Goal: Contribute content: Add original content to the website for others to see

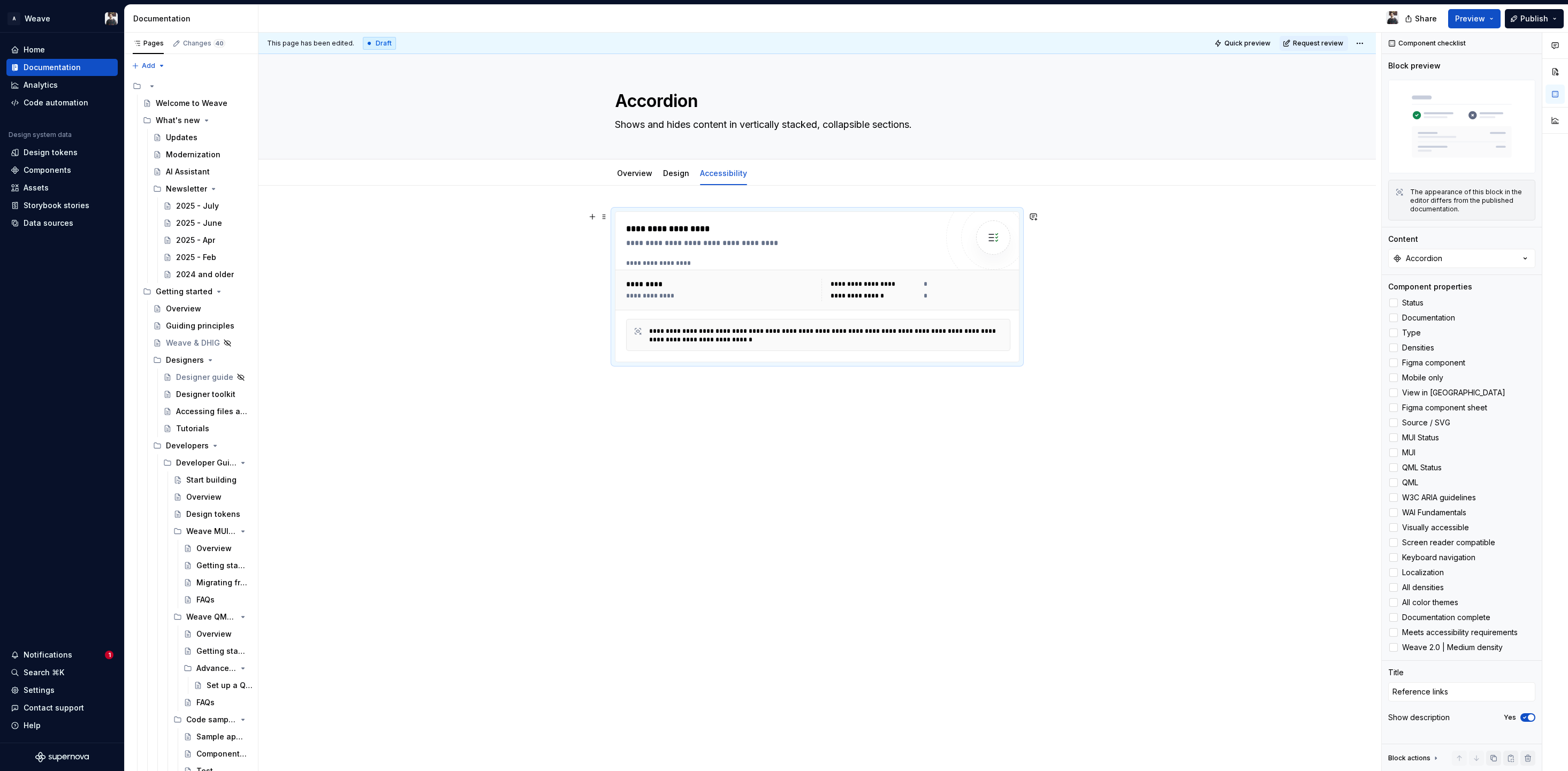
click at [655, 295] on div "**********" at bounding box center [720, 296] width 189 height 8
type textarea "*"
click at [707, 418] on div "**********" at bounding box center [819, 401] width 1123 height 739
click at [681, 415] on div "**********" at bounding box center [817, 396] width 1118 height 421
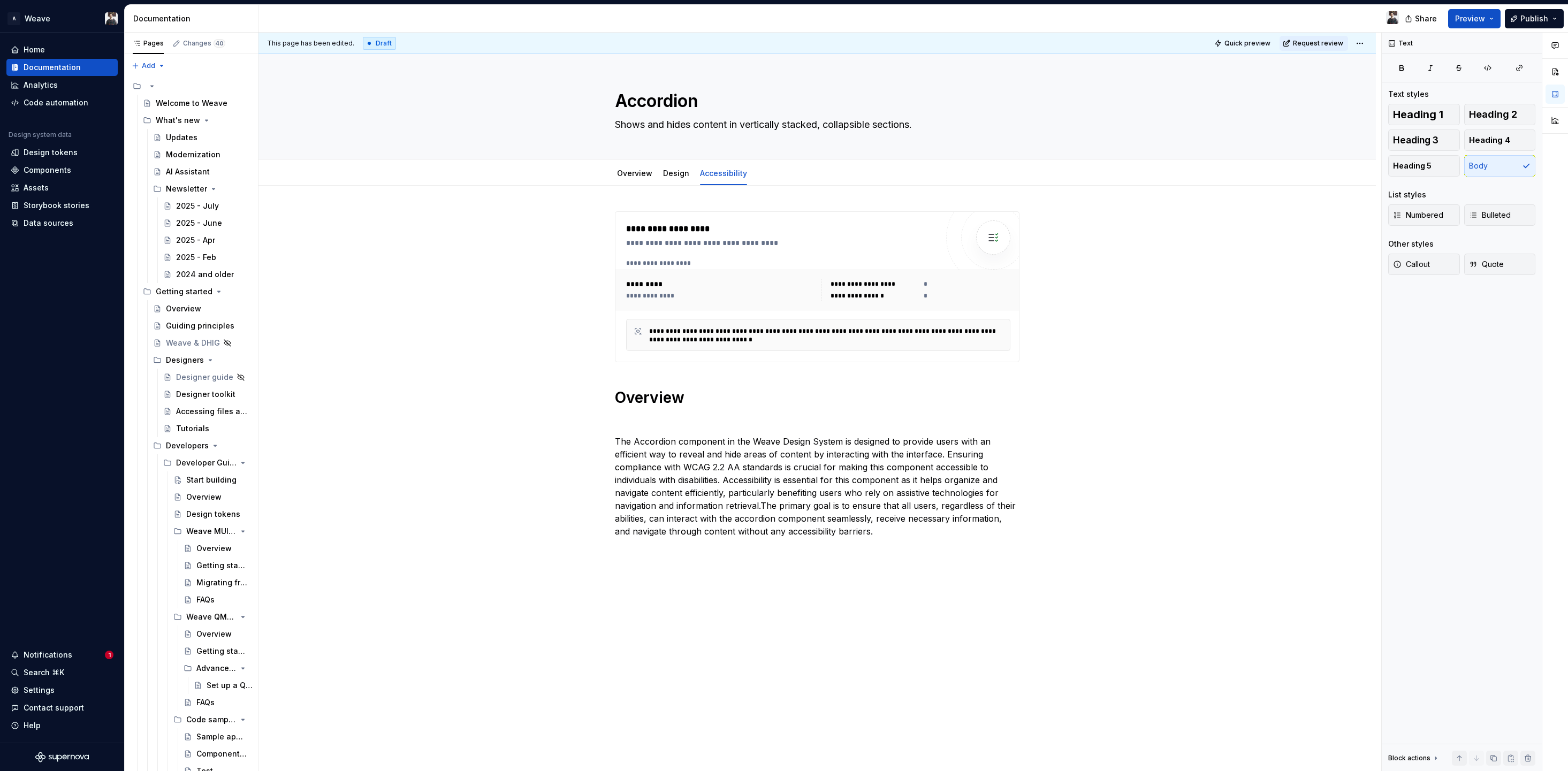
click at [680, 598] on div "**********" at bounding box center [819, 401] width 1123 height 739
click at [665, 571] on div "**********" at bounding box center [817, 484] width 1118 height 596
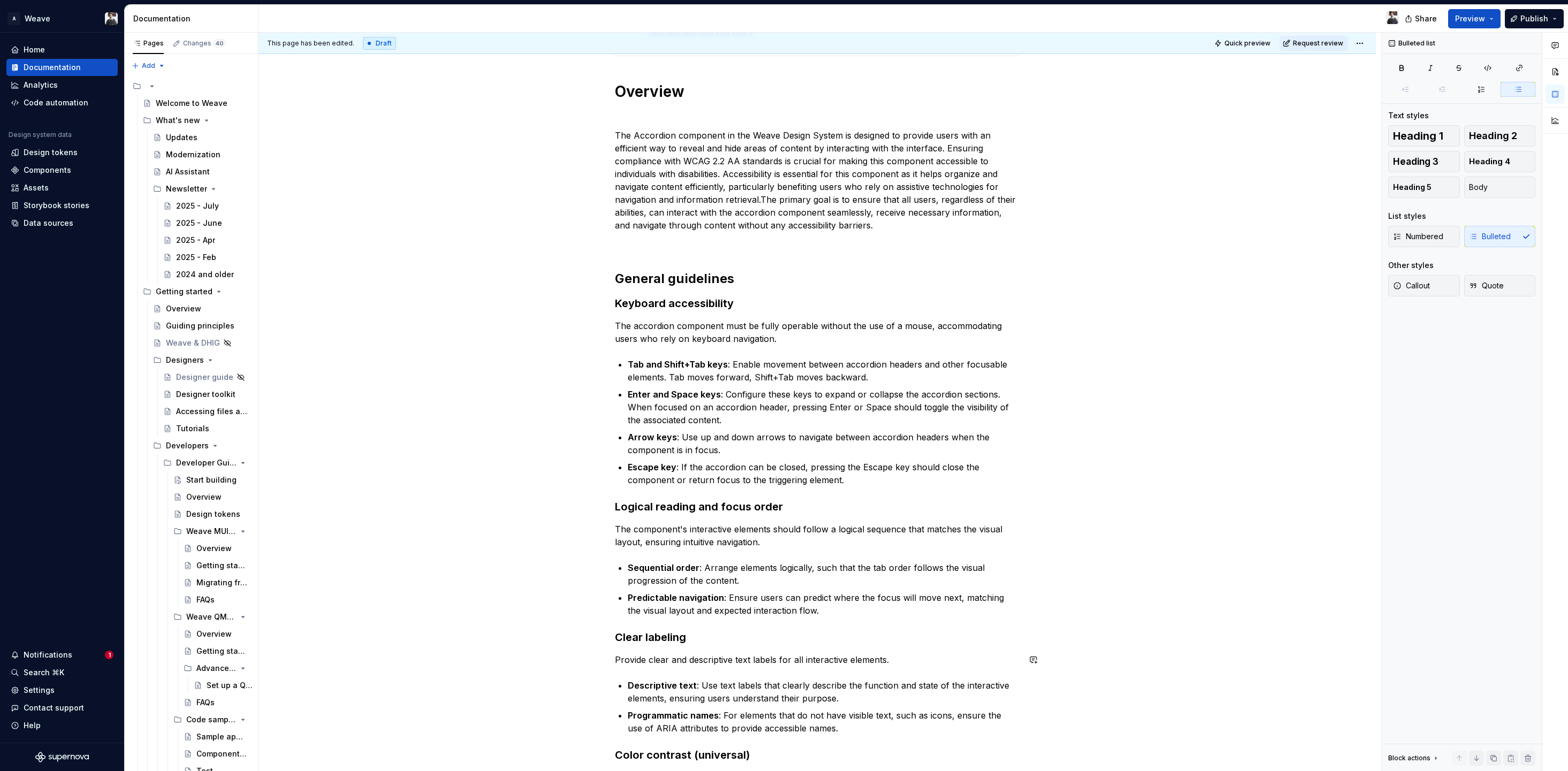
scroll to position [304, 0]
click at [711, 275] on h2 "General guidelines" at bounding box center [817, 281] width 405 height 17
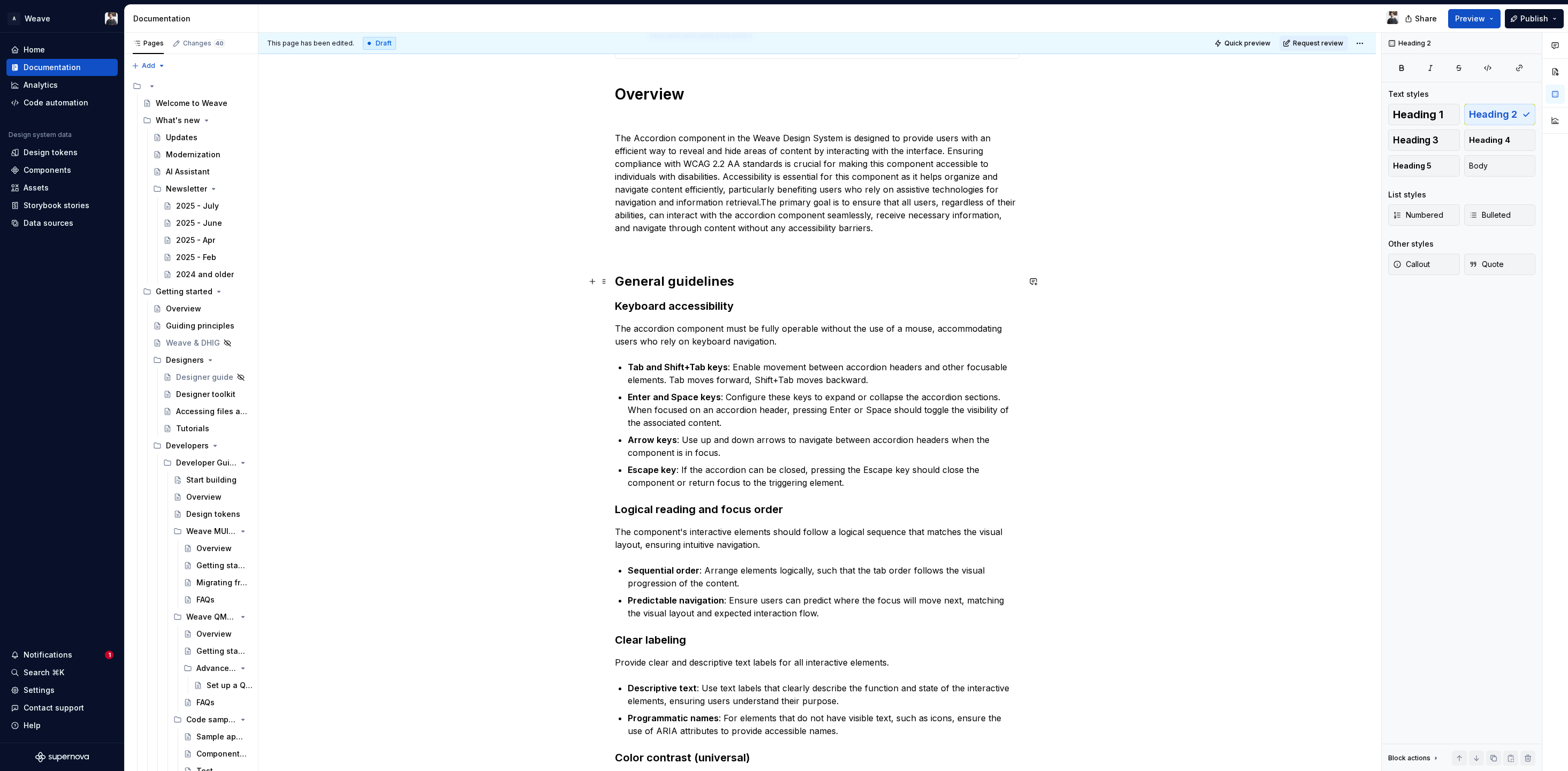
click at [708, 280] on h2 "General guidelines" at bounding box center [817, 281] width 405 height 17
click at [1437, 121] on button "Heading 1" at bounding box center [1424, 114] width 72 height 21
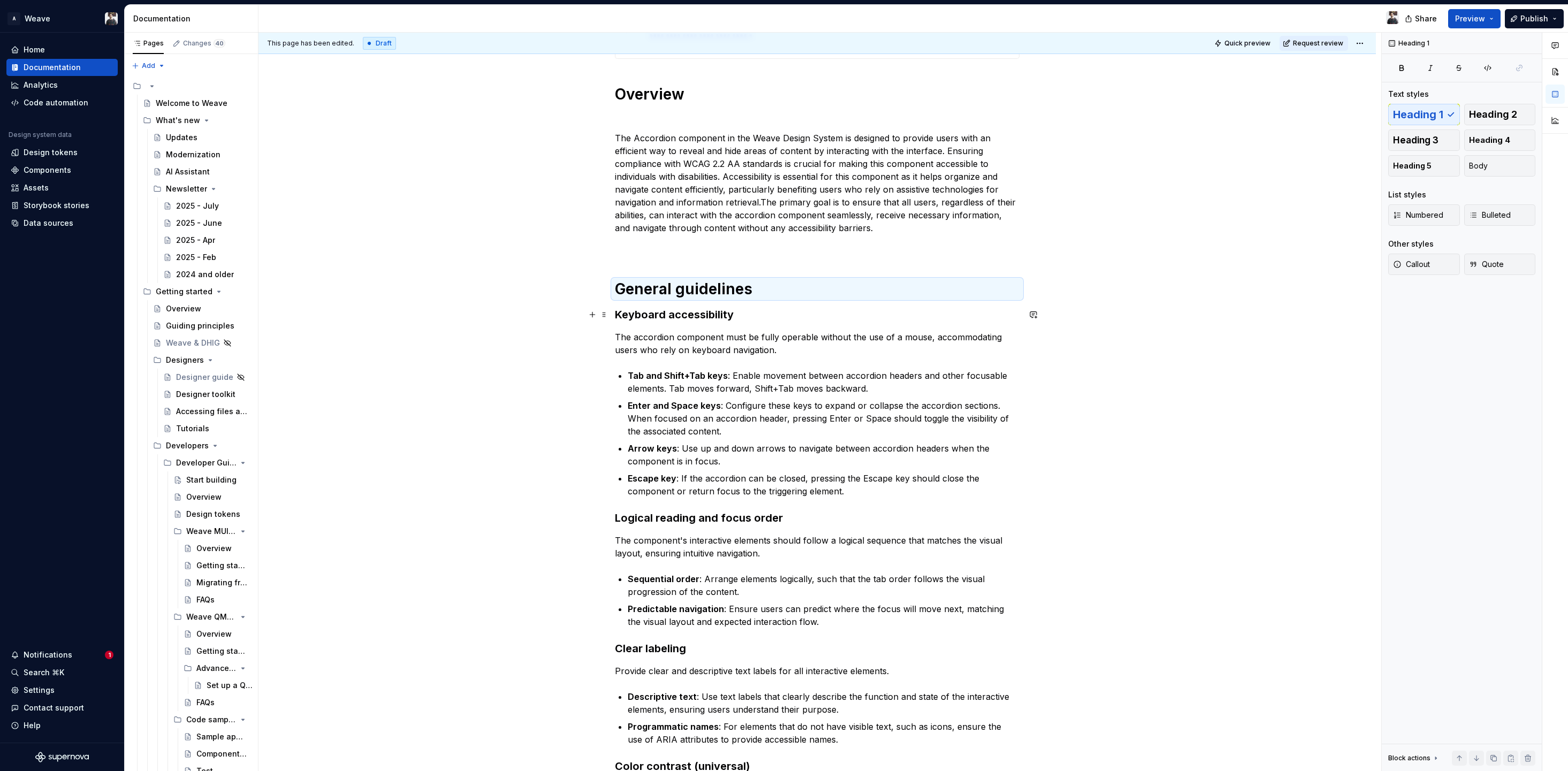
click at [676, 318] on h3 "Keyboard accessibility" at bounding box center [817, 315] width 405 height 15
click at [1487, 107] on button "Heading 2" at bounding box center [1501, 114] width 72 height 21
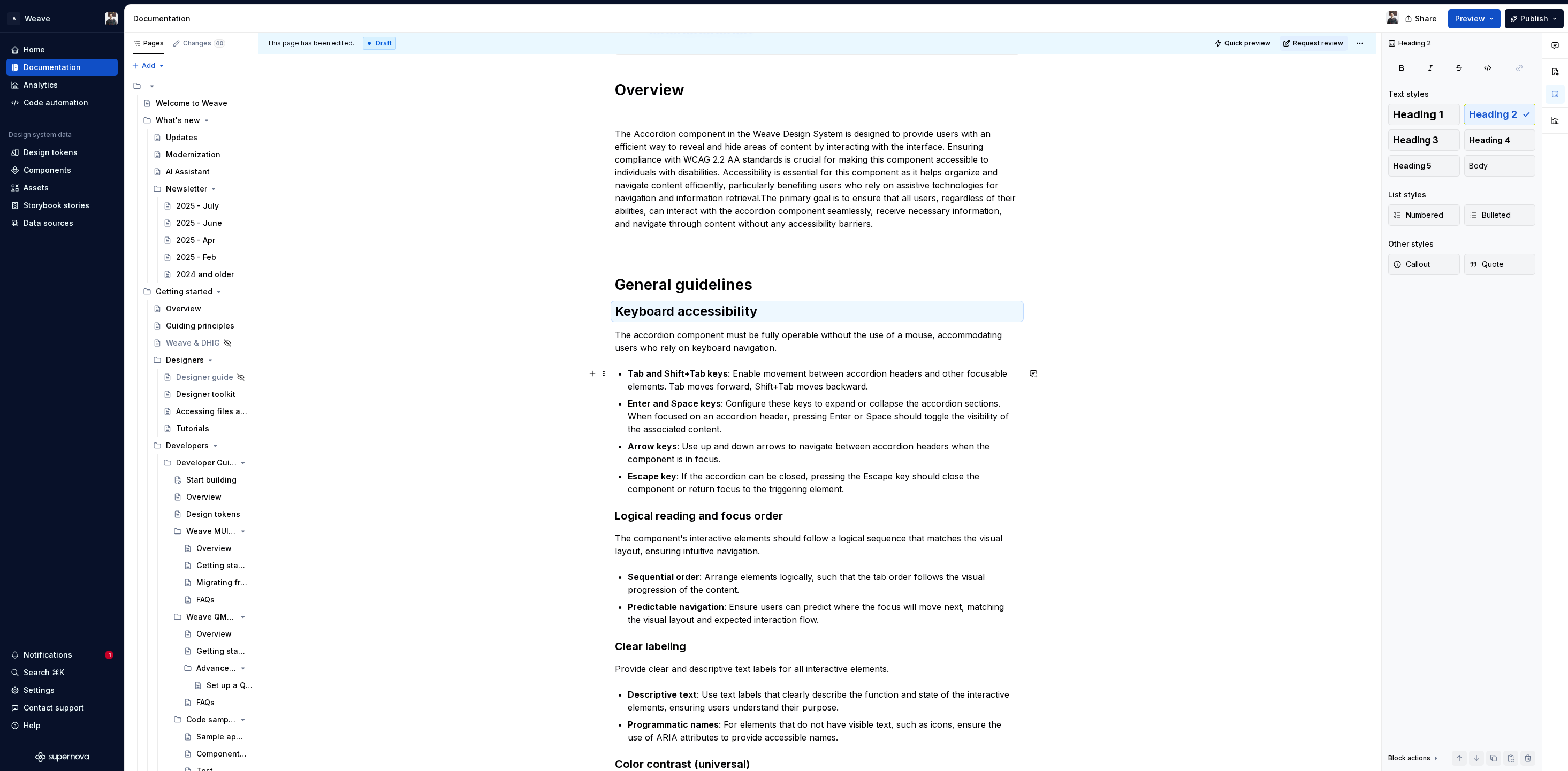
scroll to position [318, 0]
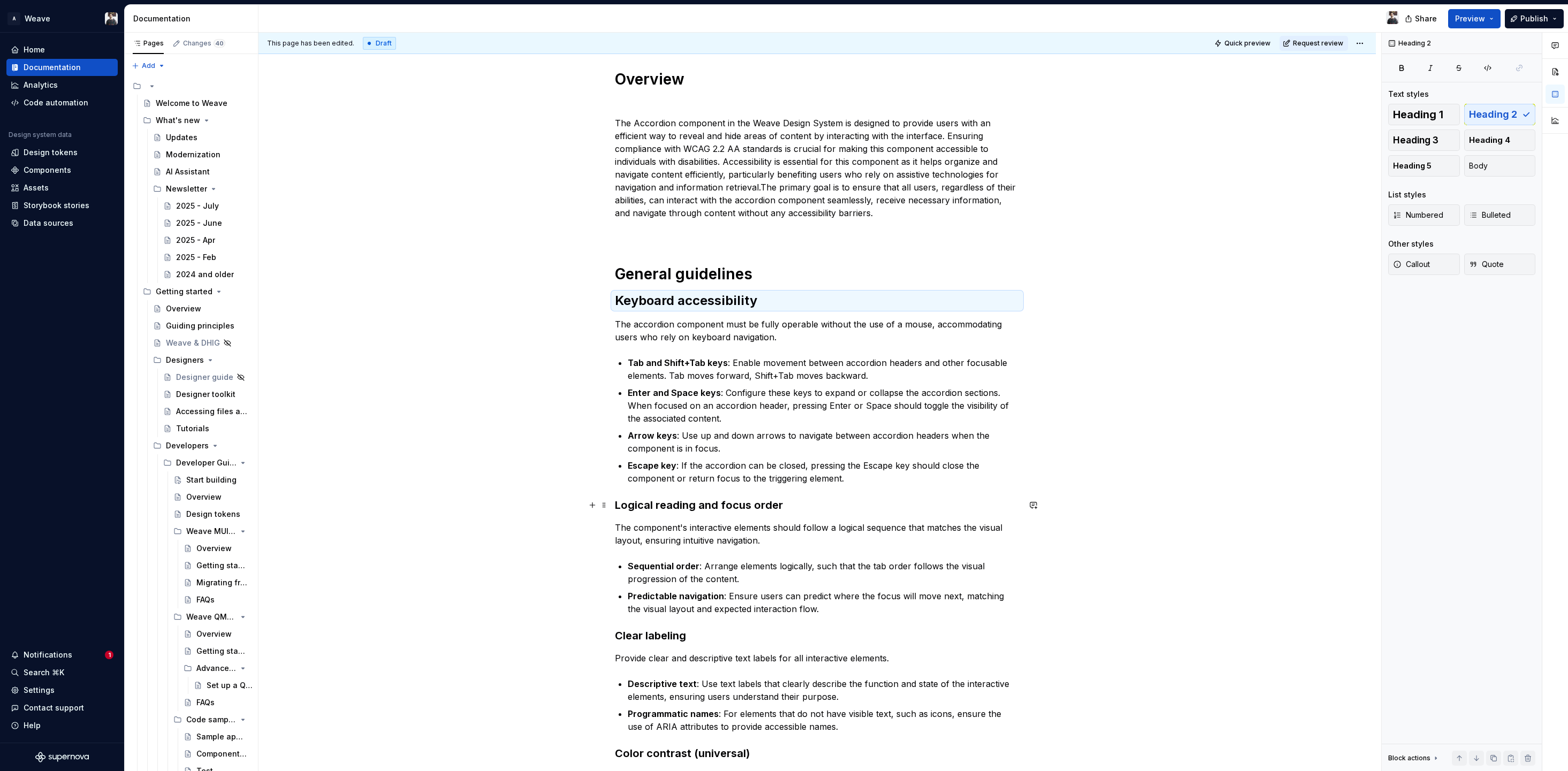
click at [736, 506] on h3 "Logical reading and focus order" at bounding box center [817, 505] width 405 height 15
click at [1497, 120] on span "Heading 2" at bounding box center [1494, 115] width 48 height 11
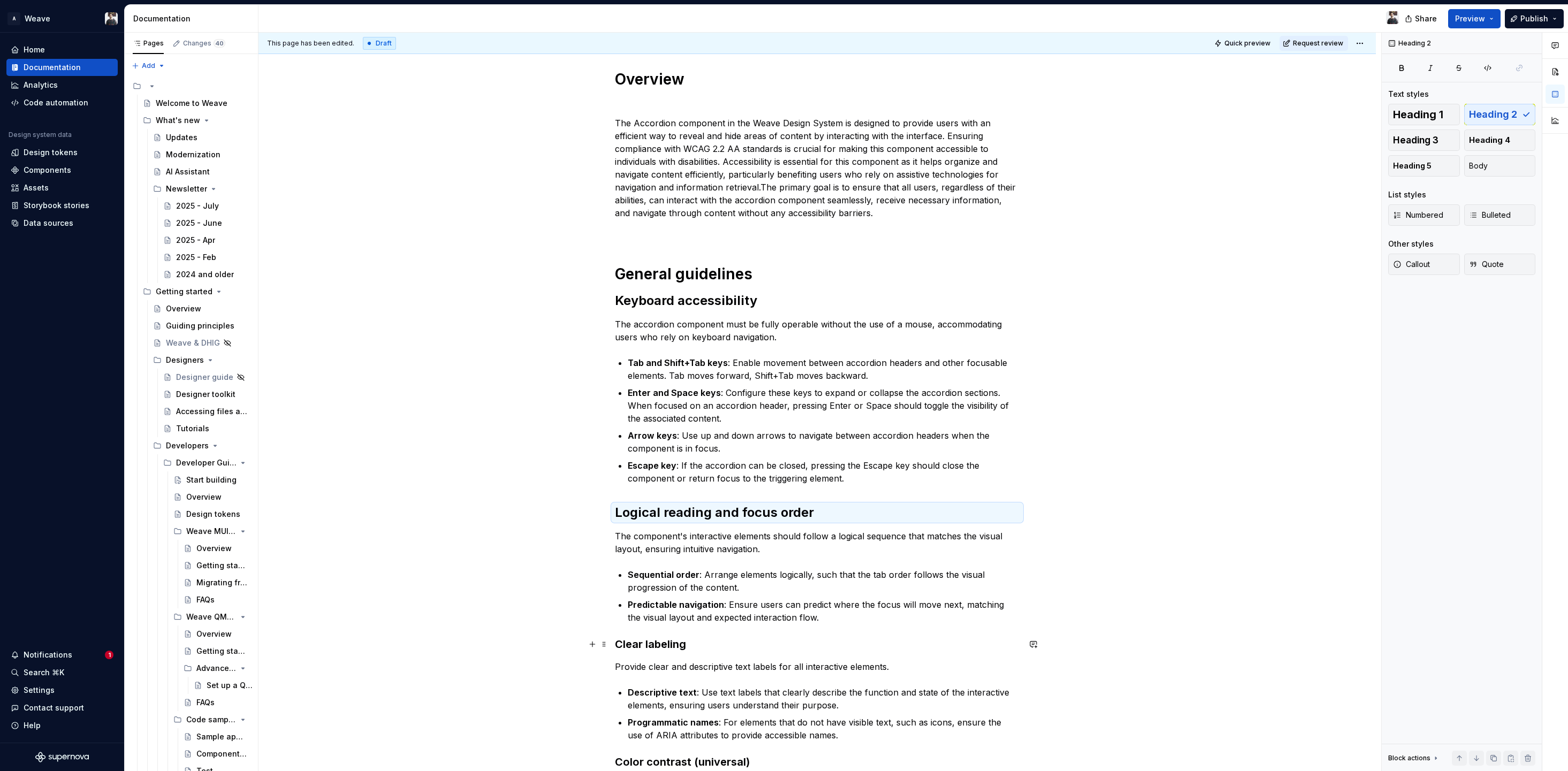
click at [669, 642] on h3 "Clear labeling" at bounding box center [817, 644] width 405 height 15
click at [1494, 121] on button "Heading 2" at bounding box center [1501, 114] width 72 height 21
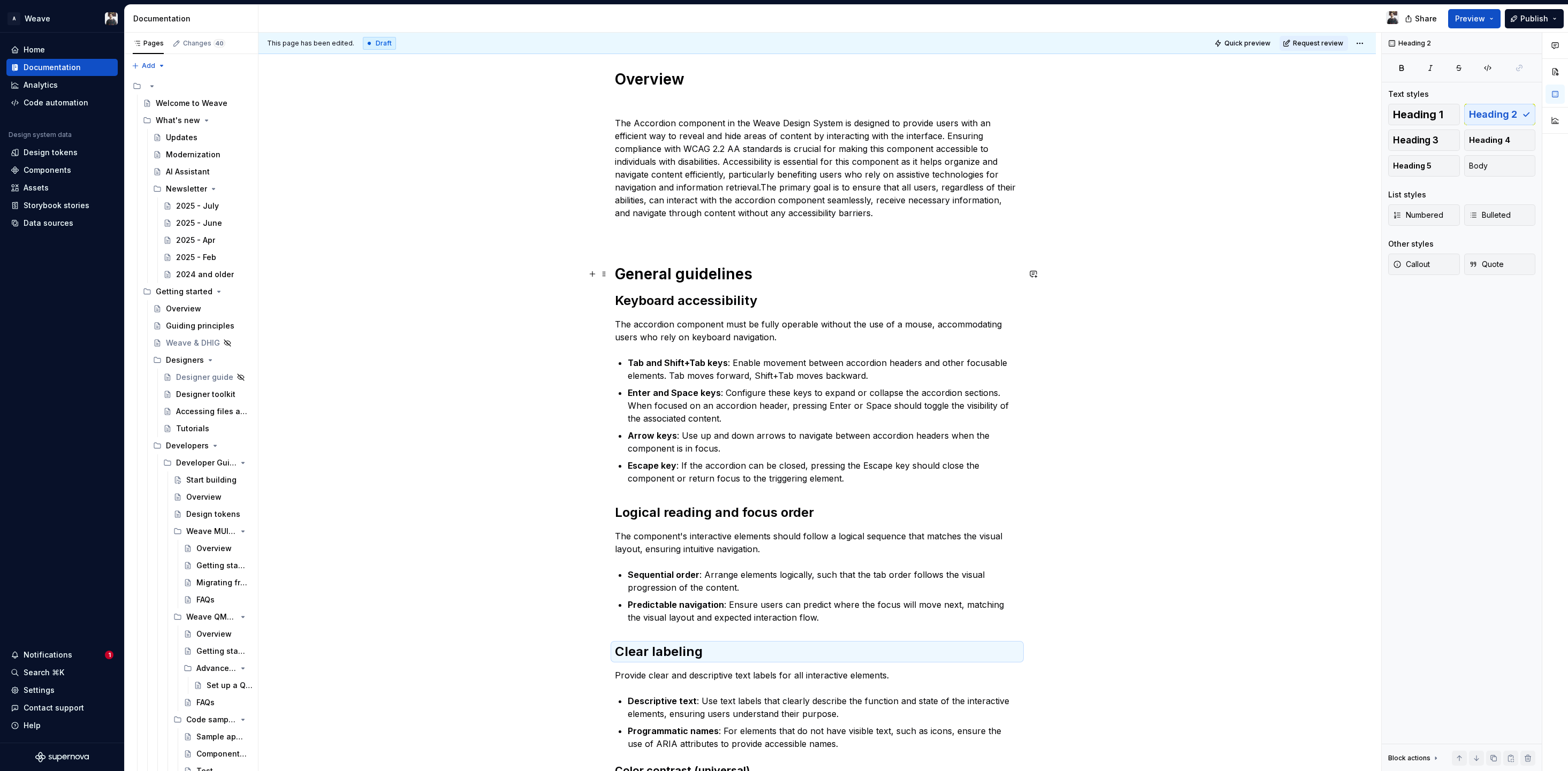
click at [798, 277] on h1 "General guidelines" at bounding box center [817, 274] width 405 height 19
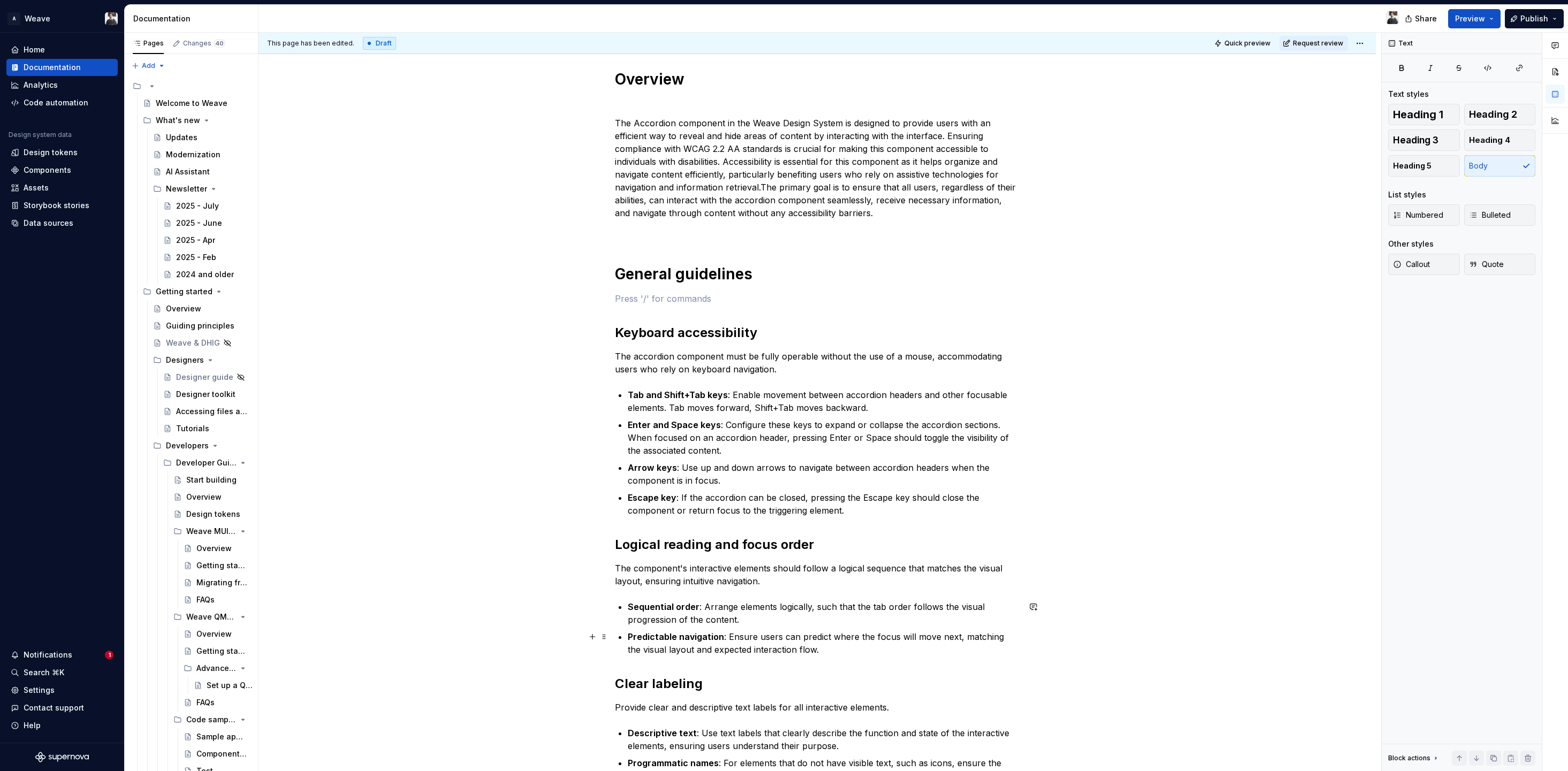
click at [676, 684] on h2 "Clear labeling" at bounding box center [817, 684] width 405 height 17
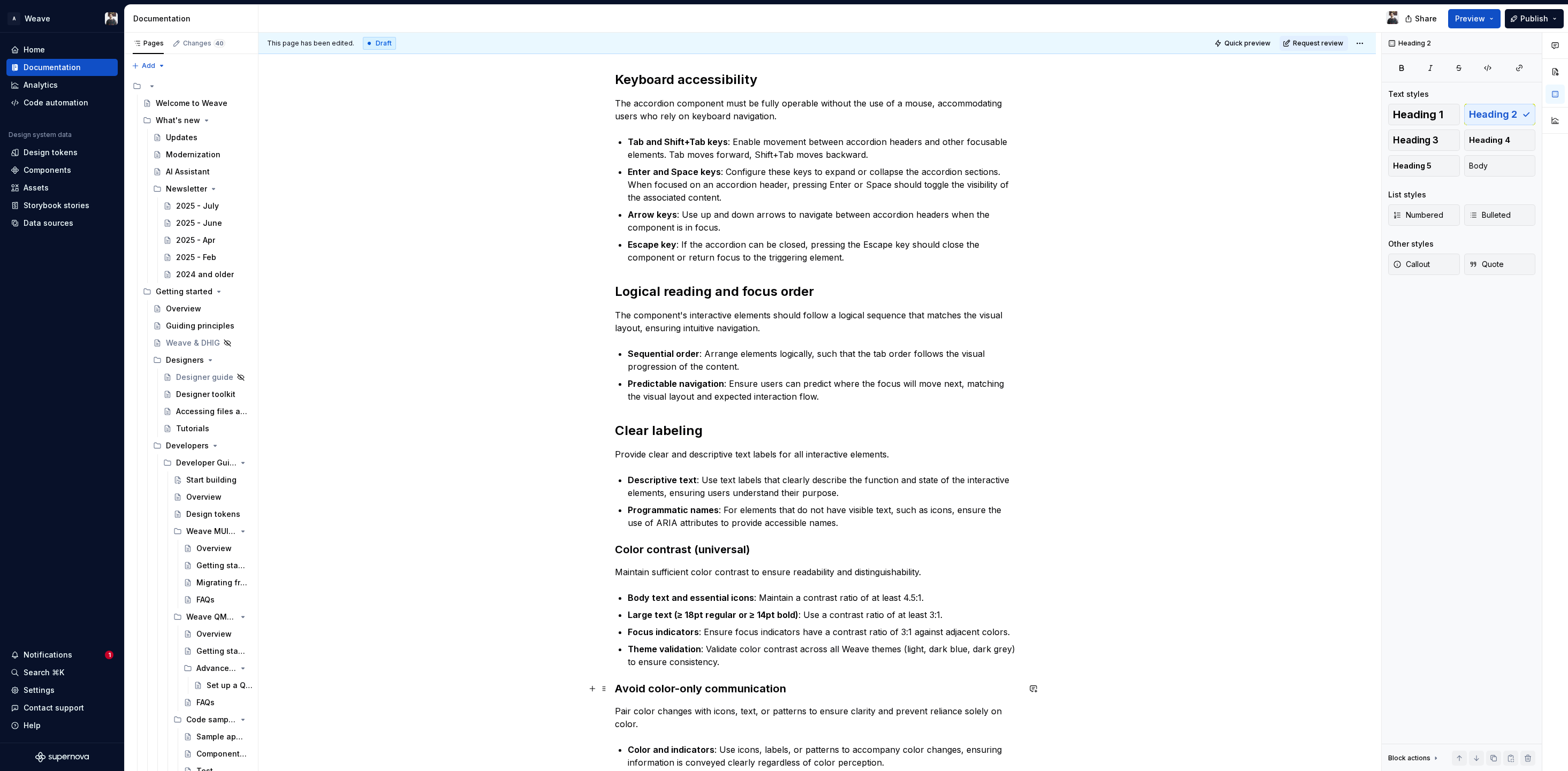
click at [729, 684] on h3 "Avoid color-only communication" at bounding box center [817, 688] width 405 height 15
click at [1476, 98] on div "Text styles" at bounding box center [1462, 94] width 147 height 11
click at [1472, 117] on span "Heading 2" at bounding box center [1494, 115] width 48 height 11
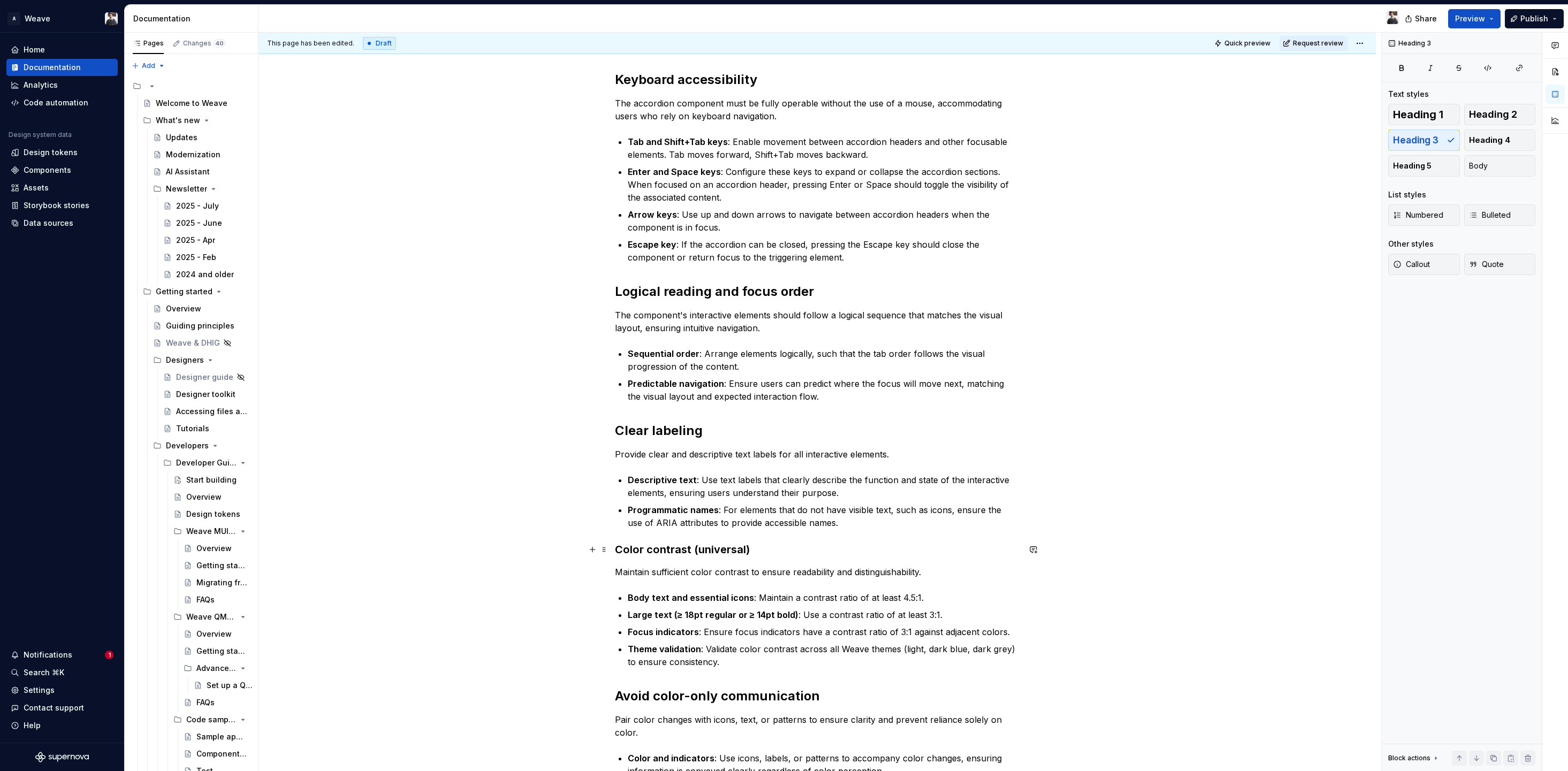
click at [701, 553] on h3 "Color contrast (universal)" at bounding box center [817, 549] width 405 height 15
click at [1500, 109] on span "Heading 2" at bounding box center [1494, 115] width 48 height 11
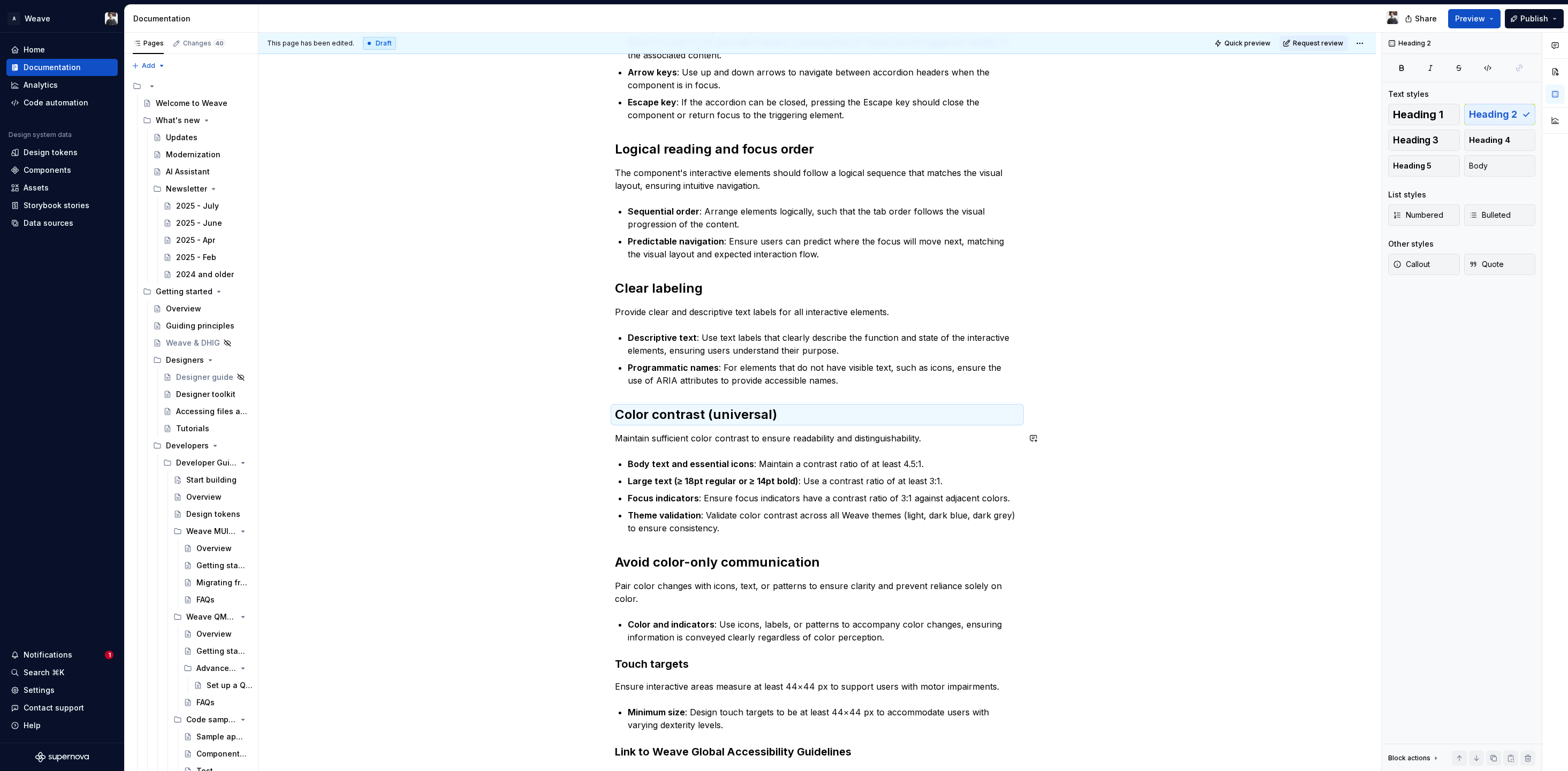
scroll to position [783, 0]
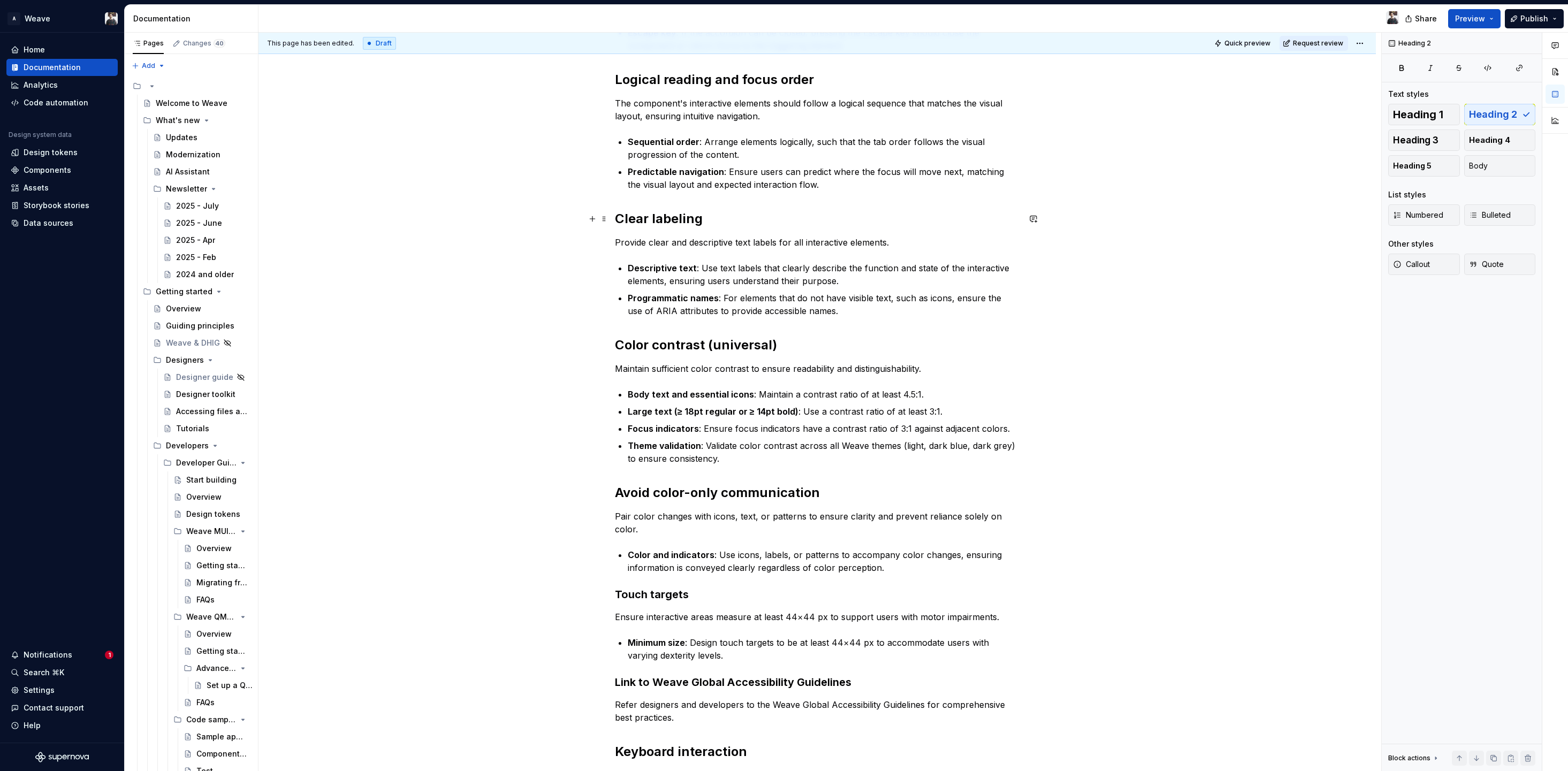
click at [667, 217] on h2 "Clear labeling" at bounding box center [817, 218] width 405 height 17
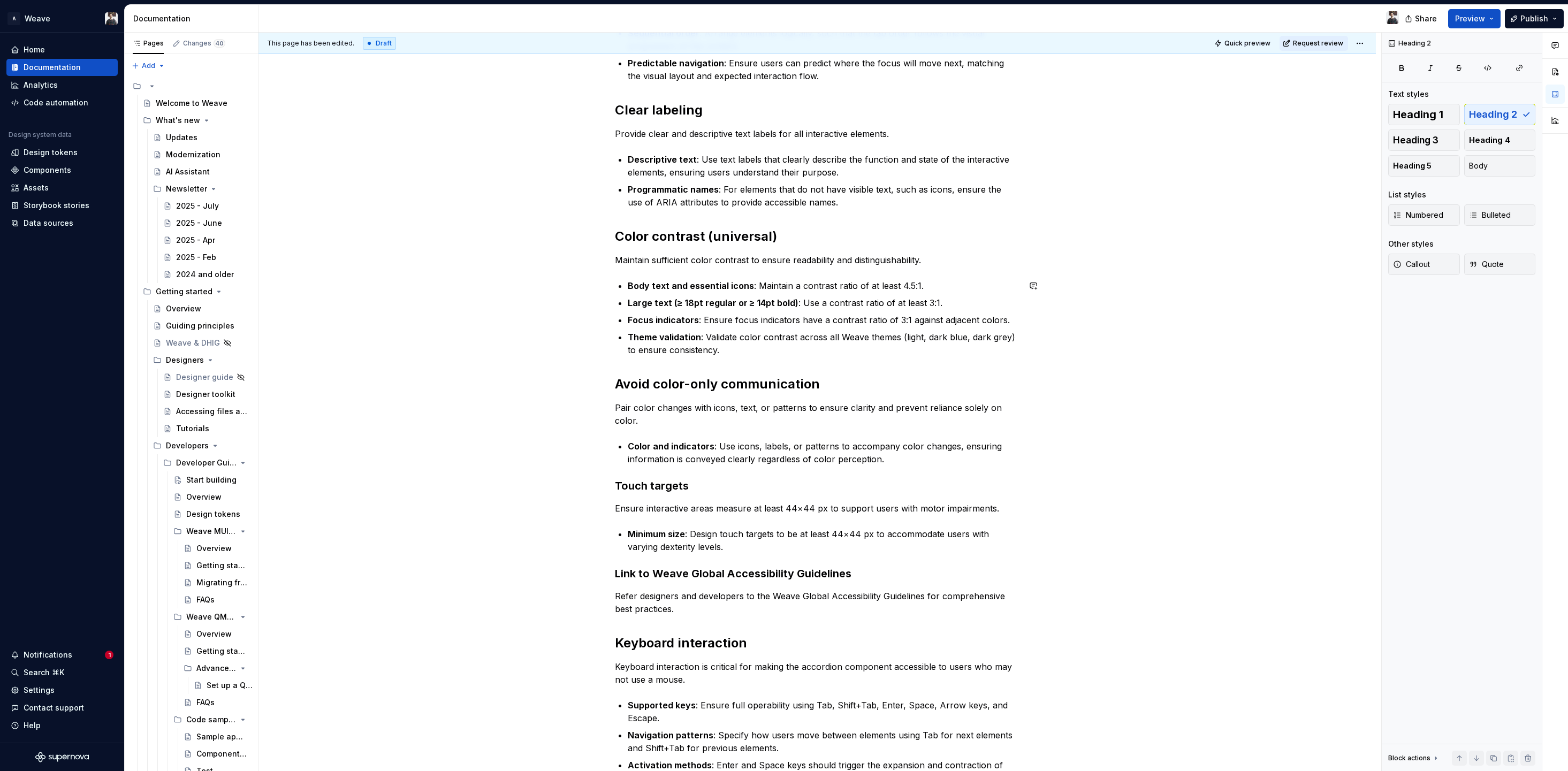
scroll to position [900, 0]
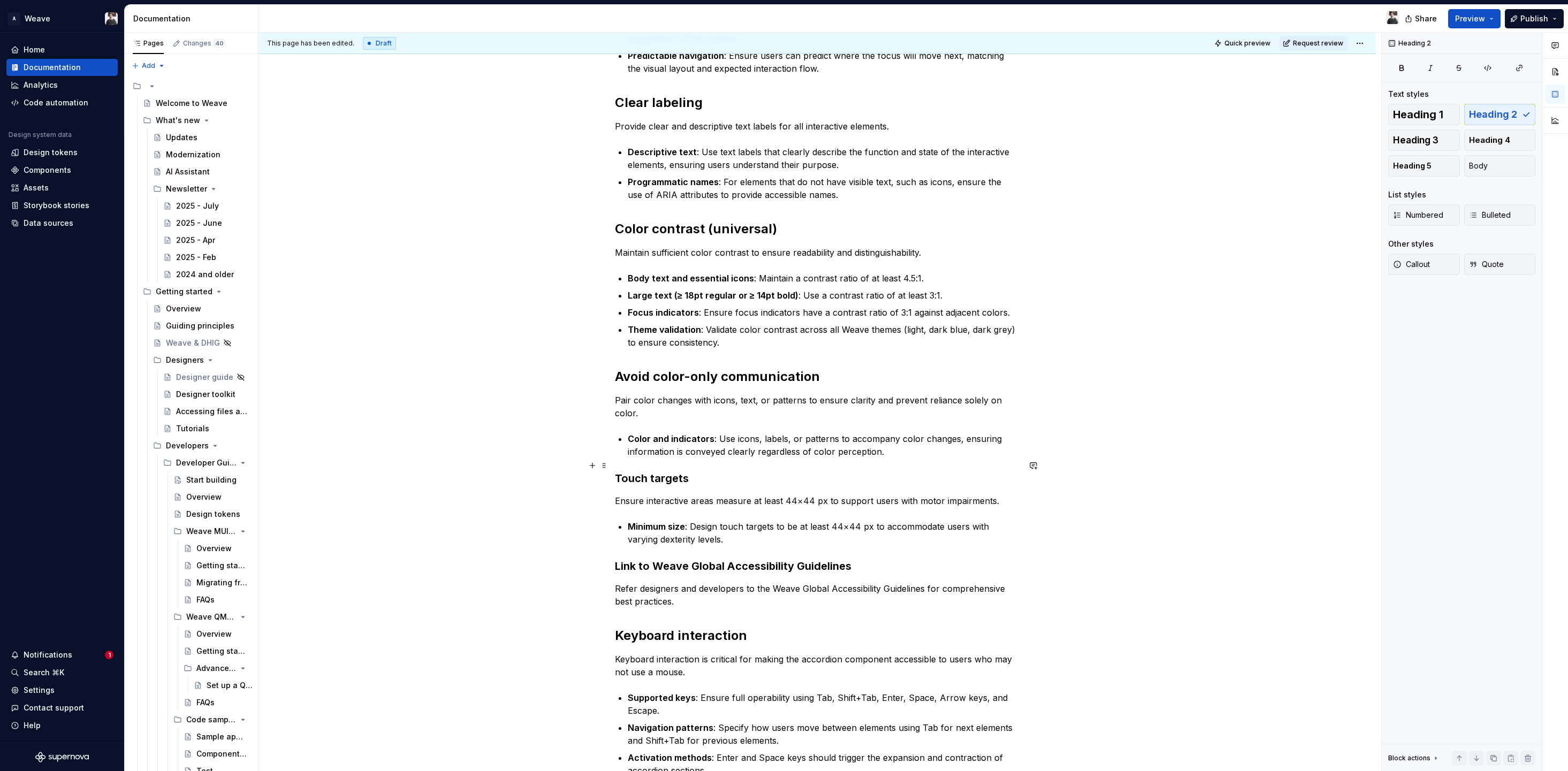
click at [659, 471] on h3 "Touch targets" at bounding box center [817, 478] width 405 height 15
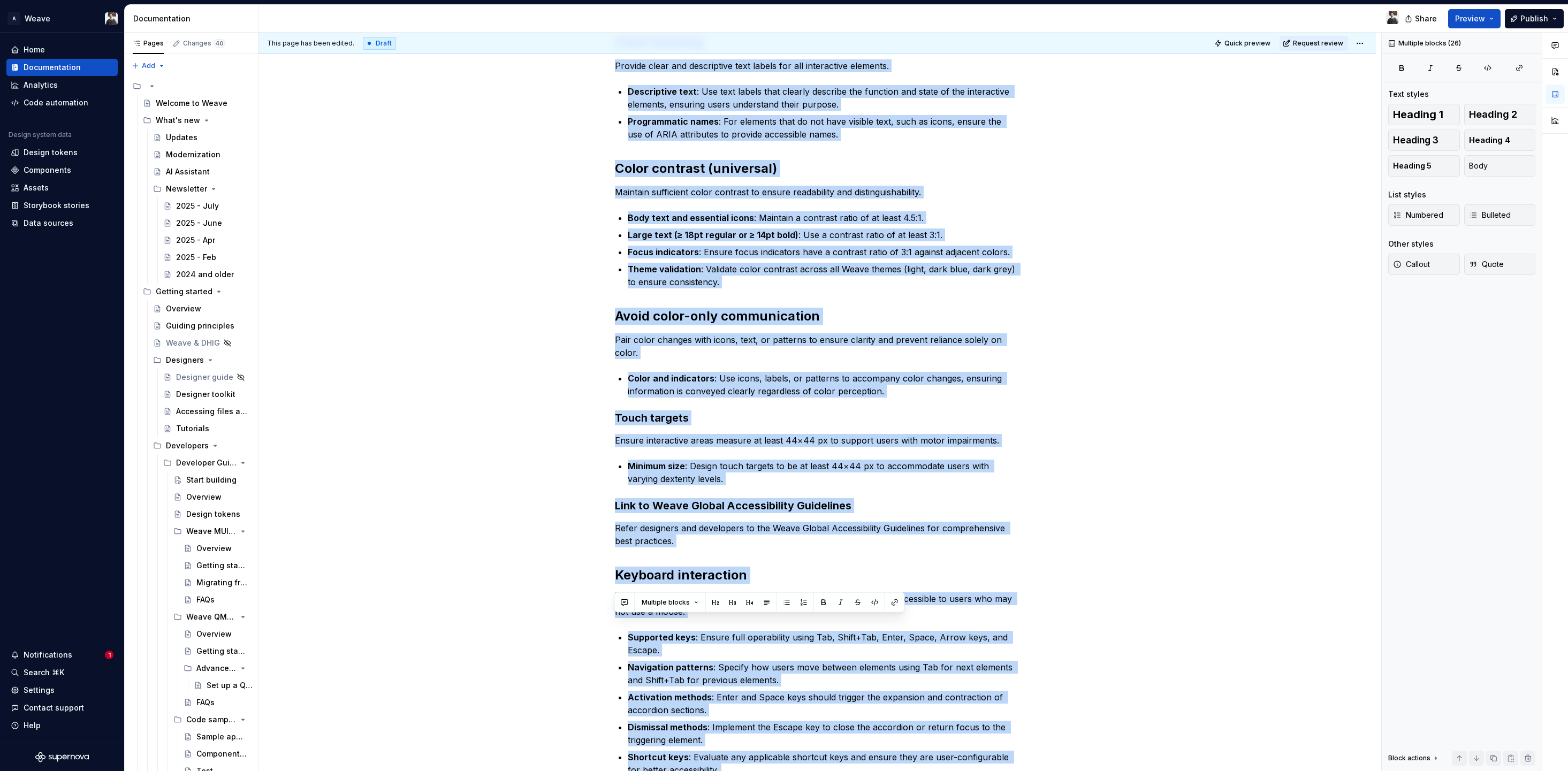
scroll to position [1757, 0]
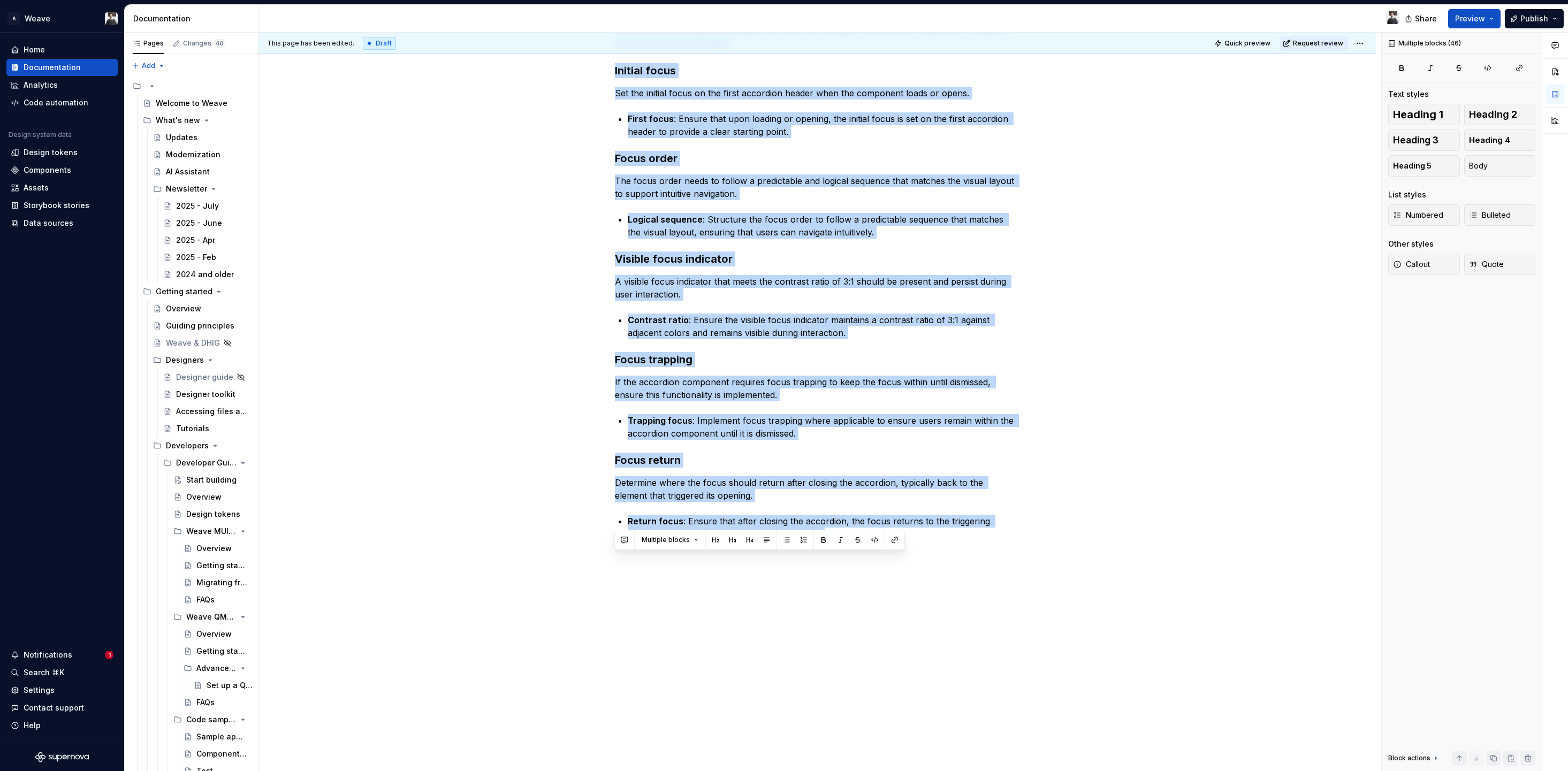
drag, startPoint x: 616, startPoint y: 394, endPoint x: 1167, endPoint y: 773, distance: 668.8
click at [1167, 770] on html "A Weave Home Documentation Analytics Code automation Design system data Design …" at bounding box center [784, 386] width 1568 height 771
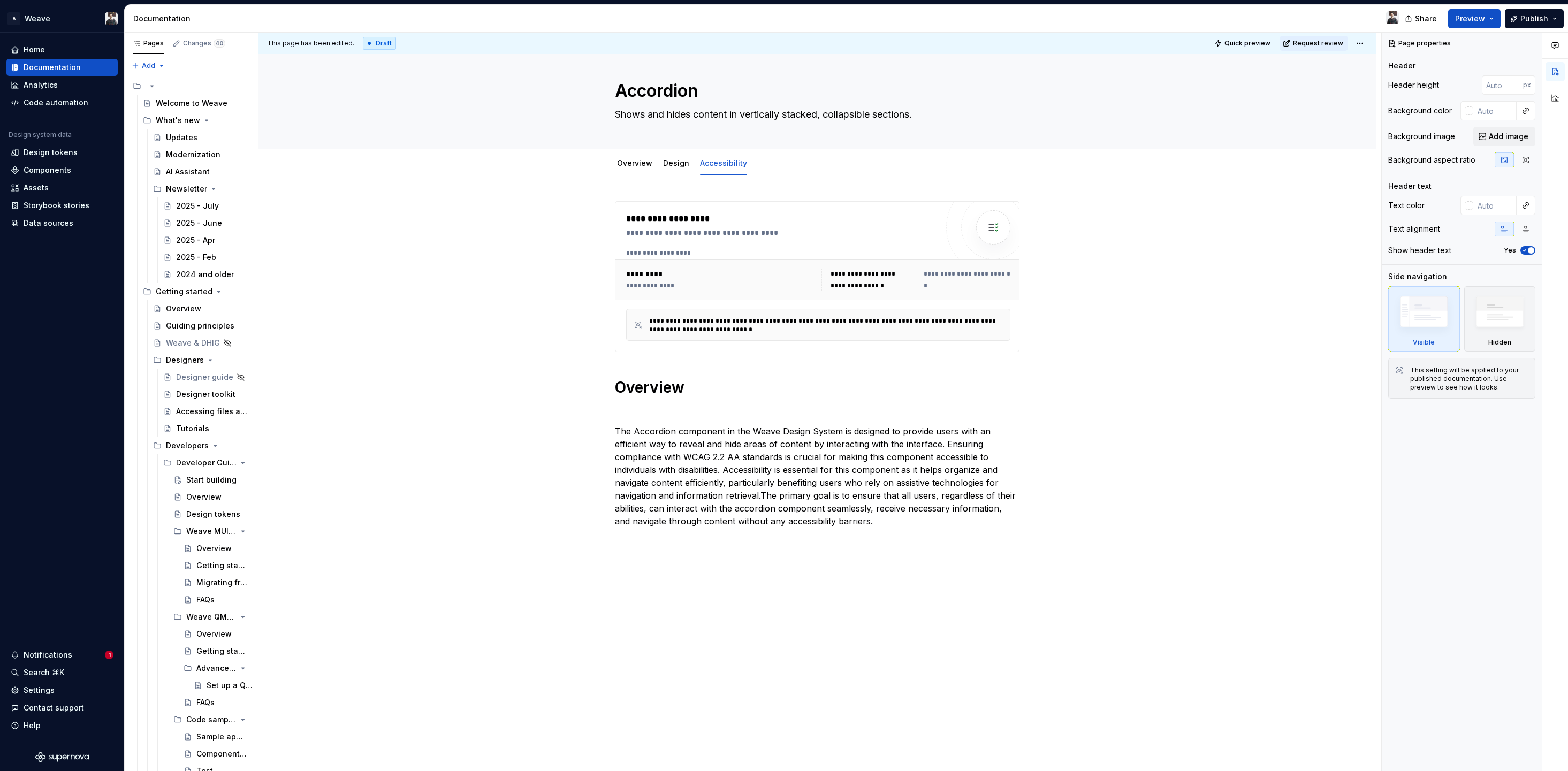
scroll to position [0, 0]
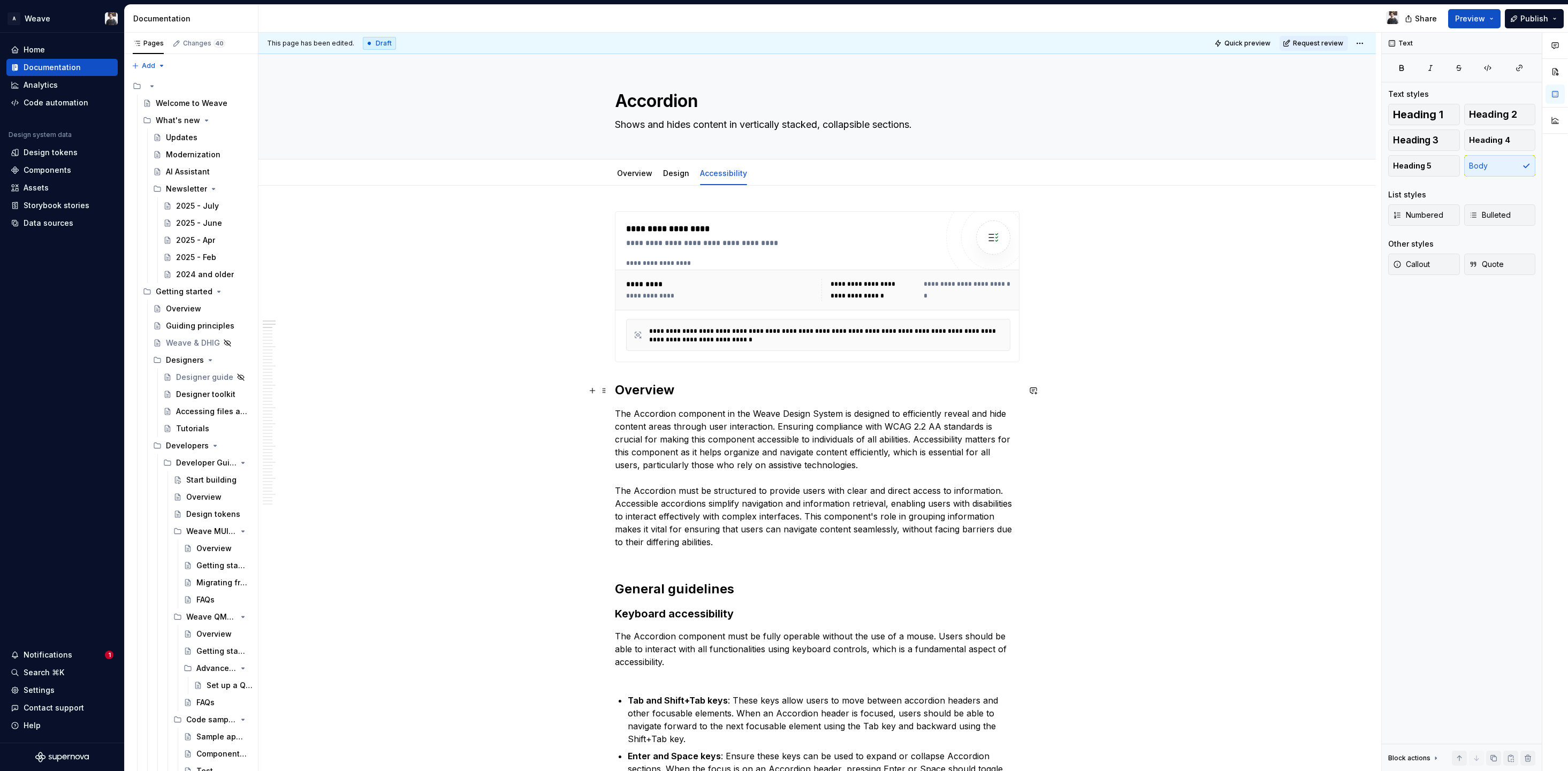
click at [638, 390] on h2 "Overview" at bounding box center [817, 390] width 405 height 17
click at [1425, 116] on span "Heading 1" at bounding box center [1418, 115] width 50 height 11
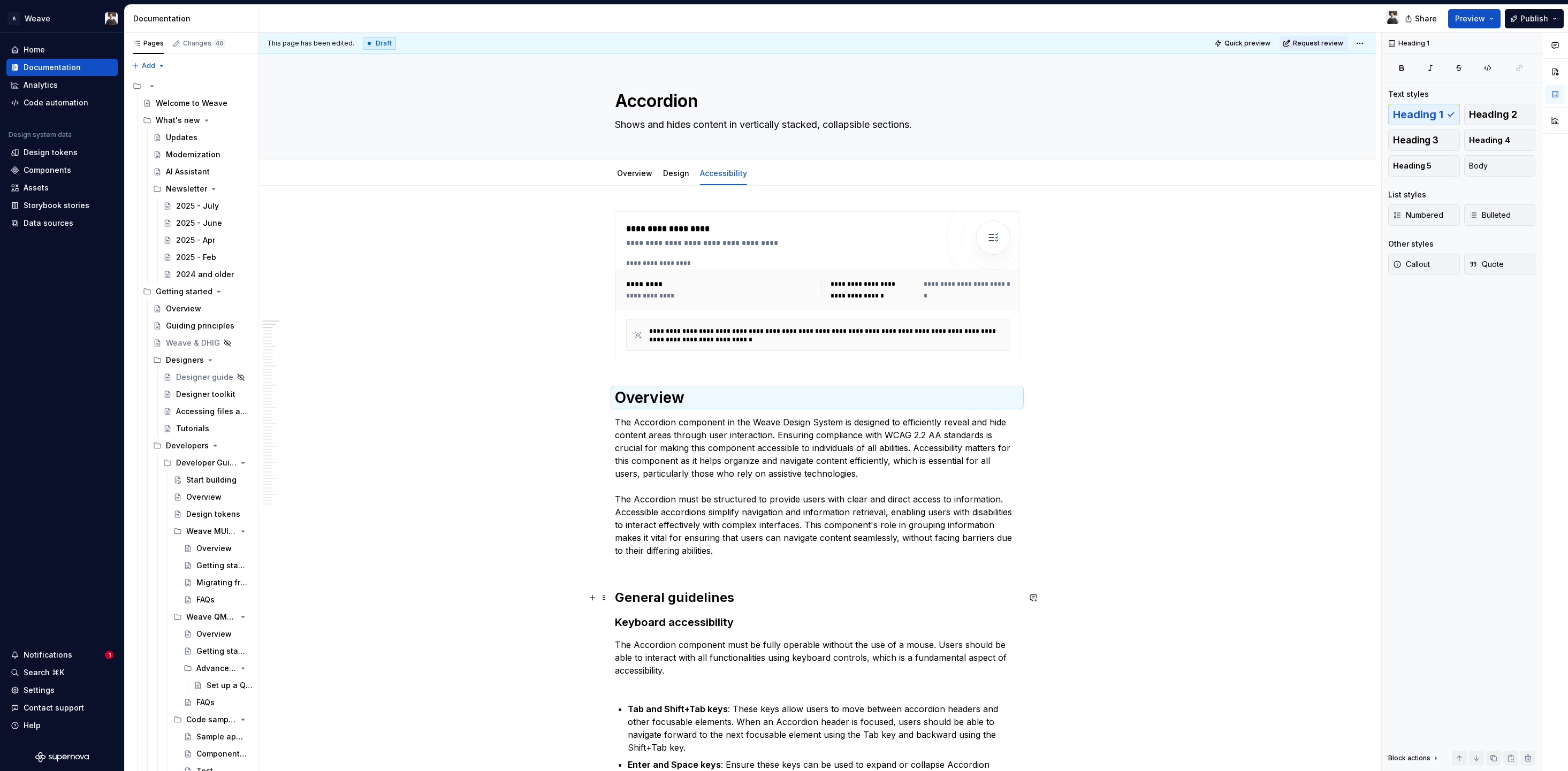
click at [693, 593] on h2 "General guidelines" at bounding box center [817, 598] width 405 height 17
click at [1413, 112] on span "Heading 1" at bounding box center [1418, 115] width 50 height 11
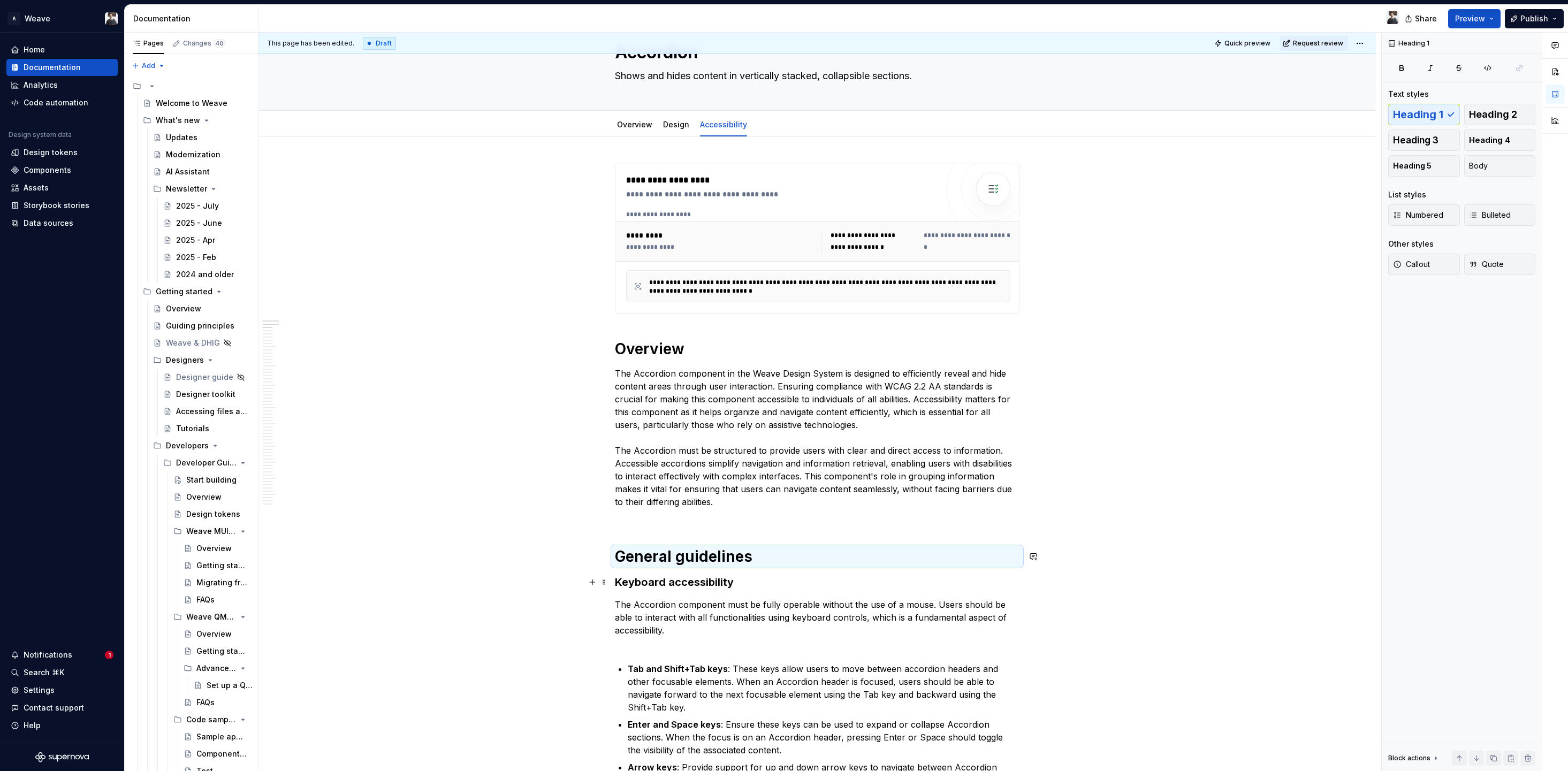
scroll to position [118, 0]
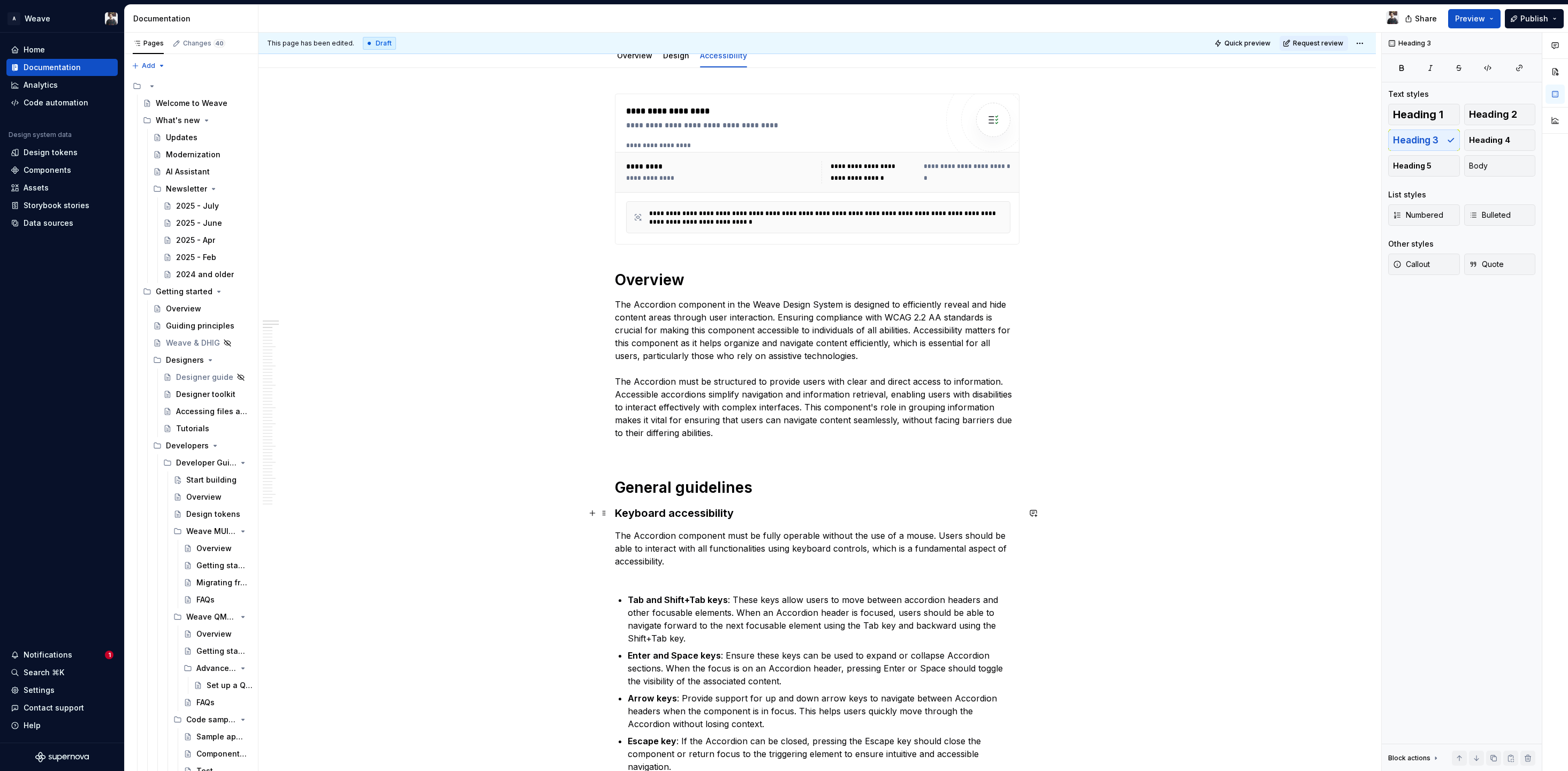
click at [703, 518] on h3 "Keyboard accessibility" at bounding box center [817, 514] width 405 height 15
click at [1475, 116] on span "Heading 2" at bounding box center [1494, 115] width 48 height 11
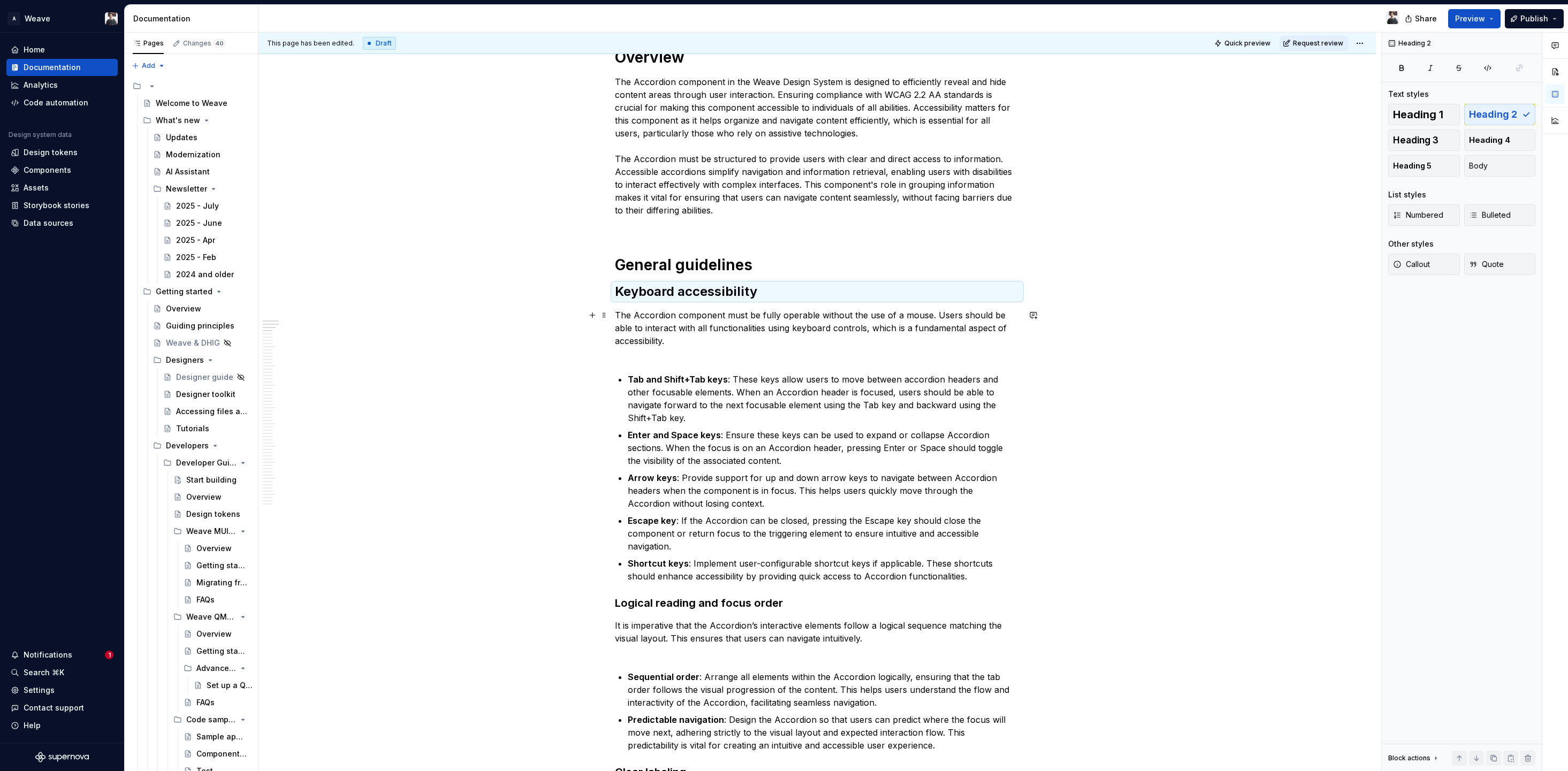
scroll to position [345, 0]
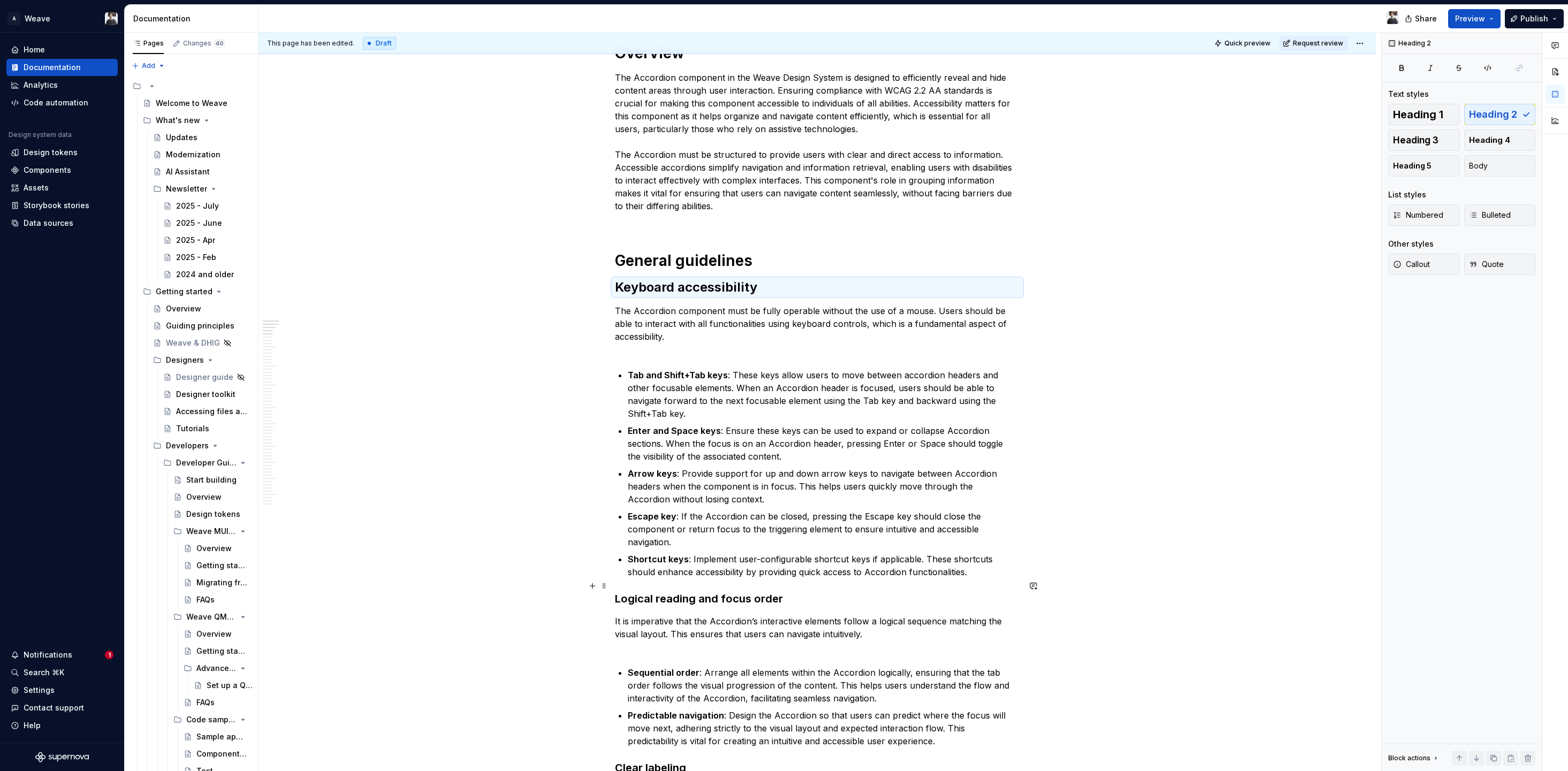
click at [655, 593] on h3 "Logical reading and focus order" at bounding box center [817, 599] width 405 height 15
click at [1496, 109] on span "Heading 2" at bounding box center [1494, 115] width 48 height 11
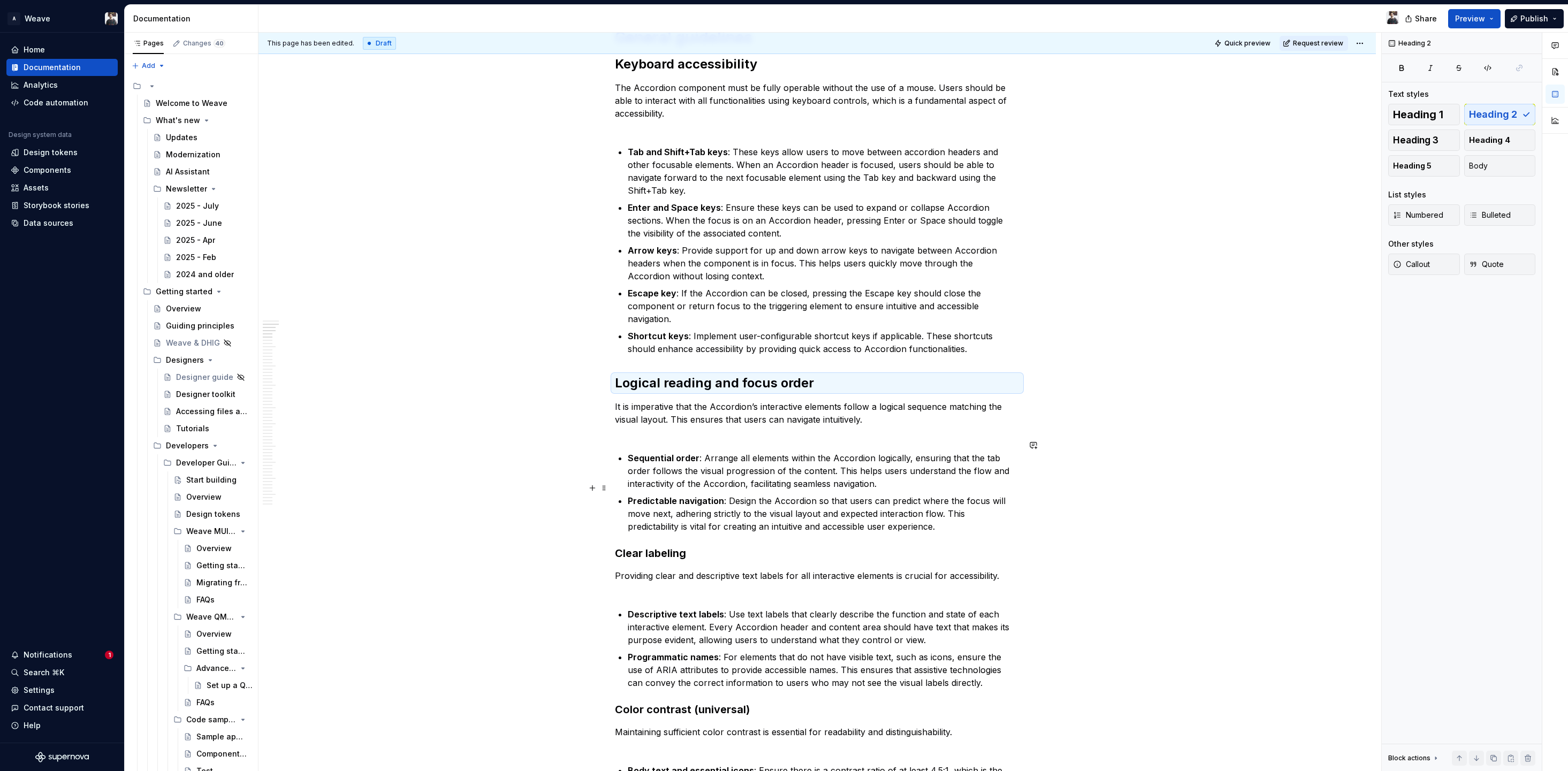
scroll to position [578, 0]
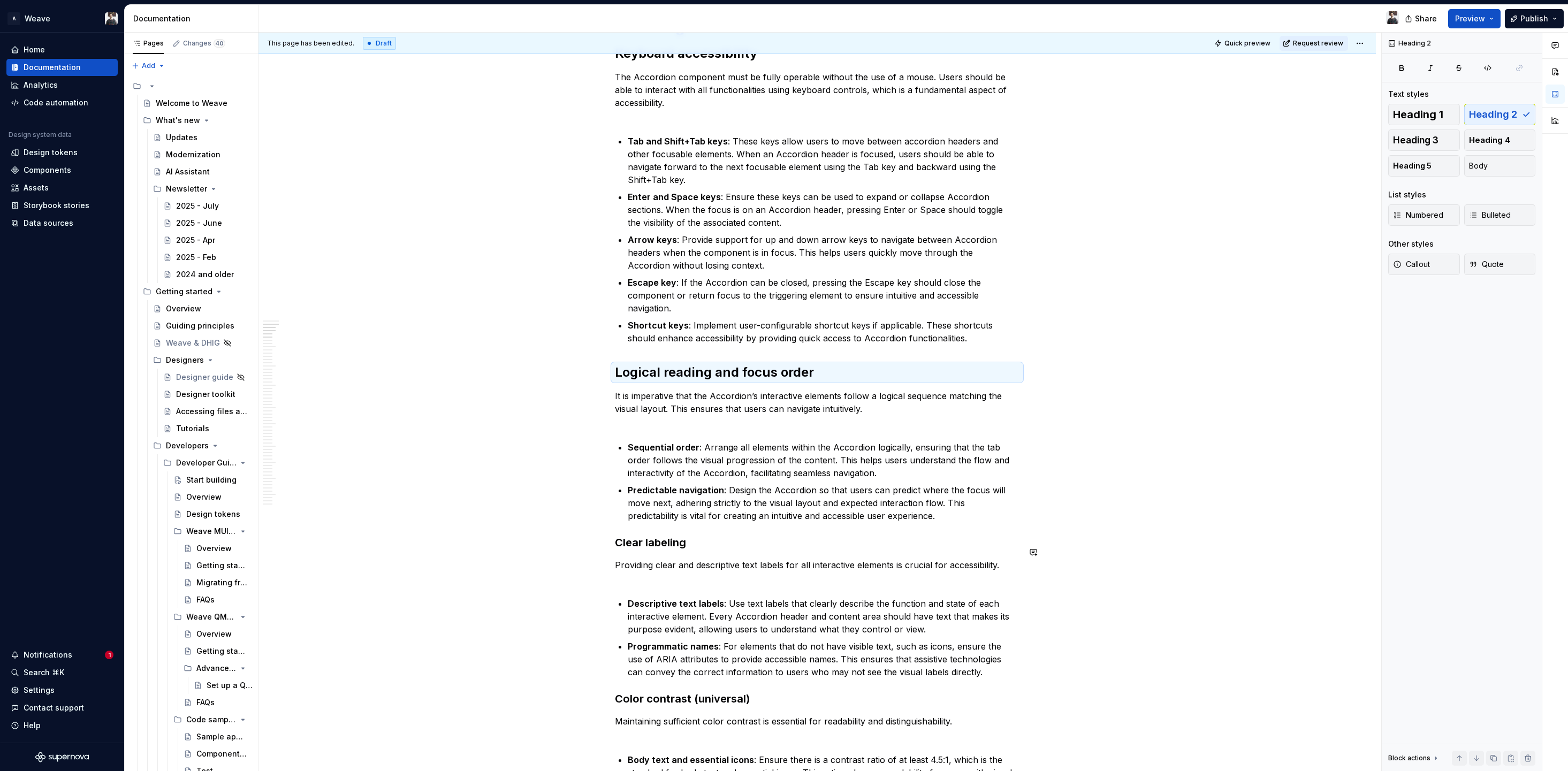
click at [679, 536] on h3 "Clear labeling" at bounding box center [817, 542] width 405 height 15
click at [1491, 107] on button "Heading 2" at bounding box center [1501, 114] width 72 height 21
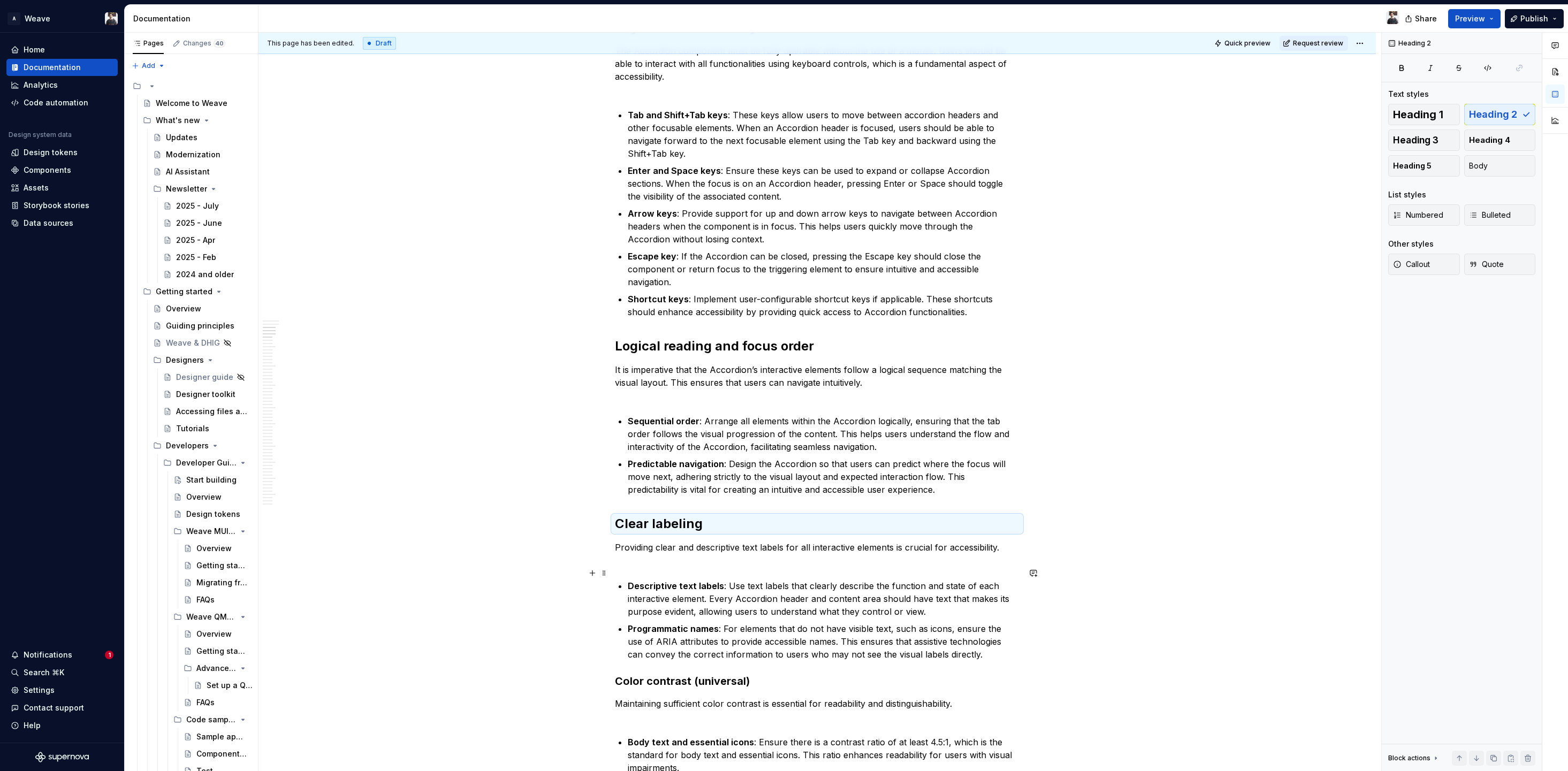
scroll to position [605, 0]
click at [722, 673] on h3 "Color contrast (universal)" at bounding box center [817, 681] width 405 height 15
click at [1483, 114] on span "Heading 2" at bounding box center [1494, 115] width 48 height 11
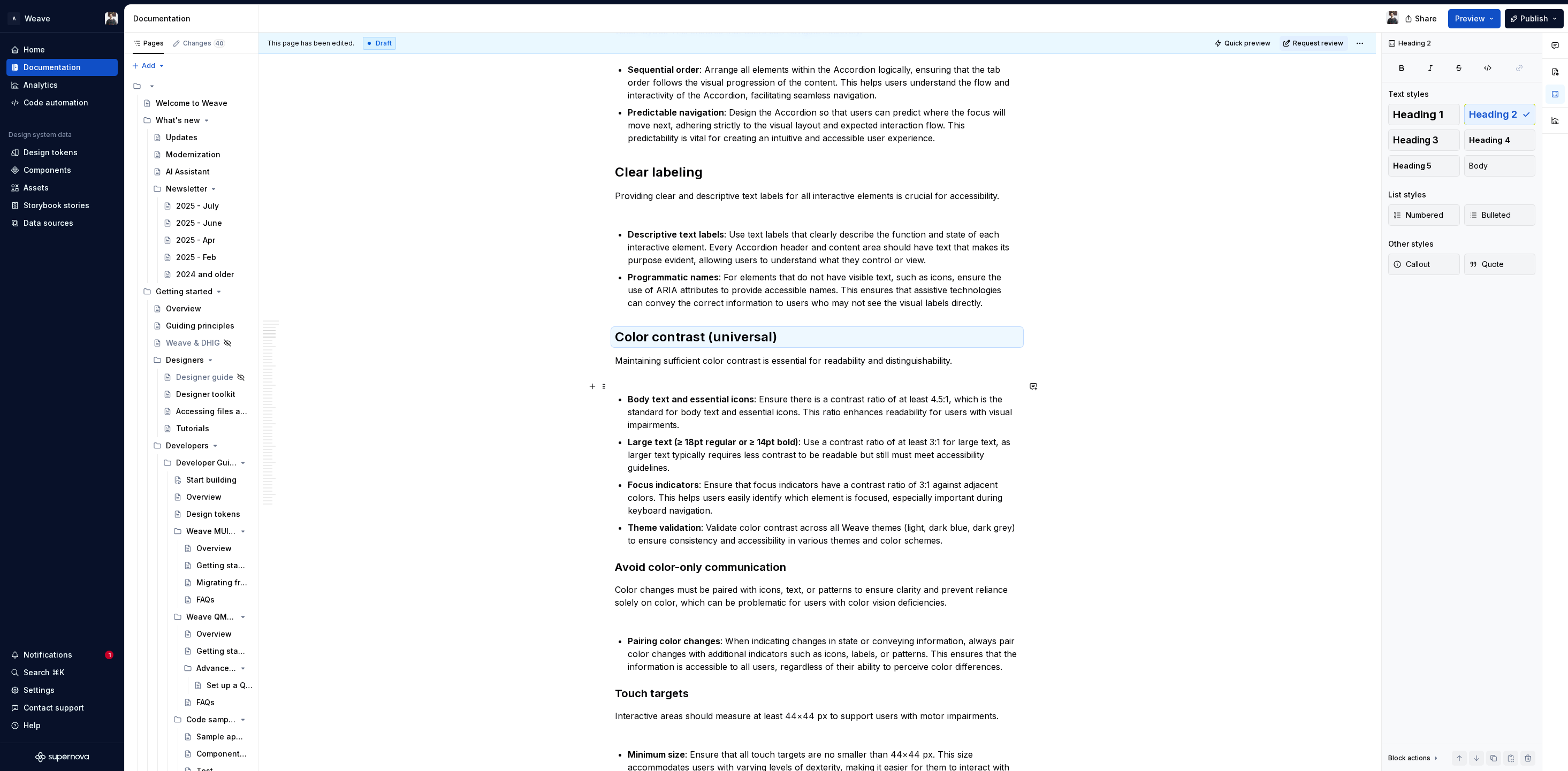
scroll to position [989, 0]
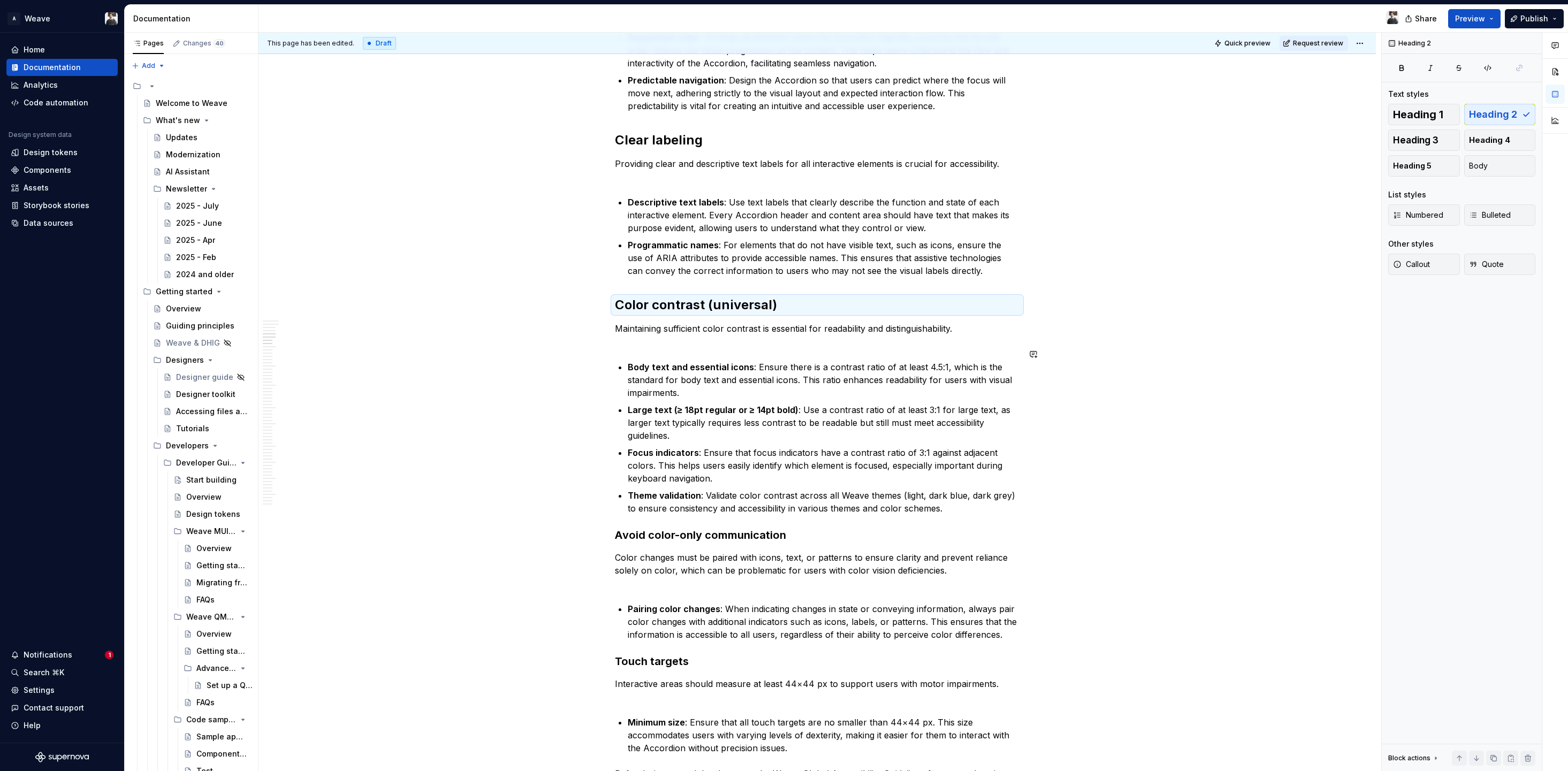
click at [731, 527] on h3 "Avoid color-only communication" at bounding box center [817, 535] width 405 height 15
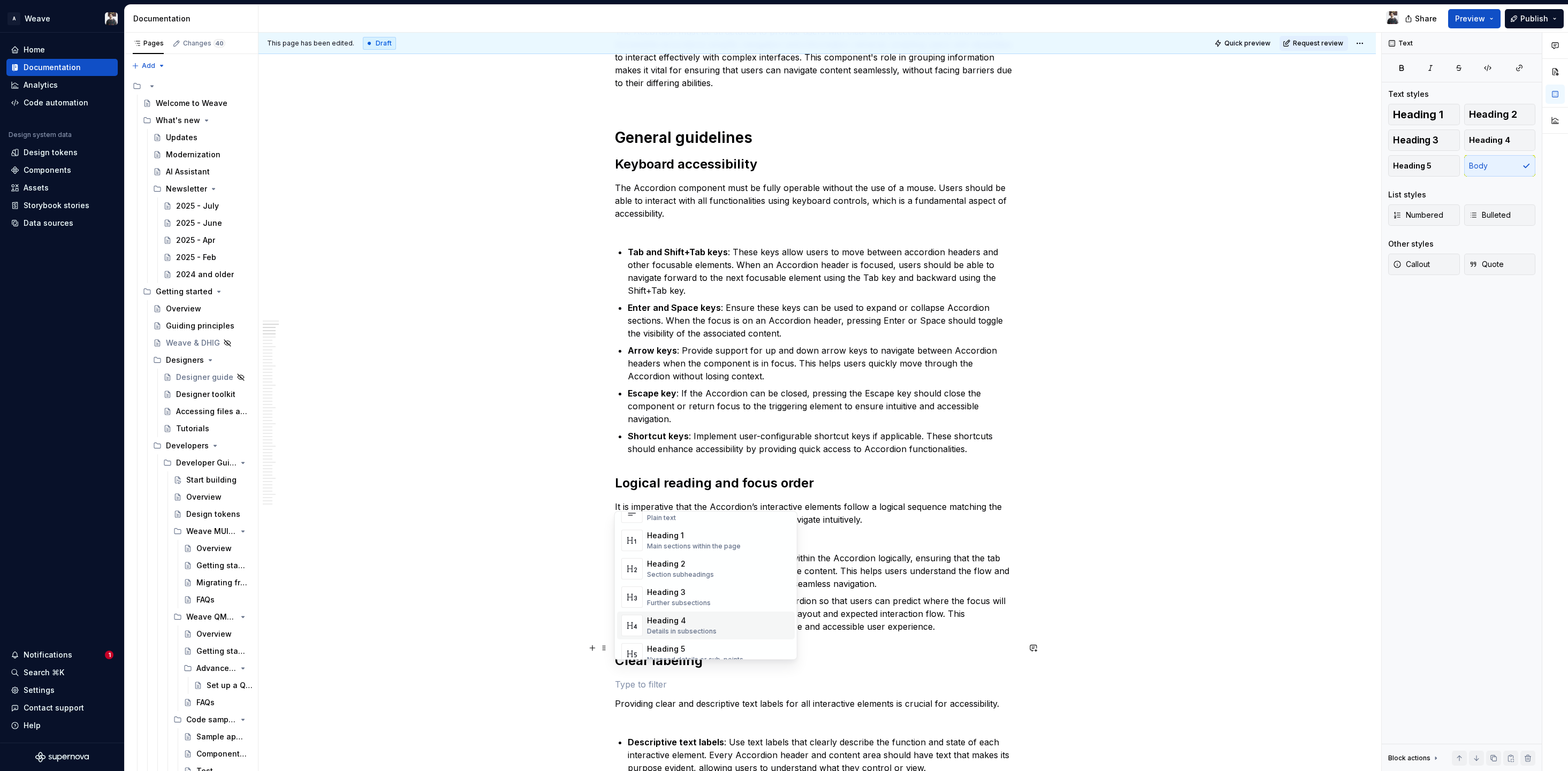
scroll to position [112, 0]
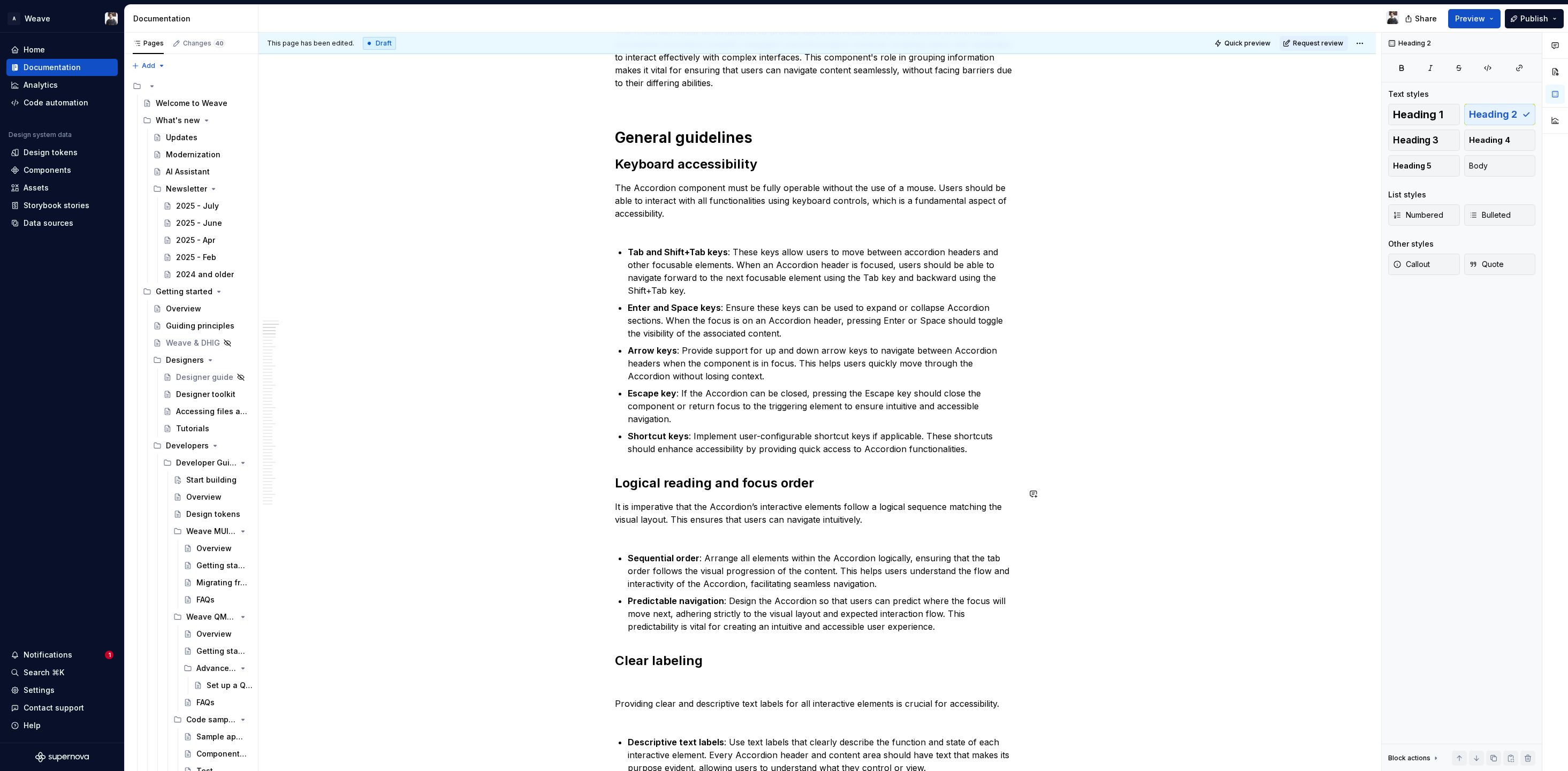
click at [686, 474] on h2 "Logical reading and focus order" at bounding box center [817, 483] width 405 height 17
click at [671, 652] on h2 "Clear labeling" at bounding box center [817, 660] width 405 height 17
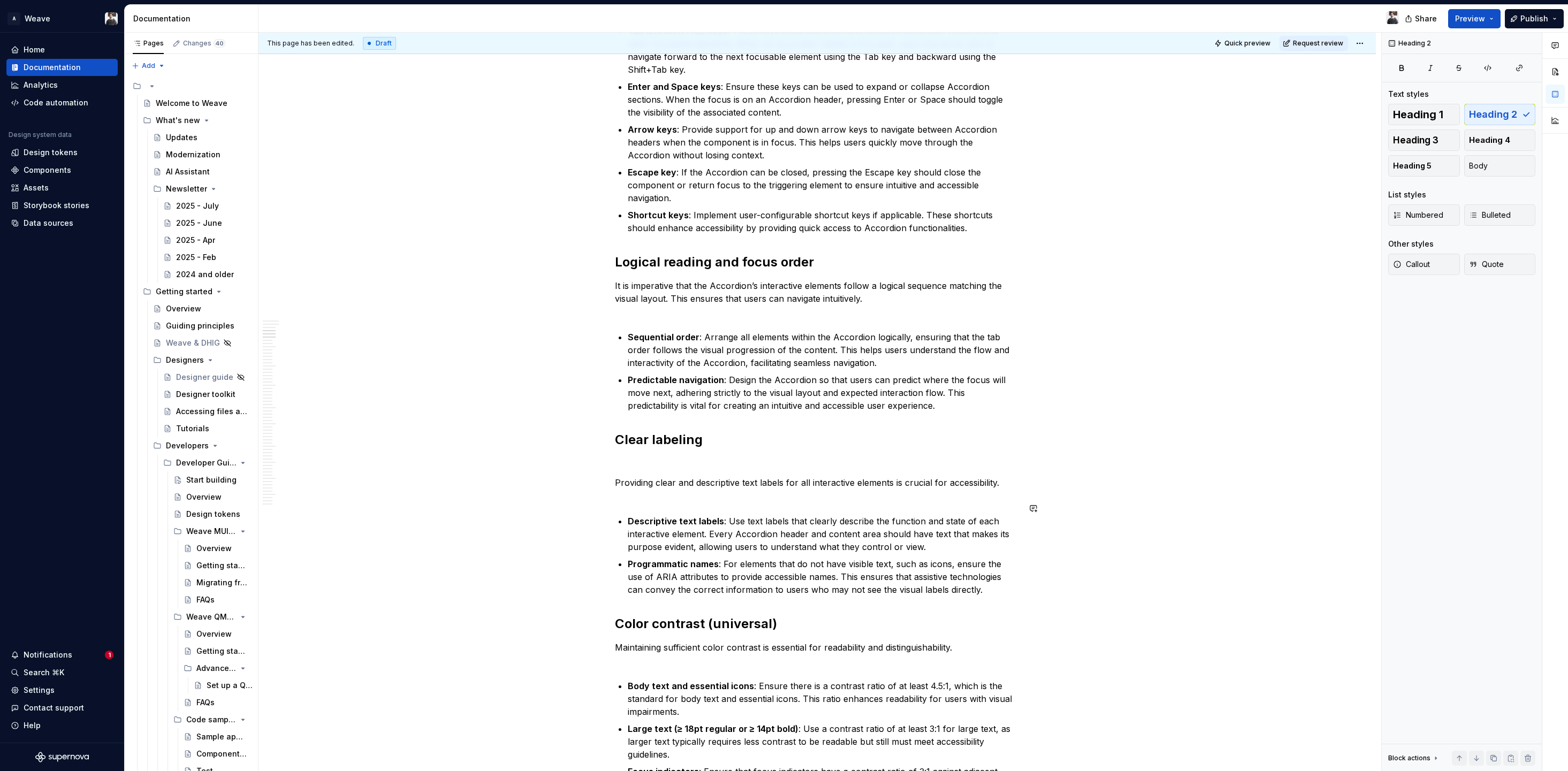
scroll to position [854, 0]
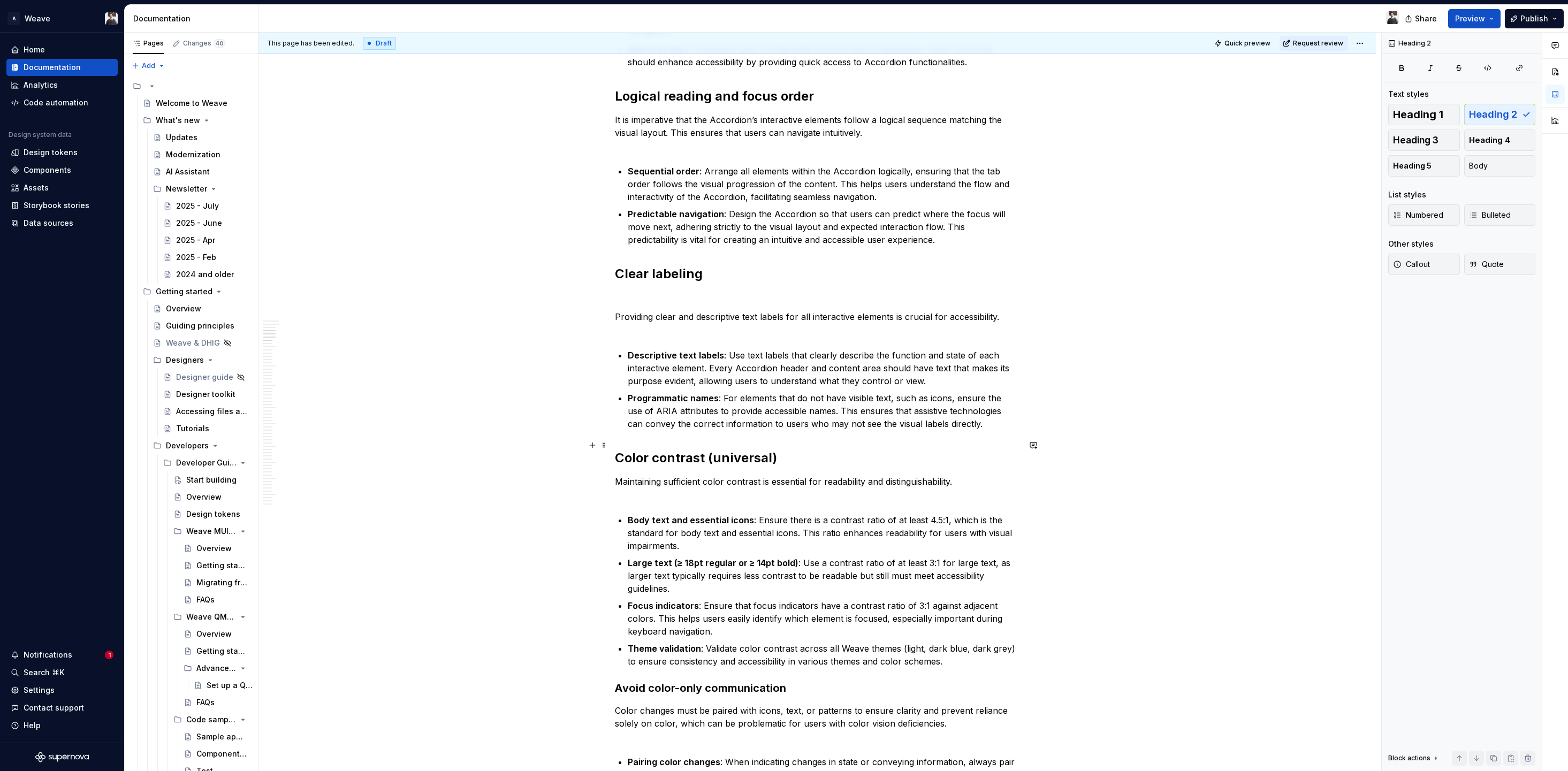
click at [691, 450] on h2 "Color contrast (universal)" at bounding box center [817, 458] width 405 height 17
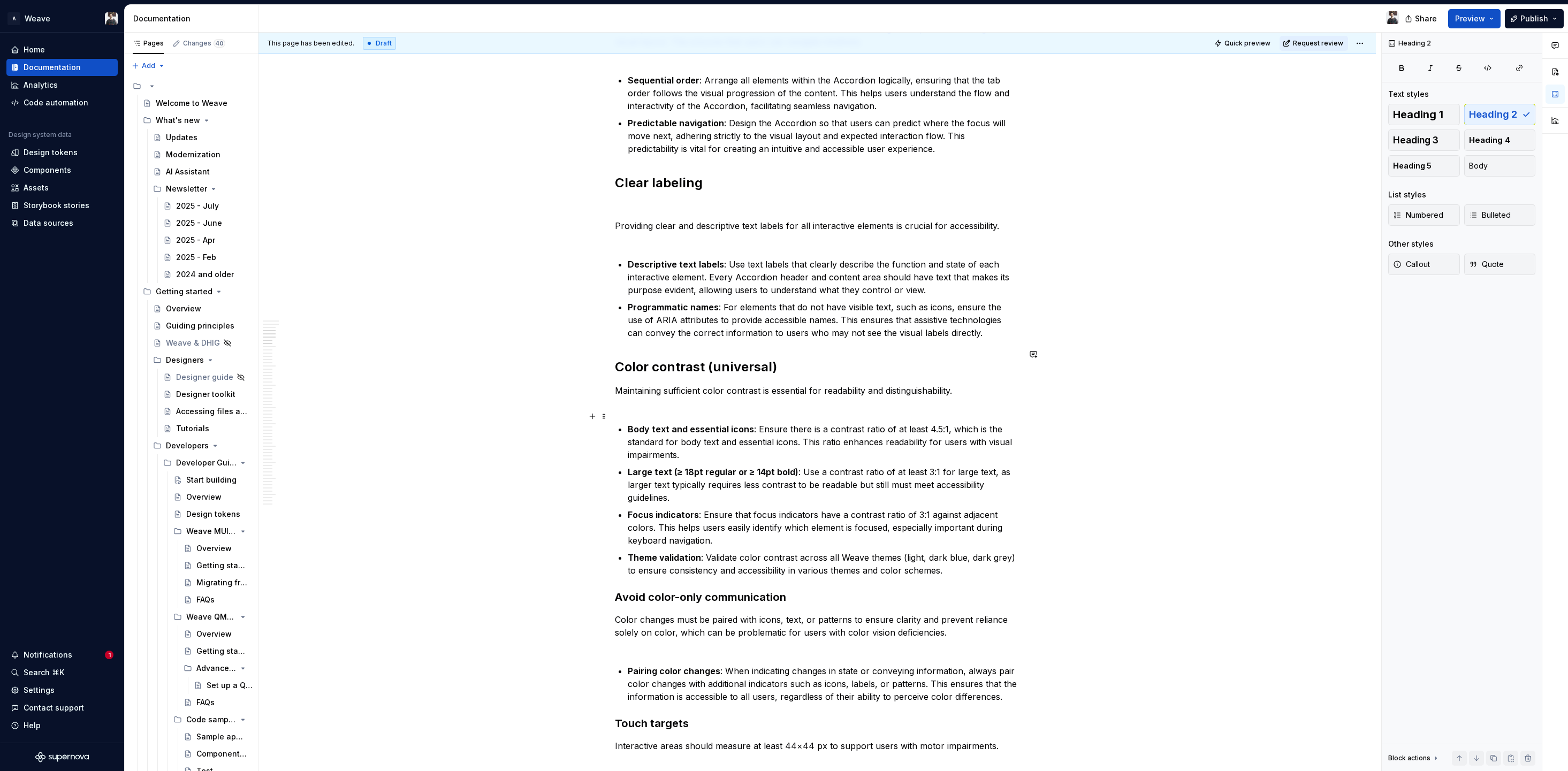
scroll to position [953, 0]
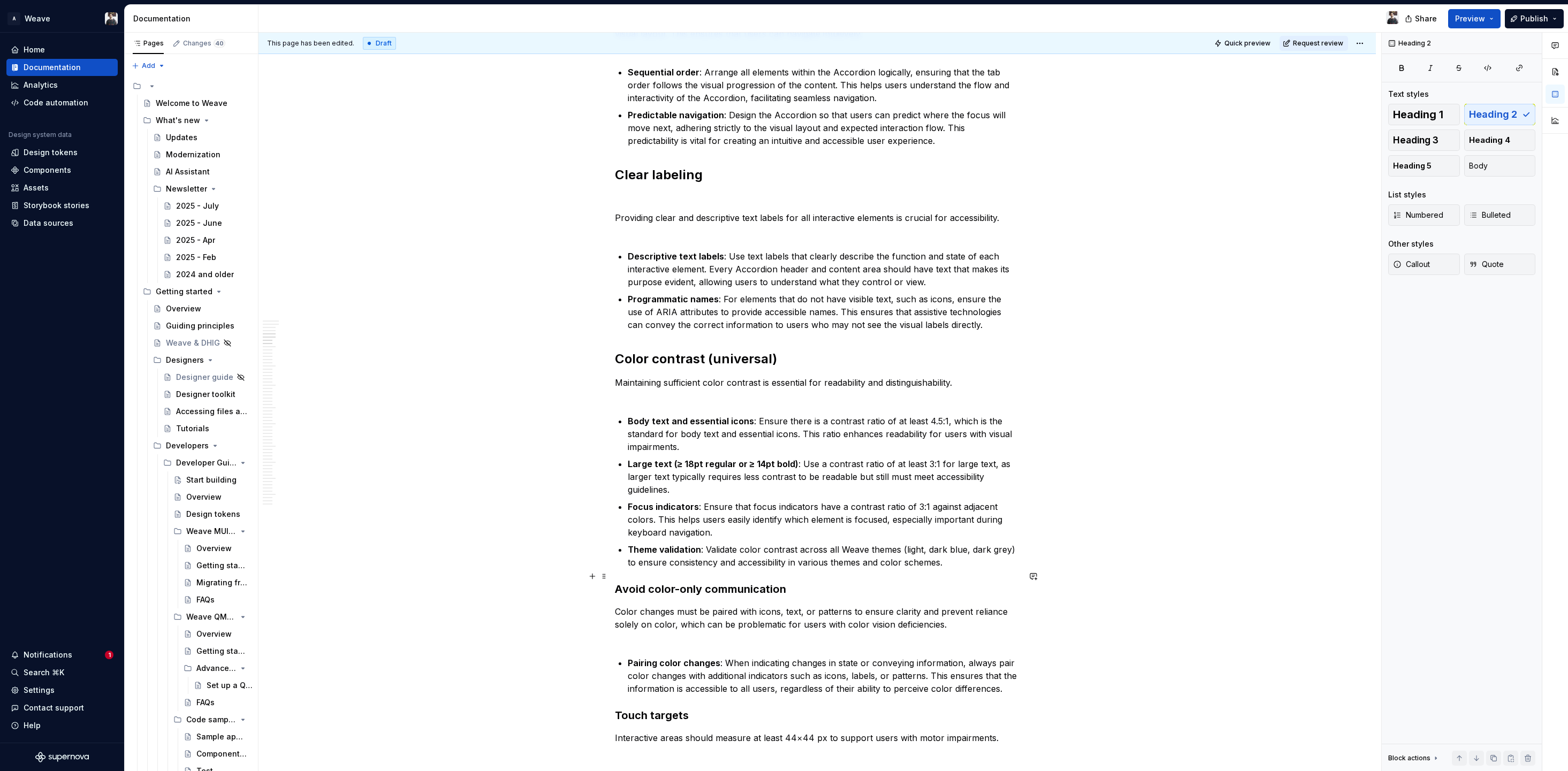
click at [670, 582] on h3 "Avoid color-only communication" at bounding box center [817, 589] width 405 height 15
click at [1507, 119] on span "Heading 2" at bounding box center [1494, 115] width 48 height 11
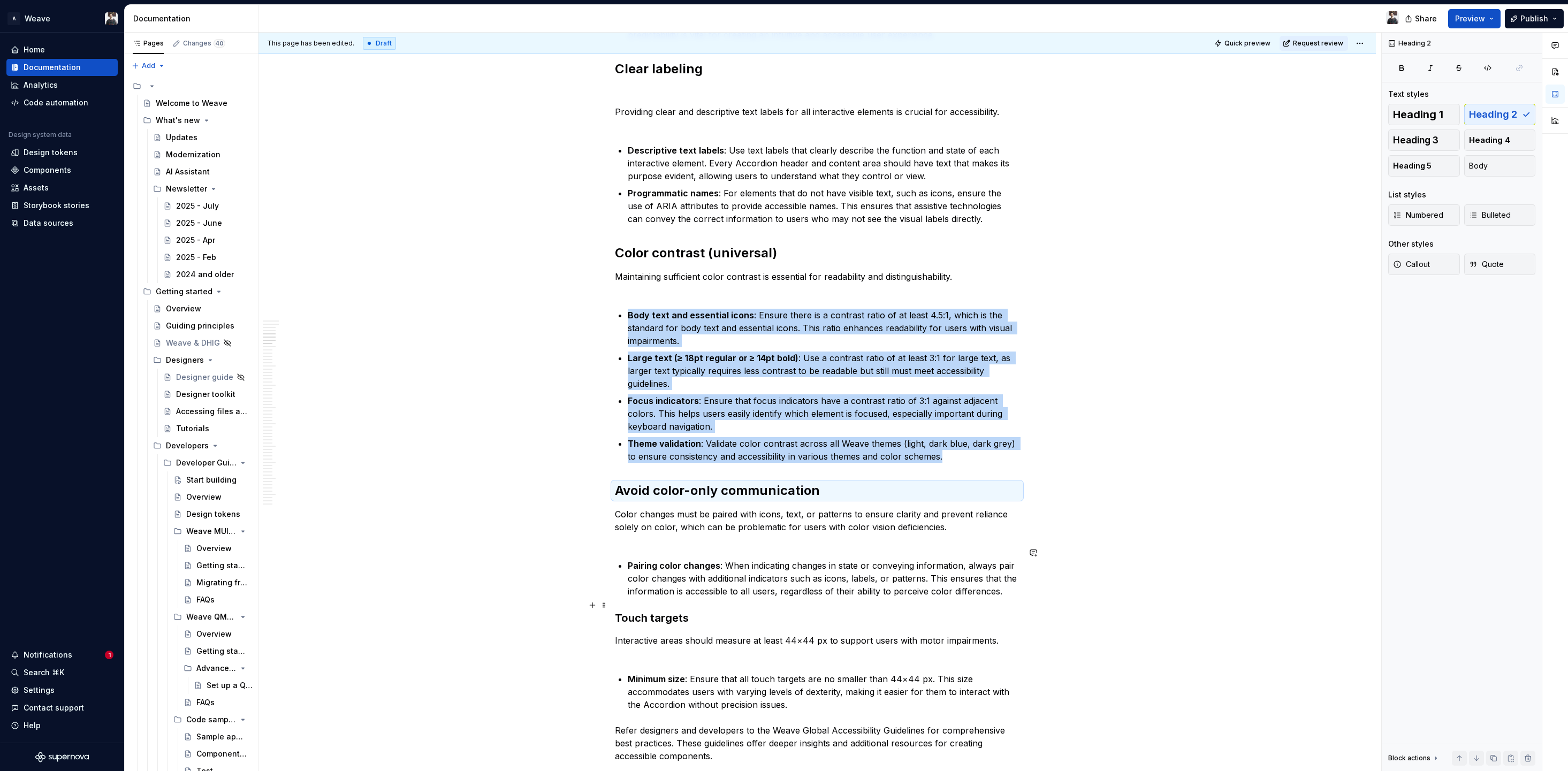
scroll to position [1061, 0]
click at [656, 609] on h3 "Touch targets" at bounding box center [817, 617] width 405 height 15
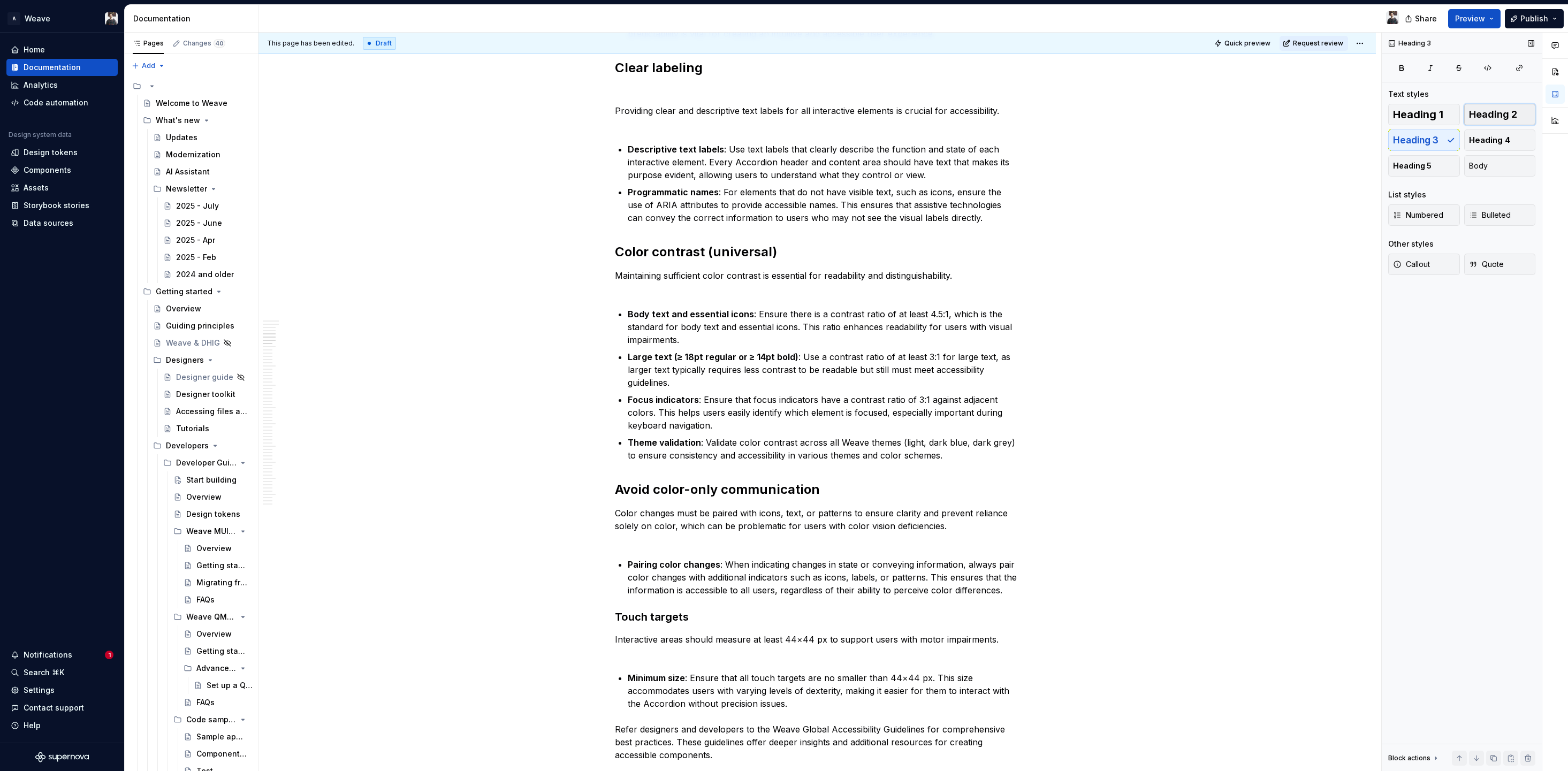
click at [1492, 109] on span "Heading 2" at bounding box center [1494, 115] width 48 height 11
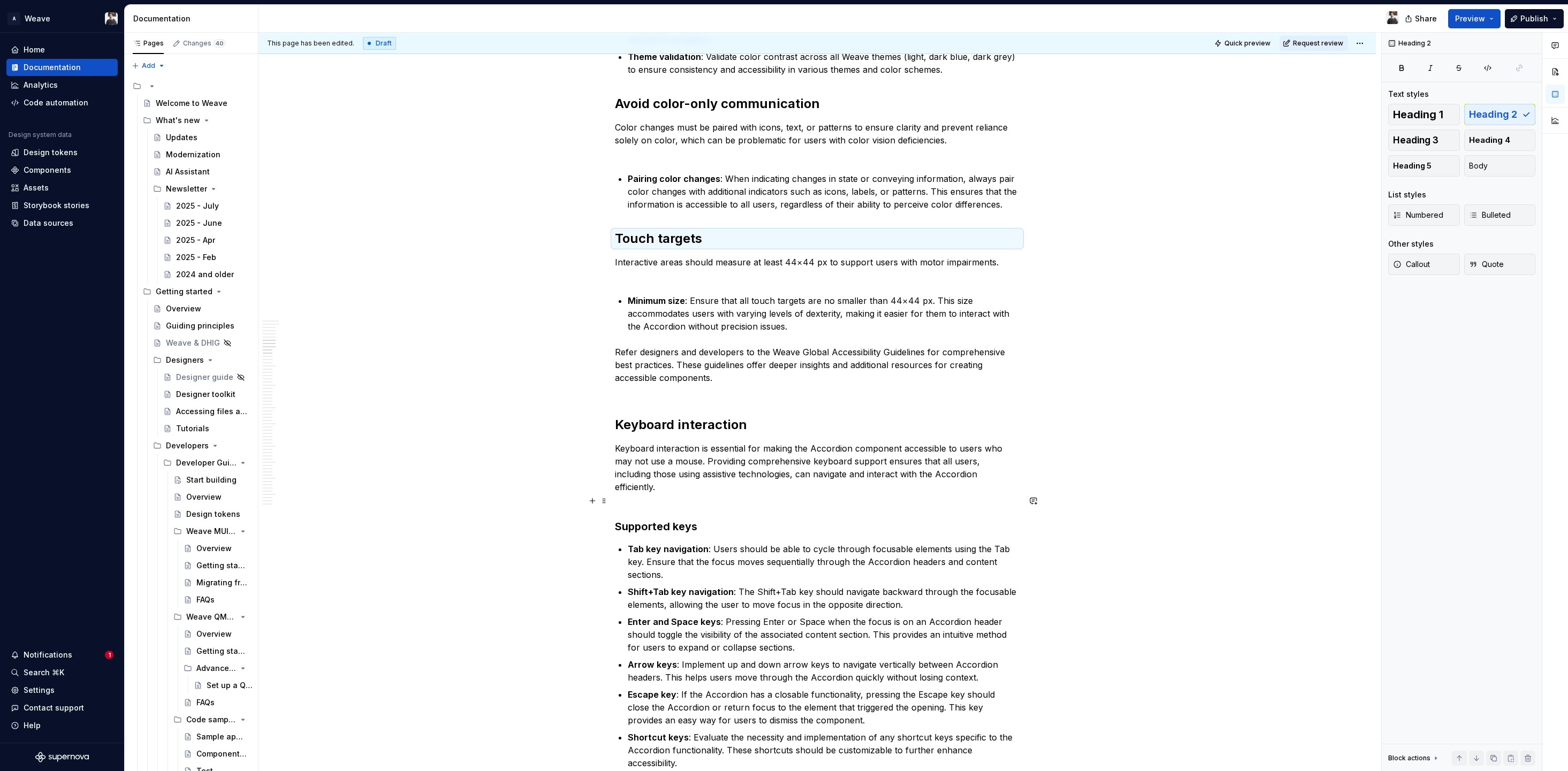
scroll to position [1447, 0]
click at [674, 416] on h2 "Keyboard interaction" at bounding box center [817, 424] width 405 height 17
click at [1426, 114] on span "Heading 1" at bounding box center [1418, 115] width 50 height 11
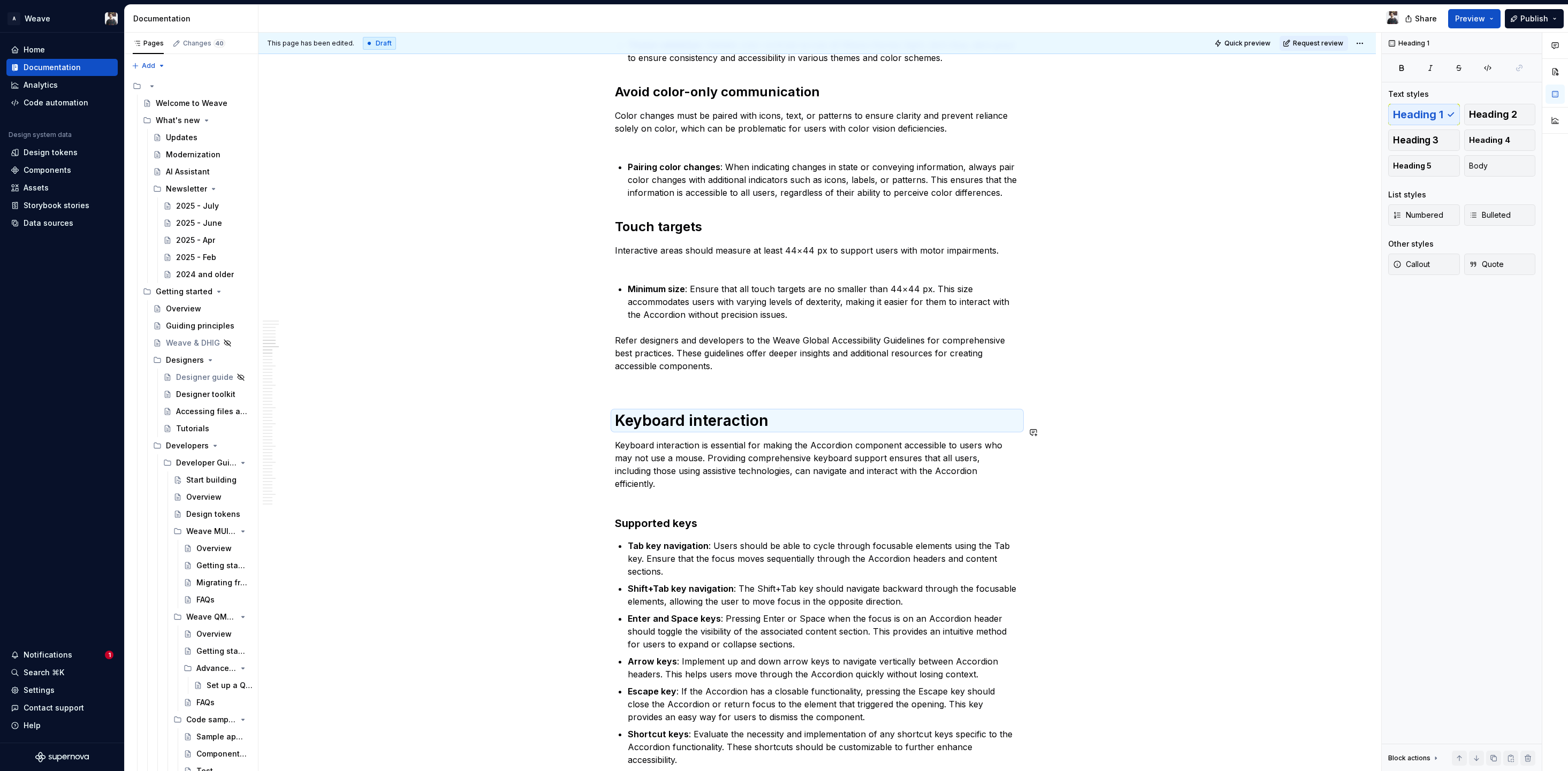
scroll to position [1471, 0]
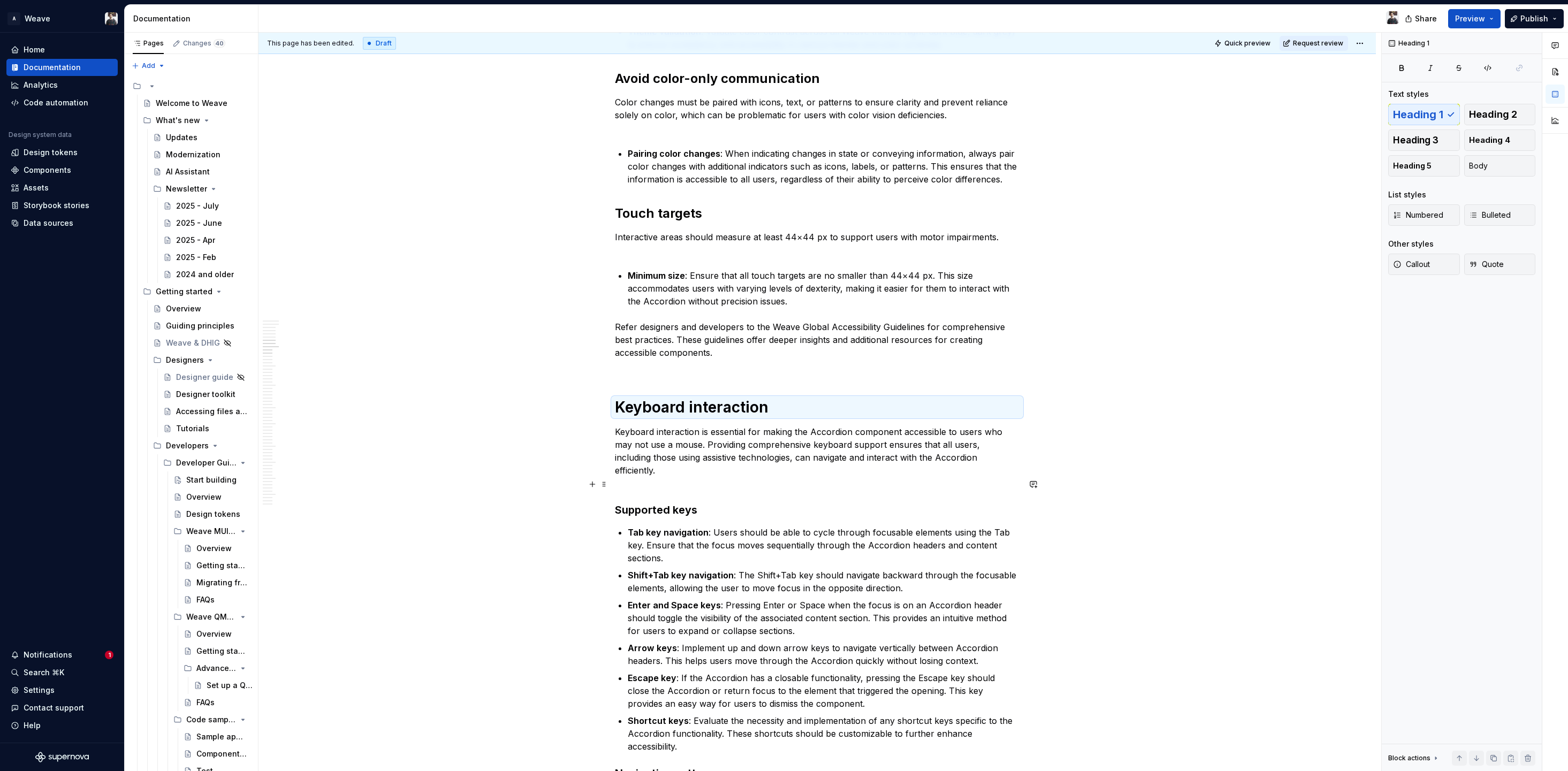
click at [666, 503] on h3 "Supported keys" at bounding box center [817, 510] width 405 height 15
click at [1478, 117] on span "Heading 2" at bounding box center [1494, 115] width 48 height 11
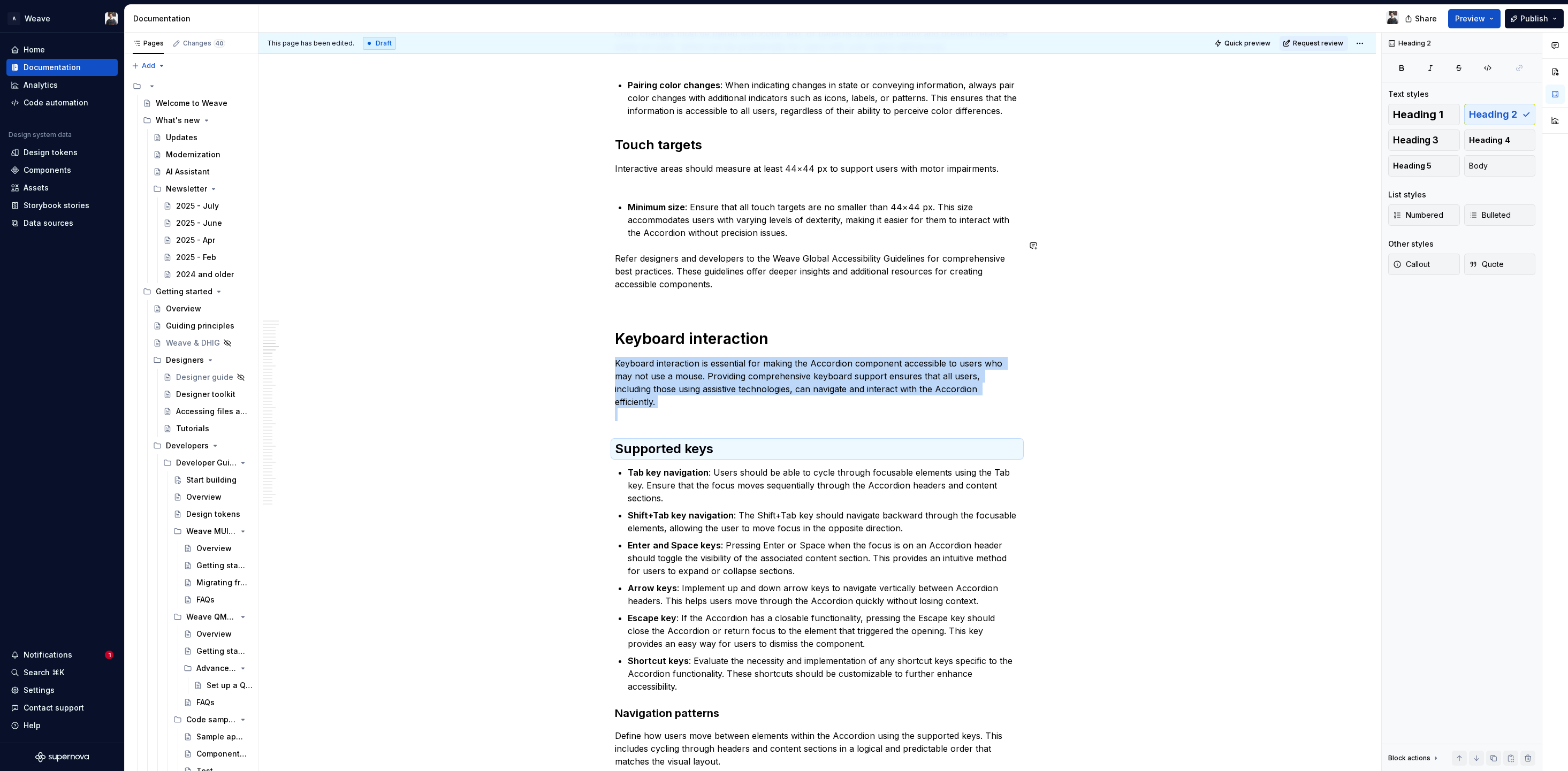
scroll to position [1721, 0]
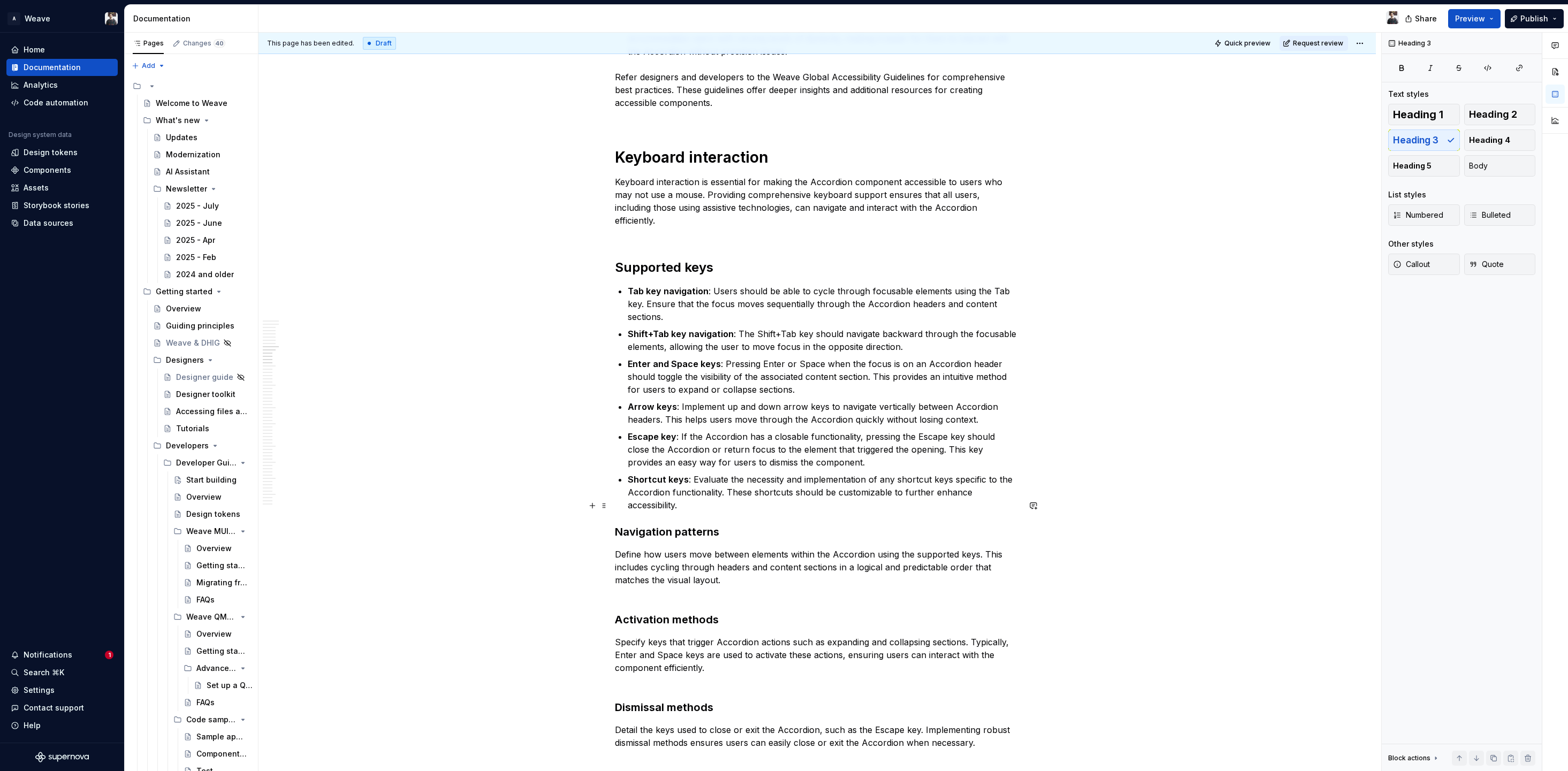
drag, startPoint x: 660, startPoint y: 500, endPoint x: 540, endPoint y: 517, distance: 121.2
click at [660, 525] on h3 "Navigation patterns" at bounding box center [817, 532] width 405 height 15
click at [649, 525] on h3 "Navigation patterns" at bounding box center [817, 532] width 405 height 15
drag, startPoint x: 1502, startPoint y: 118, endPoint x: 1362, endPoint y: 184, distance: 154.8
click at [1501, 119] on span "Heading 2" at bounding box center [1494, 115] width 48 height 11
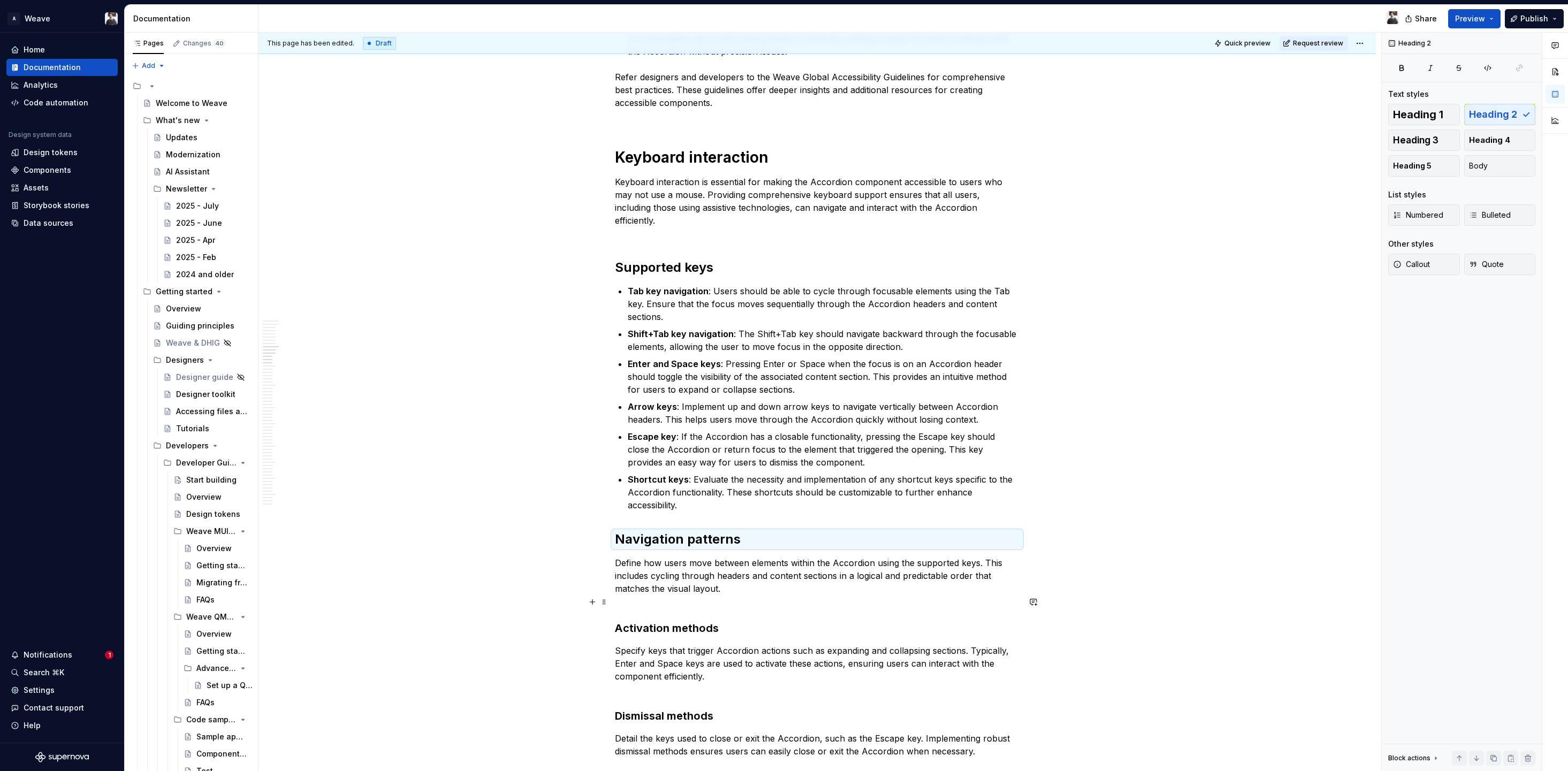
click at [652, 621] on h3 "Activation methods" at bounding box center [817, 629] width 405 height 15
click at [1494, 109] on span "Heading 2" at bounding box center [1494, 115] width 48 height 11
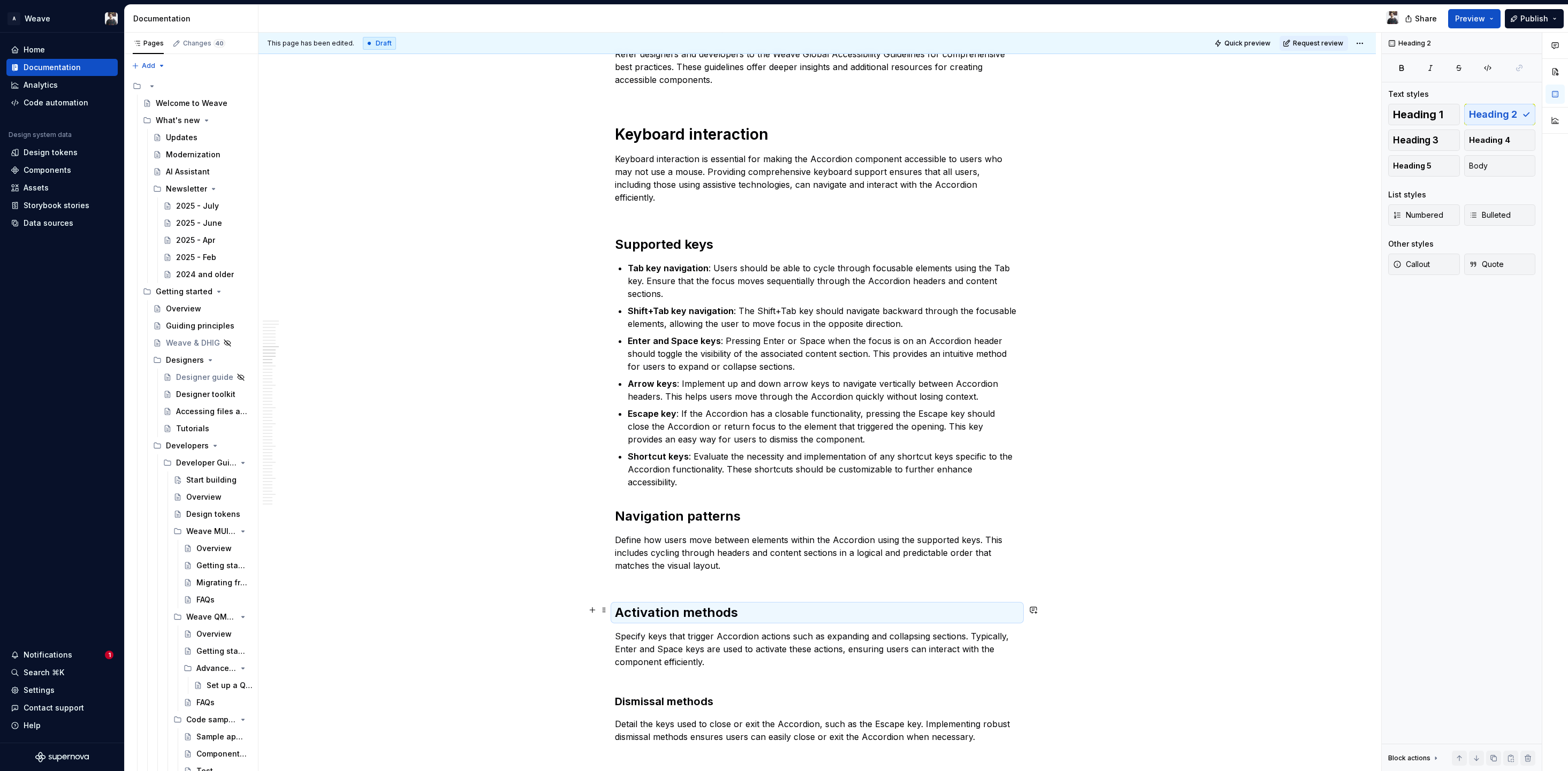
scroll to position [1750, 0]
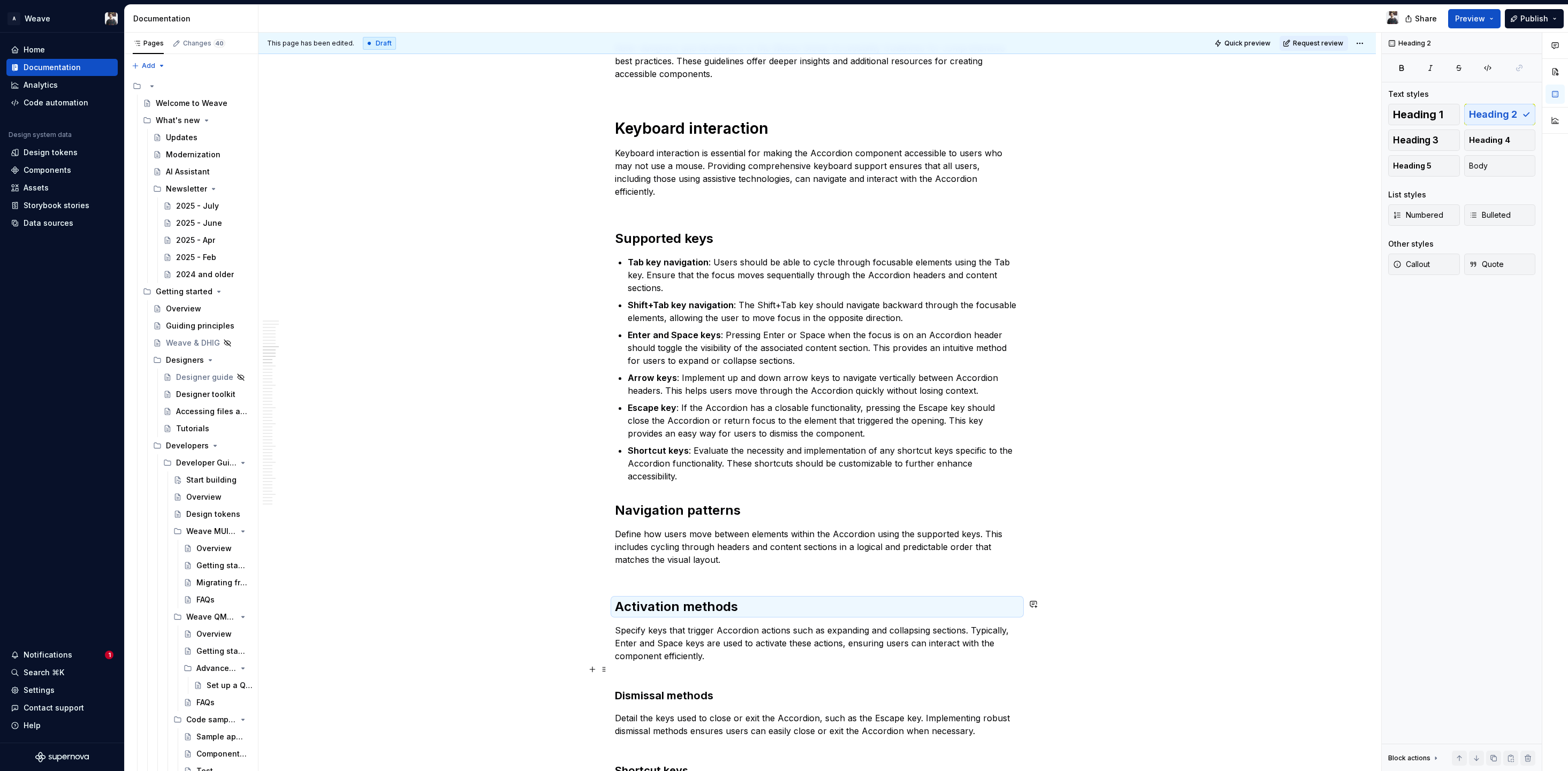
click at [684, 688] on h3 "Dismissal methods" at bounding box center [817, 696] width 405 height 15
click at [1492, 114] on span "Heading 2" at bounding box center [1494, 115] width 48 height 11
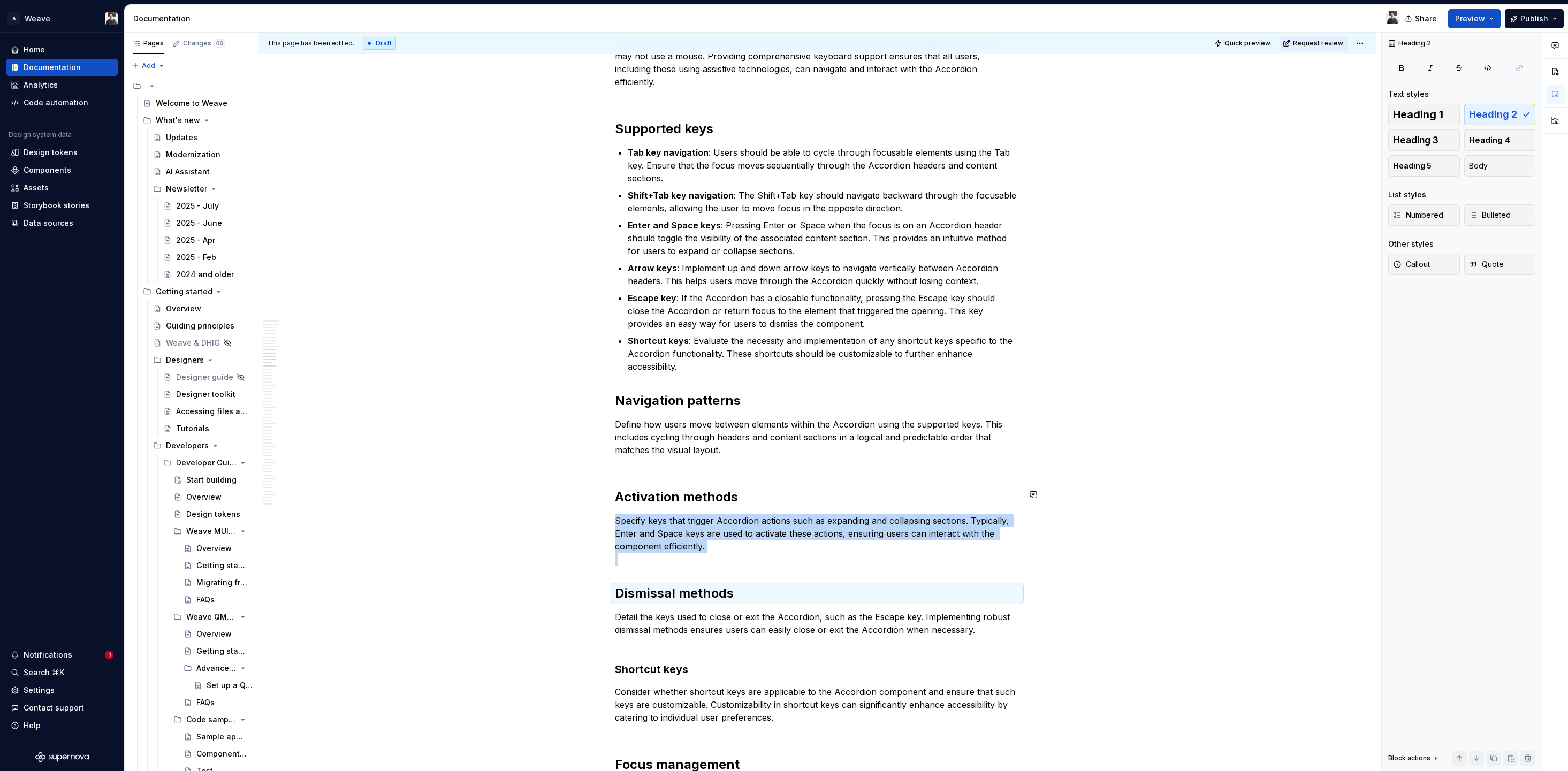
scroll to position [1862, 0]
click at [660, 659] on h3 "Shortcut keys" at bounding box center [817, 667] width 405 height 15
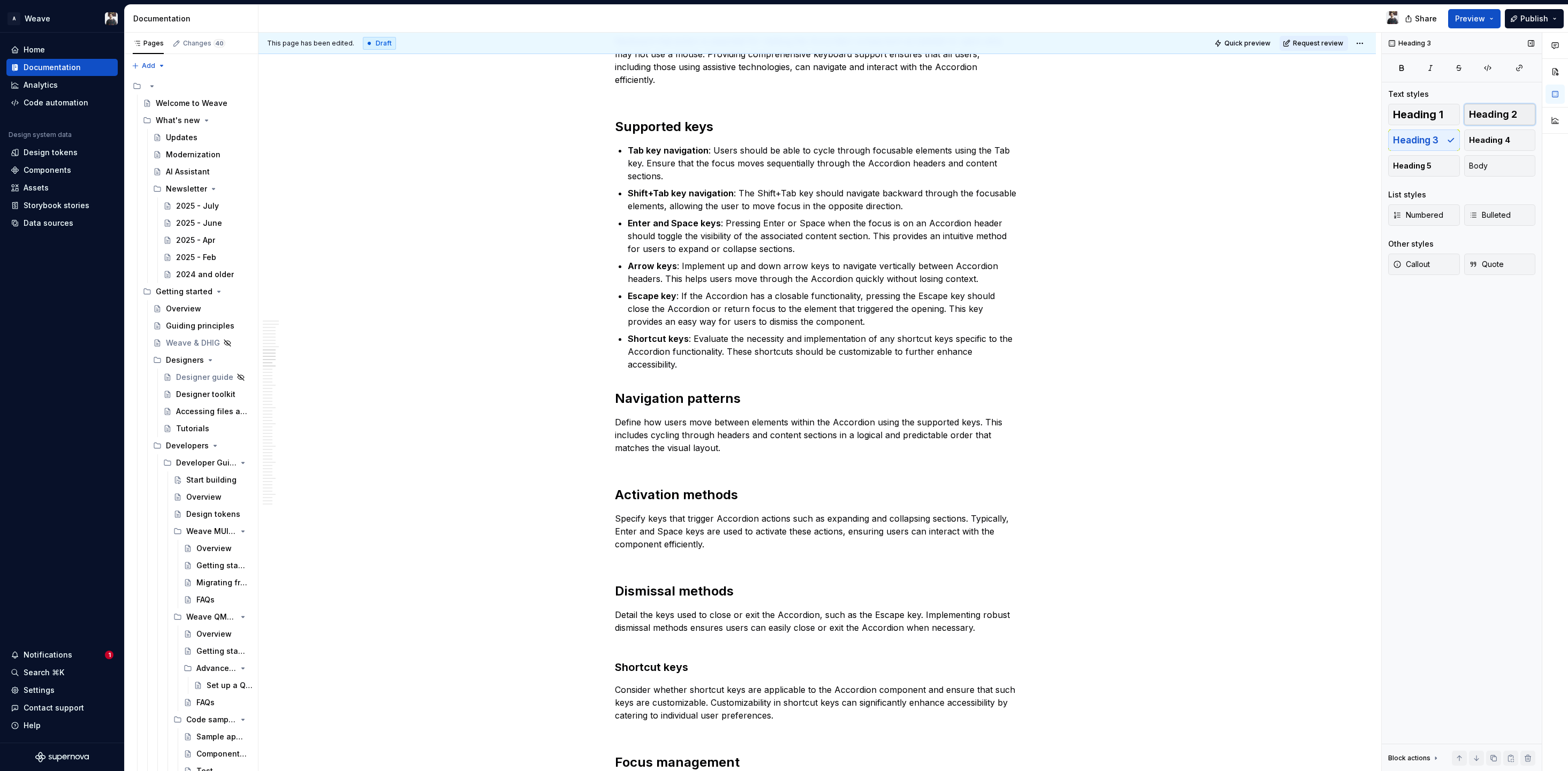
click at [1496, 118] on span "Heading 2" at bounding box center [1494, 115] width 48 height 11
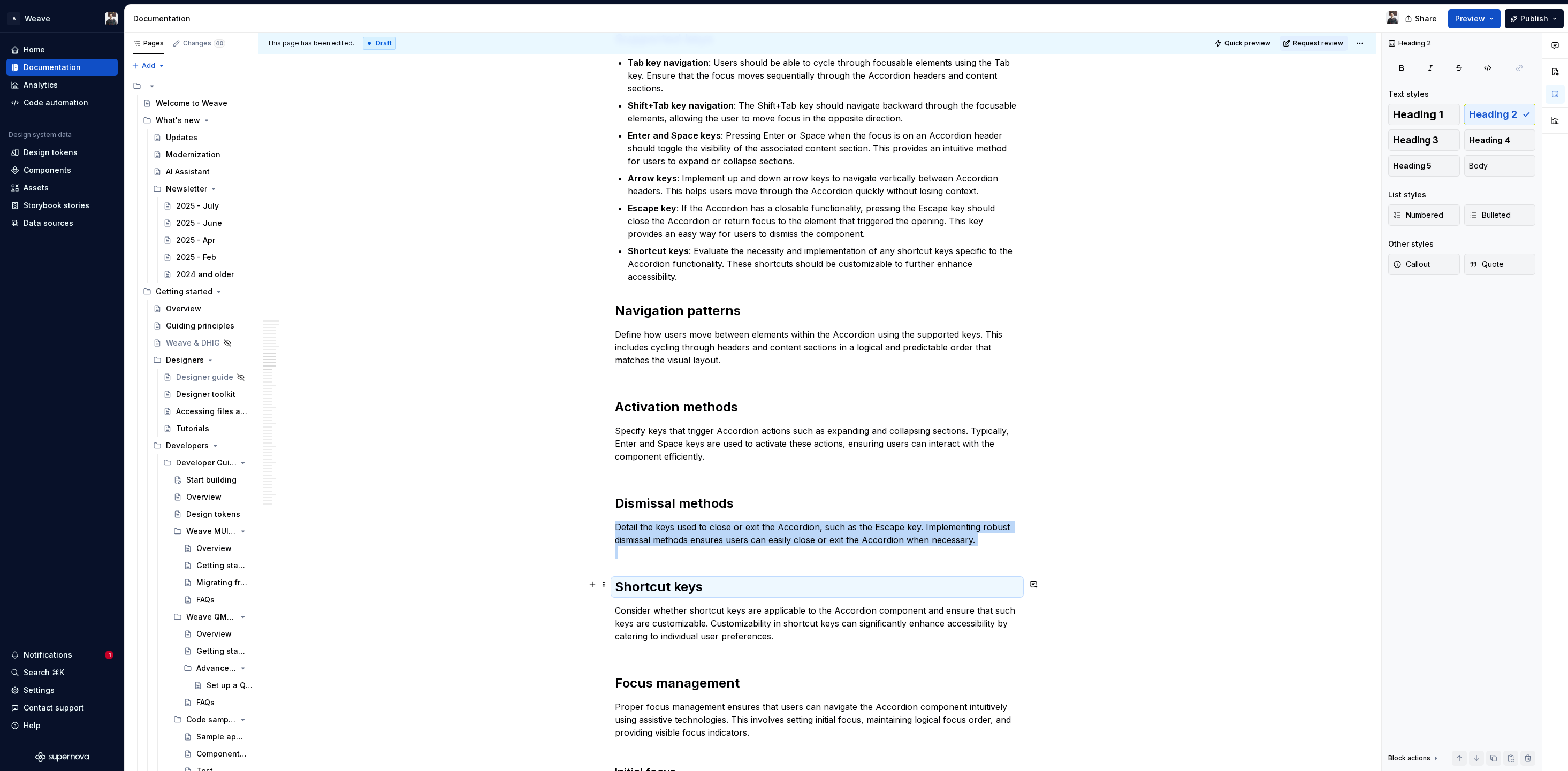
scroll to position [1961, 0]
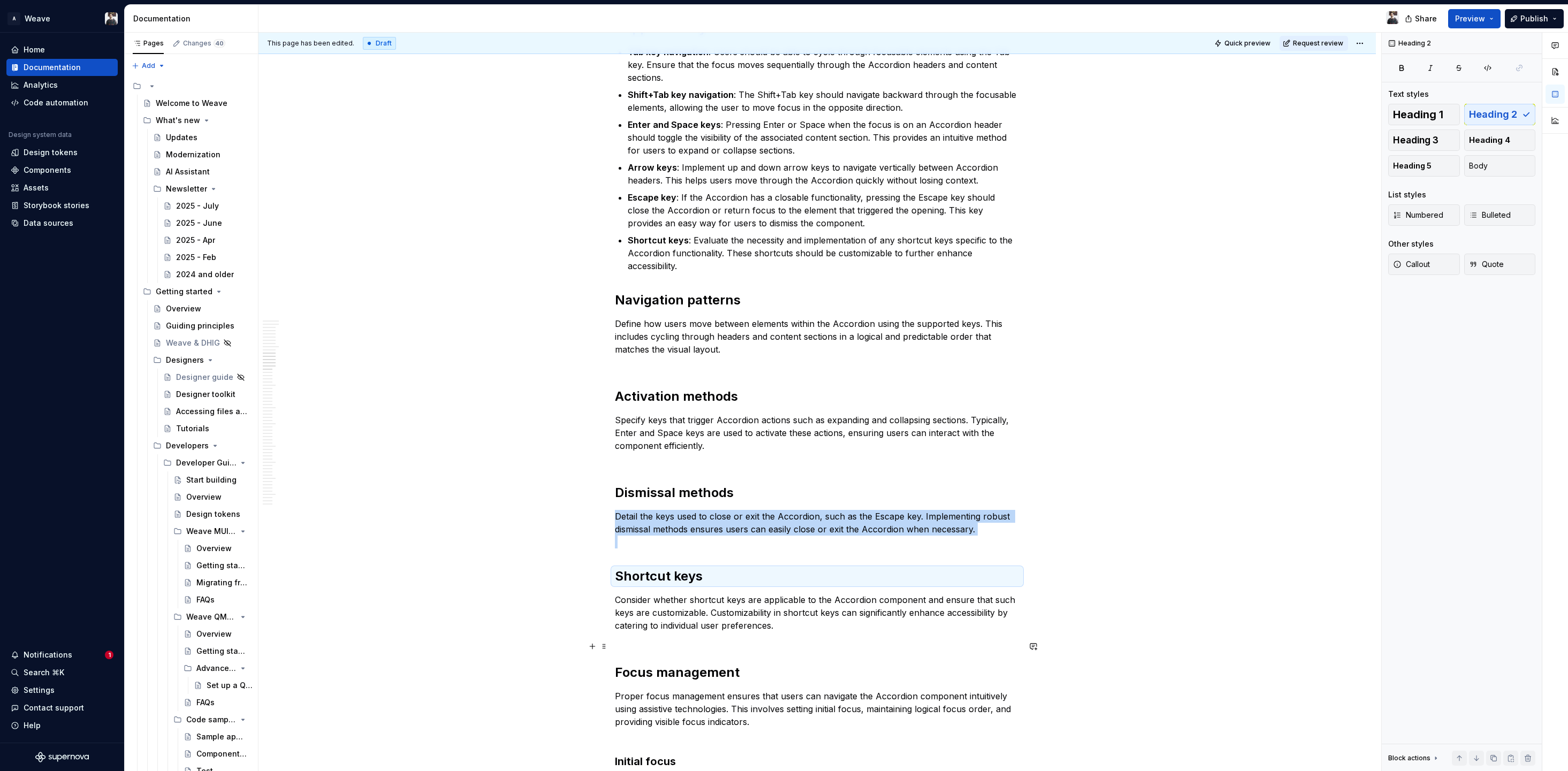
click at [711, 664] on h2 "Focus management" at bounding box center [817, 673] width 405 height 17
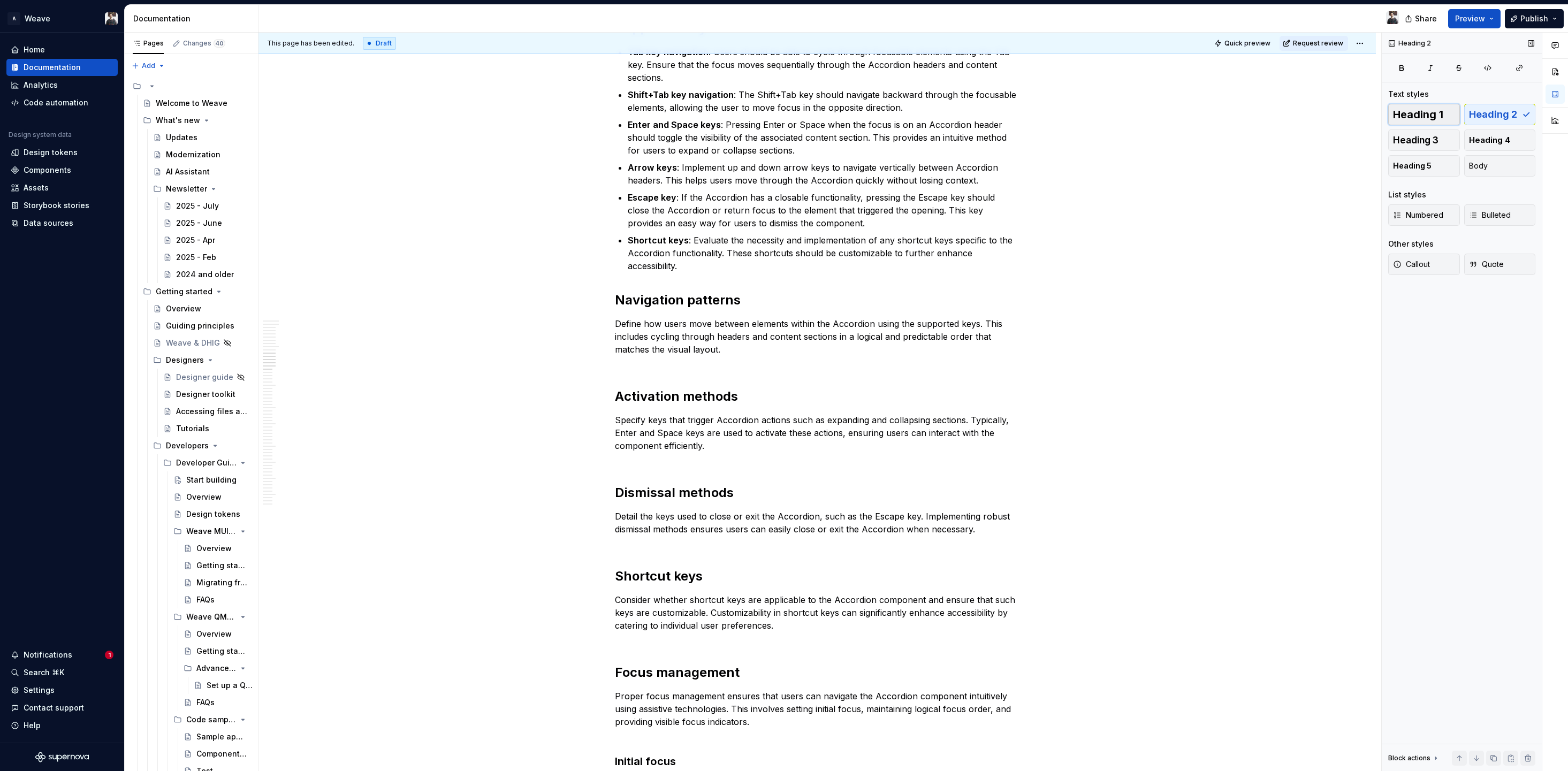
click at [1407, 123] on button "Heading 1" at bounding box center [1424, 114] width 72 height 21
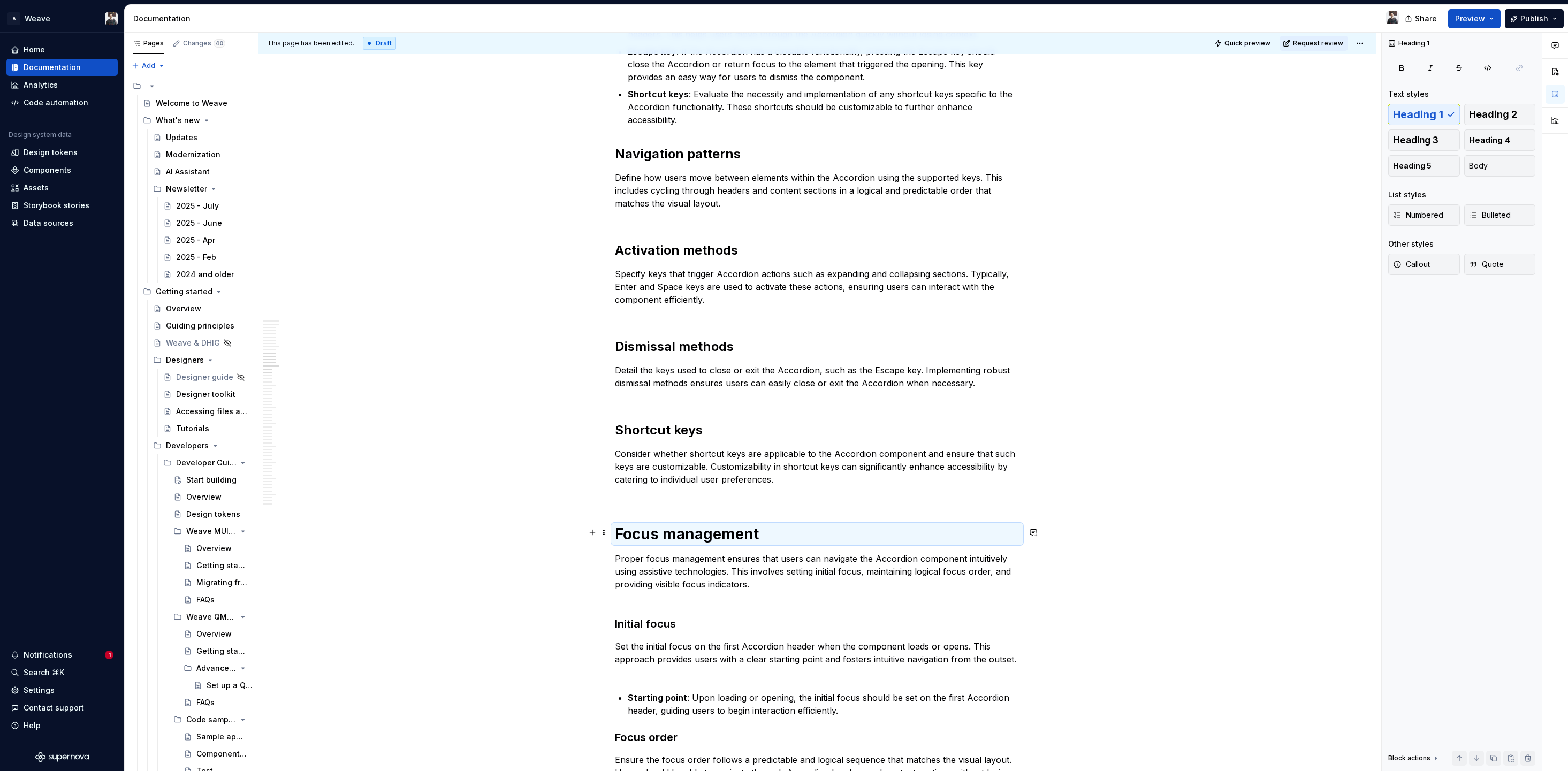
scroll to position [2225, 0]
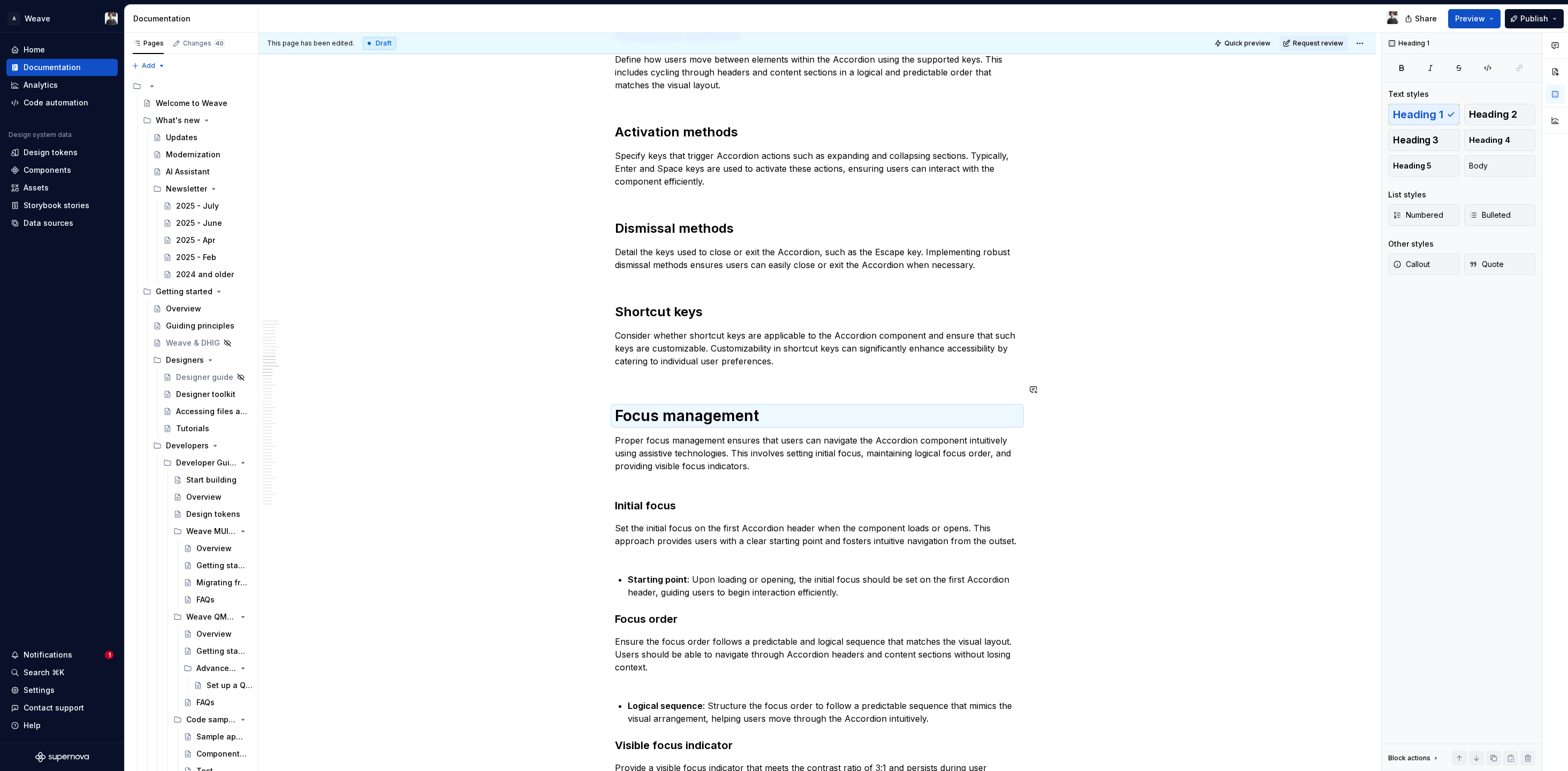
click at [788, 350] on p "Consider whether shortcut keys are applicable to the Accordion component and en…" at bounding box center [817, 355] width 405 height 52
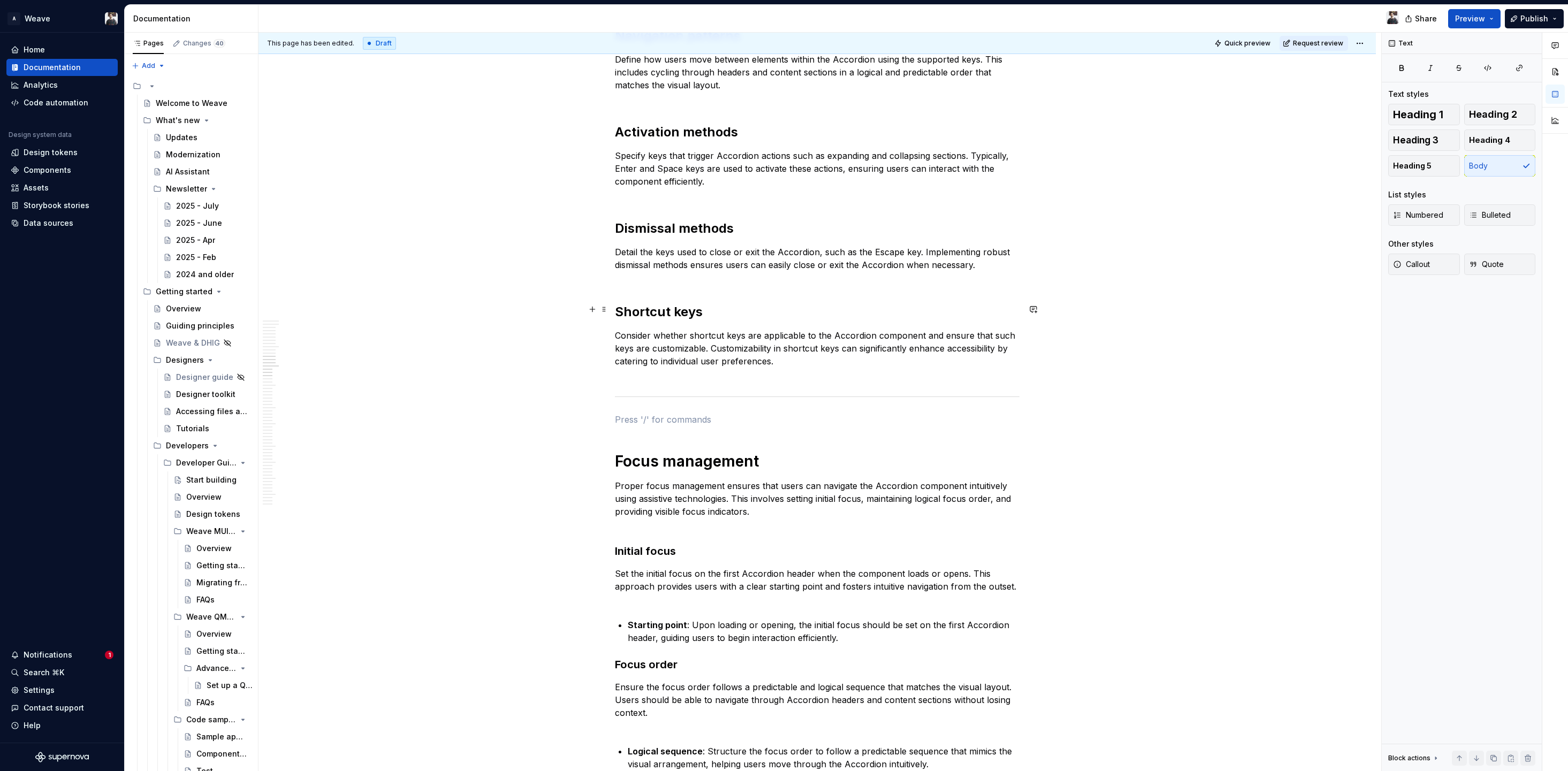
click at [815, 329] on p "Consider whether shortcut keys are applicable to the Accordion component and en…" at bounding box center [817, 355] width 405 height 52
click at [722, 352] on p "Consider whether shortcut keys are applicable to the Accordion component and en…" at bounding box center [817, 355] width 405 height 52
click at [686, 413] on p at bounding box center [817, 419] width 405 height 13
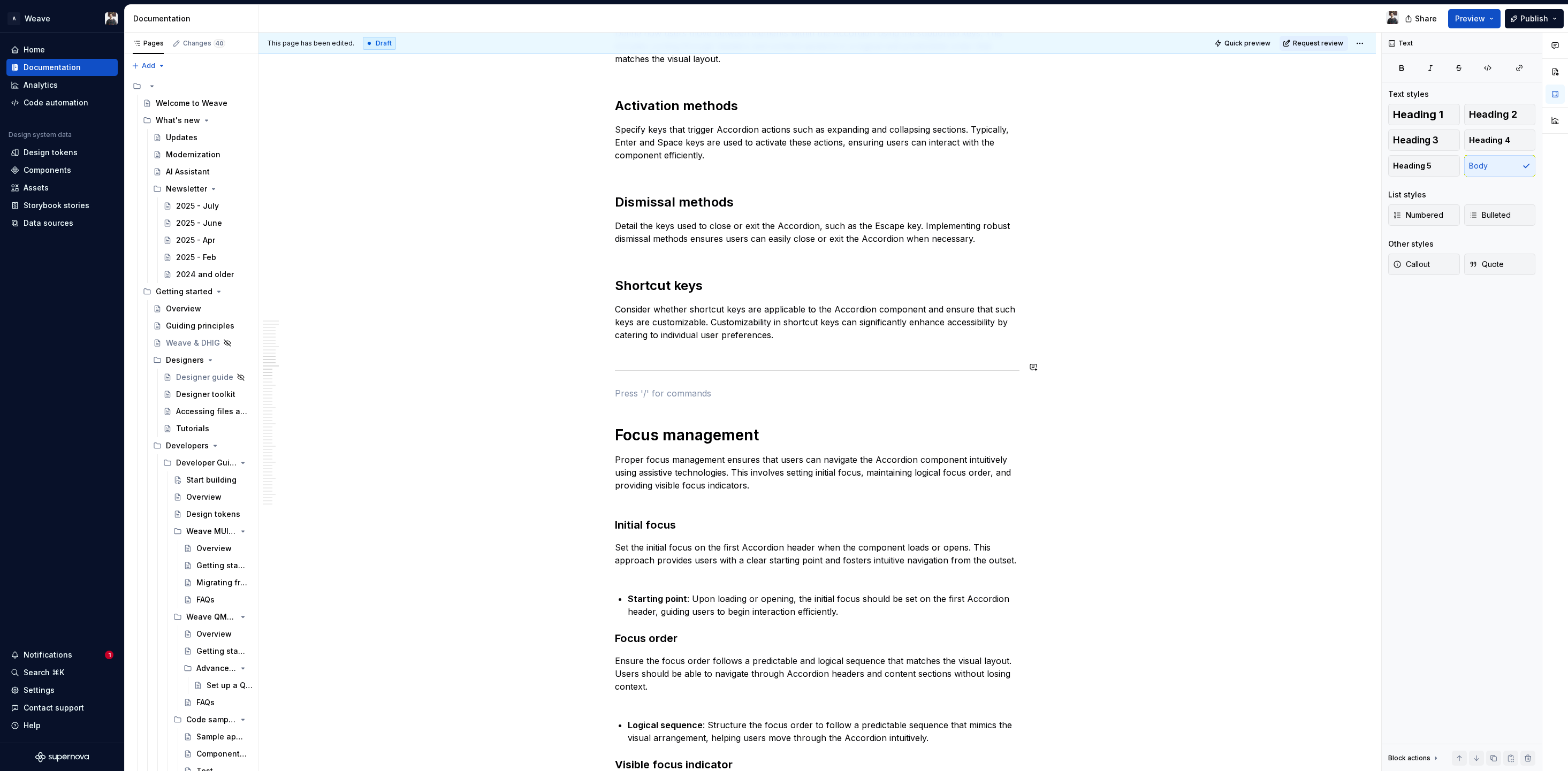
click at [669, 327] on p "Consider whether shortcut keys are applicable to the Accordion component and en…" at bounding box center [817, 328] width 405 height 52
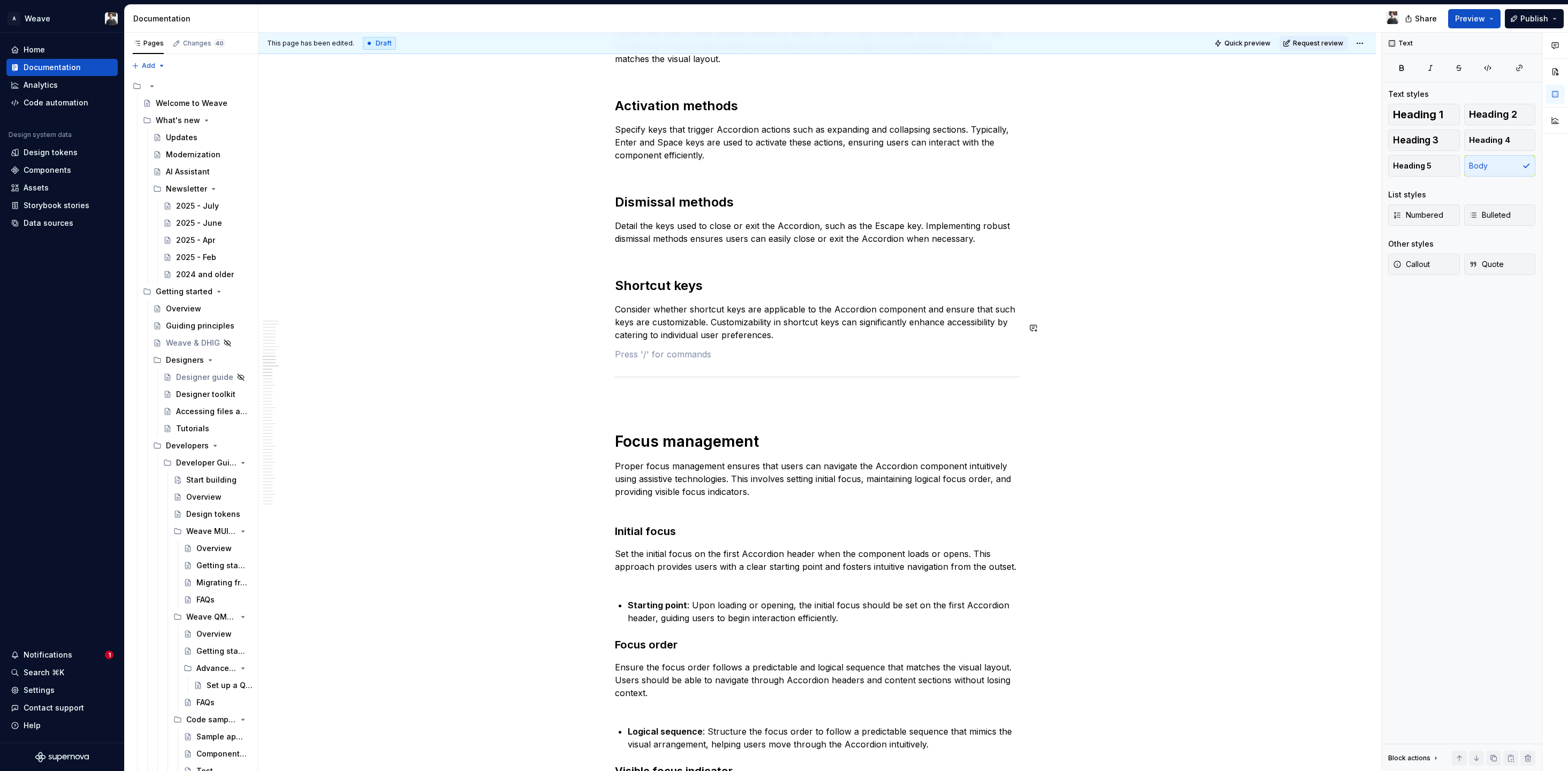
click at [653, 393] on p at bounding box center [817, 399] width 405 height 13
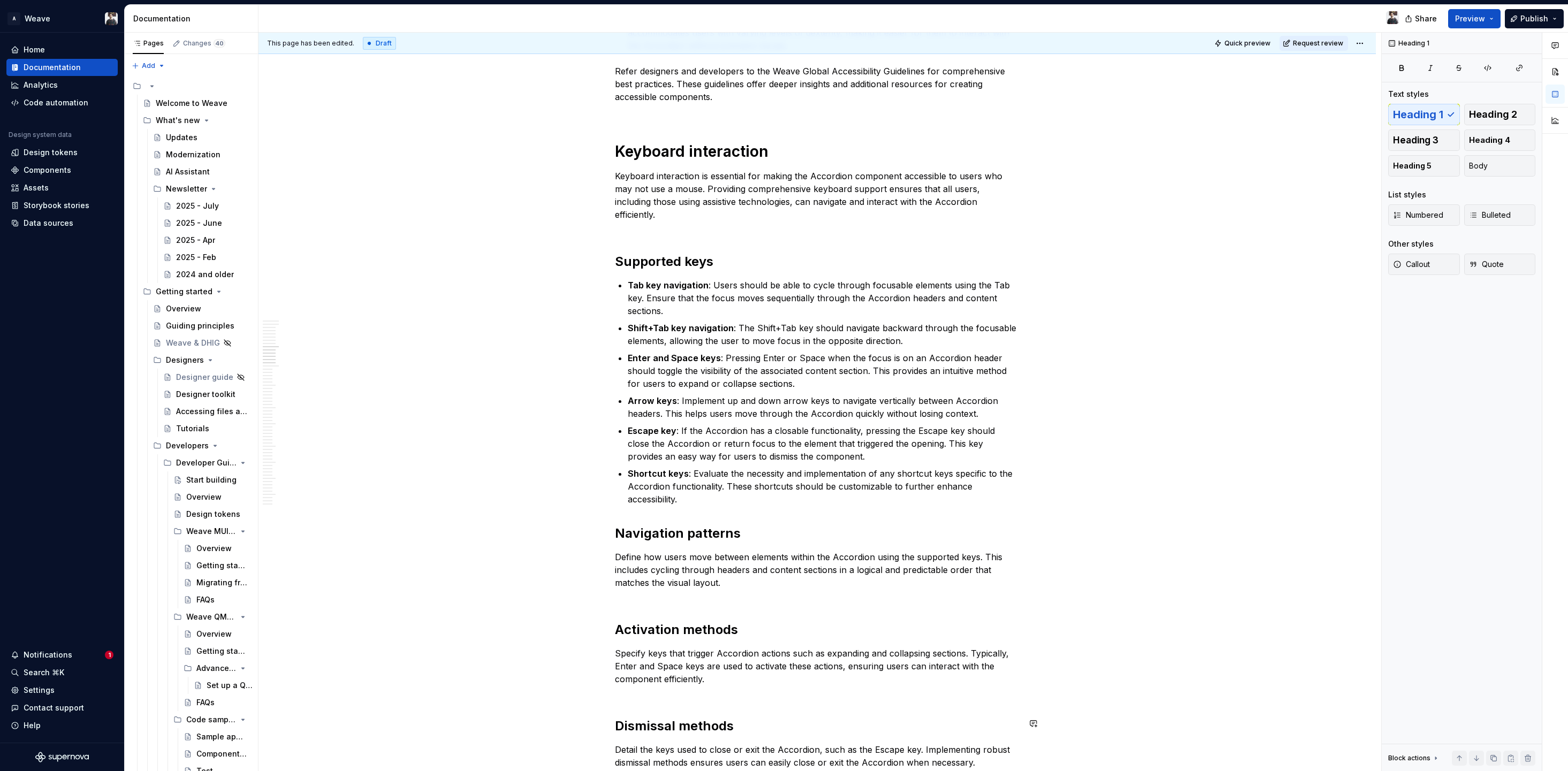
scroll to position [1716, 0]
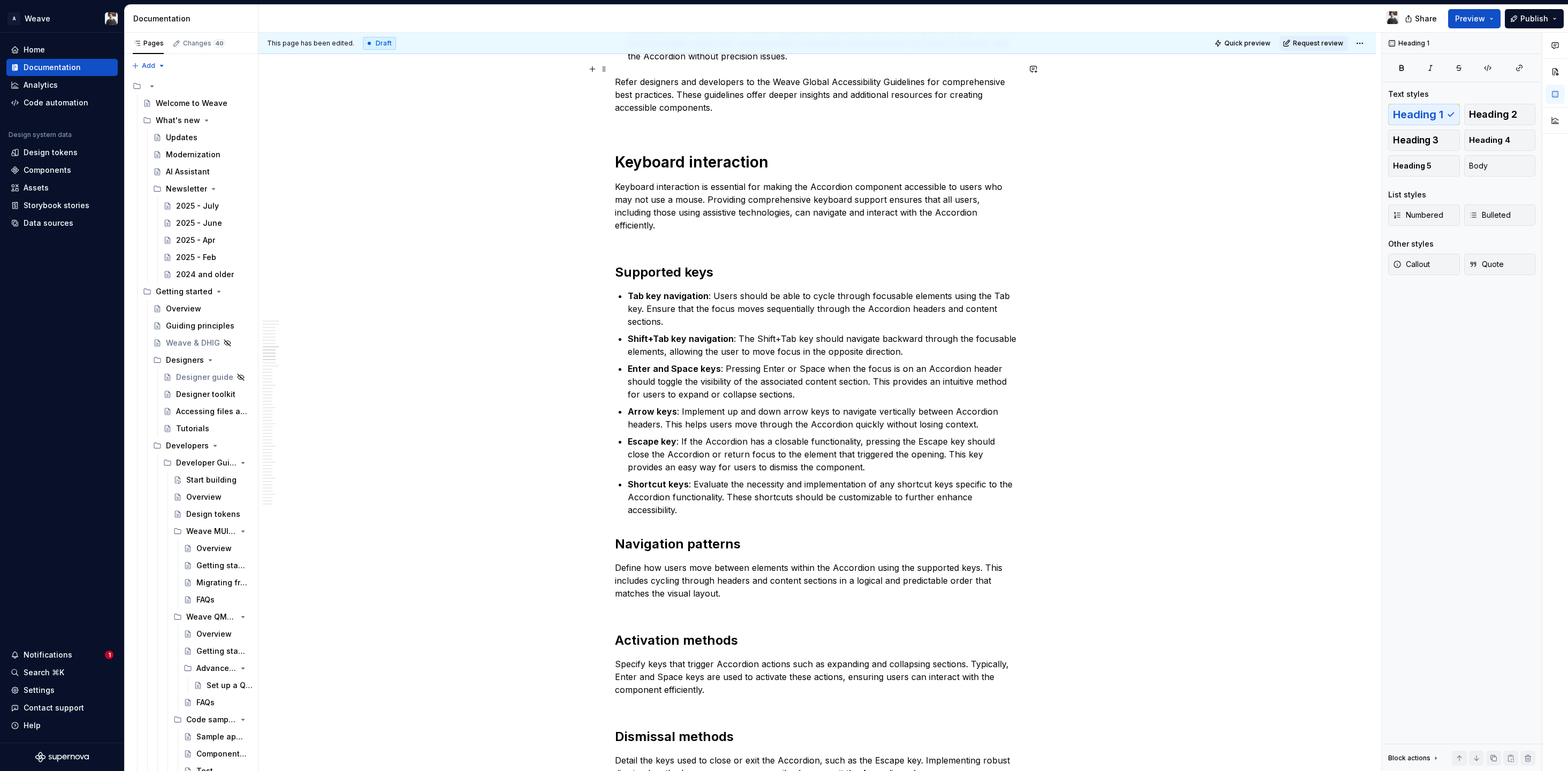
click at [655, 103] on p "Refer designers and developers to the Weave Global Accessibility Guidelines for…" at bounding box center [817, 101] width 405 height 52
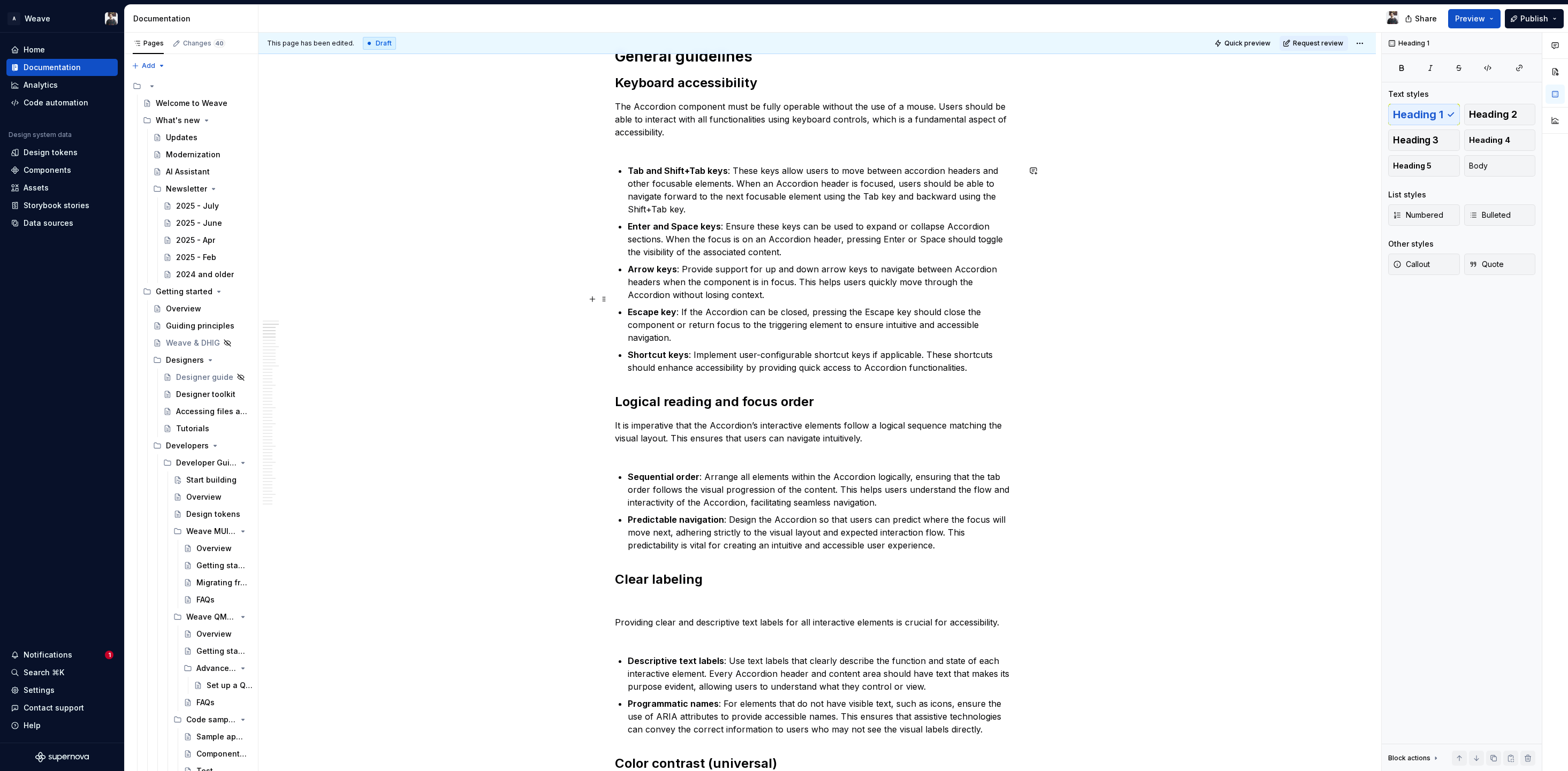
scroll to position [284, 0]
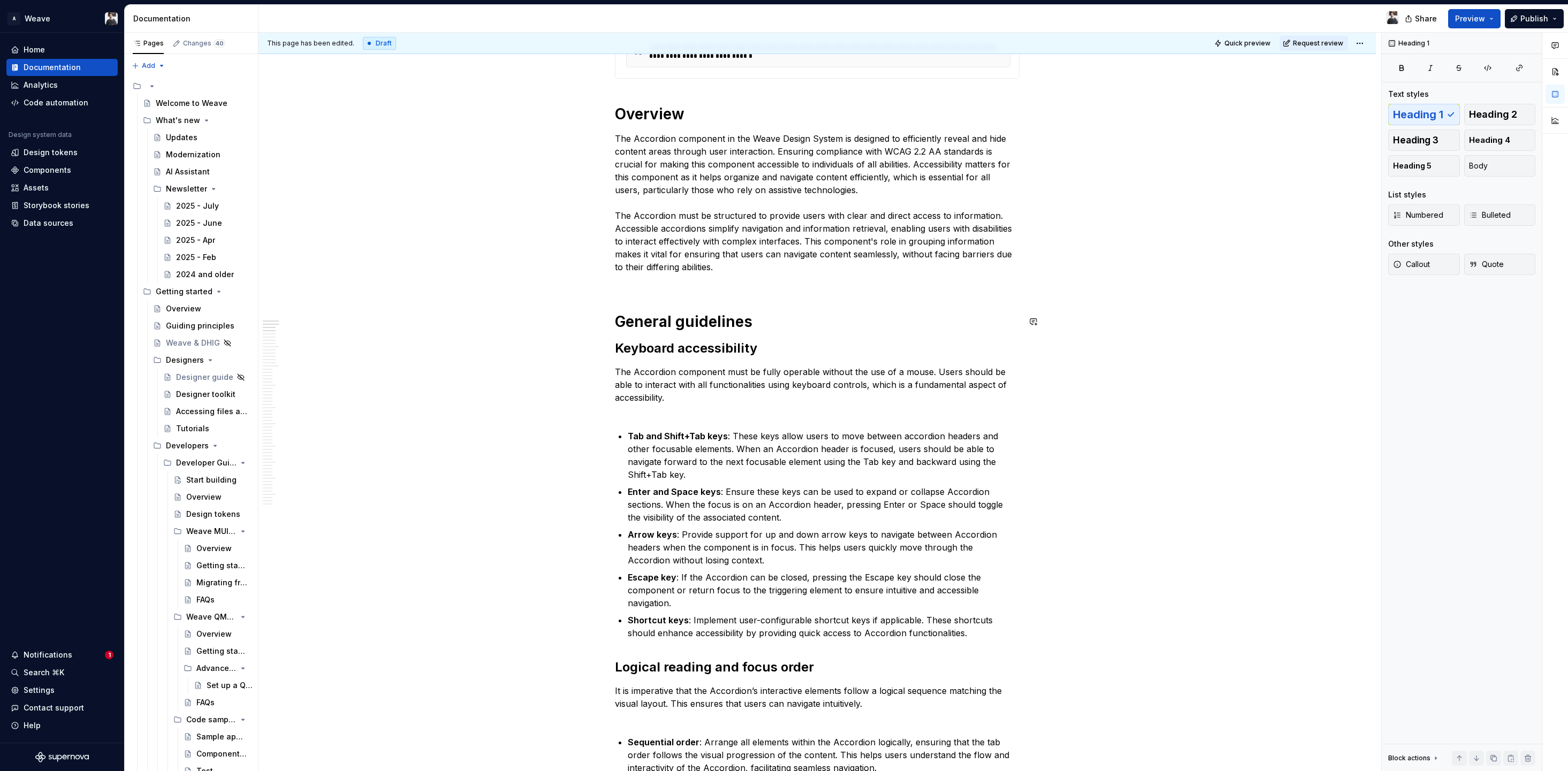
click at [789, 250] on p "The Accordion component in the Weave Design System is designed to efficiently r…" at bounding box center [817, 209] width 405 height 154
click at [780, 264] on p "The Accordion component in the Weave Design System is designed to efficiently r…" at bounding box center [817, 209] width 405 height 154
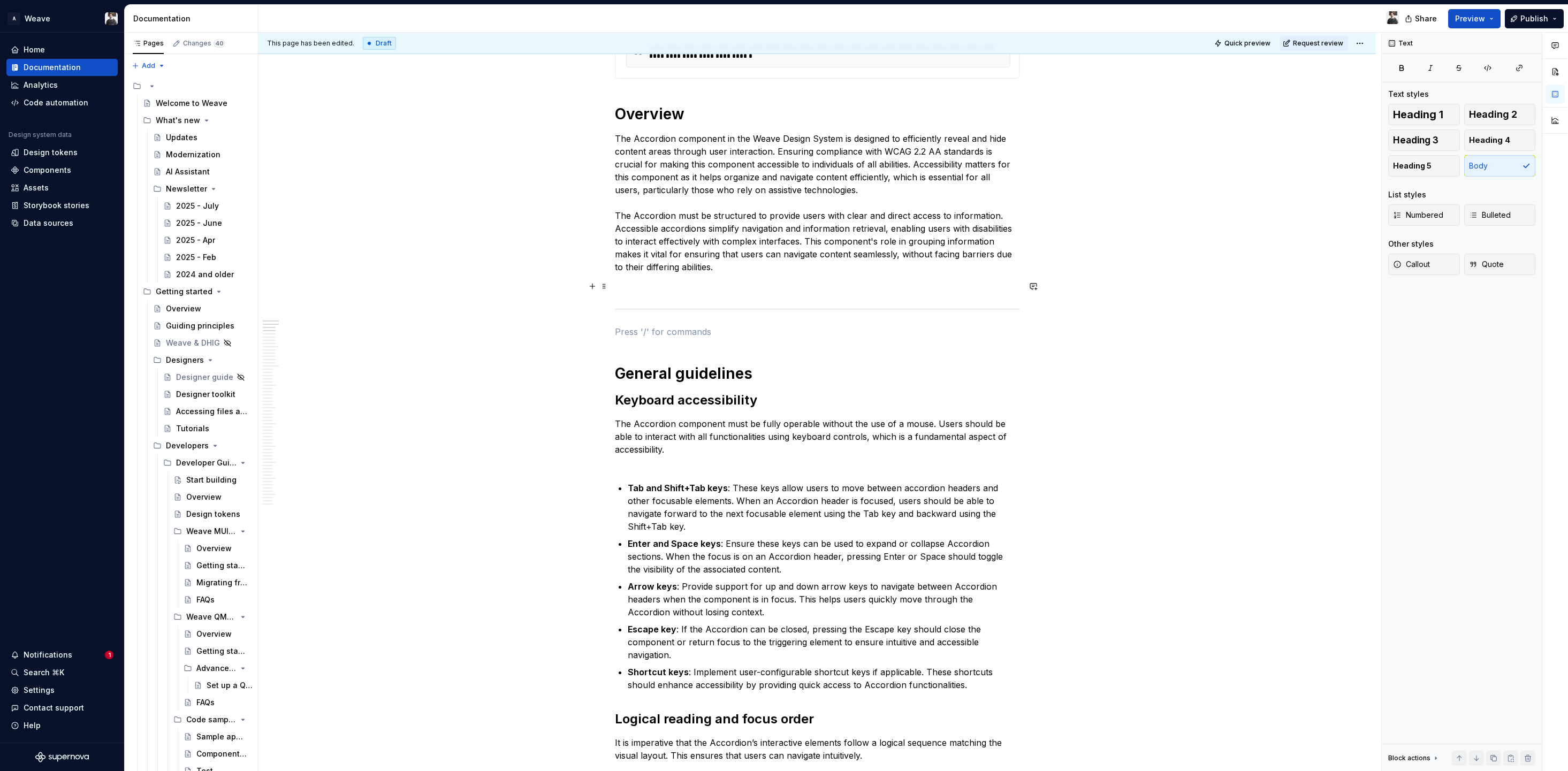
click at [619, 286] on p at bounding box center [817, 286] width 405 height 13
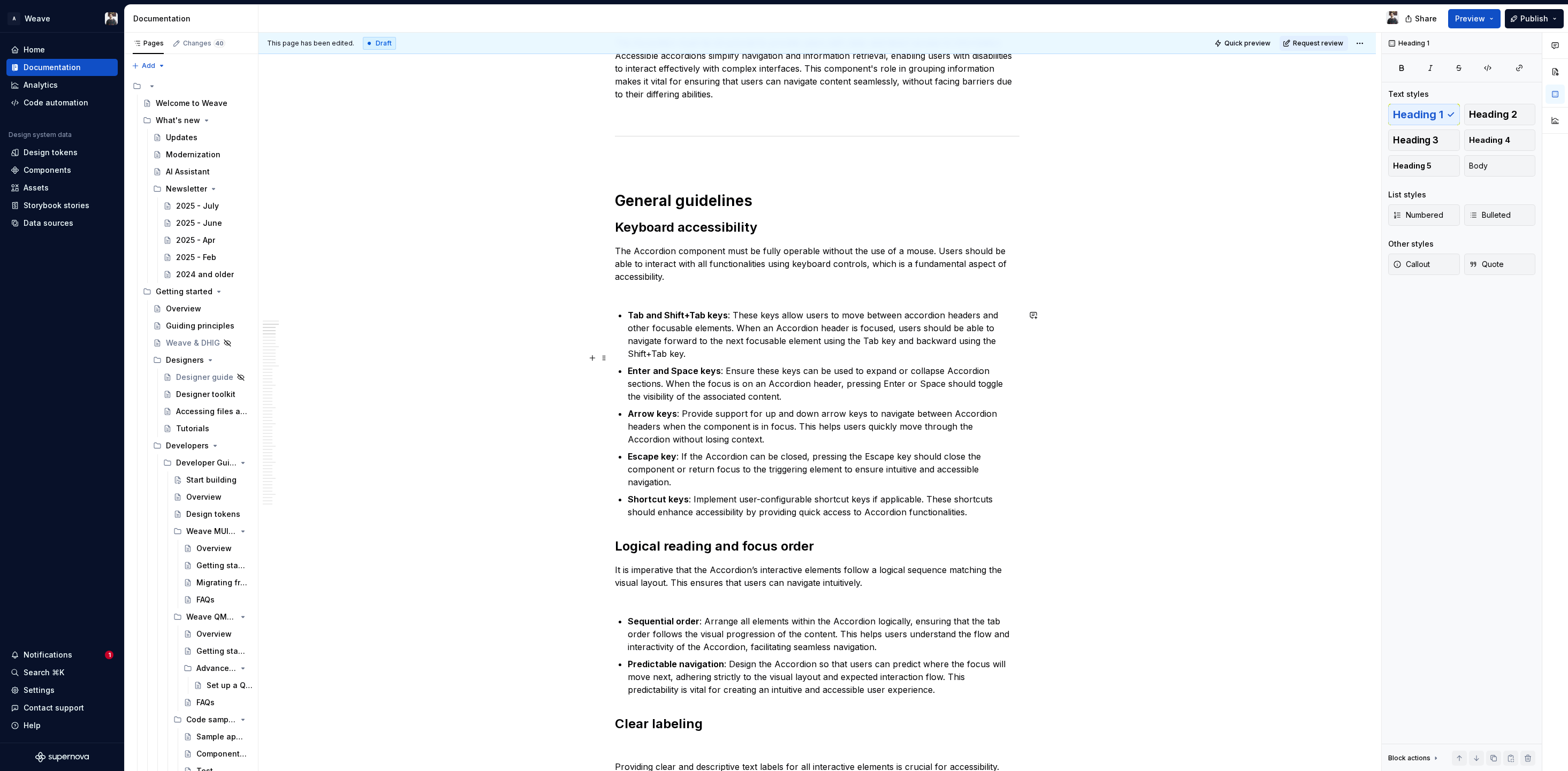
scroll to position [434, 0]
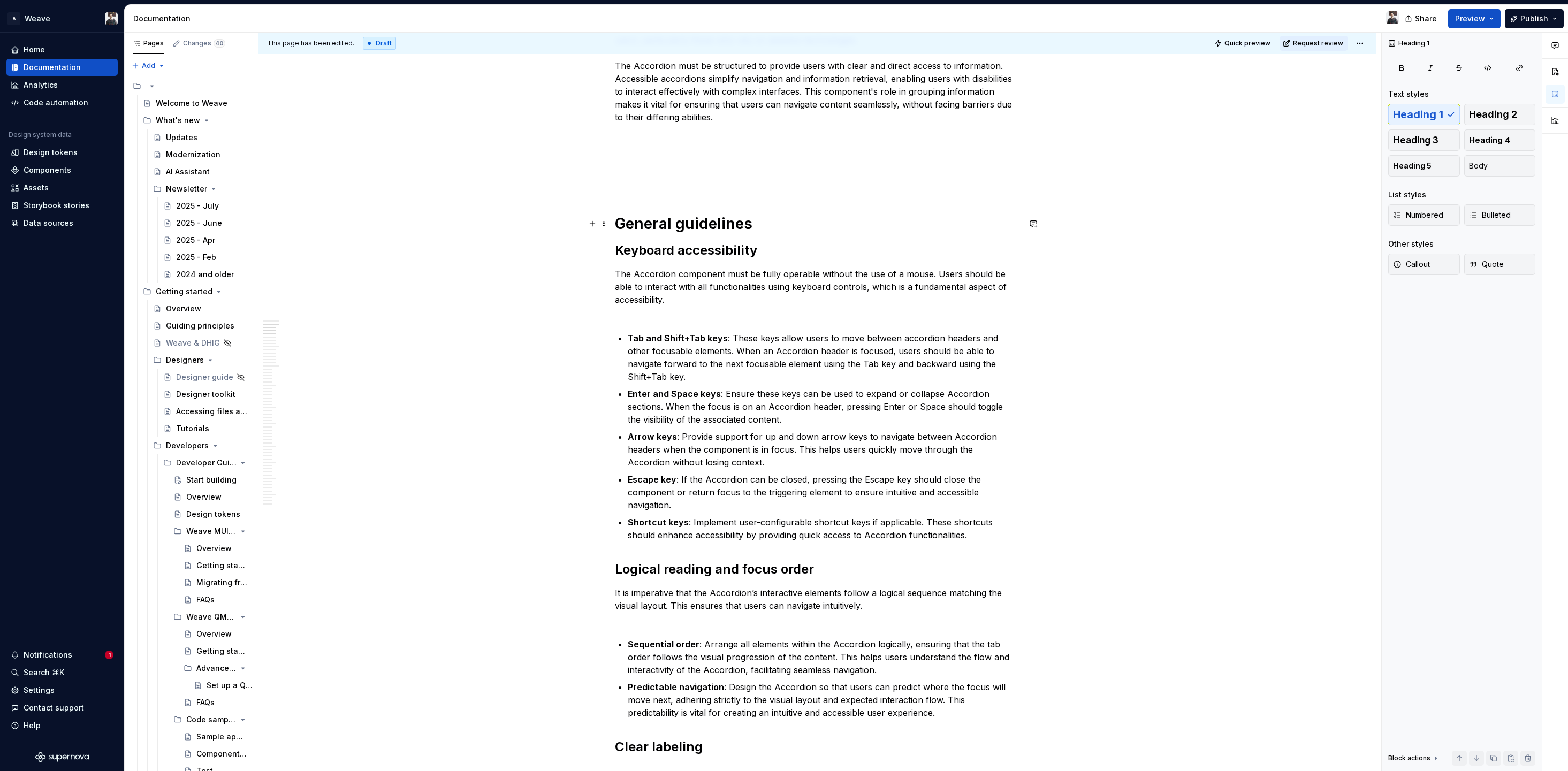
click at [676, 226] on h1 "General guidelines" at bounding box center [817, 224] width 405 height 19
click at [742, 249] on h2 "Keyboard accessibility" at bounding box center [817, 250] width 405 height 17
click at [771, 220] on h1 "General guidelines" at bounding box center [817, 224] width 405 height 19
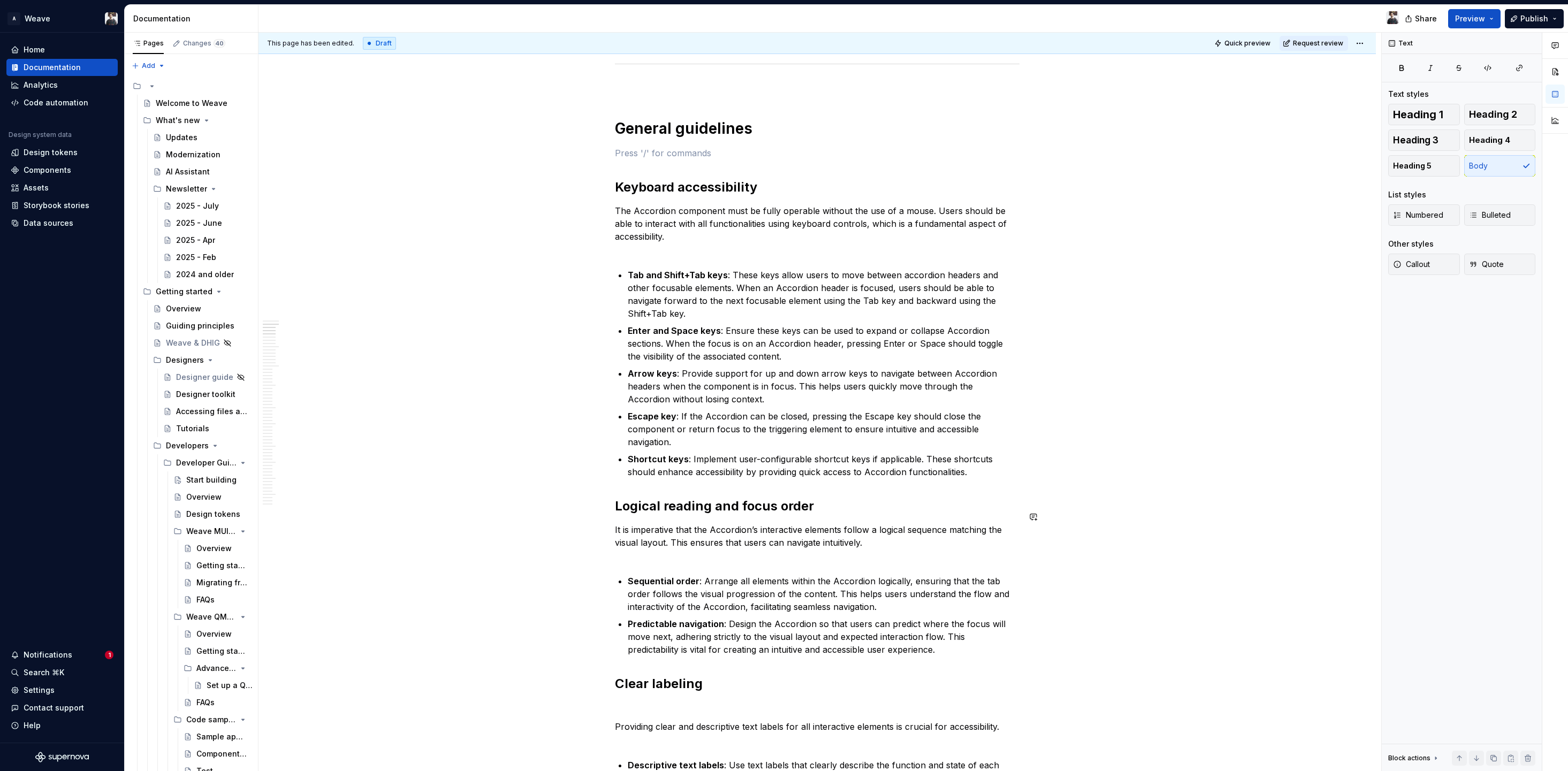
scroll to position [535, 0]
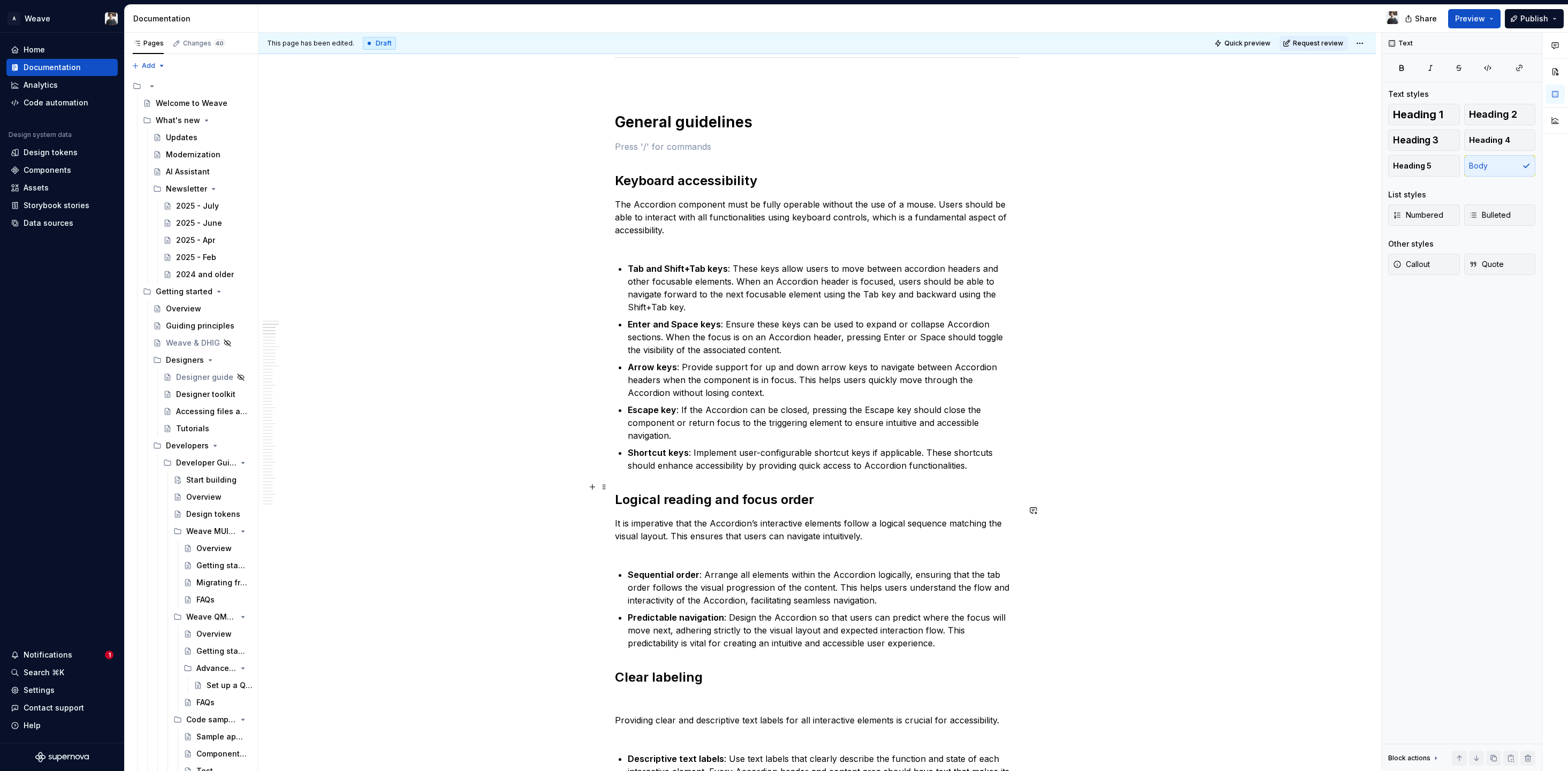
click at [751, 492] on h2 "Logical reading and focus order" at bounding box center [817, 500] width 405 height 17
click at [665, 669] on h2 "Clear labeling" at bounding box center [817, 677] width 405 height 17
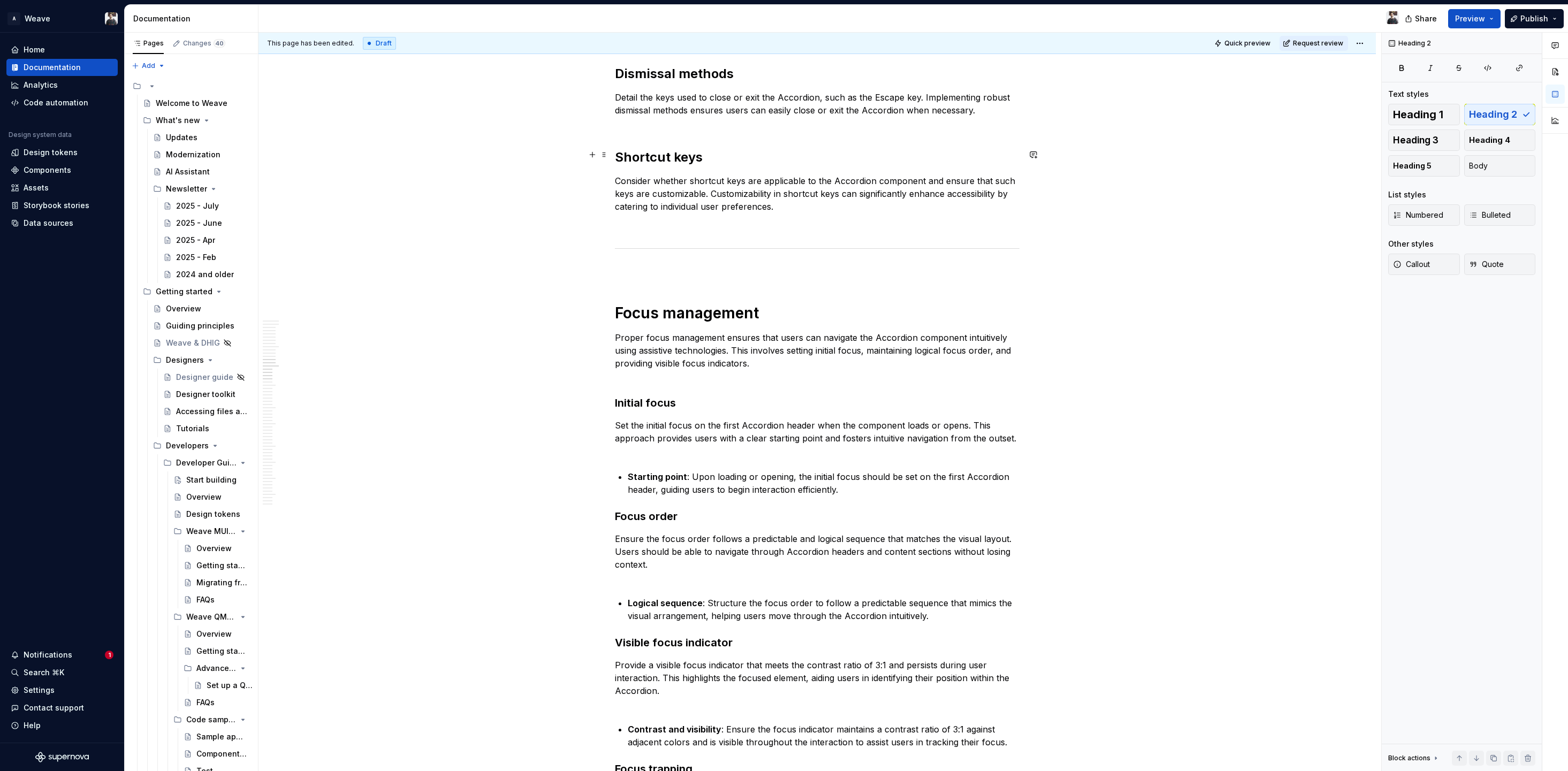
scroll to position [2543, 0]
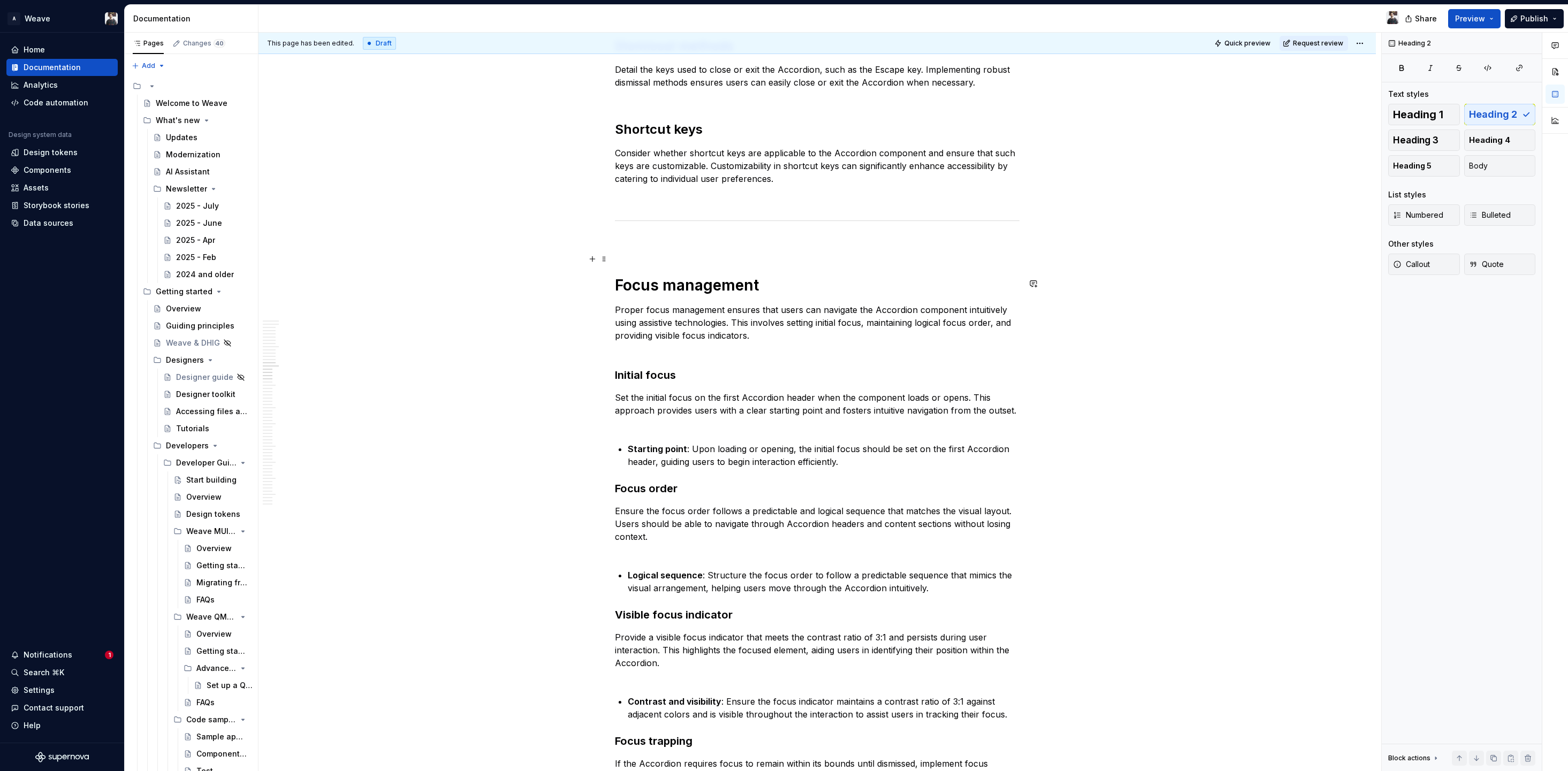
click at [681, 275] on h1 "Focus management" at bounding box center [817, 285] width 405 height 19
drag, startPoint x: 801, startPoint y: 234, endPoint x: 799, endPoint y: 242, distance: 8.2
click at [793, 273] on h1 "Focus management" at bounding box center [817, 283] width 405 height 19
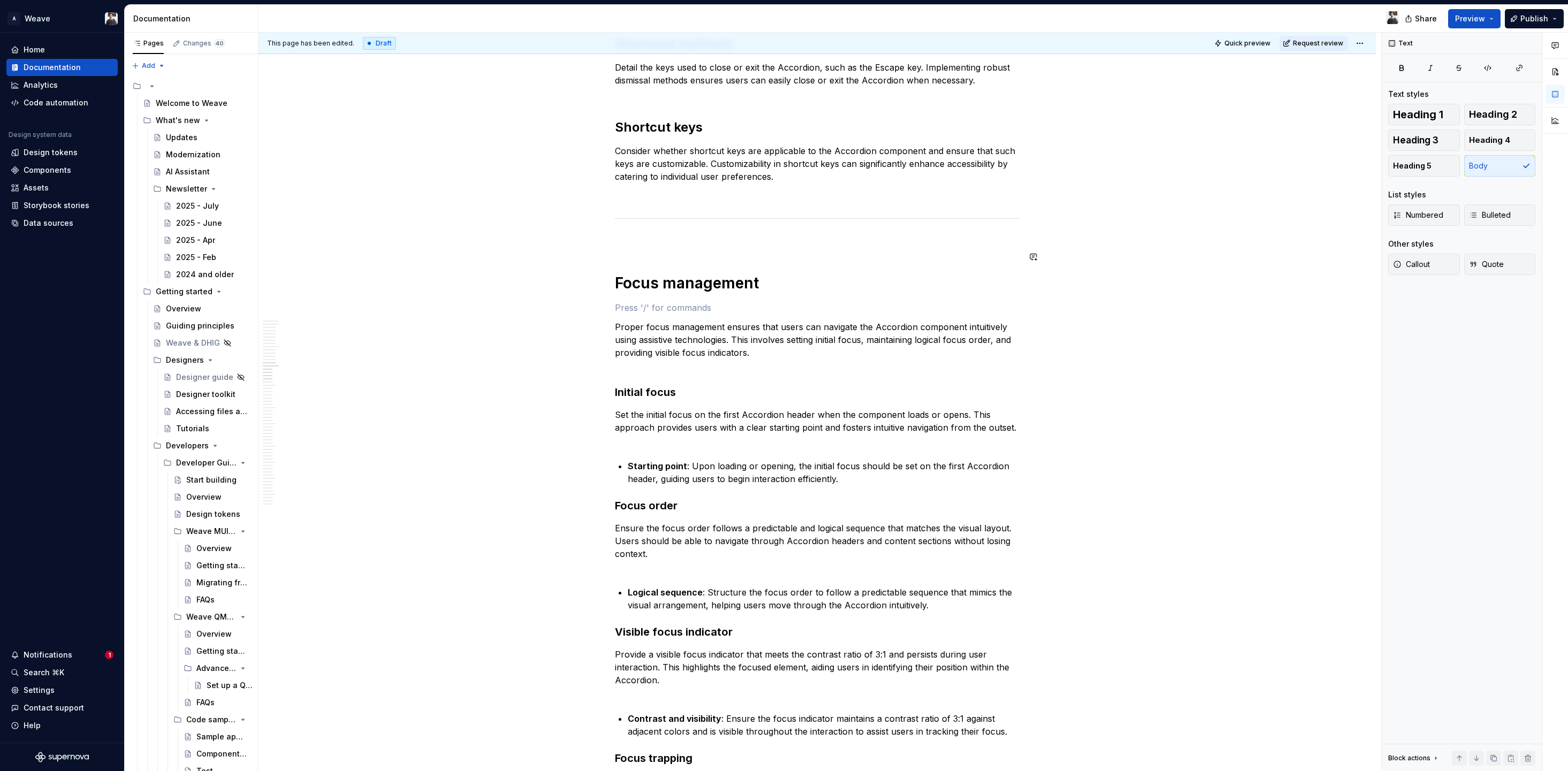
click at [672, 235] on p at bounding box center [817, 241] width 405 height 13
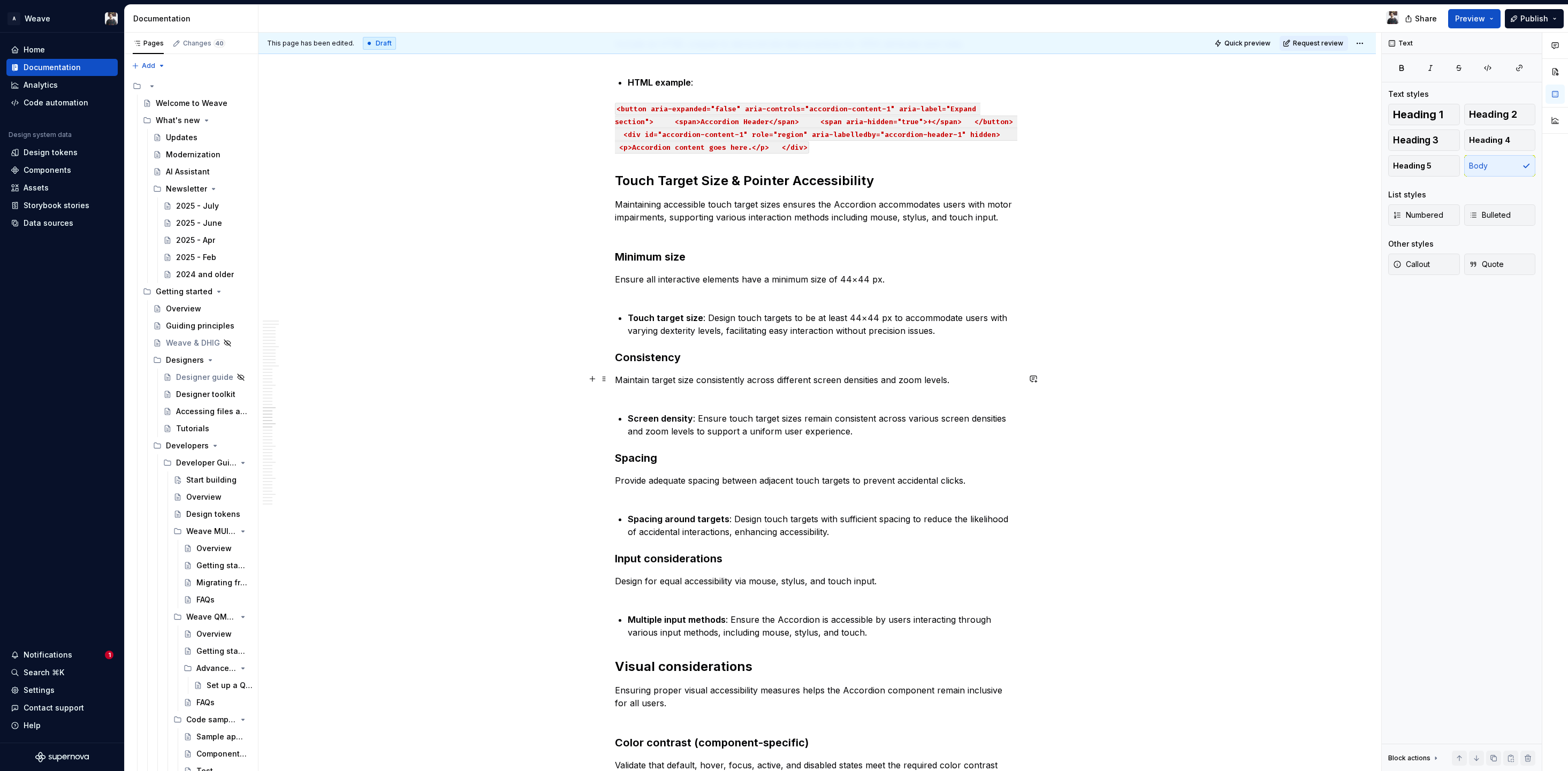
scroll to position [4240, 0]
click at [1423, 111] on span "Heading 1" at bounding box center [1418, 115] width 50 height 11
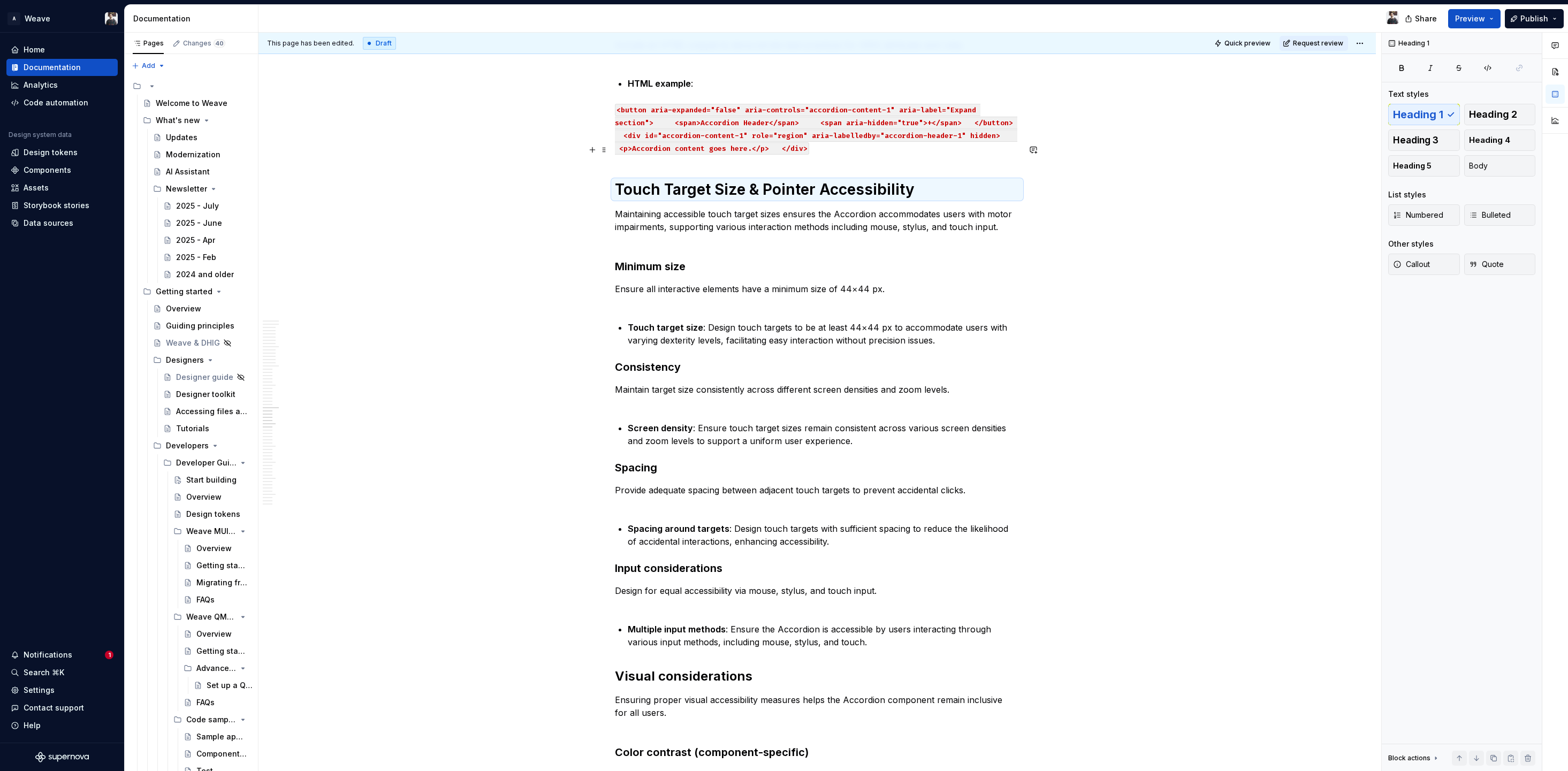
click at [924, 180] on h1 "Touch Target Size & Pointer Accessibility" at bounding box center [817, 189] width 405 height 19
click at [939, 180] on h1 "Touch Target Size & Pointer Accessibility" at bounding box center [817, 189] width 405 height 19
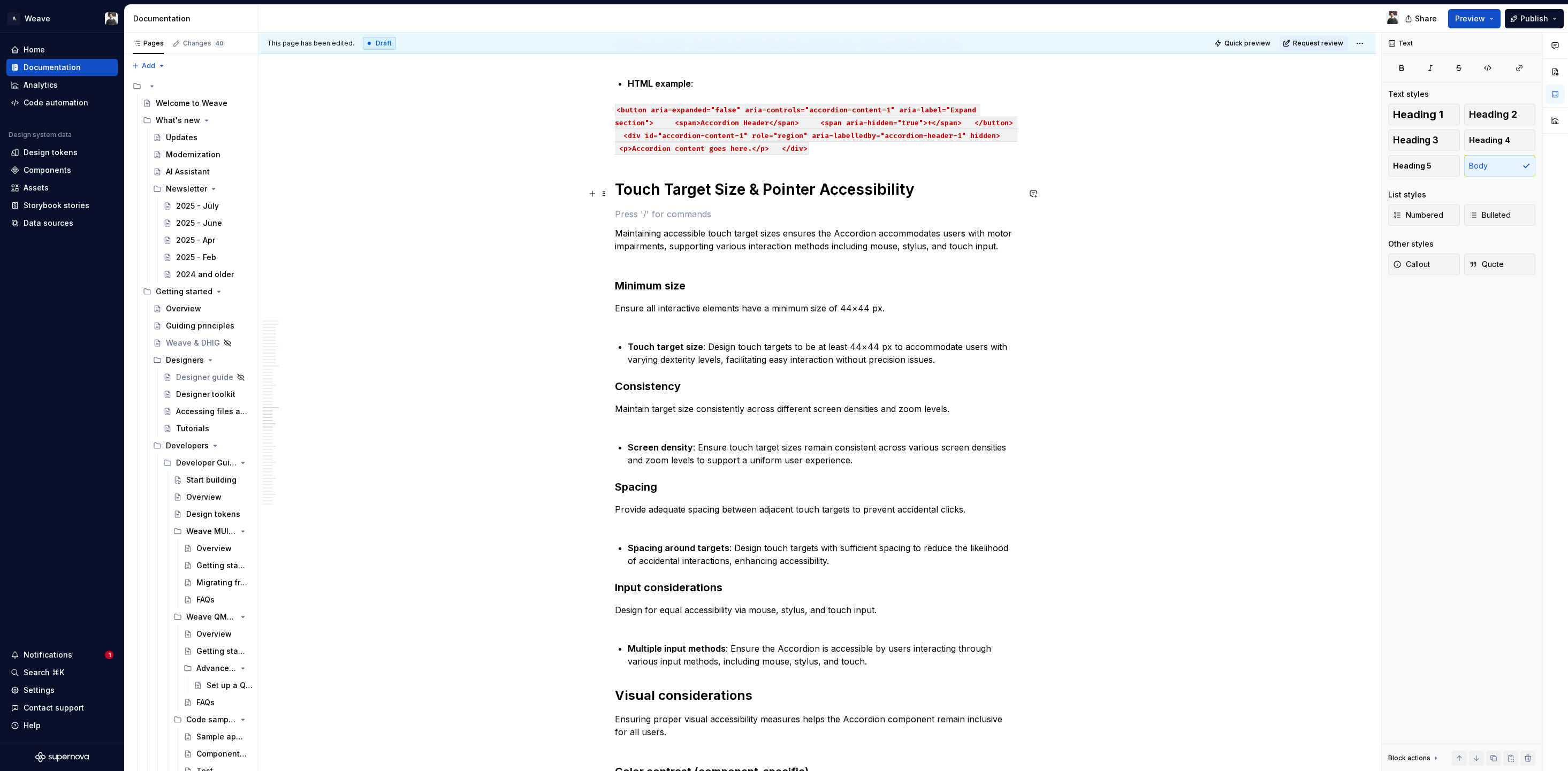
click at [758, 208] on p at bounding box center [817, 214] width 405 height 13
click at [777, 180] on h1 "Touch Target Size & Pointer Accessibility" at bounding box center [817, 189] width 405 height 19
click at [651, 278] on h3 "Minimum size" at bounding box center [817, 286] width 405 height 15
click at [1543, 107] on div at bounding box center [1555, 107] width 25 height 1
click at [1511, 105] on button "Heading 2" at bounding box center [1501, 114] width 72 height 21
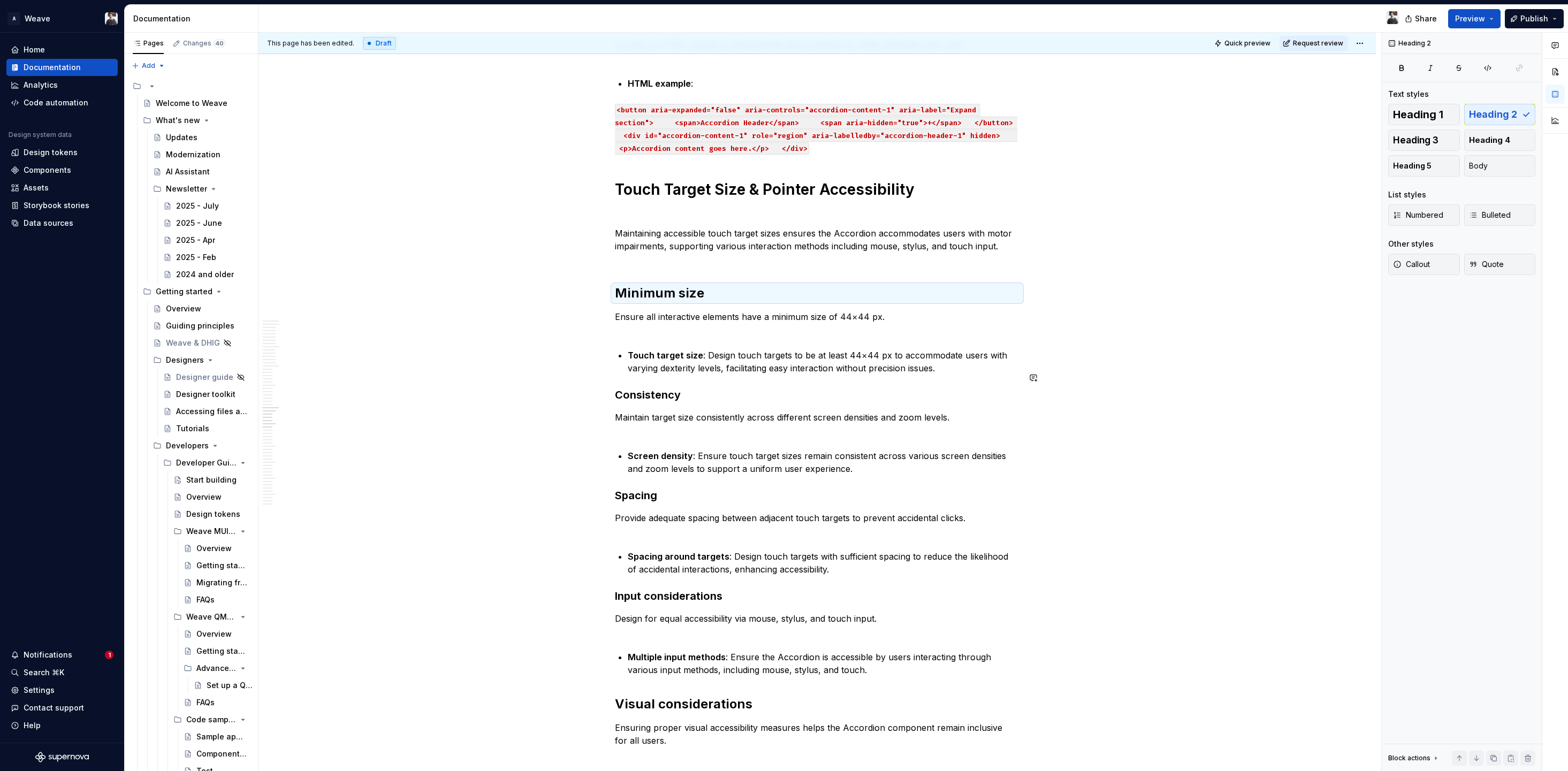
click at [645, 388] on h3 "Consistency" at bounding box center [817, 395] width 405 height 15
click at [1474, 109] on span "Heading 2" at bounding box center [1494, 115] width 48 height 11
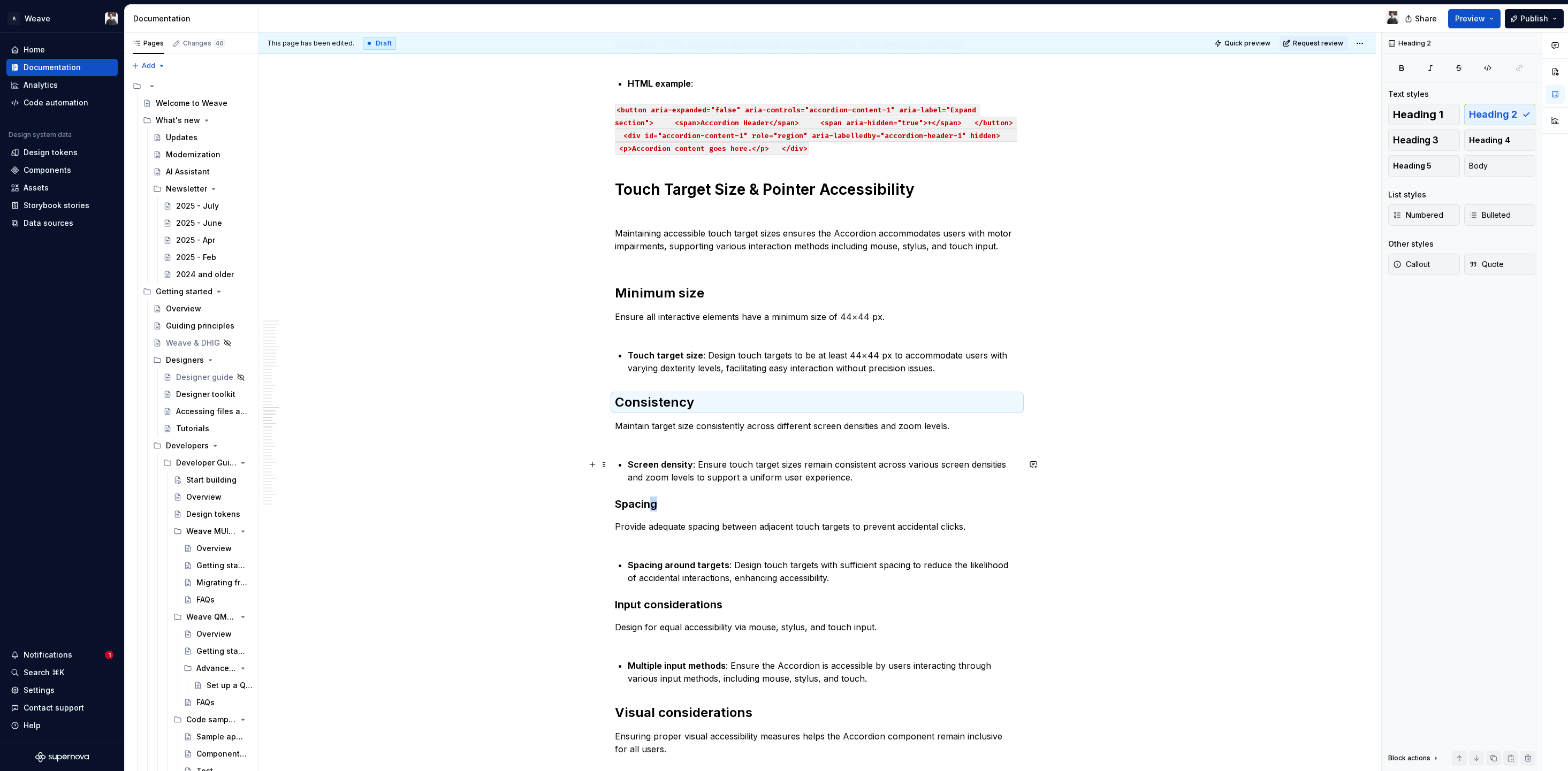
click at [653, 496] on h3 "Spacing" at bounding box center [817, 504] width 405 height 15
click at [1484, 114] on span "Heading 2" at bounding box center [1494, 115] width 48 height 11
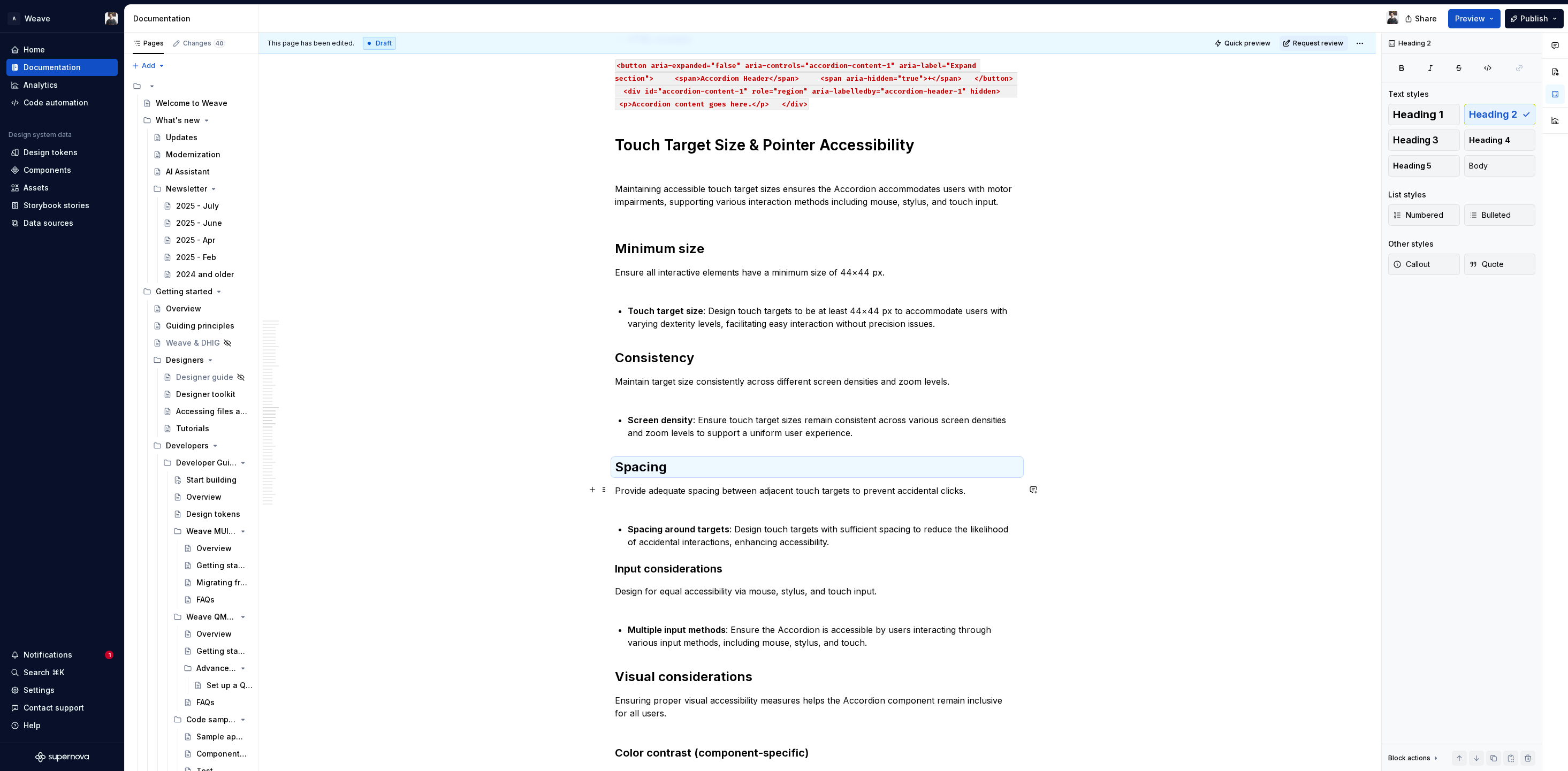
scroll to position [4351, 0]
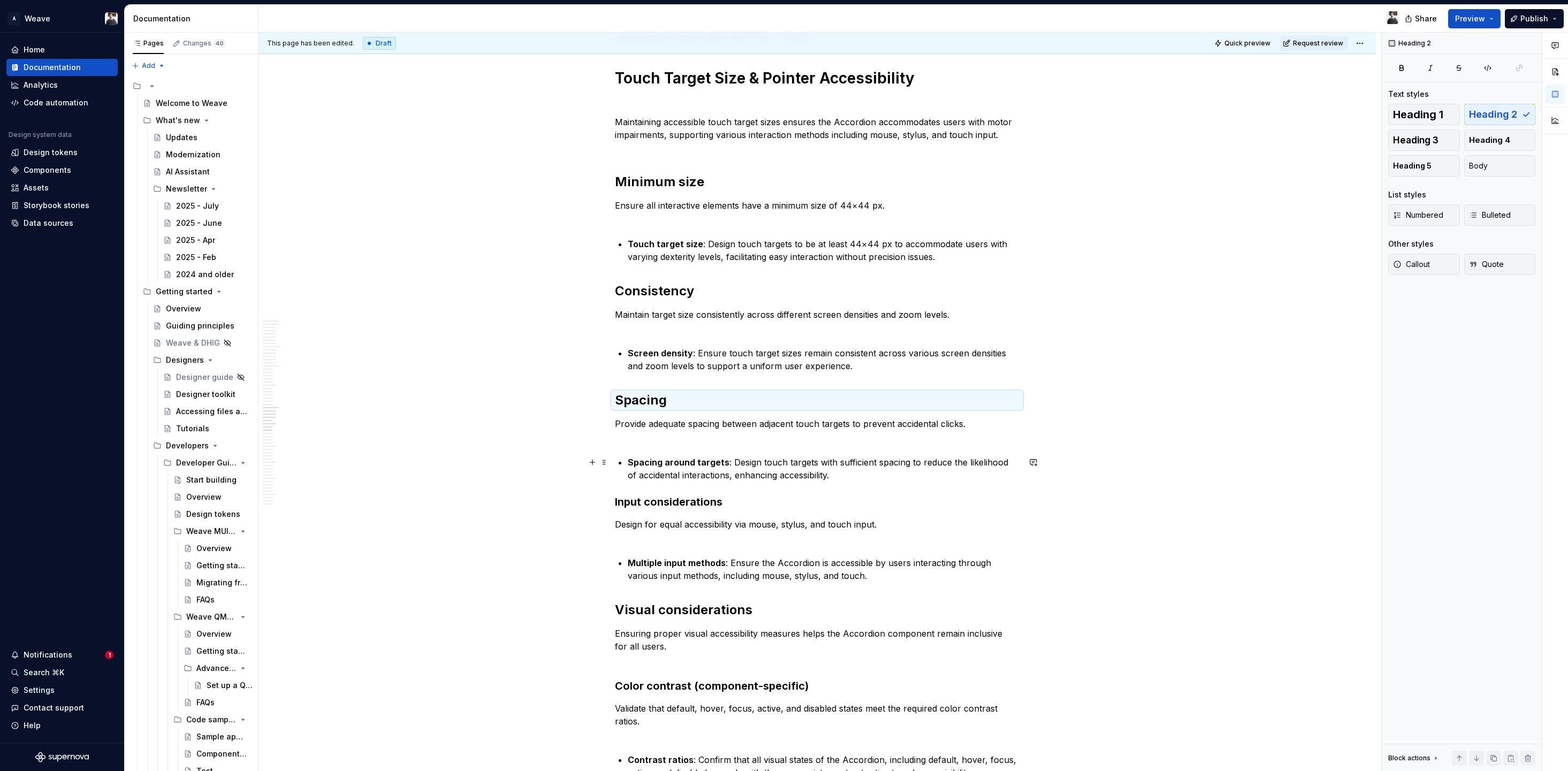
click at [667, 494] on h3 "Input considerations" at bounding box center [817, 502] width 405 height 15
click at [1498, 117] on span "Heading 2" at bounding box center [1494, 115] width 48 height 11
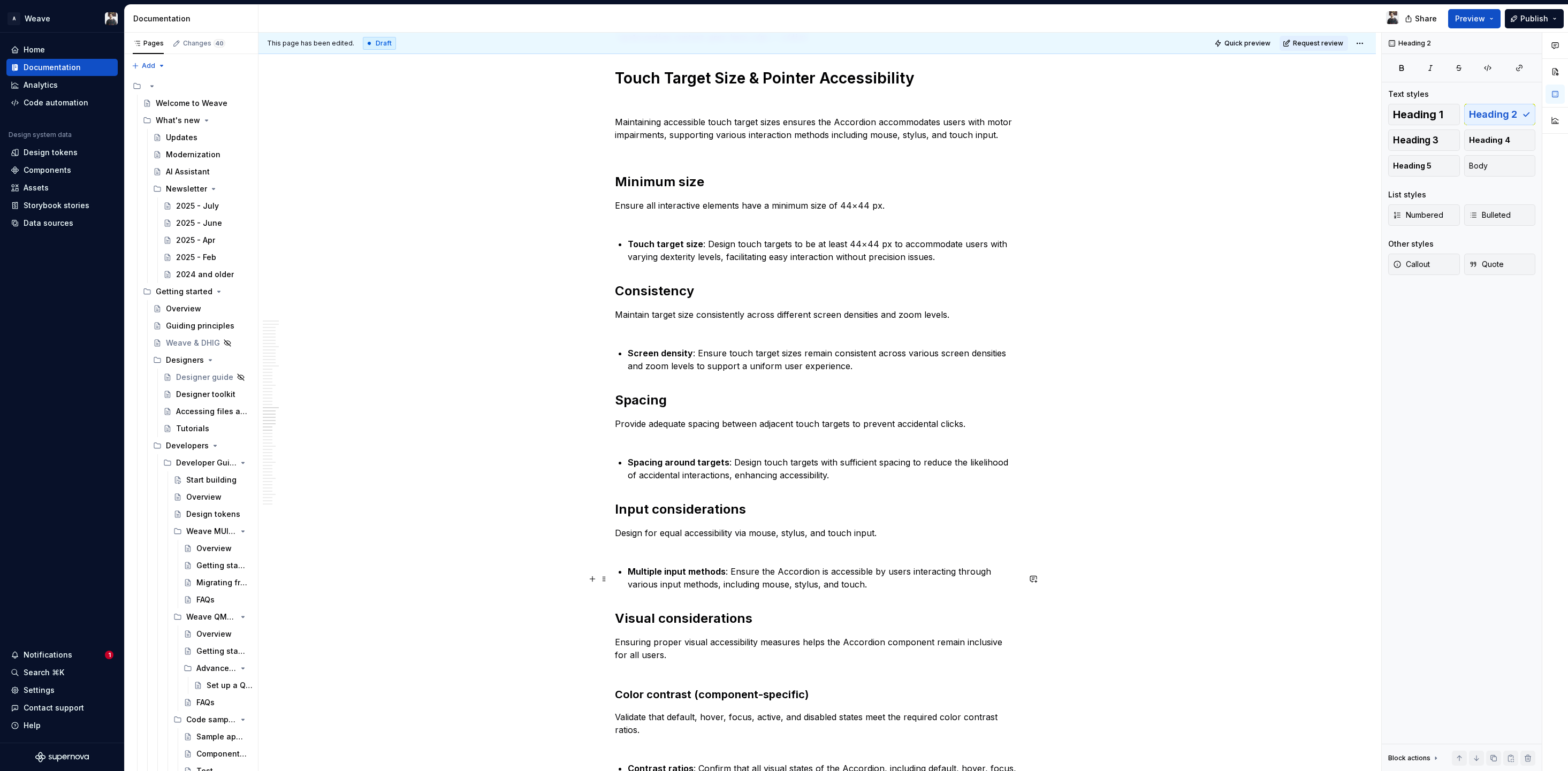
click at [698, 610] on h2 "Visual considerations" at bounding box center [817, 618] width 405 height 17
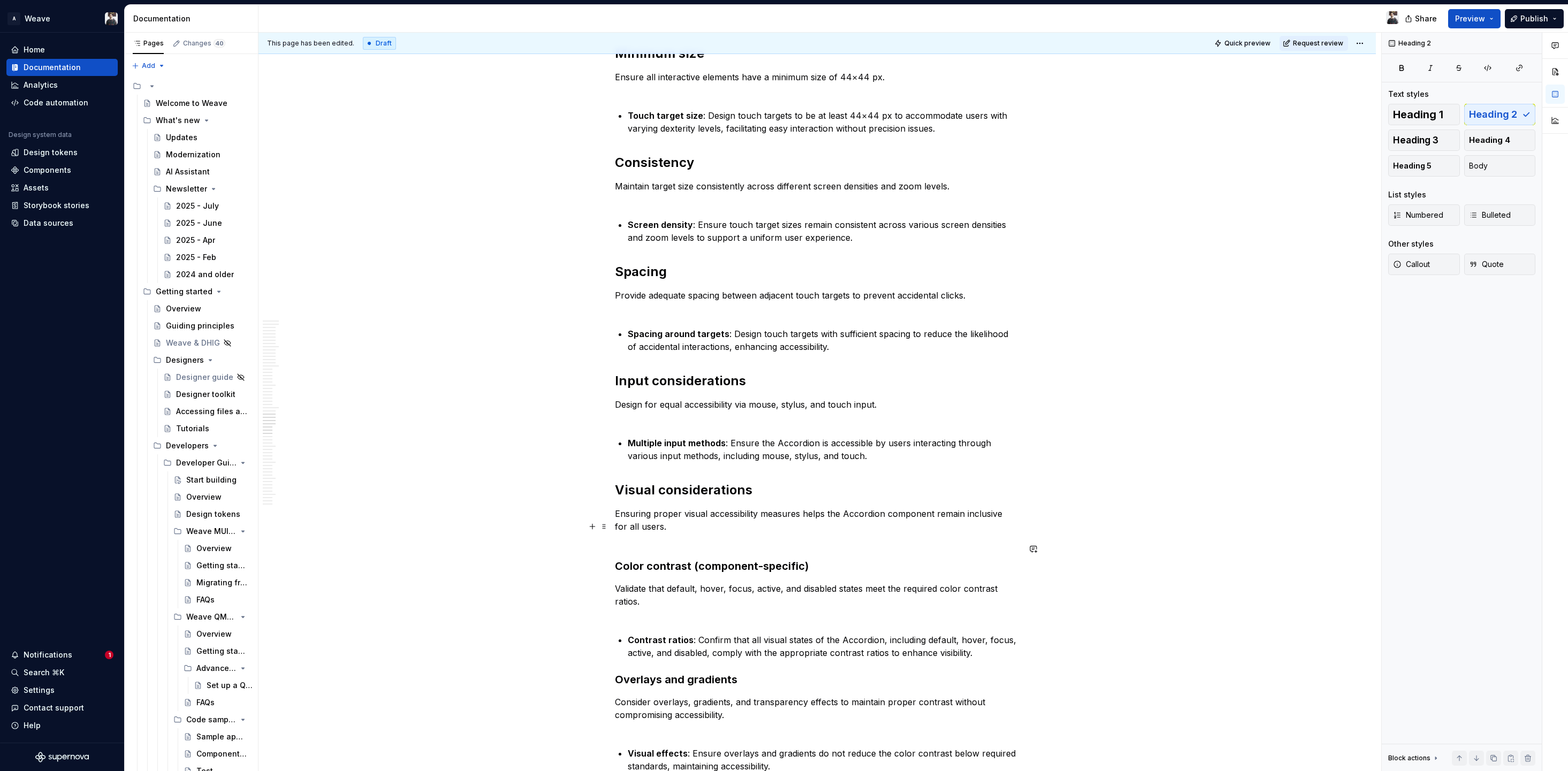
click at [760, 558] on h3 "Color contrast (component-specific)" at bounding box center [817, 566] width 405 height 15
click at [700, 482] on h2 "Visual considerations" at bounding box center [817, 490] width 405 height 17
click at [1424, 112] on span "Heading 1" at bounding box center [1418, 115] width 50 height 11
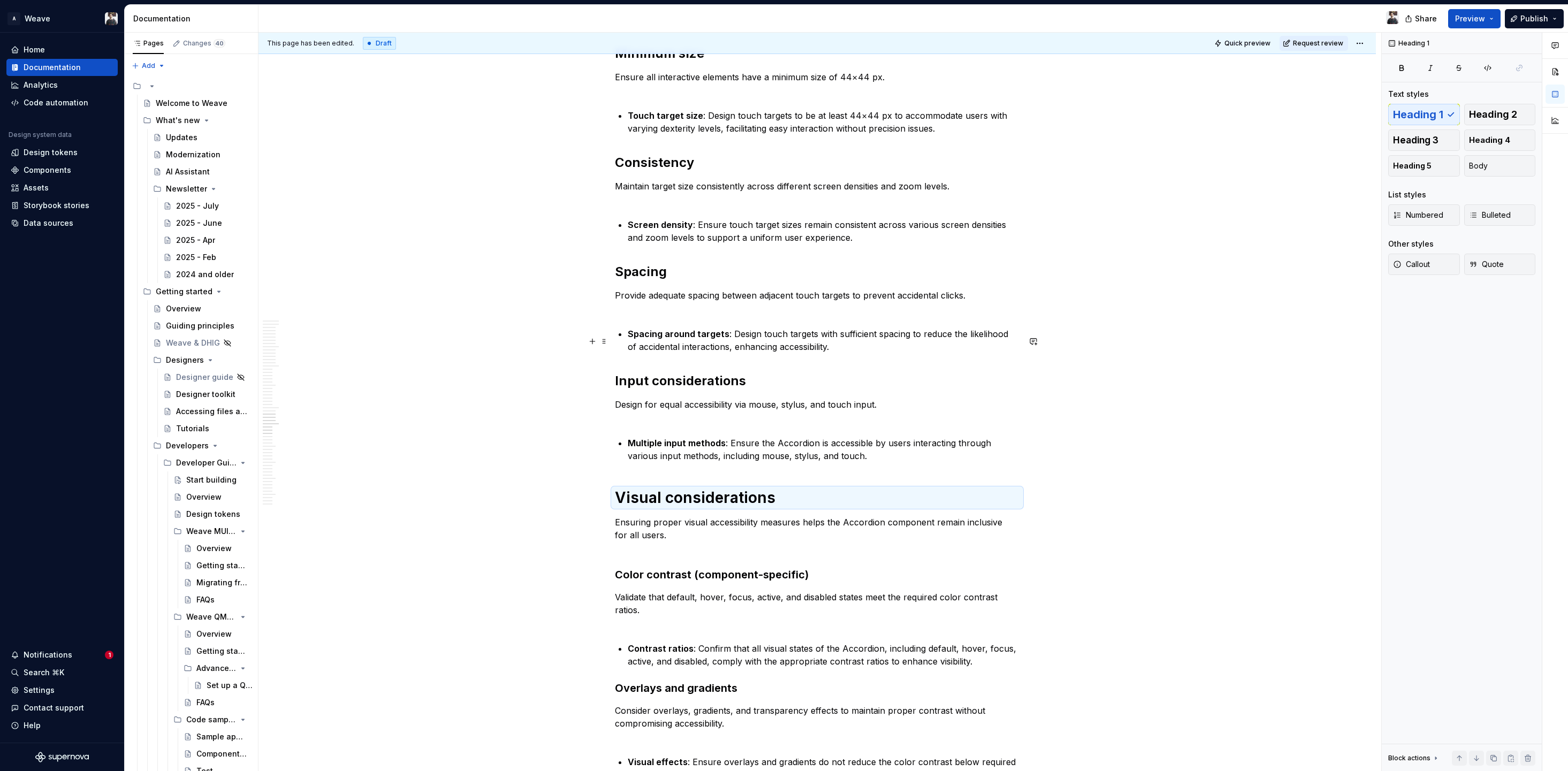
click at [699, 372] on h2 "Input considerations" at bounding box center [817, 381] width 405 height 17
click at [695, 567] on h3 "Color contrast (component-specific)" at bounding box center [817, 575] width 405 height 15
click at [1512, 121] on button "Heading 2" at bounding box center [1501, 114] width 72 height 21
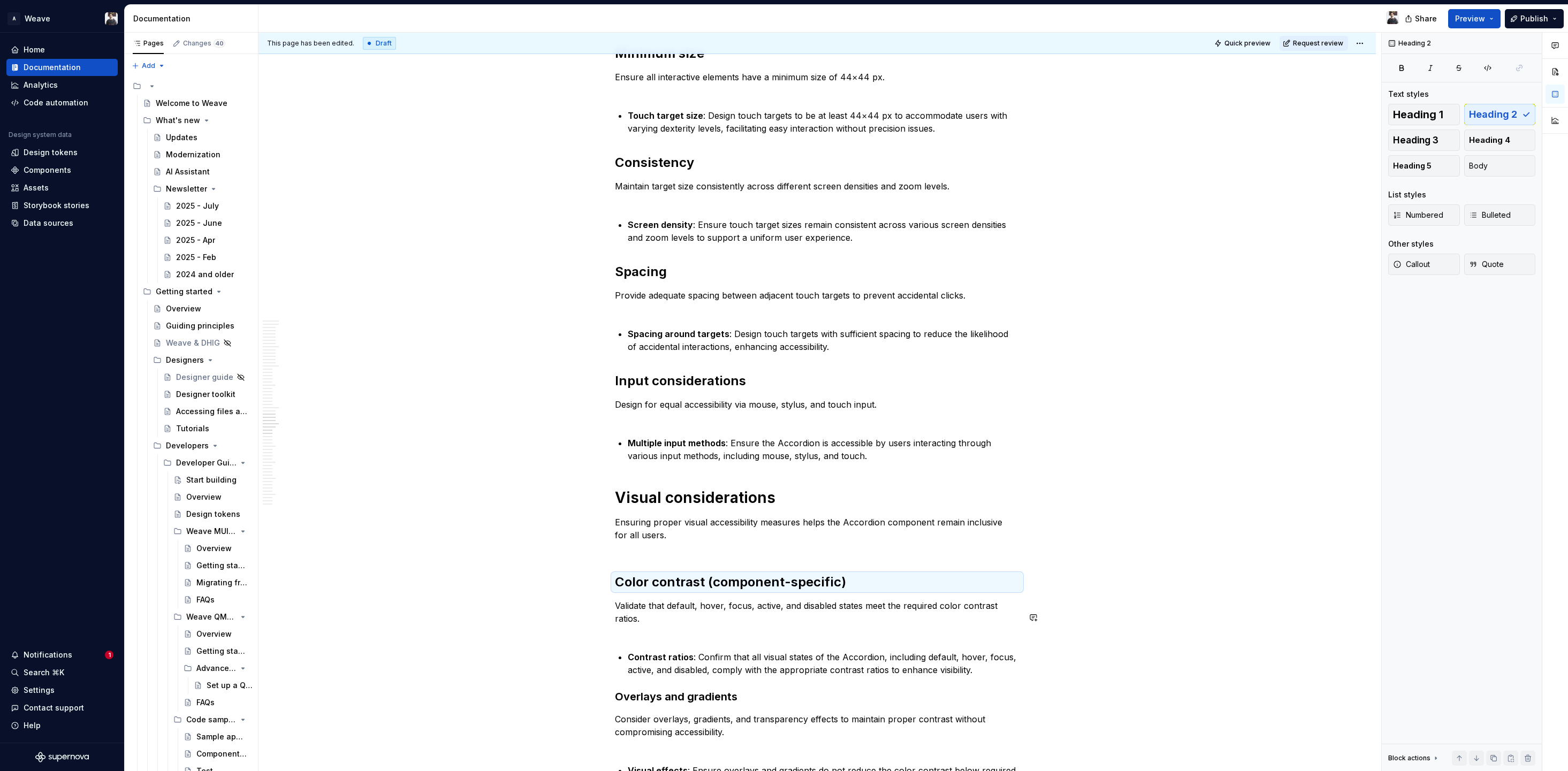
click at [714, 689] on h3 "Overlays and gradients" at bounding box center [817, 697] width 405 height 15
drag, startPoint x: 1494, startPoint y: 107, endPoint x: 1488, endPoint y: 111, distance: 7.2
click at [1494, 107] on button "Heading 2" at bounding box center [1501, 114] width 72 height 21
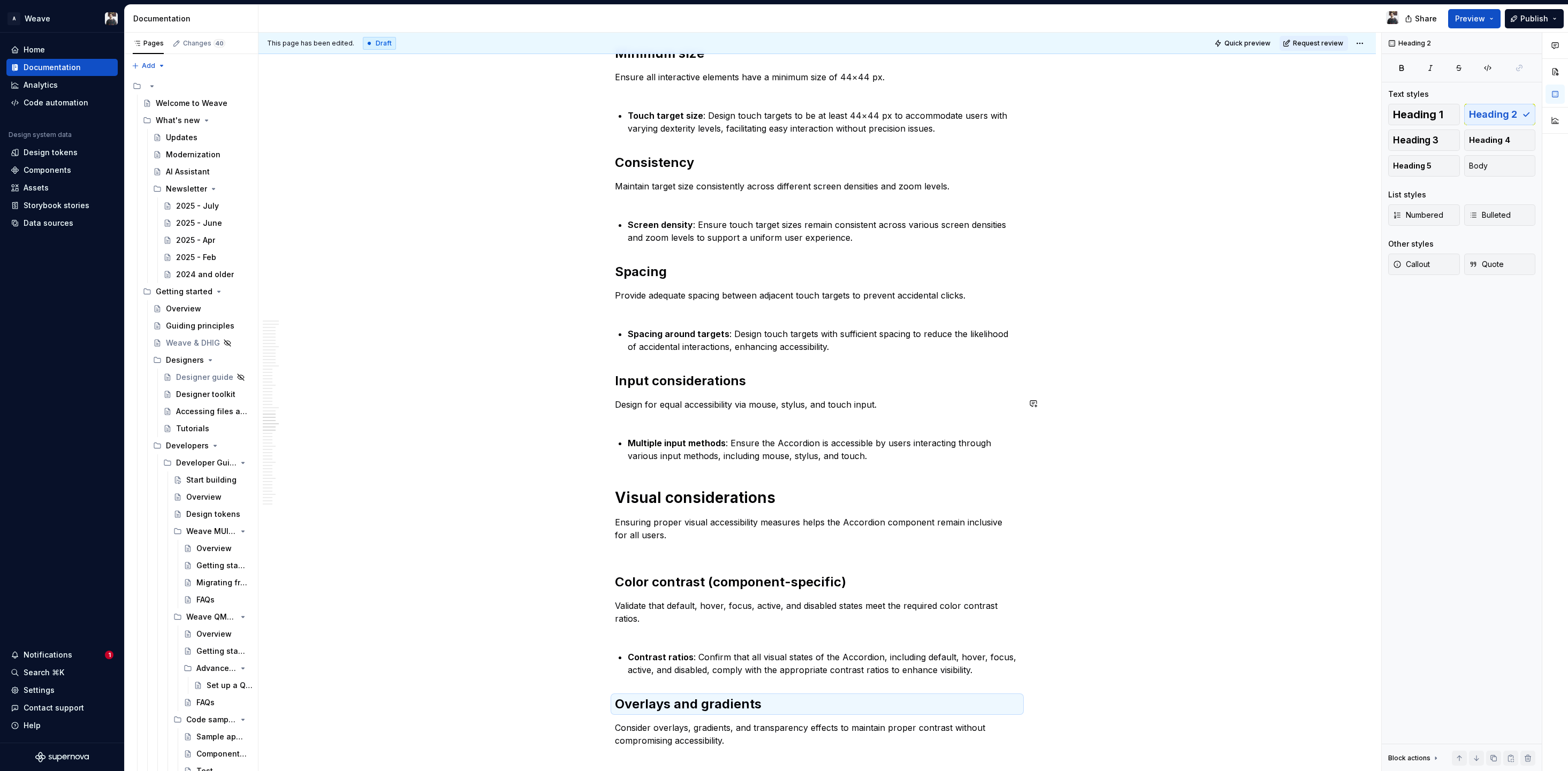
click at [955, 436] on p "Multiple input methods : Ensure the Accordion is accessible by users interactin…" at bounding box center [824, 449] width 392 height 25
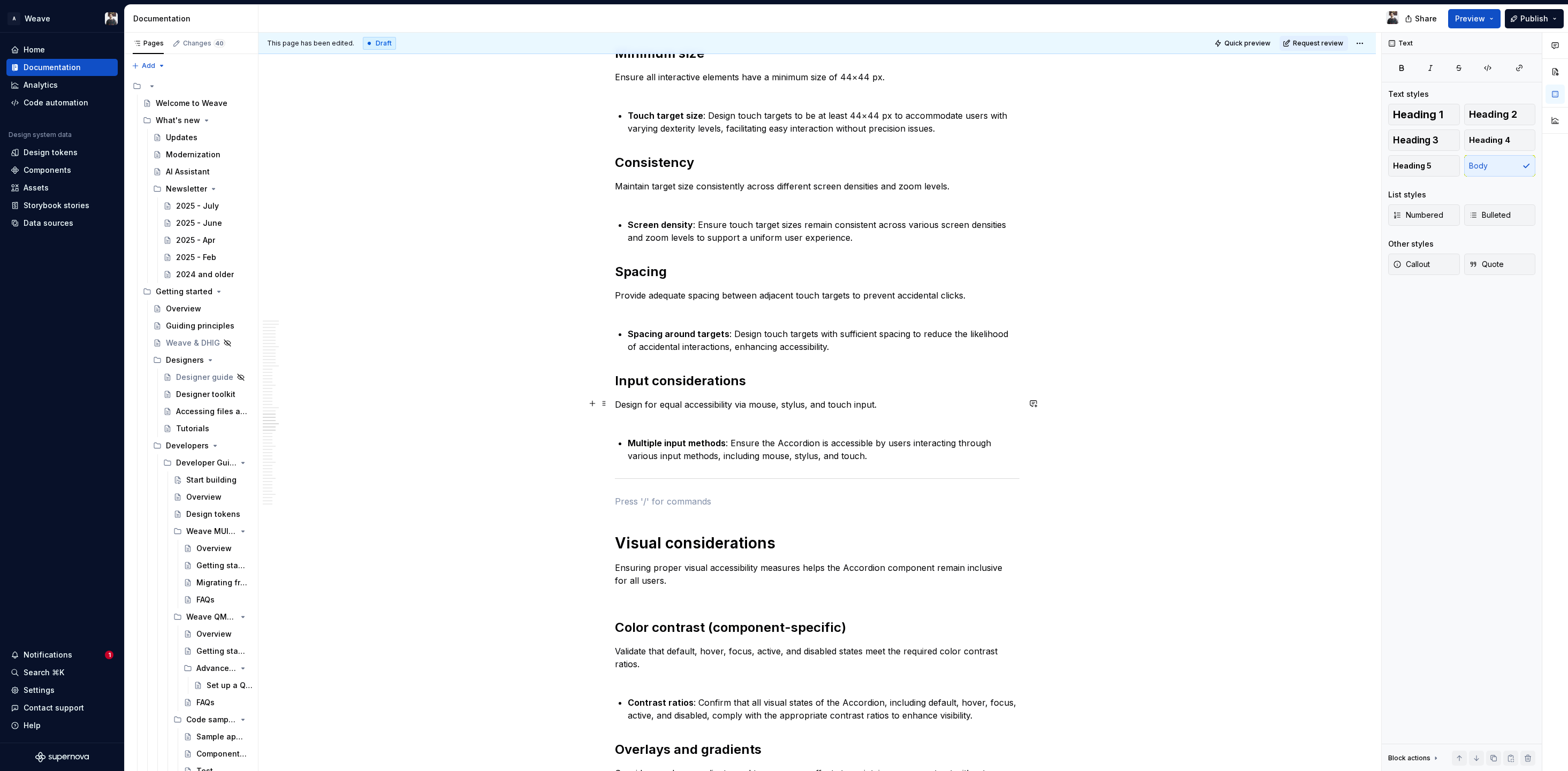
click at [947, 436] on p "Multiple input methods : Ensure the Accordion is accessible by users interactin…" at bounding box center [824, 449] width 392 height 25
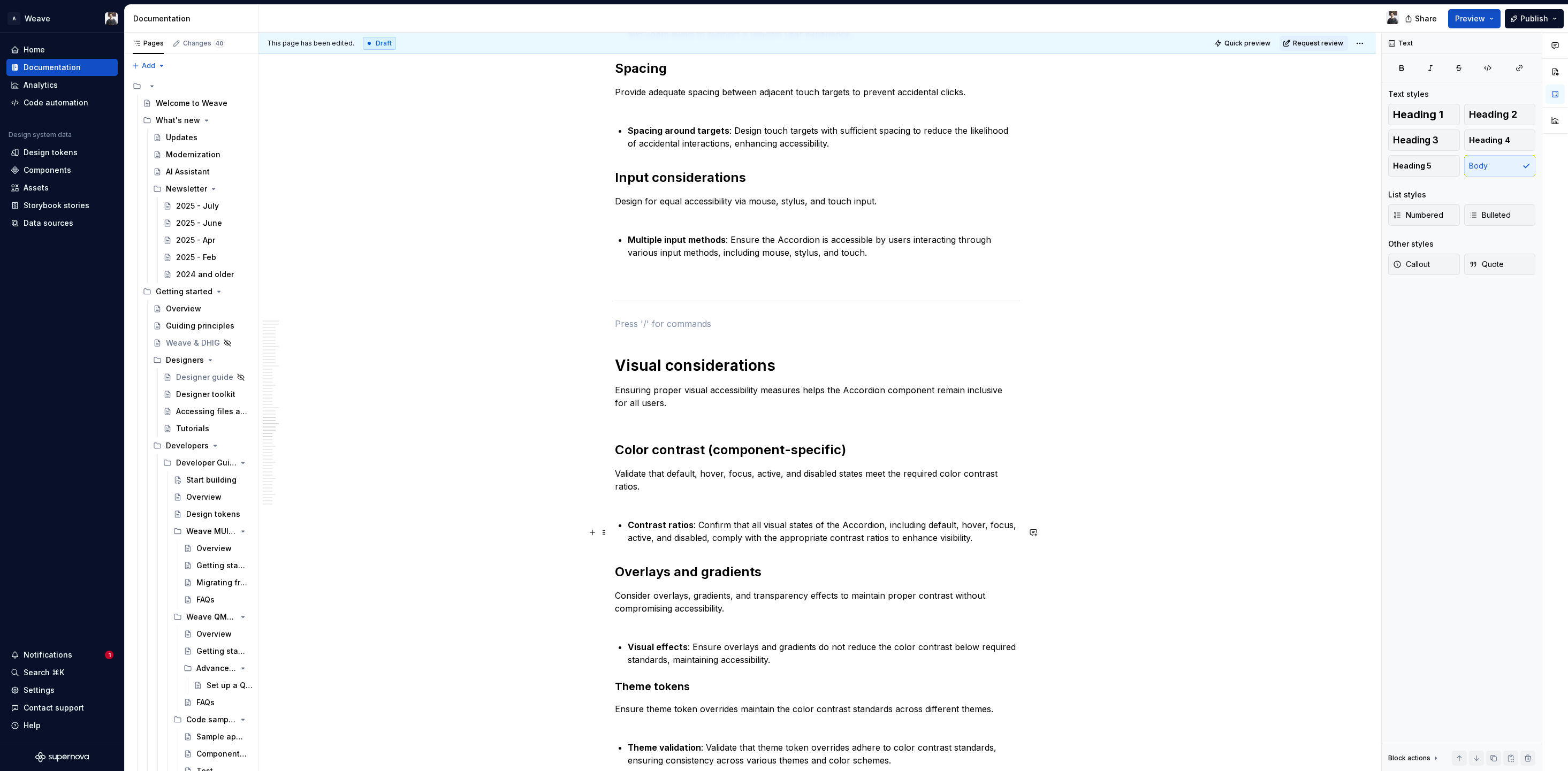
scroll to position [4685, 0]
click at [663, 677] on h3 "Theme tokens" at bounding box center [817, 684] width 405 height 15
click at [1477, 114] on span "Heading 2" at bounding box center [1494, 115] width 48 height 11
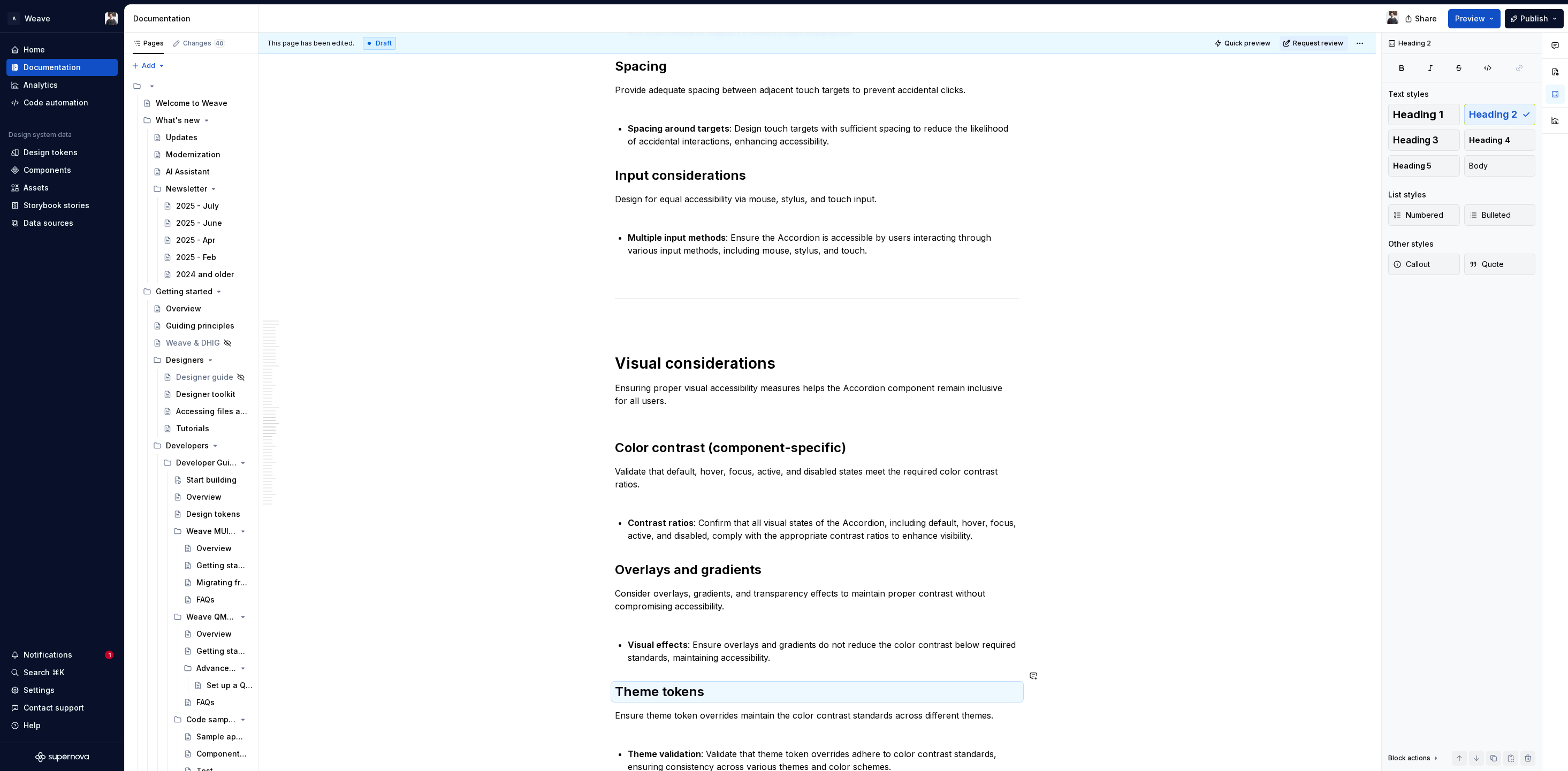
scroll to position [4945, 0]
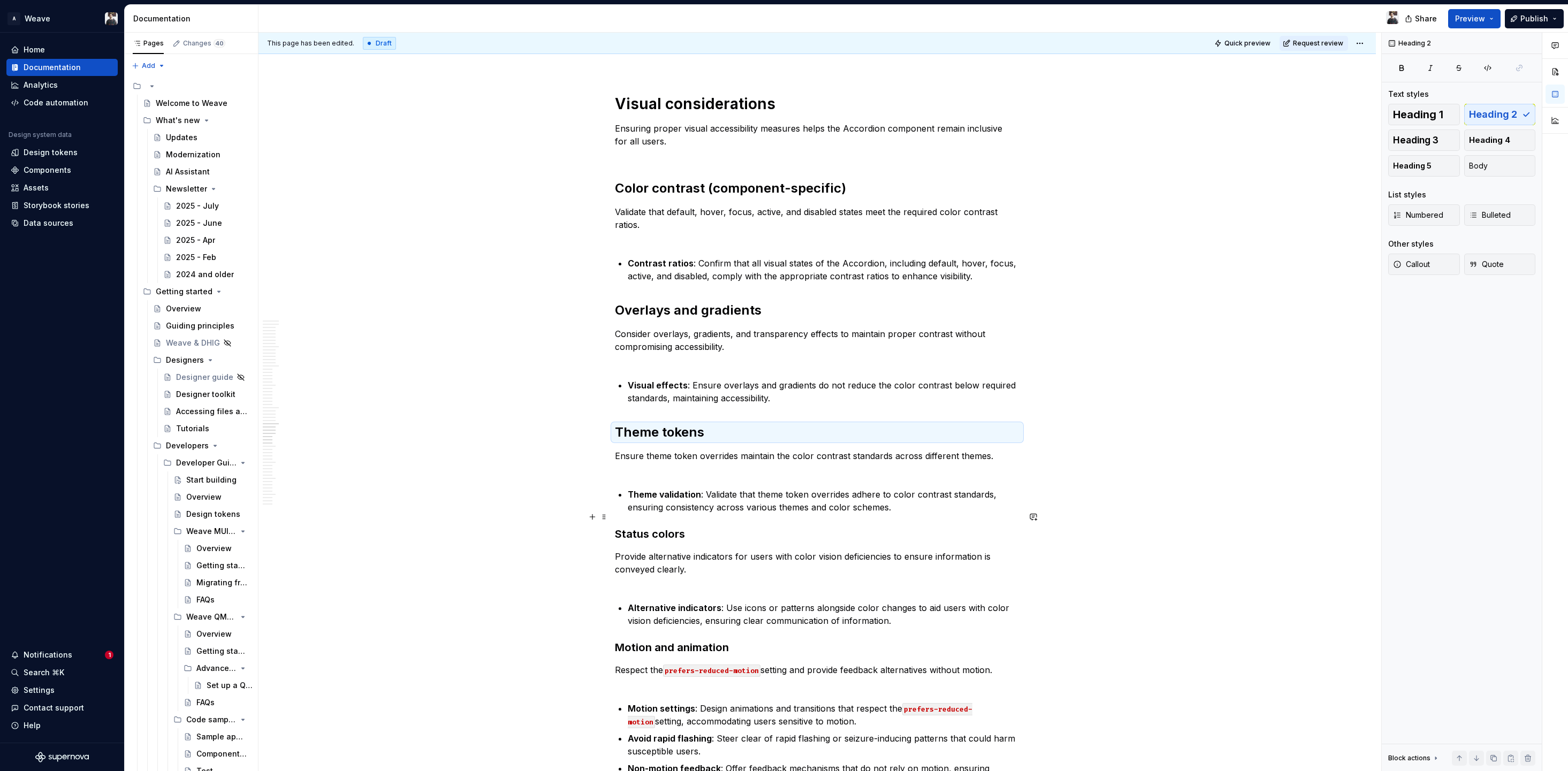
click at [670, 527] on h3 "Status colors" at bounding box center [817, 534] width 405 height 15
click at [1489, 116] on span "Heading 2" at bounding box center [1494, 115] width 48 height 11
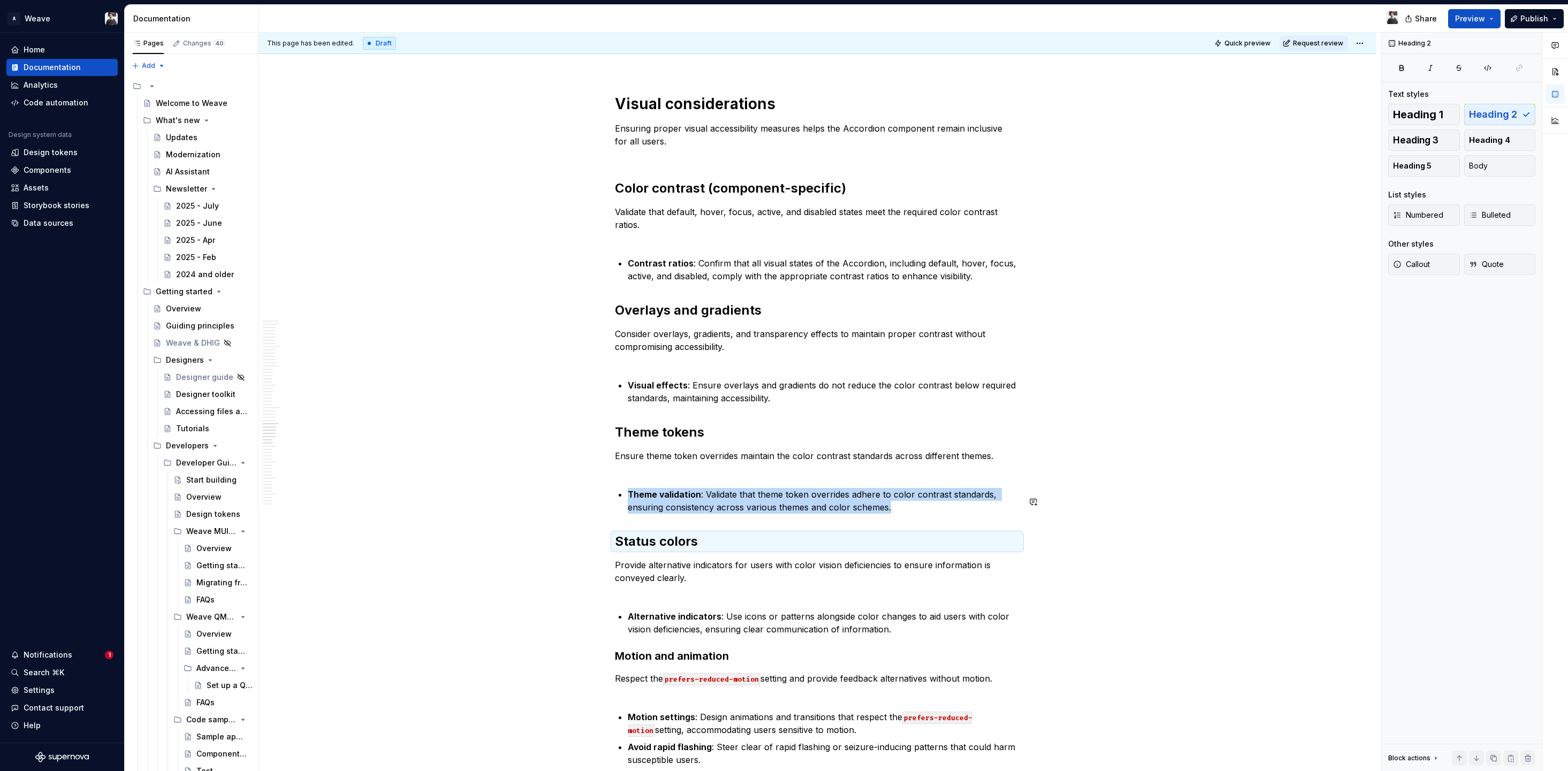
scroll to position [5067, 0]
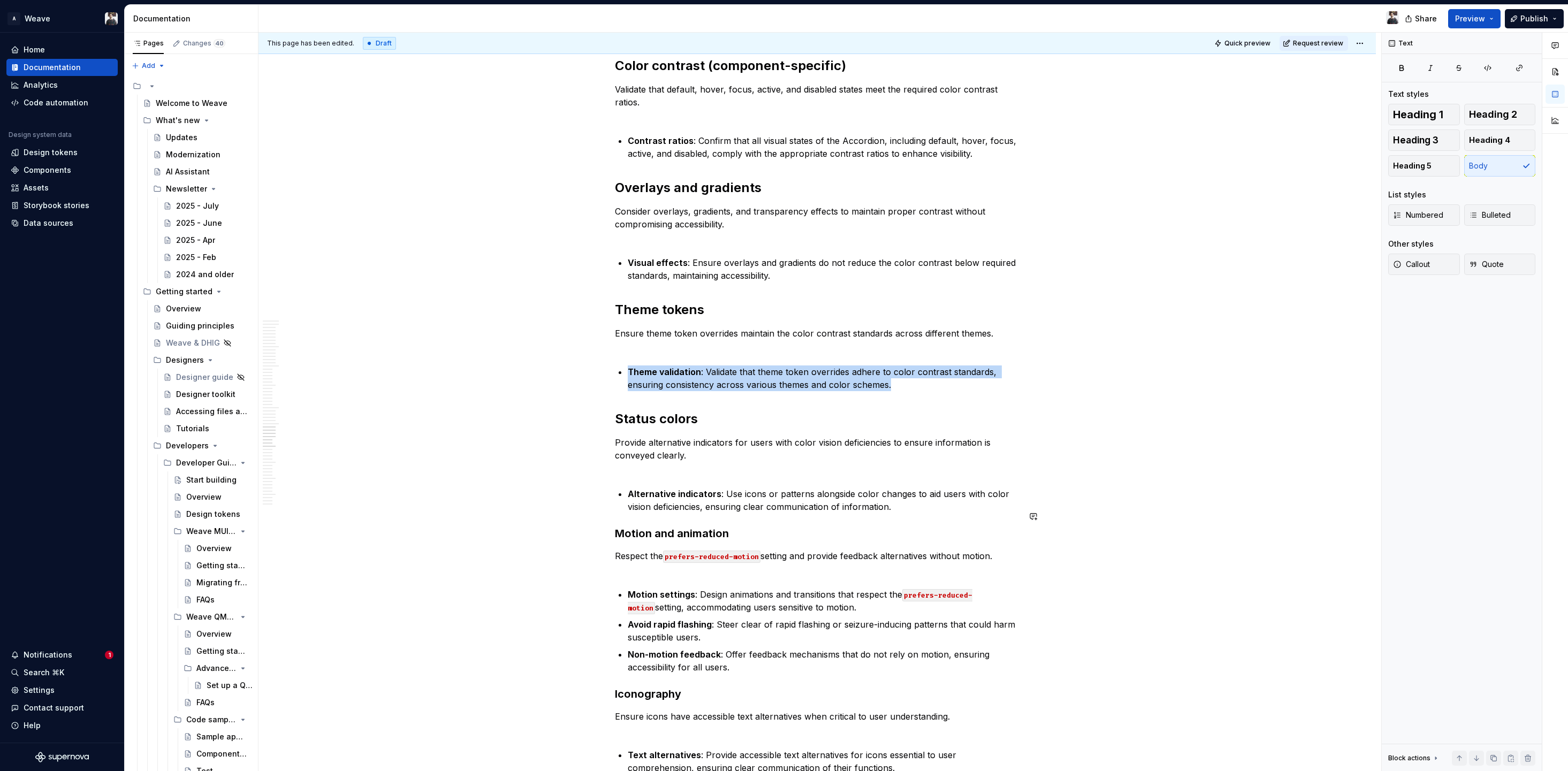
click at [702, 526] on h3 "Motion and animation" at bounding box center [817, 534] width 405 height 15
click at [1483, 119] on span "Heading 2" at bounding box center [1494, 115] width 48 height 11
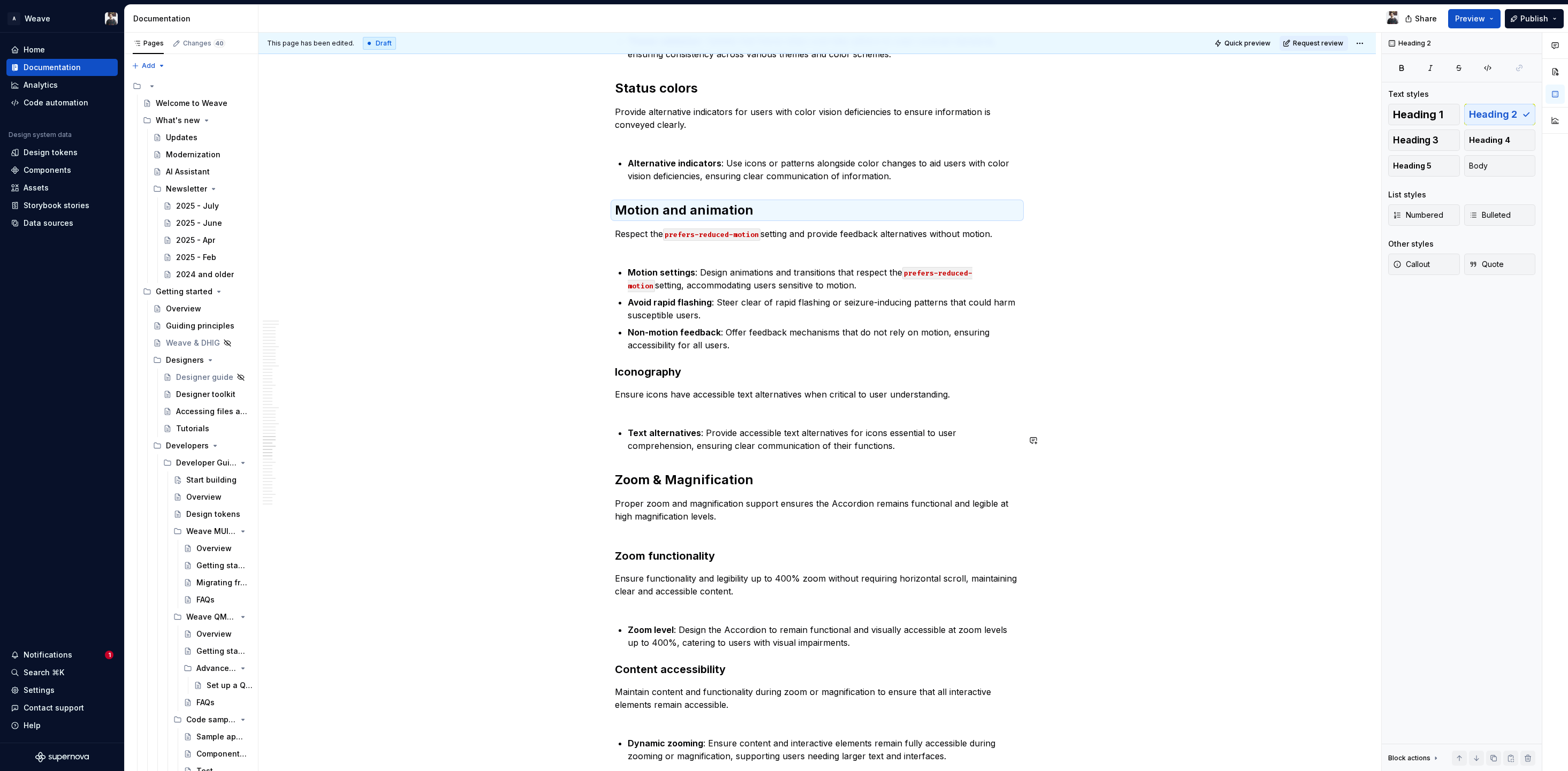
scroll to position [5387, 0]
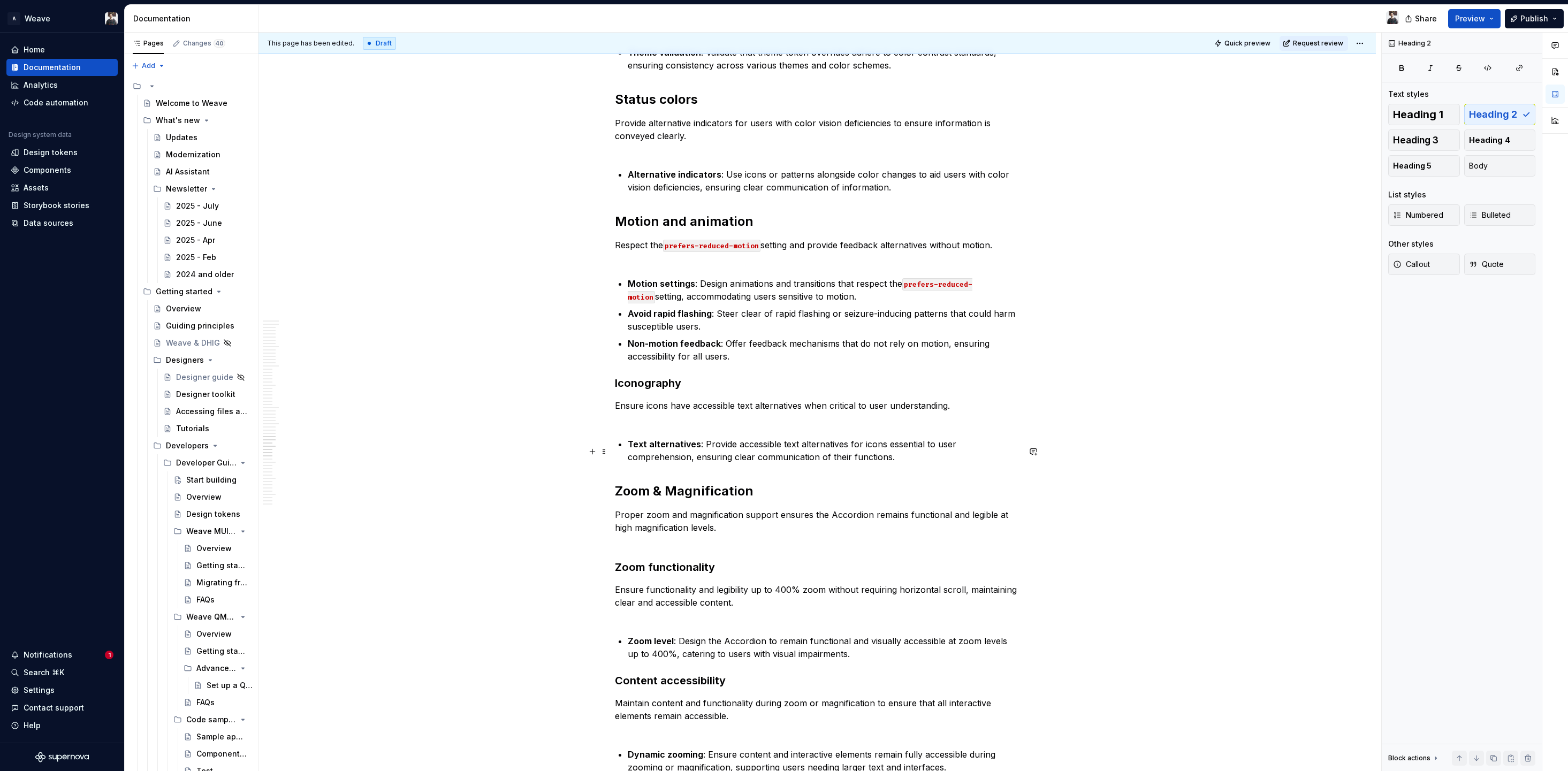
click at [660, 483] on h2 "Zoom & Magnification" at bounding box center [817, 491] width 405 height 17
click at [645, 376] on h3 "Iconography" at bounding box center [817, 383] width 405 height 15
click at [1484, 107] on button "Heading 2" at bounding box center [1501, 114] width 72 height 21
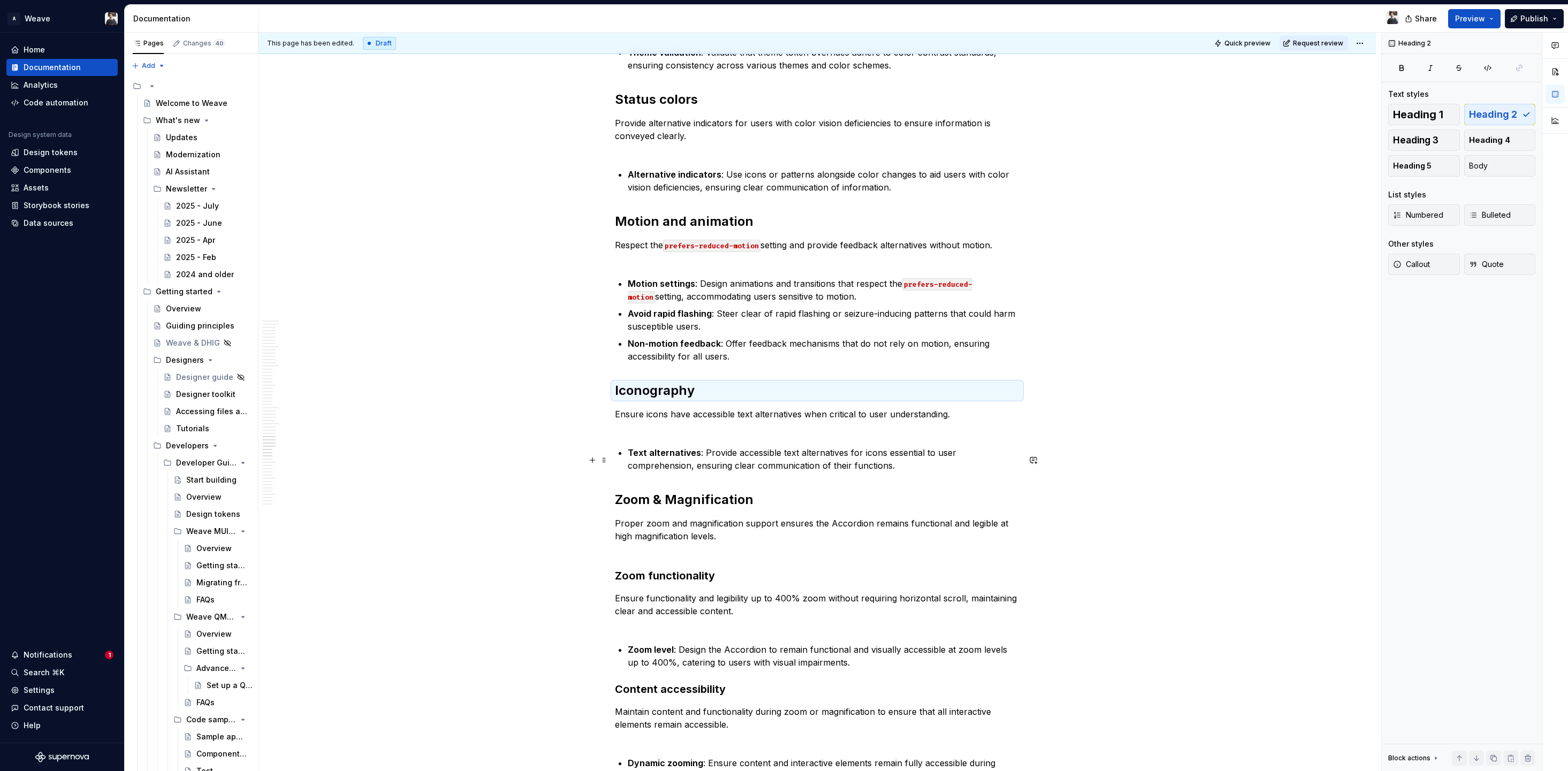
click at [660, 492] on h2 "Zoom & Magnification" at bounding box center [817, 500] width 405 height 17
click at [1414, 109] on span "Heading 1" at bounding box center [1418, 115] width 50 height 11
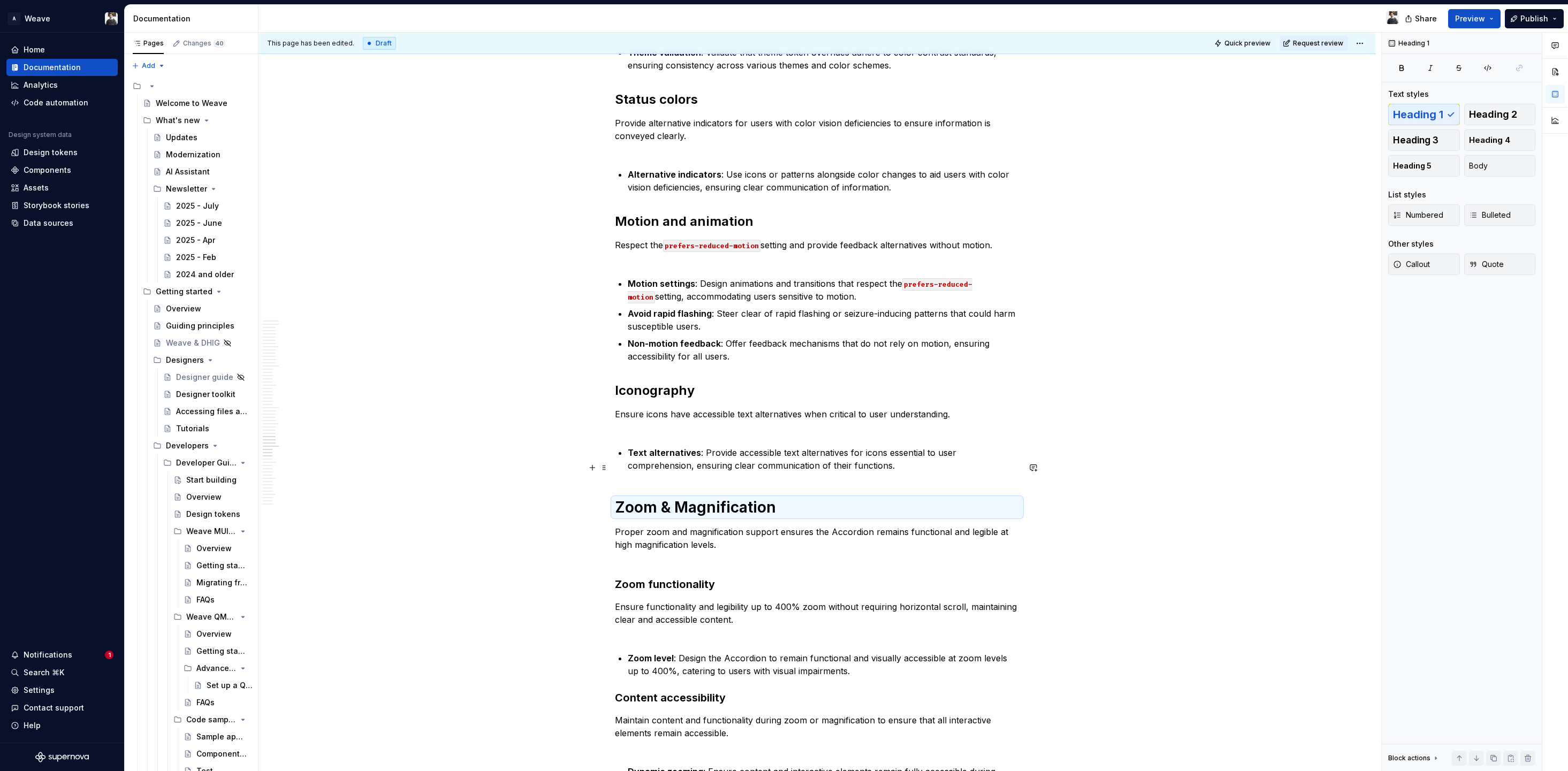
click at [963, 446] on p "Text alternatives : Provide accessible text alternatives for icons essential to…" at bounding box center [824, 458] width 392 height 25
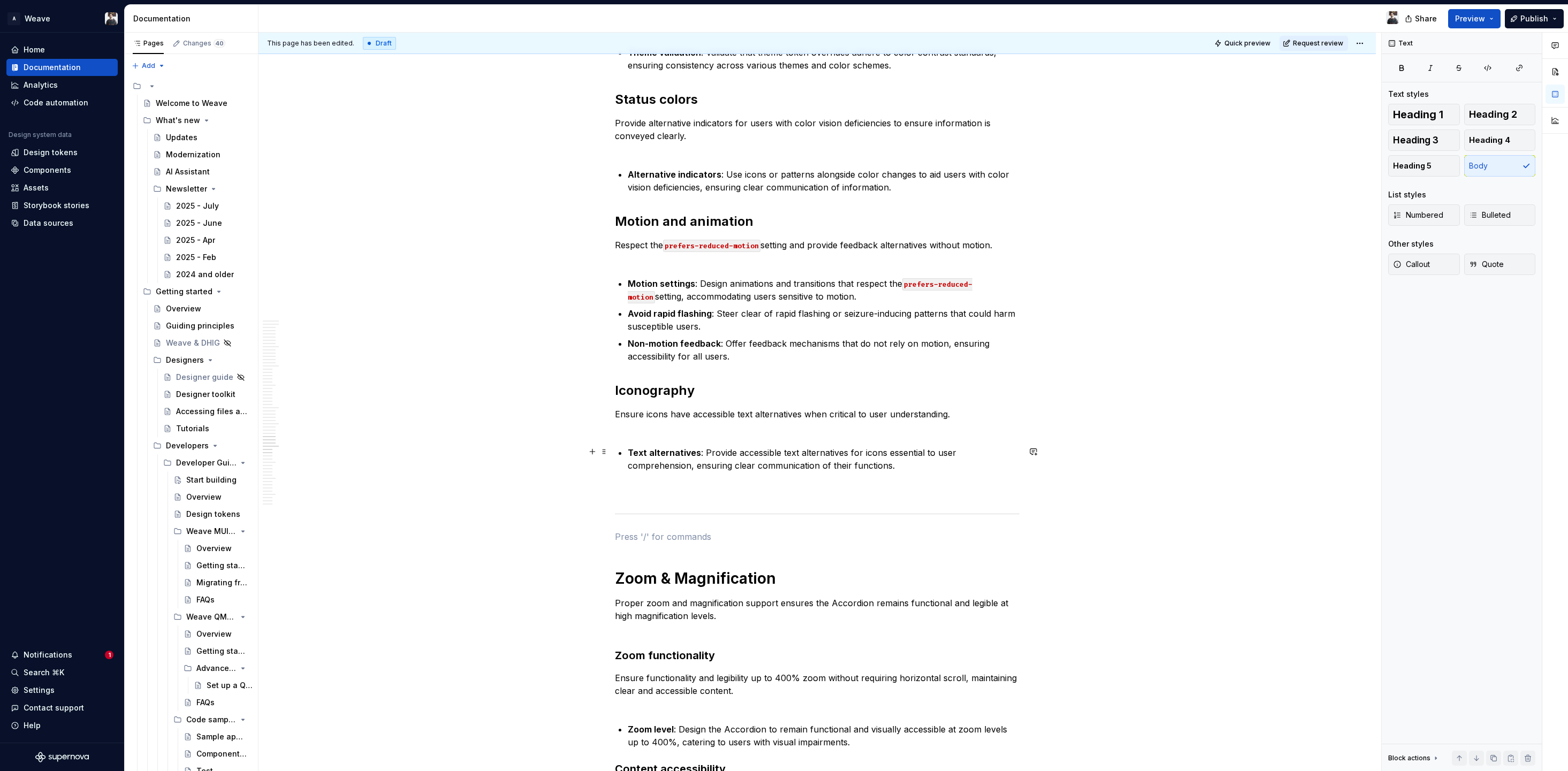
click at [619, 485] on p at bounding box center [817, 491] width 405 height 13
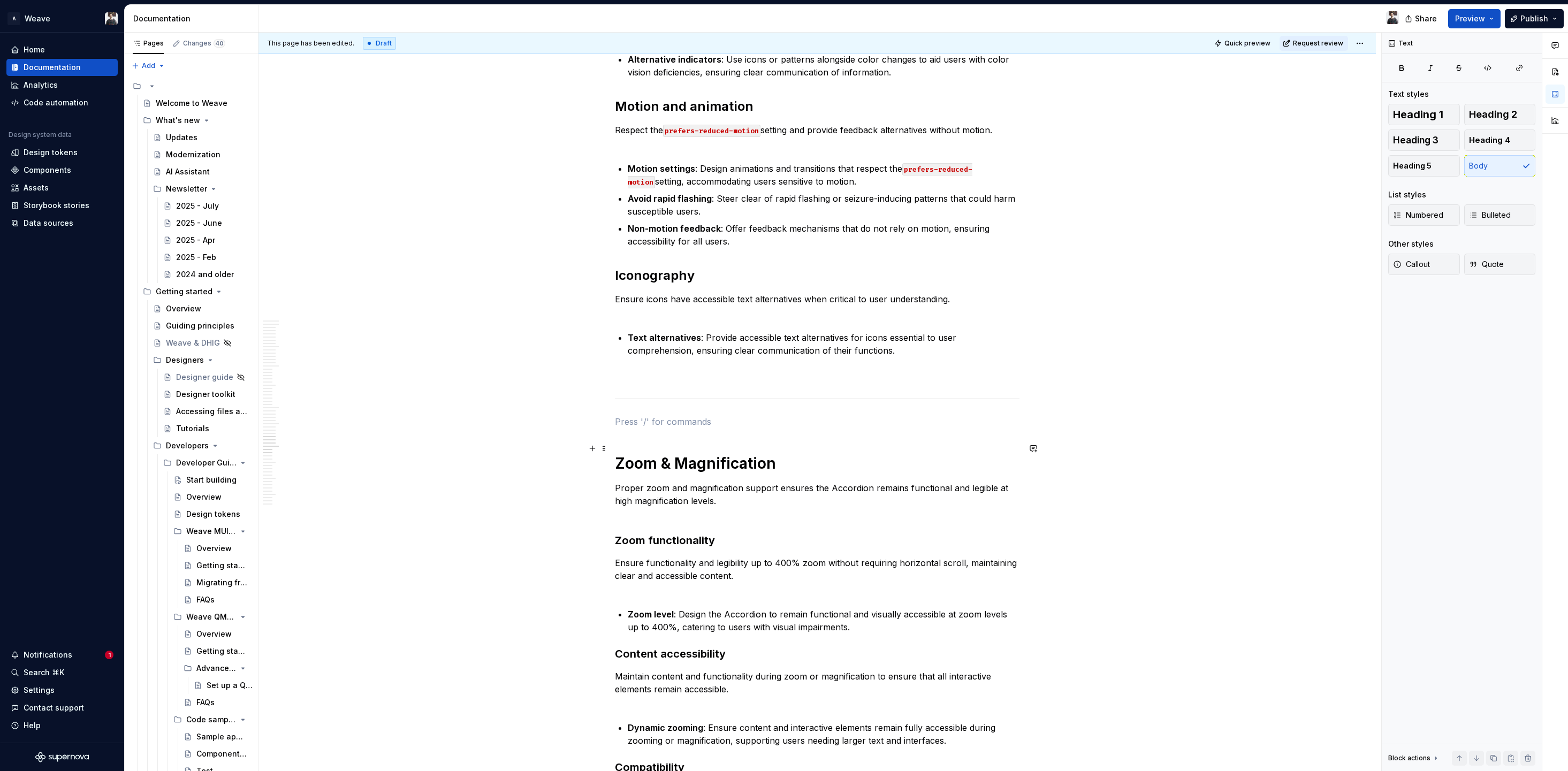
scroll to position [5517, 0]
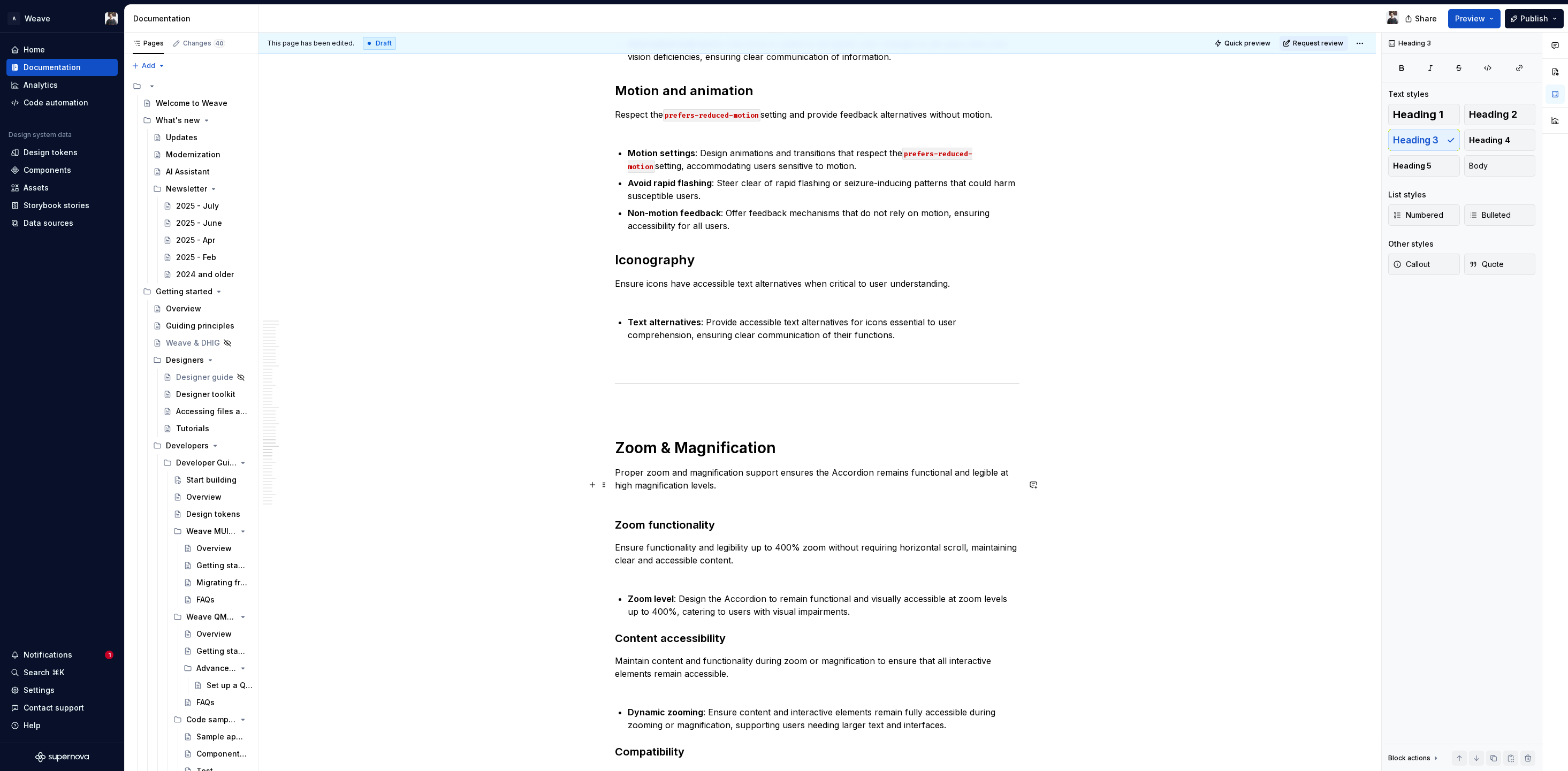
click at [695, 518] on h3 "Zoom functionality" at bounding box center [817, 525] width 405 height 15
click at [674, 400] on p at bounding box center [817, 406] width 405 height 13
click at [672, 518] on h3 "Zoom functionality" at bounding box center [817, 525] width 405 height 15
click at [1497, 110] on span "Heading 2" at bounding box center [1494, 115] width 48 height 11
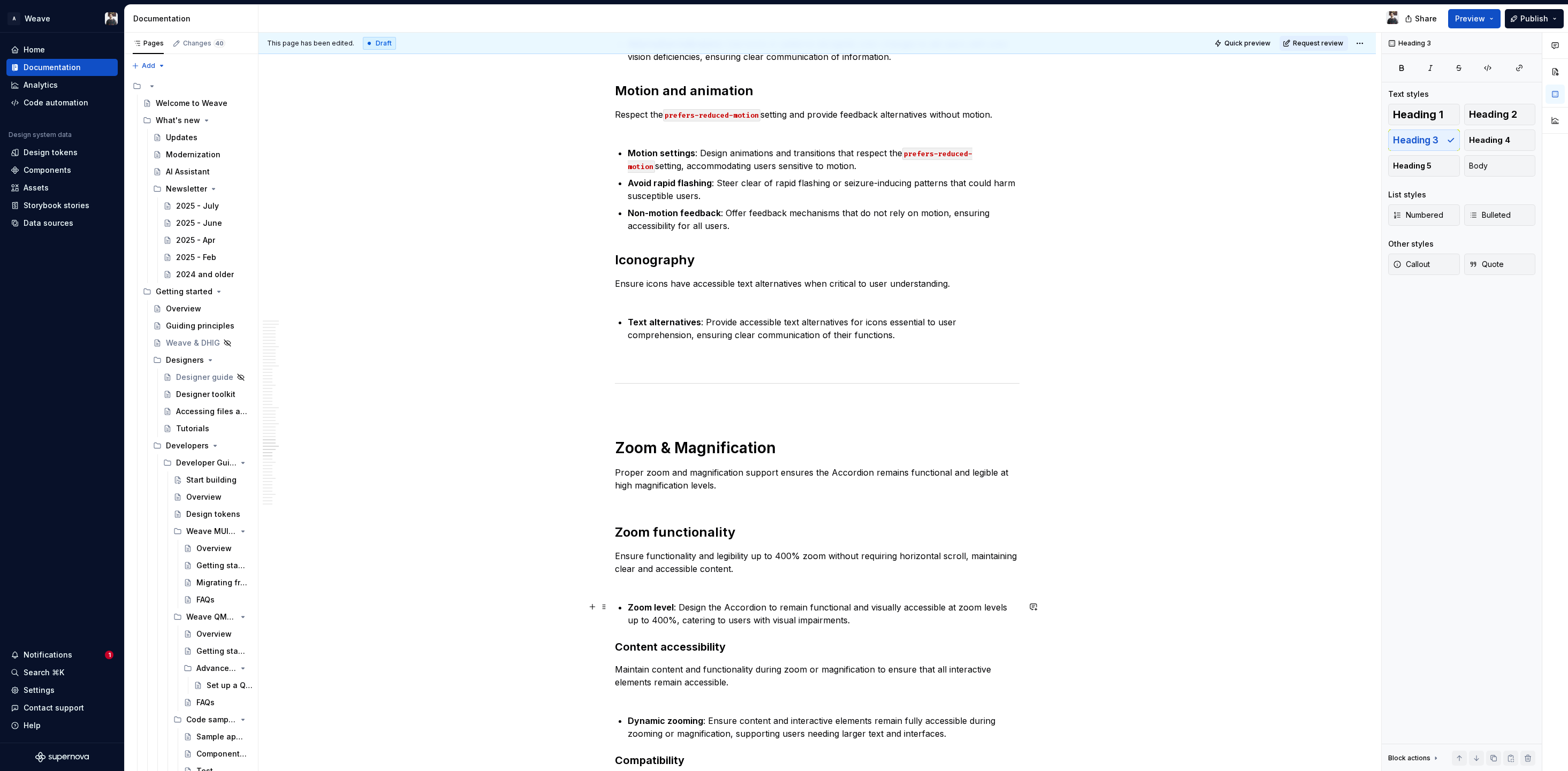
click at [690, 640] on h3 "Content accessibility" at bounding box center [817, 647] width 405 height 15
drag, startPoint x: 1494, startPoint y: 112, endPoint x: 1127, endPoint y: 353, distance: 439.1
click at [1494, 112] on span "Heading 2" at bounding box center [1494, 115] width 48 height 11
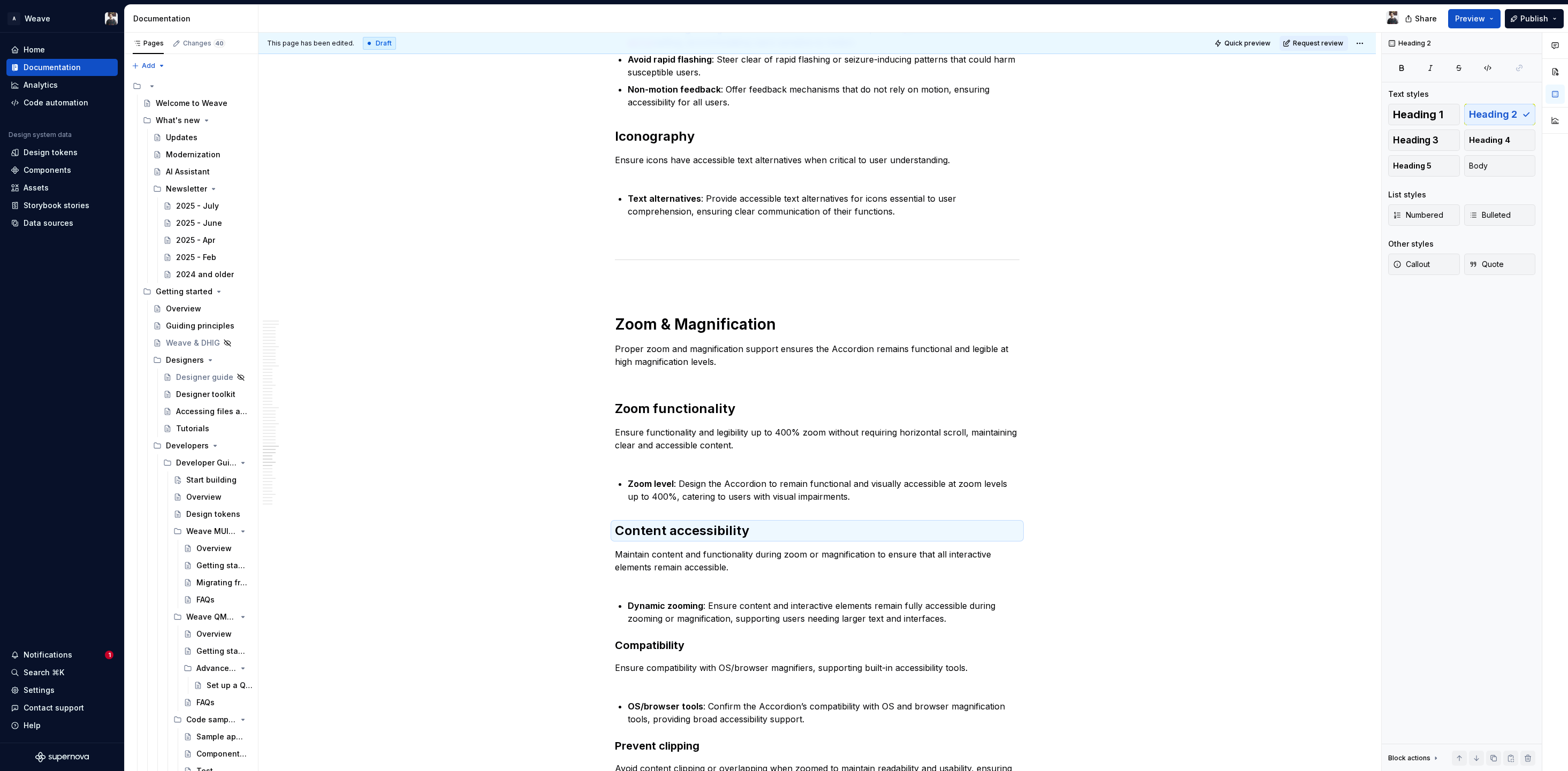
scroll to position [5914, 0]
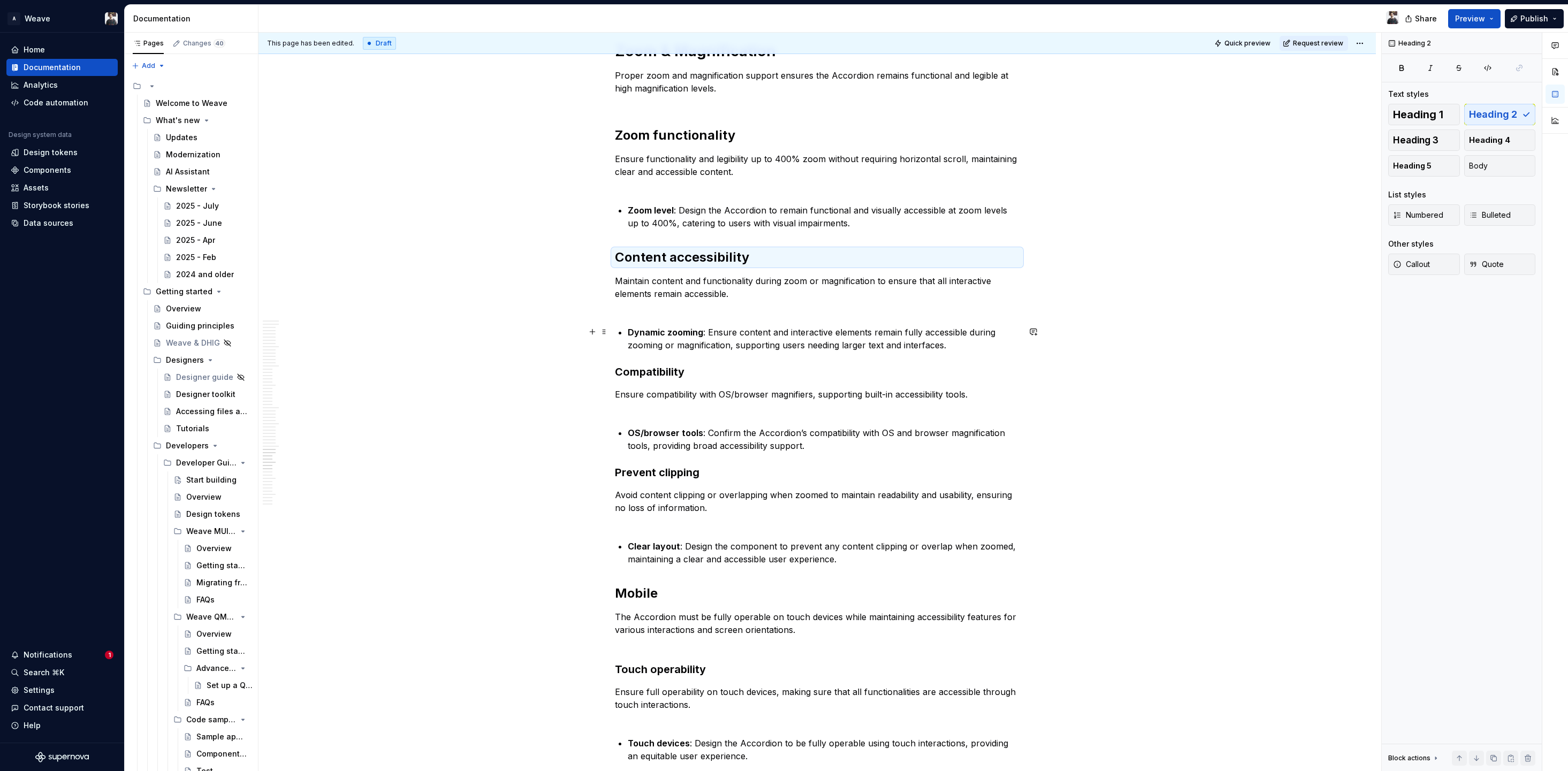
click at [662, 364] on h3 "Compatibility" at bounding box center [817, 372] width 405 height 15
click at [1498, 110] on span "Heading 2" at bounding box center [1494, 115] width 48 height 11
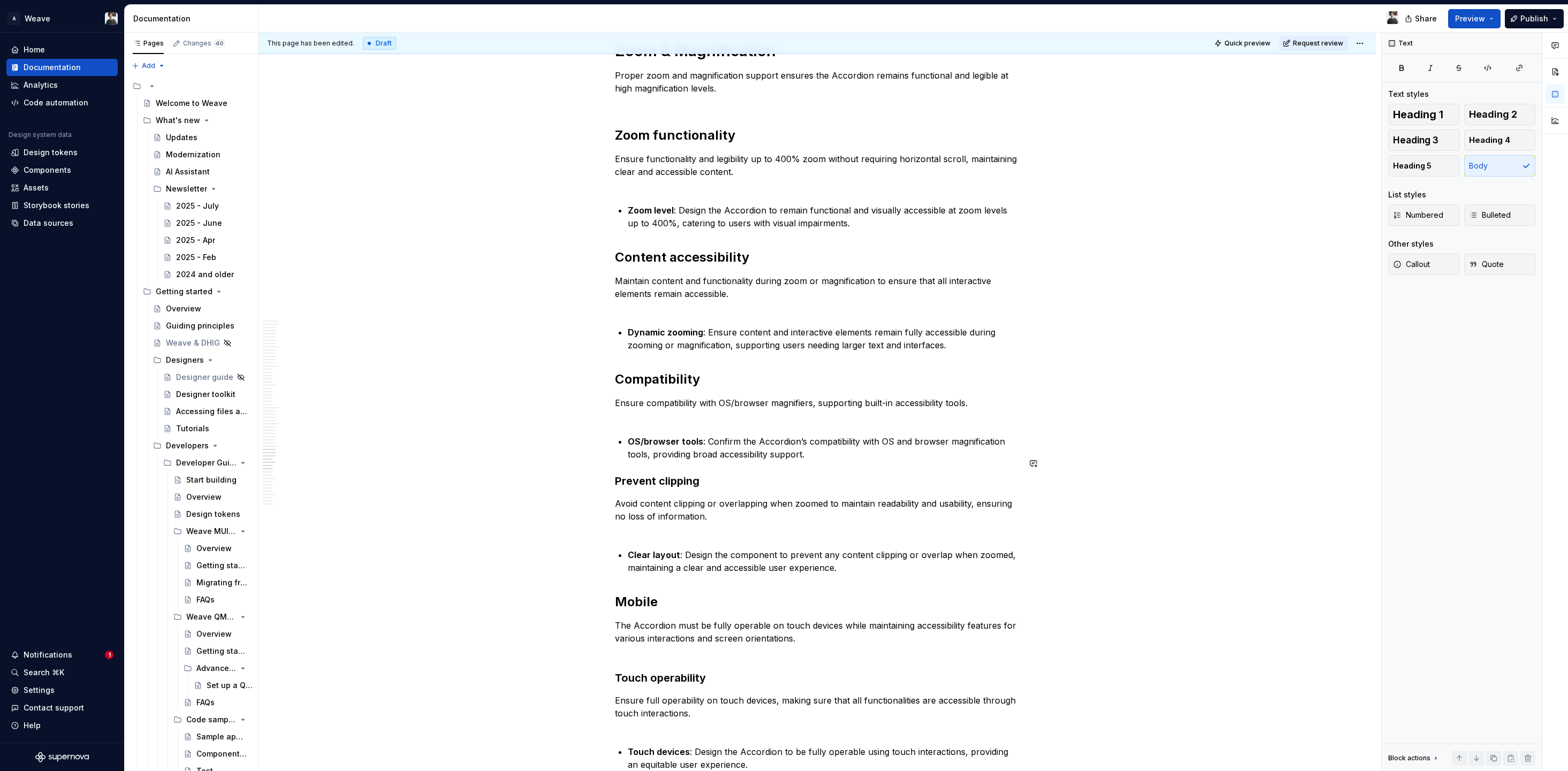
click at [682, 474] on h3 "Prevent clipping" at bounding box center [817, 481] width 405 height 15
click at [1479, 115] on span "Heading 2" at bounding box center [1494, 115] width 48 height 11
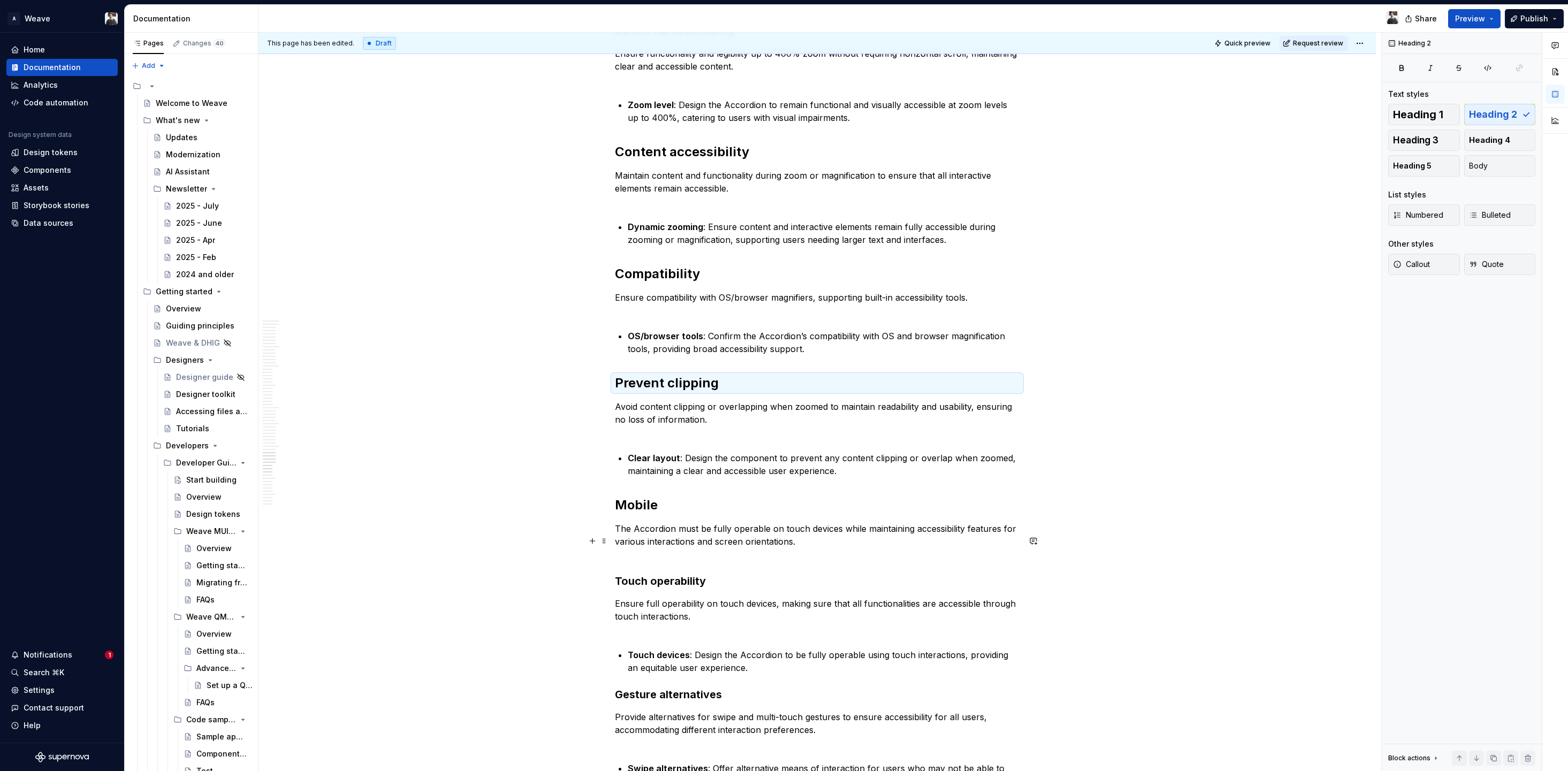
scroll to position [6021, 0]
click at [669, 398] on p "Avoid content clipping or overlapping when zoomed to maintain readability and u…" at bounding box center [817, 417] width 405 height 39
click at [634, 494] on h2 "Mobile" at bounding box center [817, 503] width 405 height 17
click at [1412, 111] on span "Heading 1" at bounding box center [1418, 115] width 50 height 11
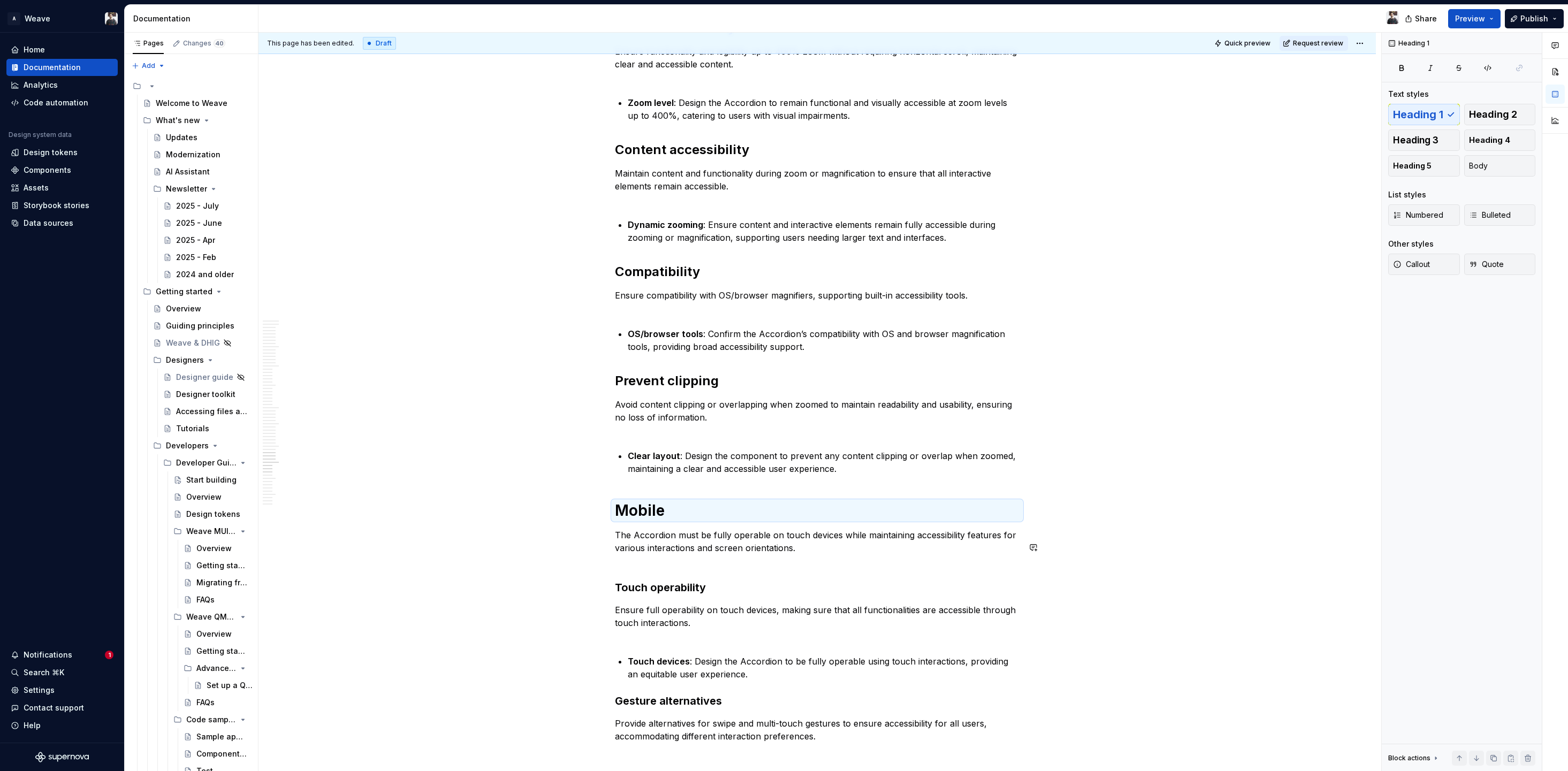
scroll to position [6262, 0]
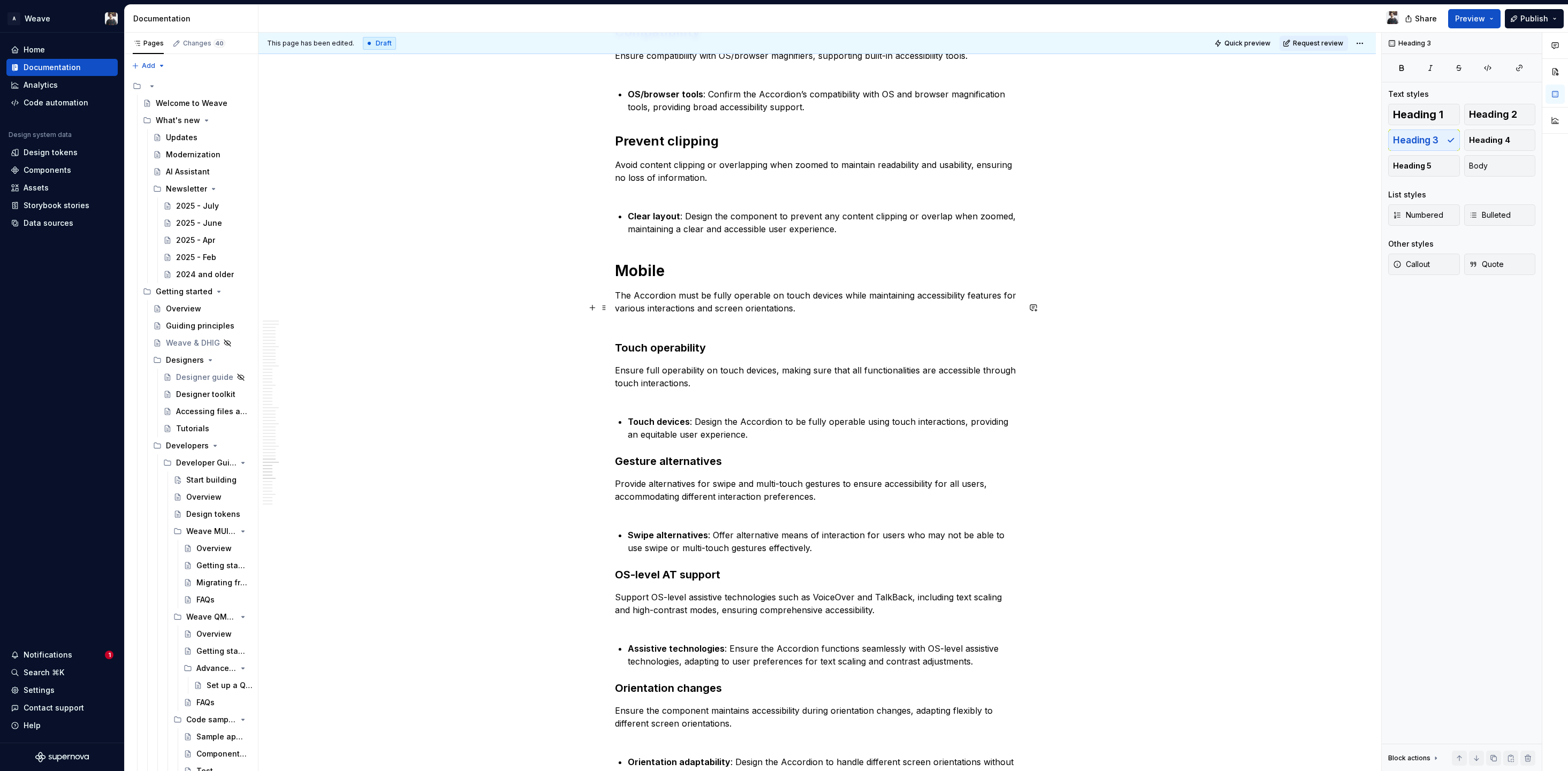
click at [657, 340] on h3 "Touch operability" at bounding box center [817, 348] width 405 height 15
click at [1485, 113] on span "Heading 2" at bounding box center [1494, 115] width 48 height 11
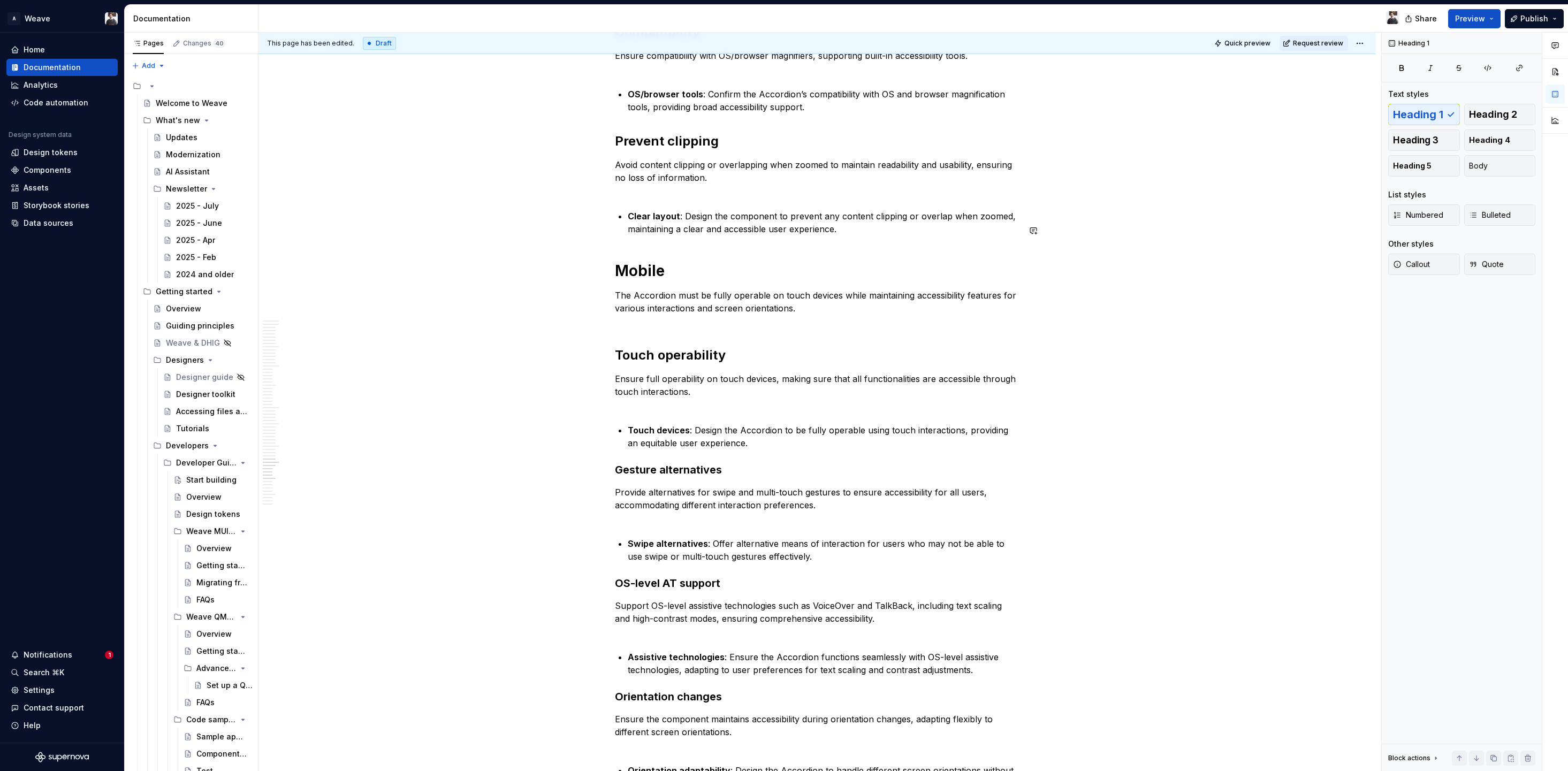
click at [895, 210] on p "Clear layout : Design the component to prevent any content clipping or overlap …" at bounding box center [824, 222] width 392 height 25
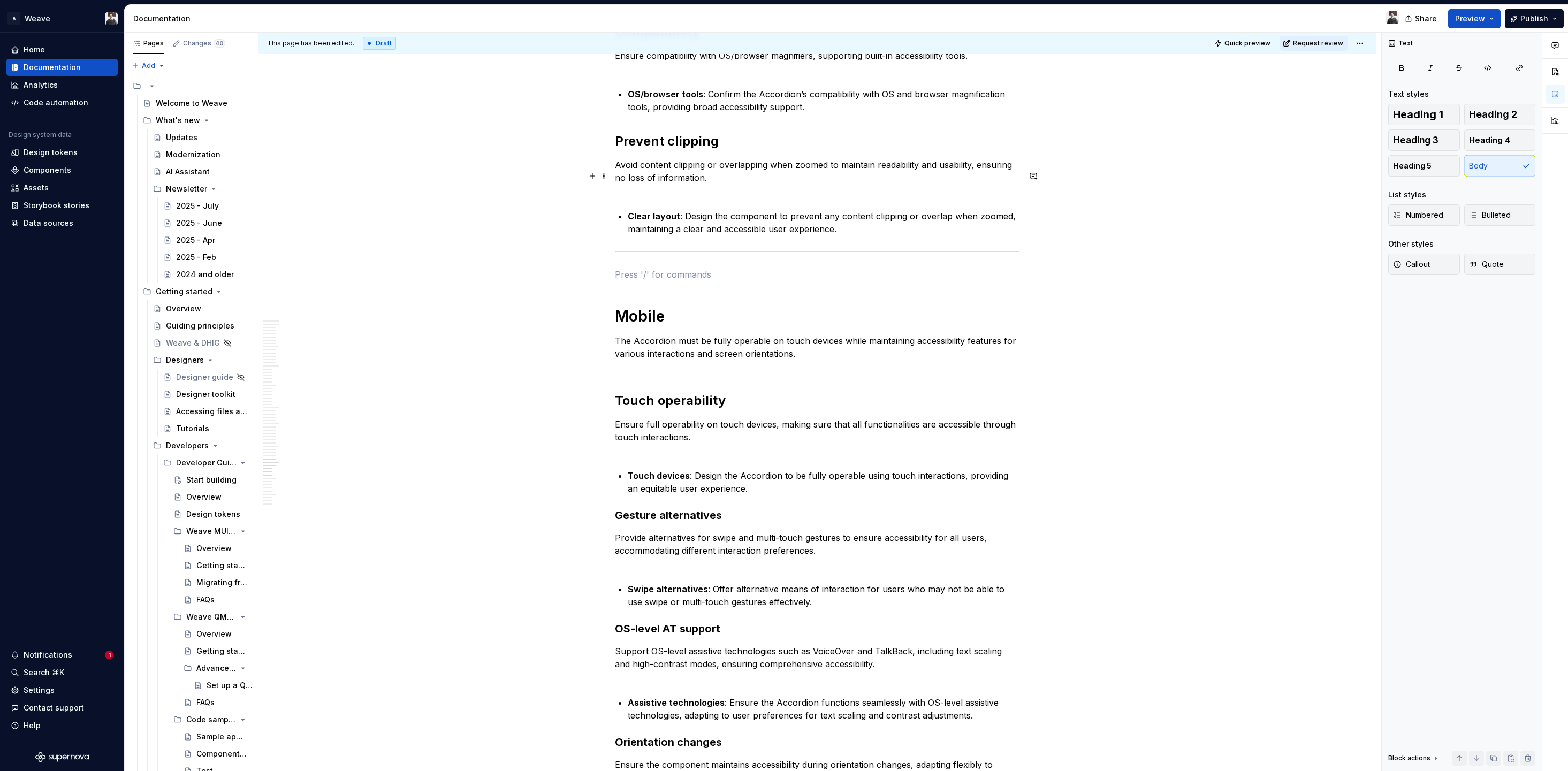
click at [859, 210] on p "Clear layout : Design the component to prevent any content clipping or overlap …" at bounding box center [824, 222] width 392 height 25
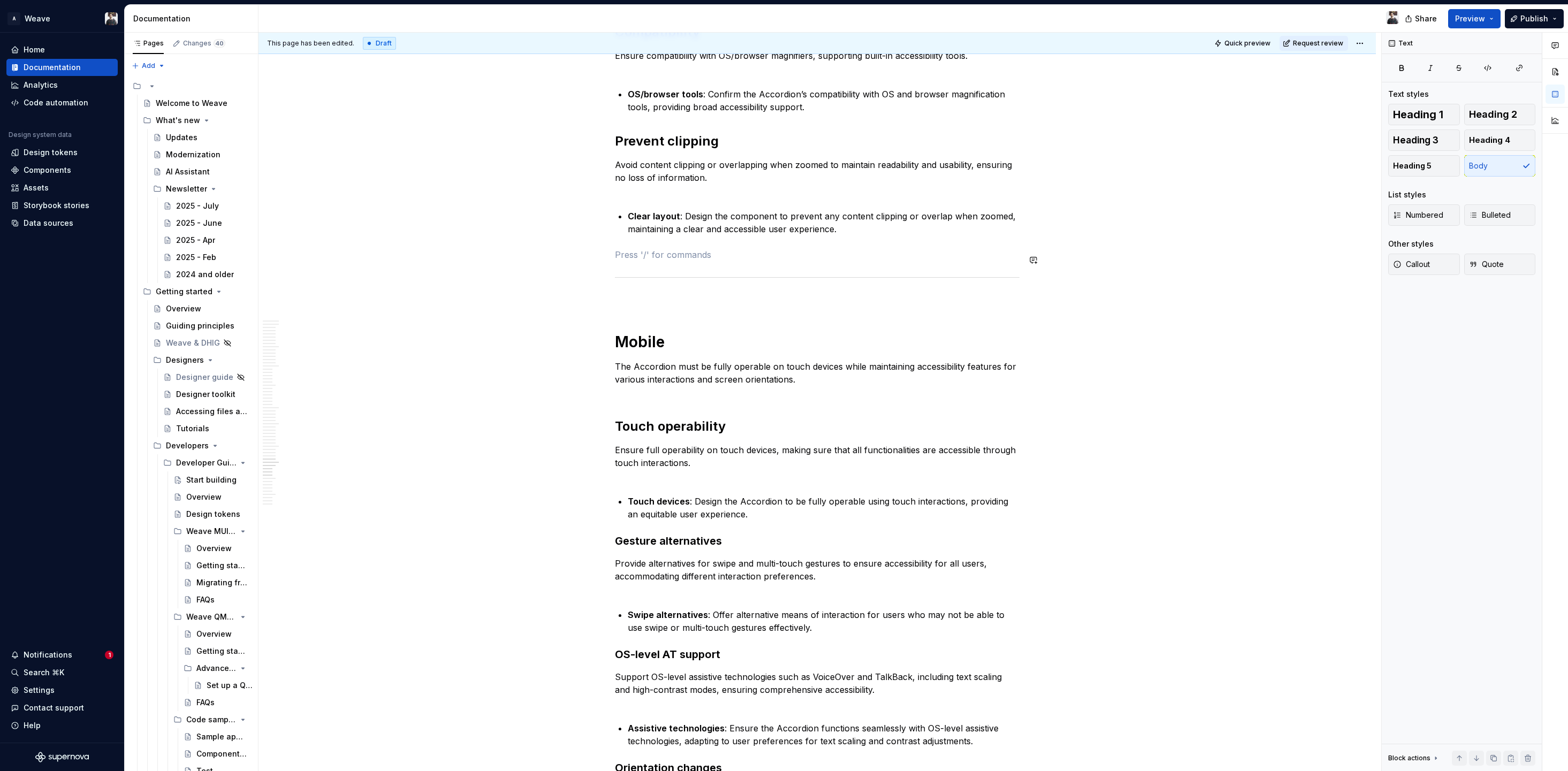
click at [669, 249] on p at bounding box center [817, 255] width 405 height 13
click at [664, 418] on h2 "Touch operability" at bounding box center [817, 426] width 405 height 17
click at [673, 534] on h3 "Gesture alternatives" at bounding box center [817, 541] width 405 height 15
click at [1502, 121] on button "Heading 2" at bounding box center [1501, 114] width 72 height 21
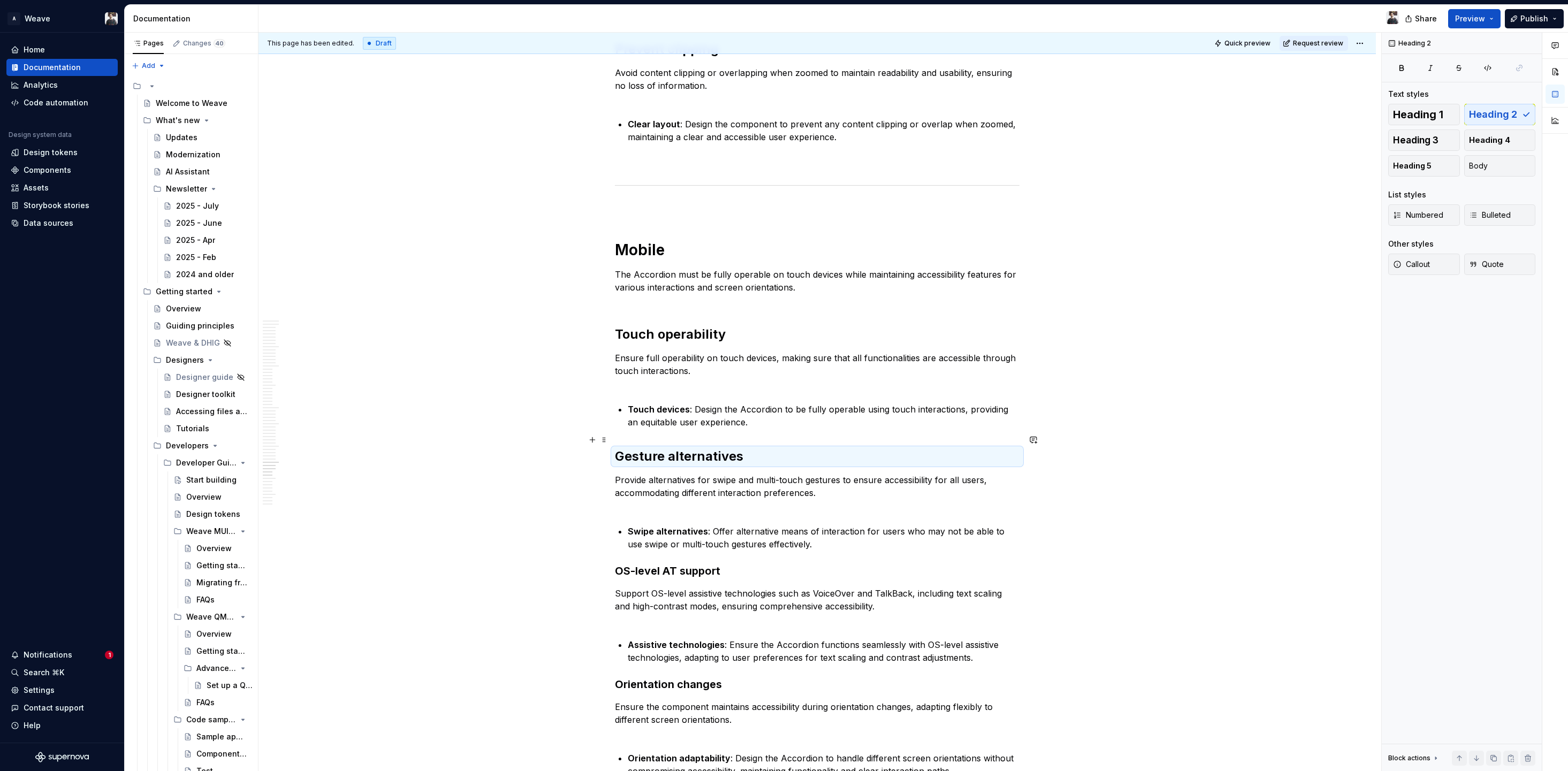
scroll to position [6363, 0]
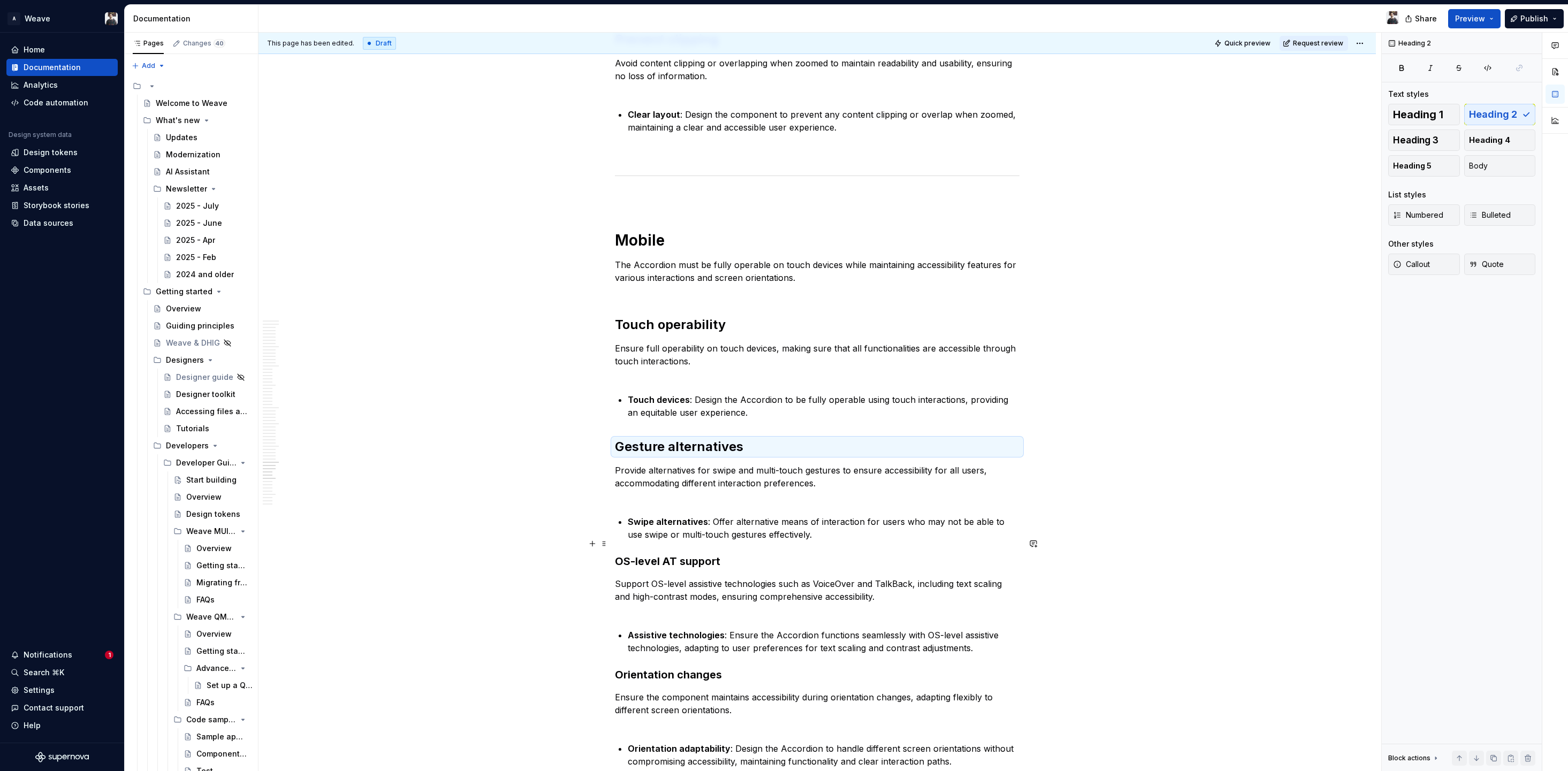
click at [655, 553] on h3 "OS-level AT support" at bounding box center [817, 561] width 405 height 15
click at [1504, 118] on span "Heading 2" at bounding box center [1494, 115] width 48 height 11
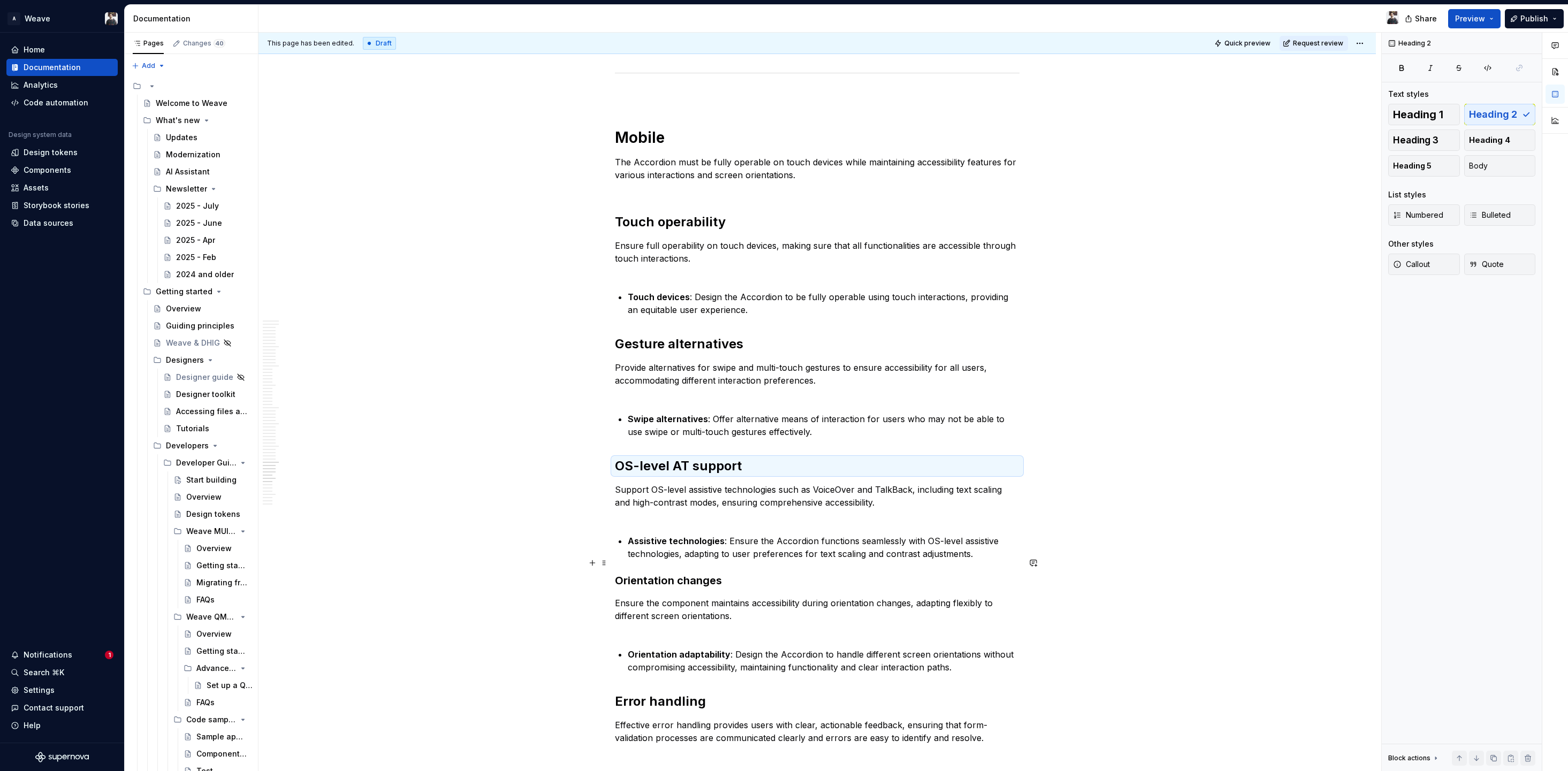
scroll to position [6473, 0]
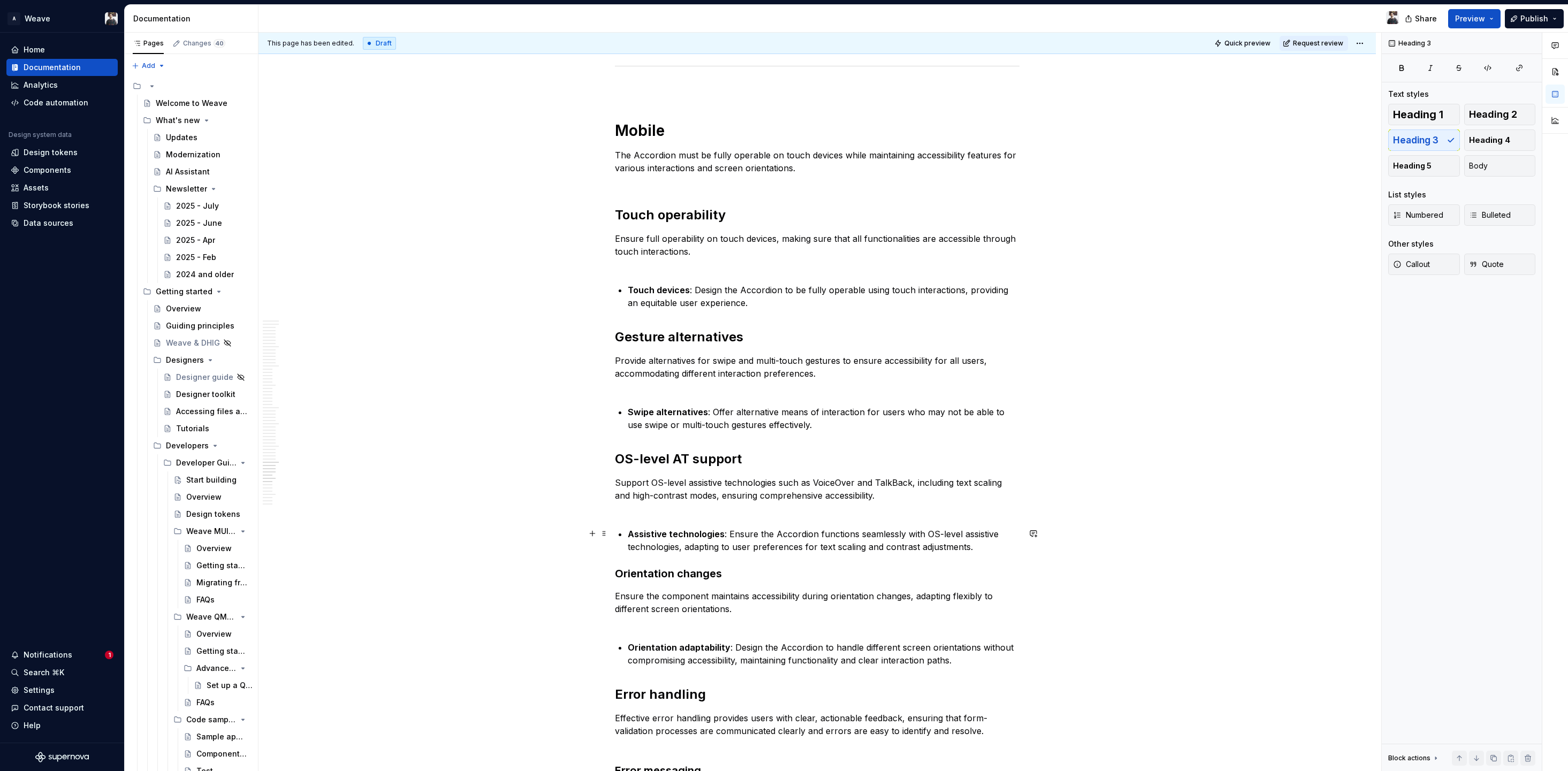
click at [705, 566] on h3 "Orientation changes" at bounding box center [817, 573] width 405 height 15
click at [1493, 119] on span "Heading 2" at bounding box center [1494, 115] width 48 height 11
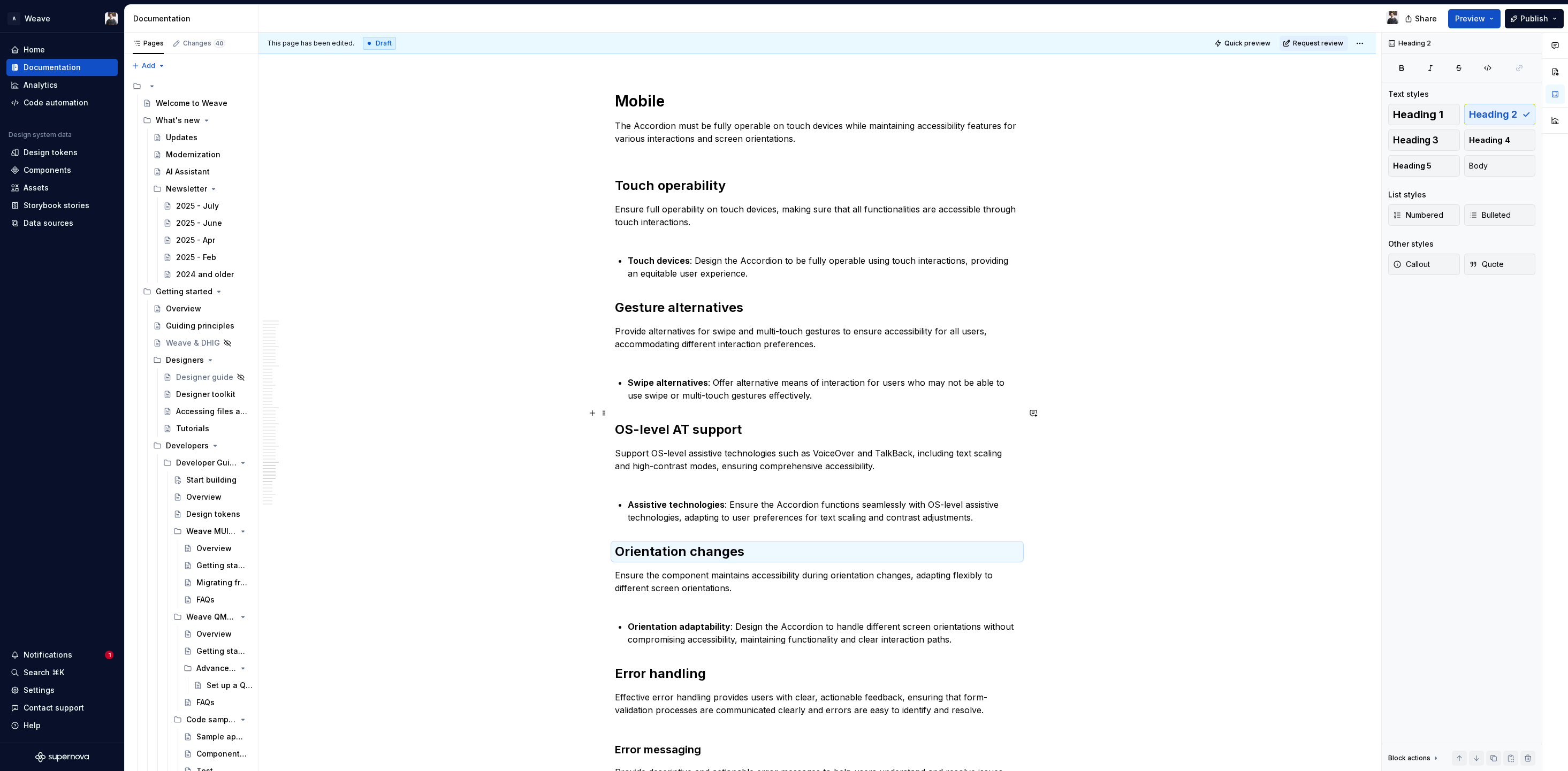
scroll to position [6710, 0]
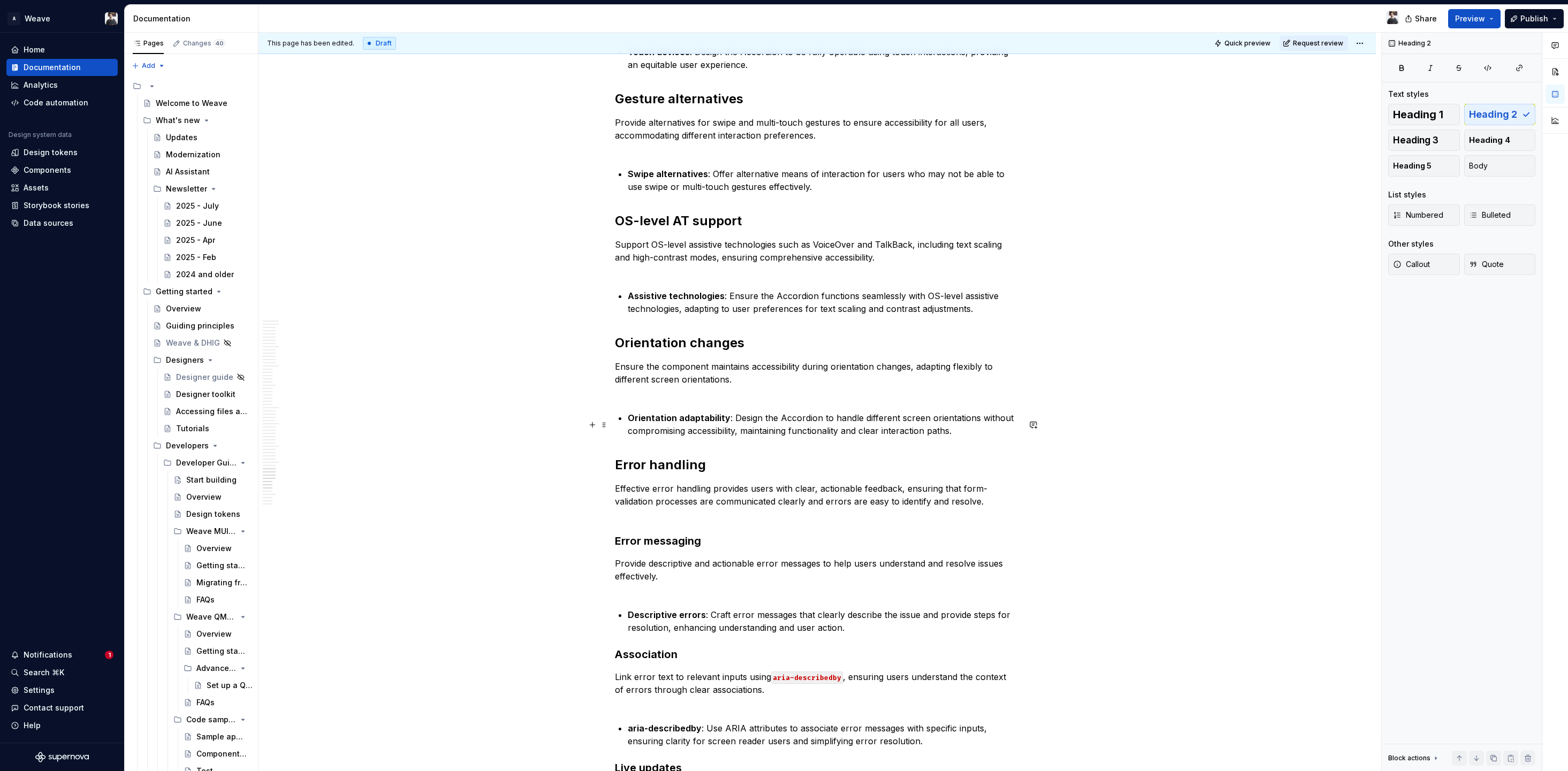
click at [672, 456] on h2 "Error handling" at bounding box center [817, 465] width 405 height 17
click at [1417, 109] on span "Heading 1" at bounding box center [1418, 115] width 50 height 11
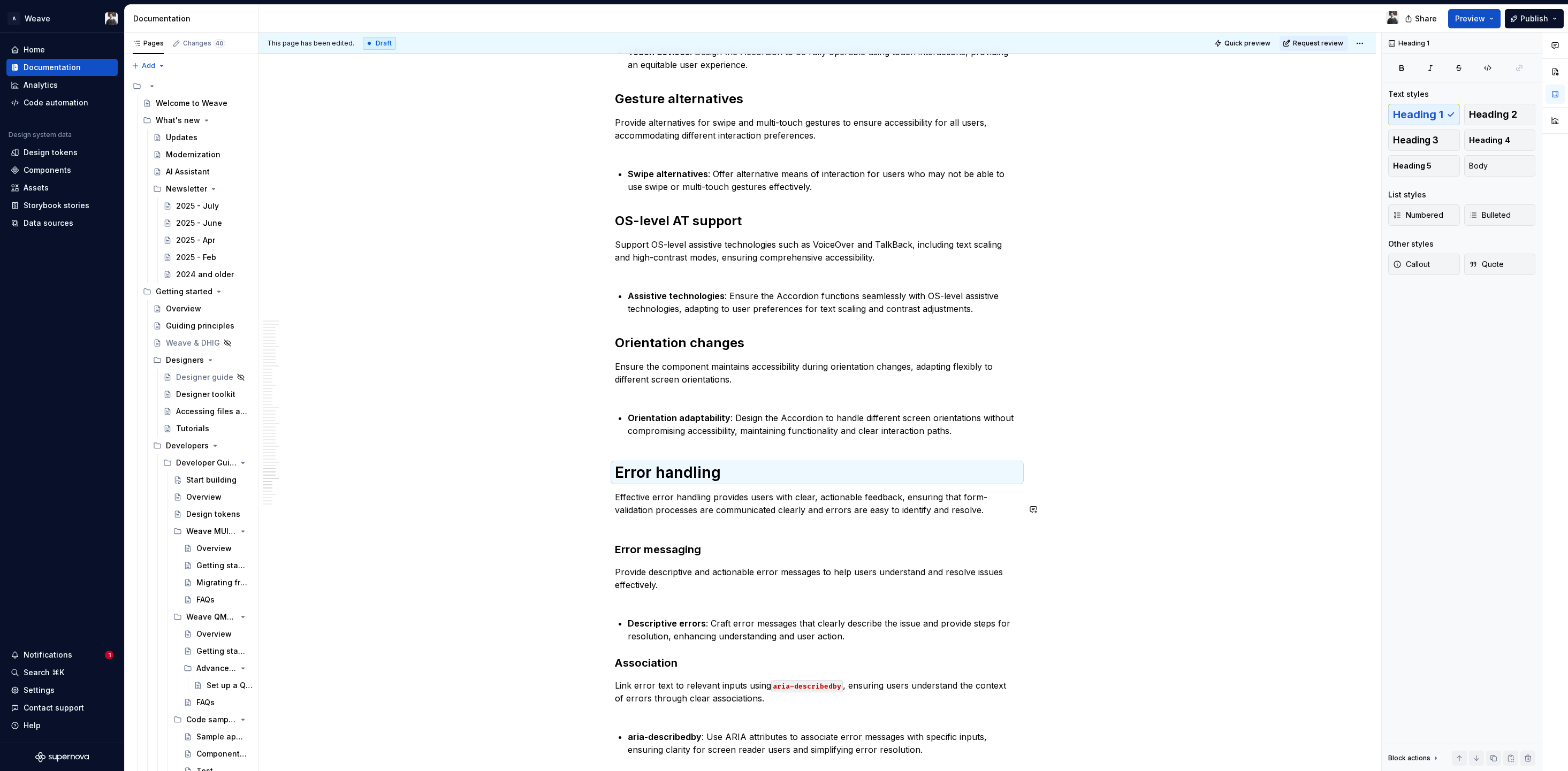
click at [654, 491] on p "Effective error handling provides users with clear, actionable feedback, ensuri…" at bounding box center [817, 510] width 405 height 39
drag, startPoint x: 685, startPoint y: 402, endPoint x: 970, endPoint y: 379, distance: 285.9
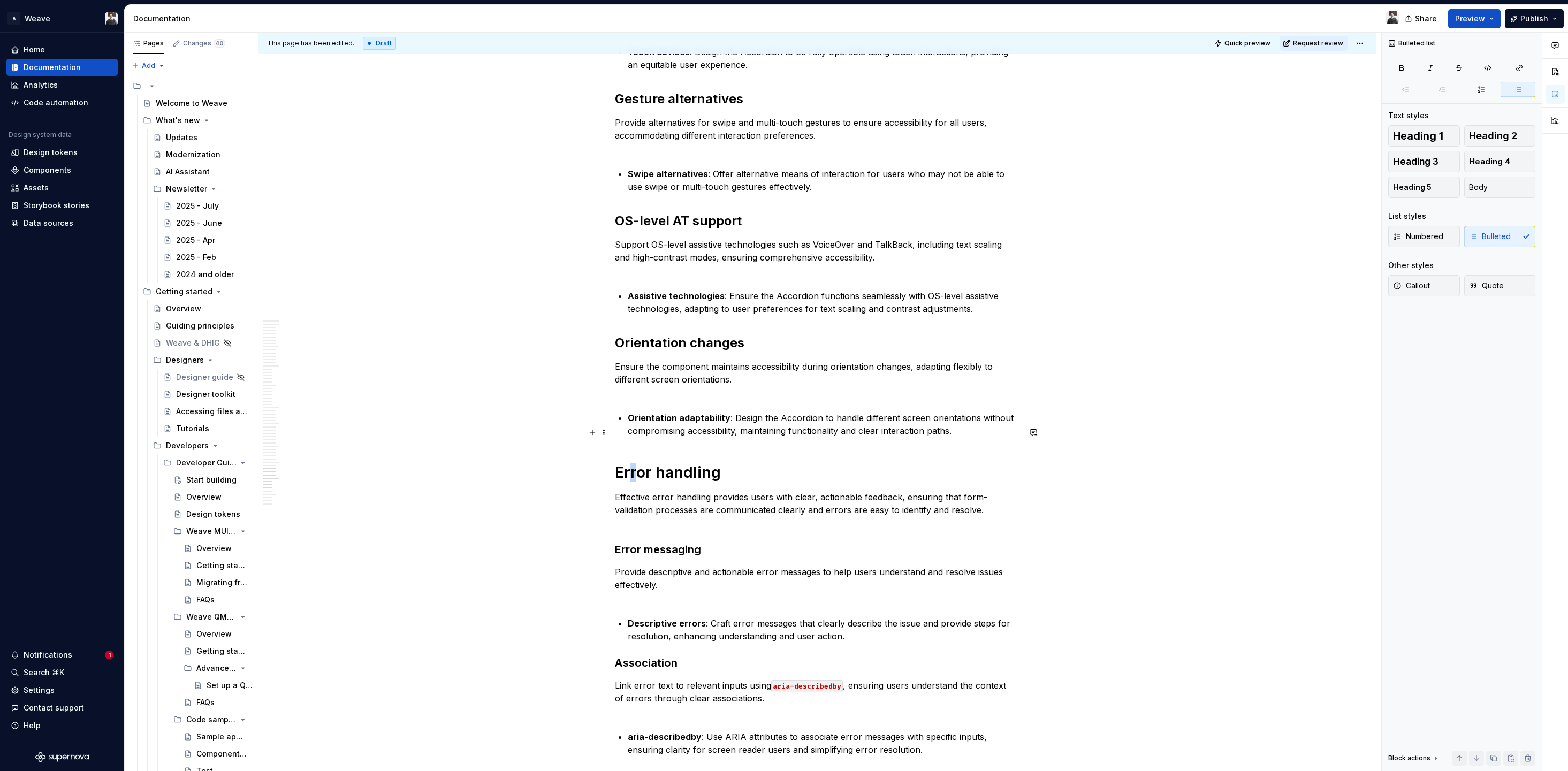
click at [732, 491] on p "Effective error handling provides users with clear, actionable feedback, ensuri…" at bounding box center [817, 510] width 405 height 39
click at [635, 335] on h2 "Orientation changes" at bounding box center [817, 343] width 405 height 17
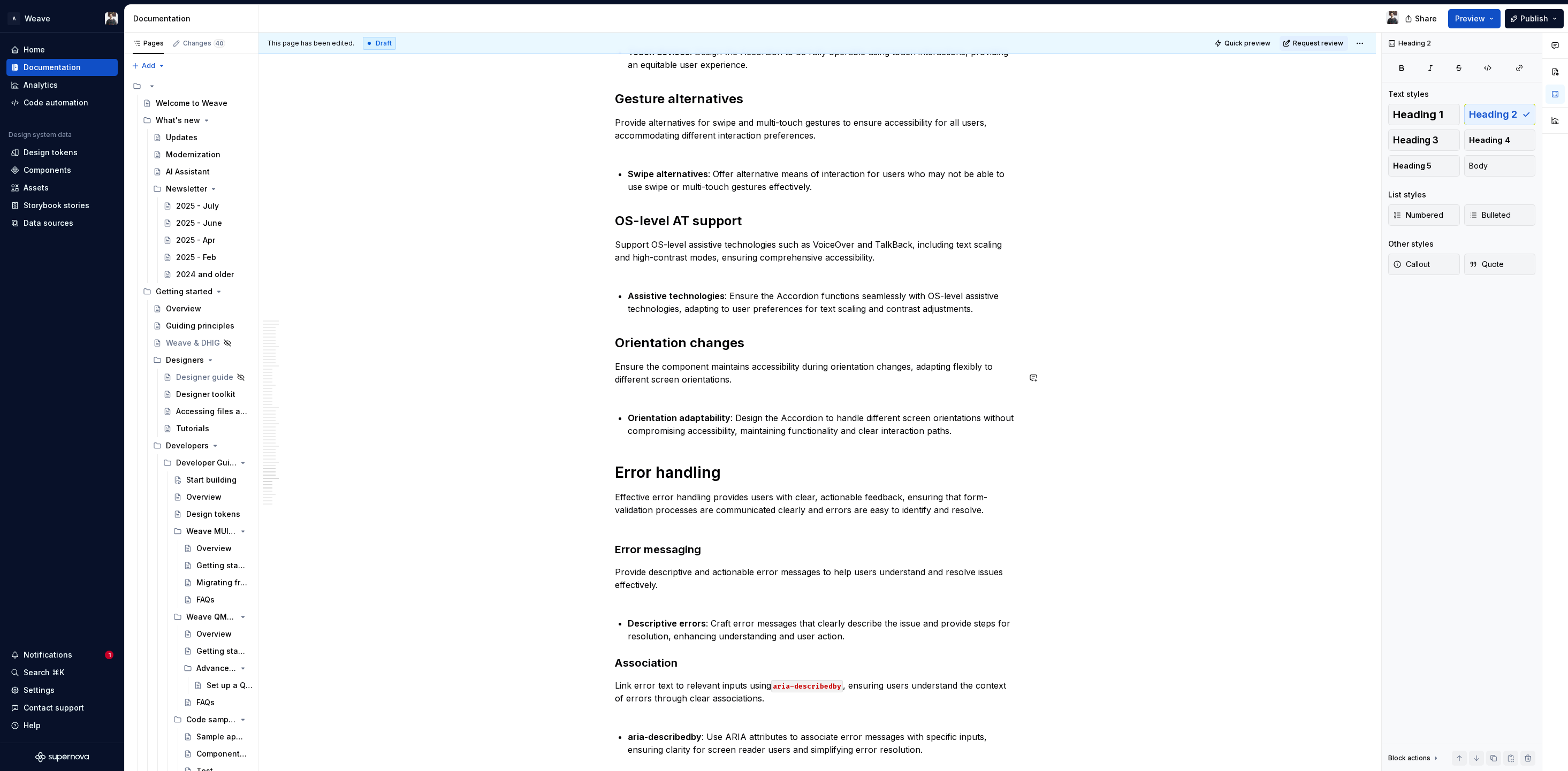
click at [652, 463] on h1 "Error handling" at bounding box center [817, 472] width 405 height 19
click at [980, 412] on p "Orientation adaptability : Design the Accordion to handle different screen orie…" at bounding box center [824, 424] width 392 height 25
click at [970, 412] on p "Orientation adaptability : Design the Accordion to handle different screen orie…" at bounding box center [824, 424] width 392 height 25
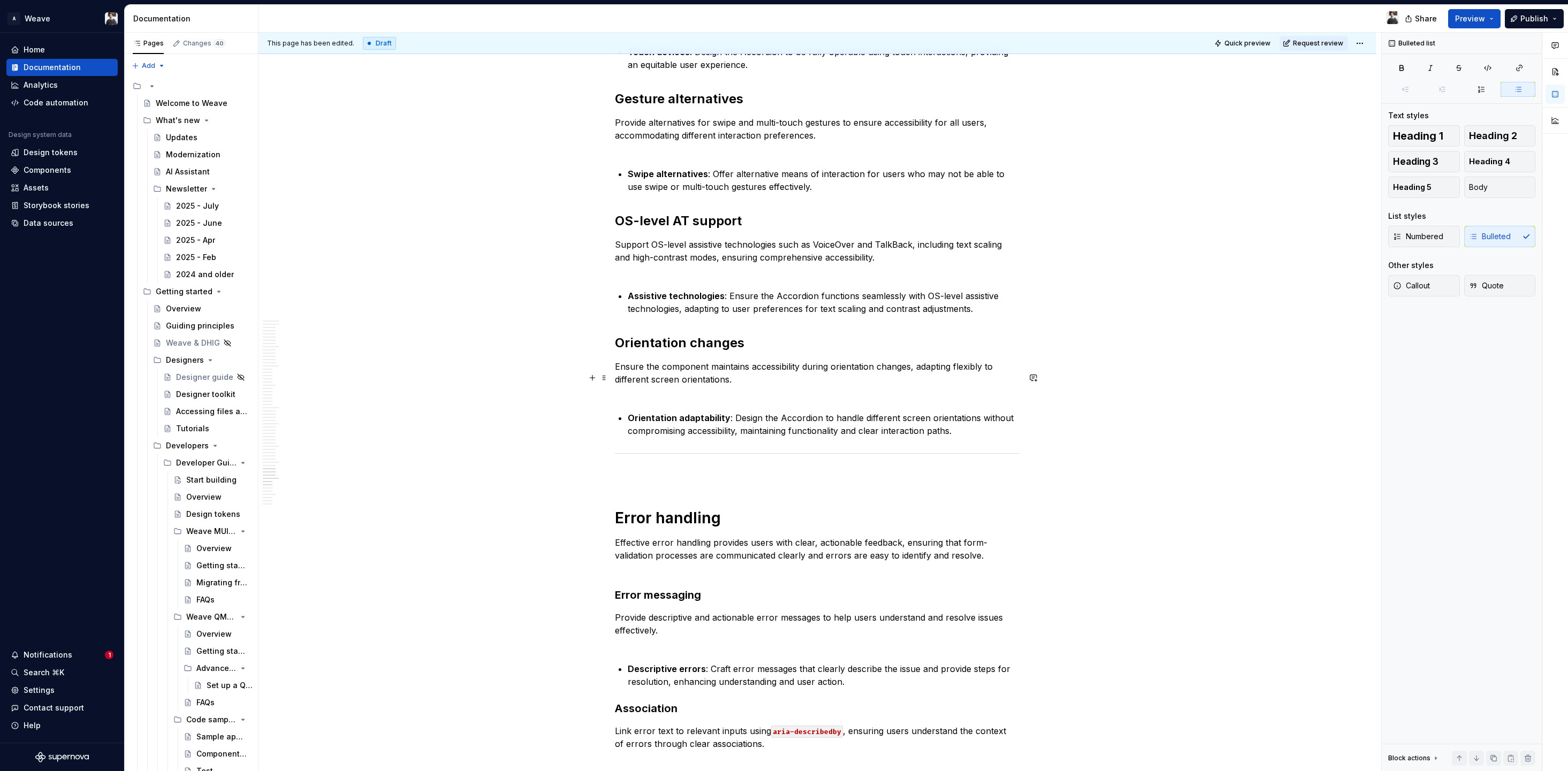
click at [1003, 412] on p "Orientation adaptability : Design the Accordion to handle different screen orie…" at bounding box center [824, 424] width 392 height 25
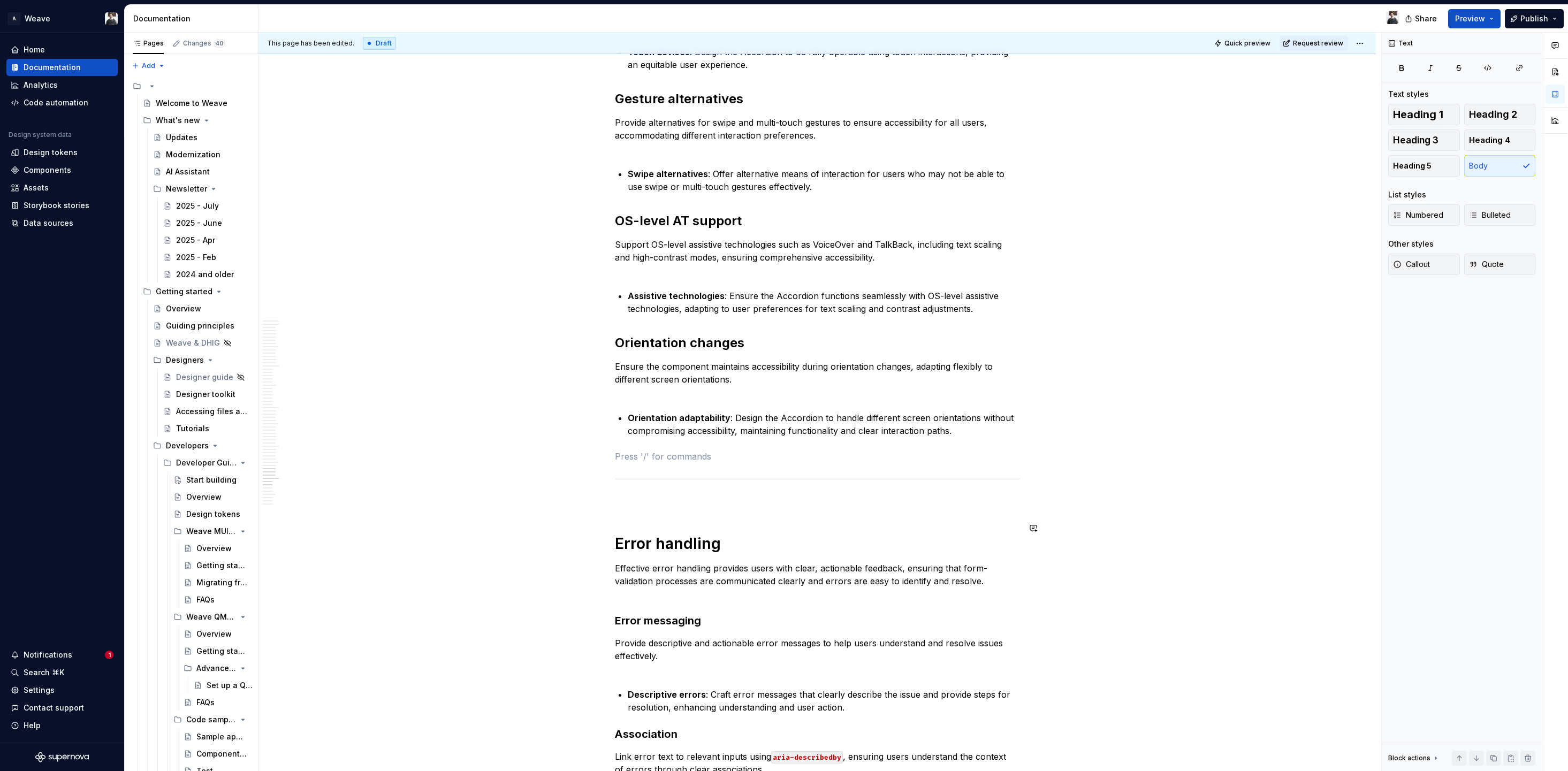
drag, startPoint x: 685, startPoint y: 432, endPoint x: 678, endPoint y: 461, distance: 29.8
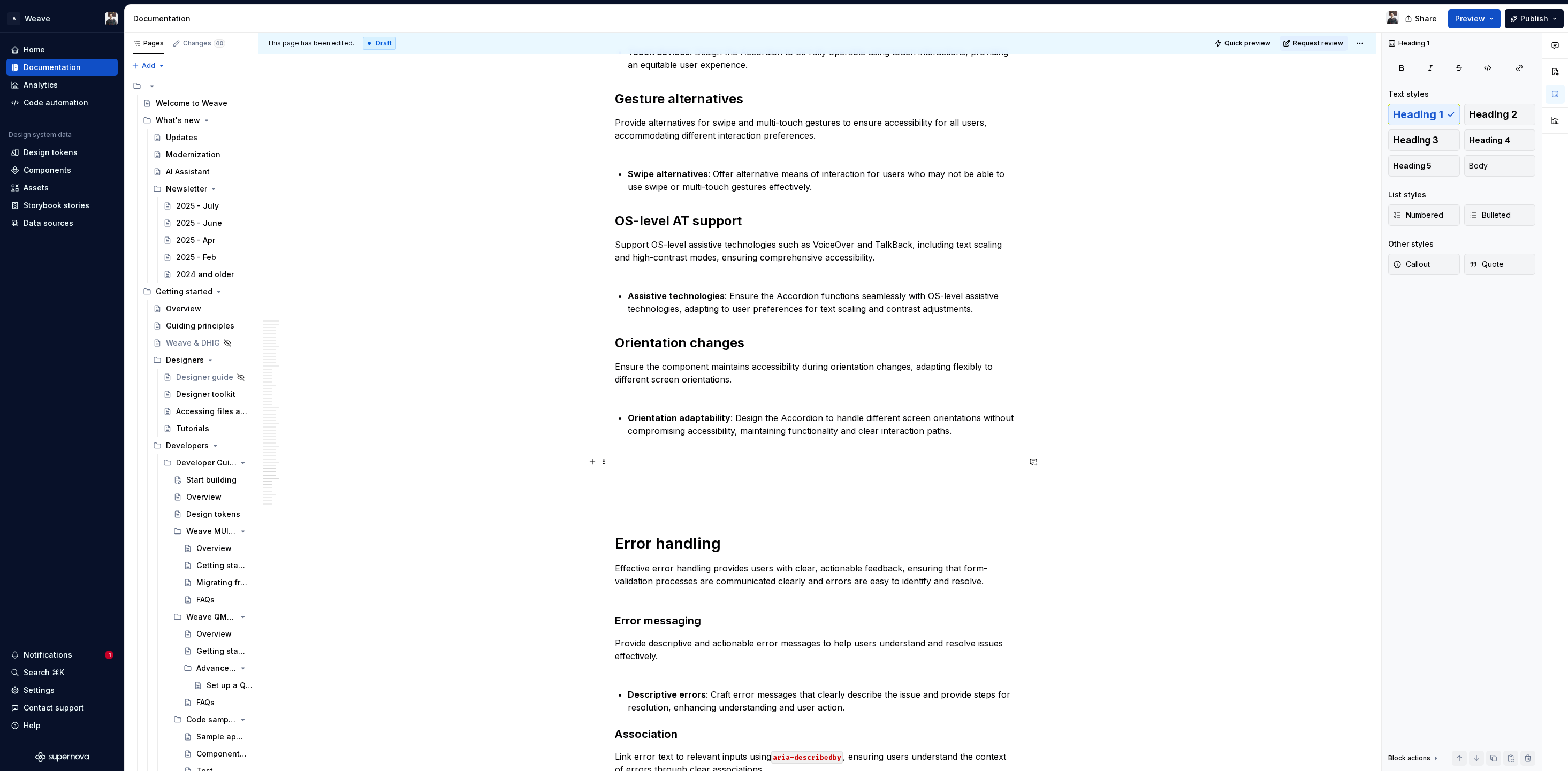
click at [667, 496] on p at bounding box center [817, 502] width 405 height 13
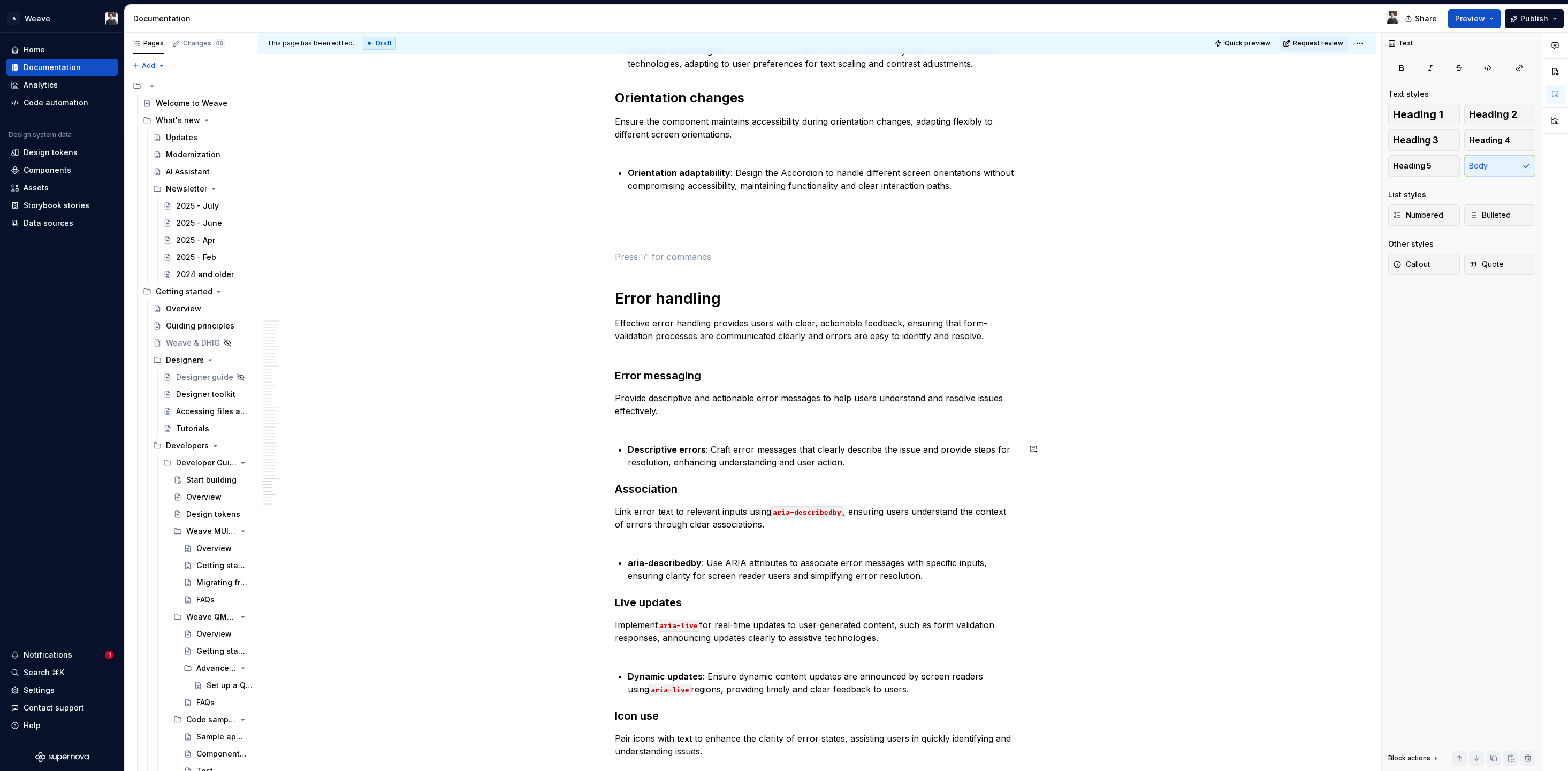
scroll to position [7033, 0]
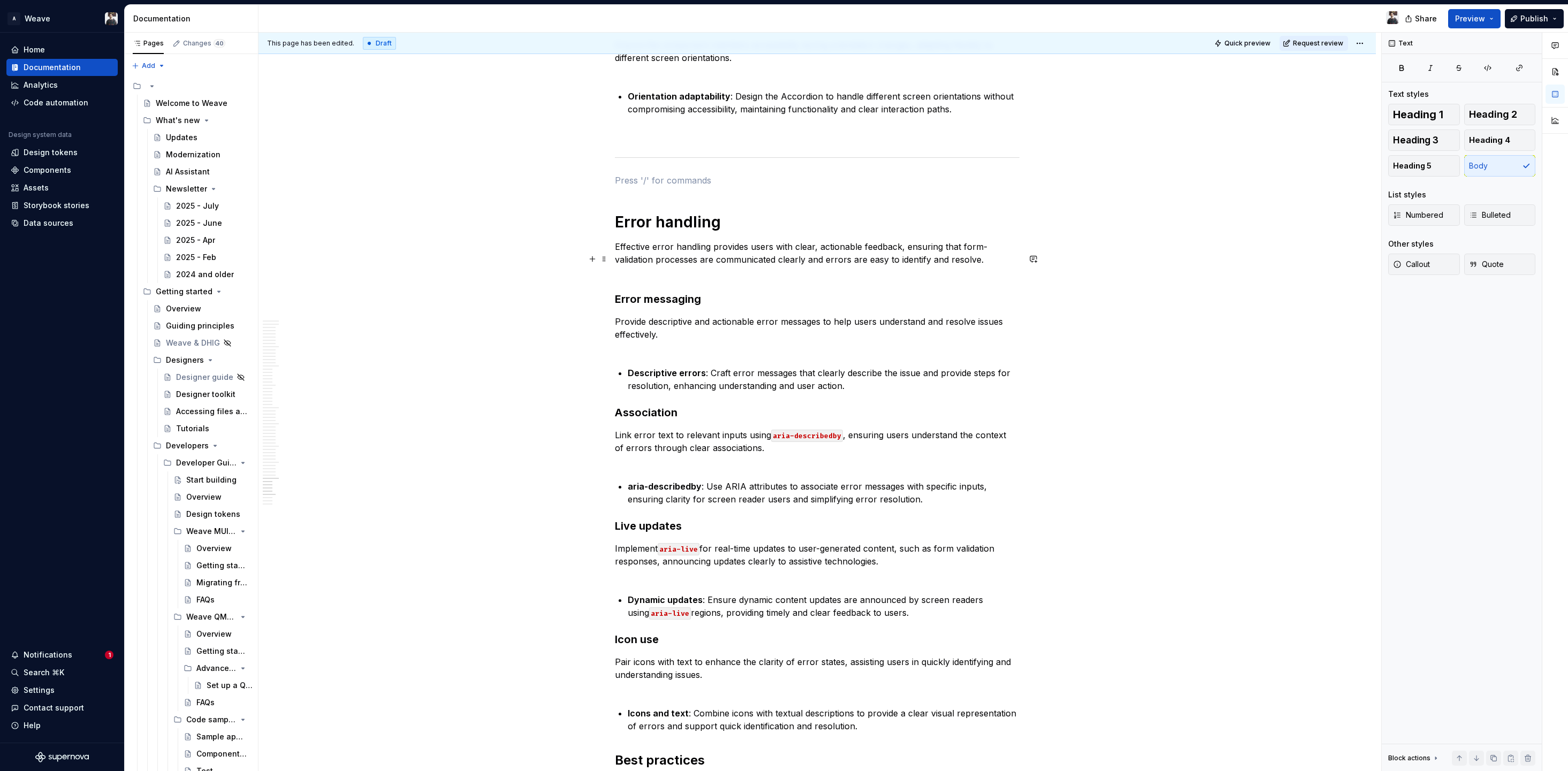
click at [681, 292] on h3 "Error messaging" at bounding box center [817, 299] width 405 height 15
click at [1483, 122] on button "Heading 2" at bounding box center [1501, 114] width 72 height 21
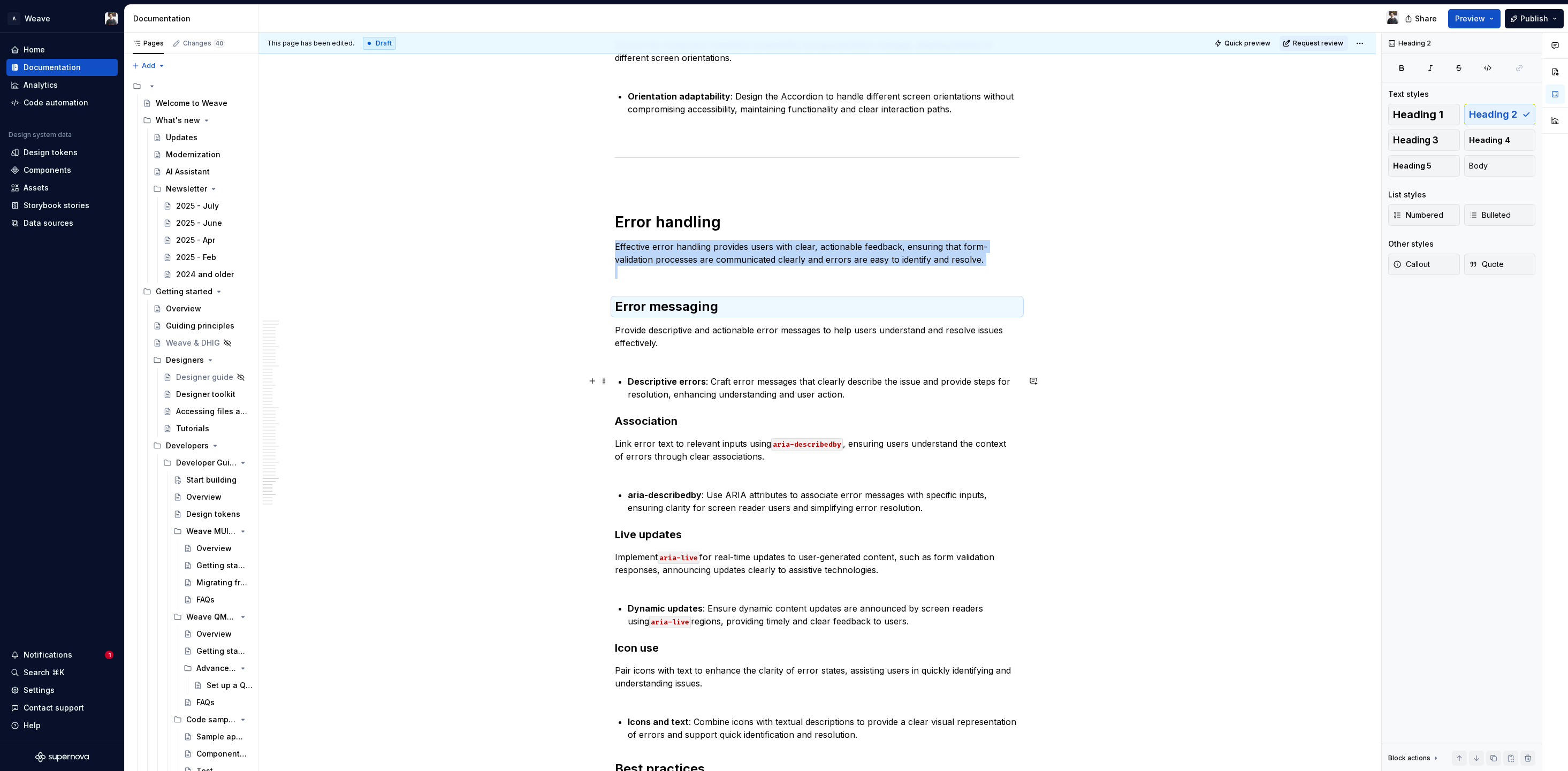
click at [643, 414] on h3 "Association" at bounding box center [817, 421] width 405 height 15
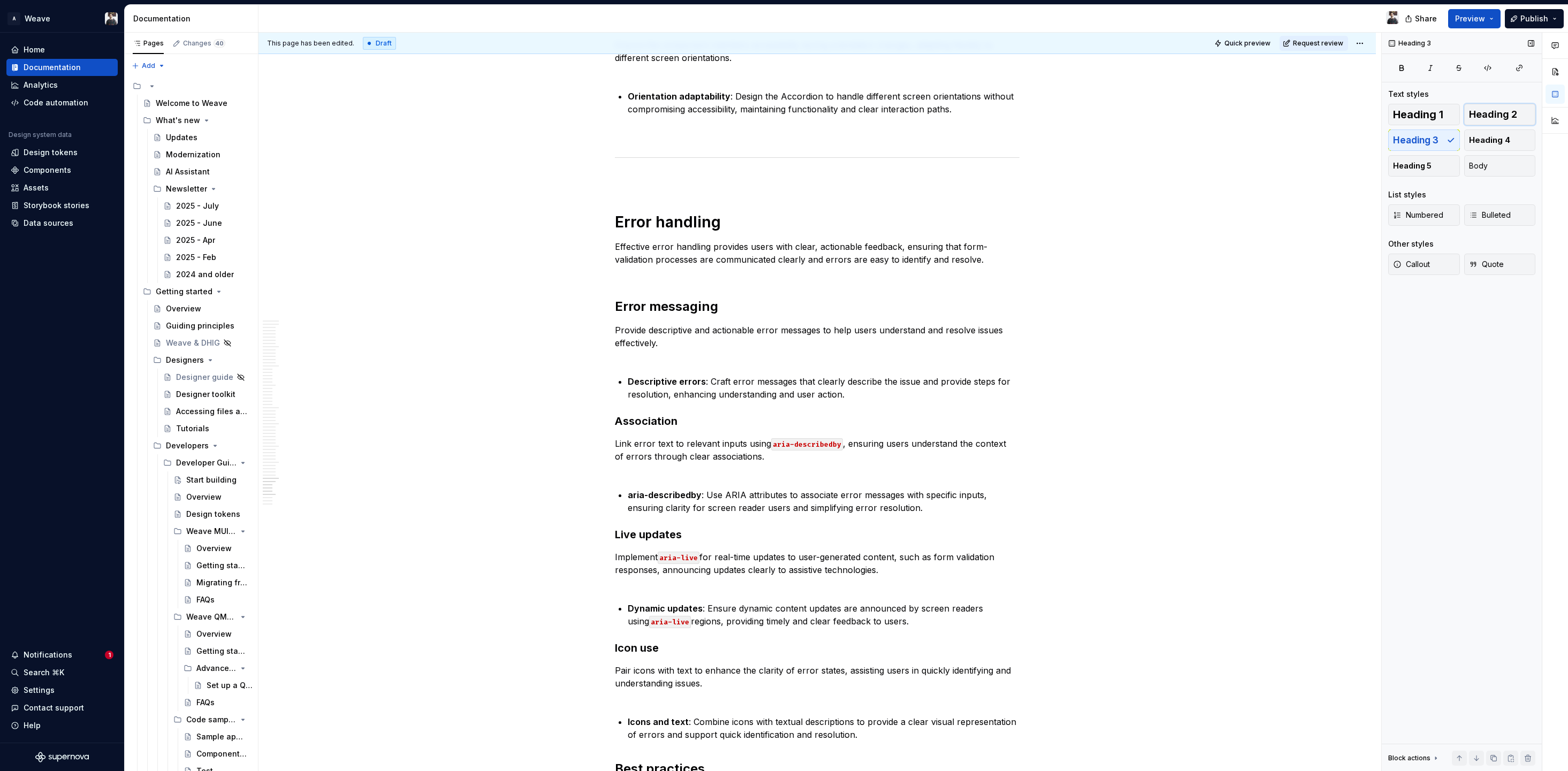
click at [1480, 111] on span "Heading 2" at bounding box center [1494, 115] width 48 height 11
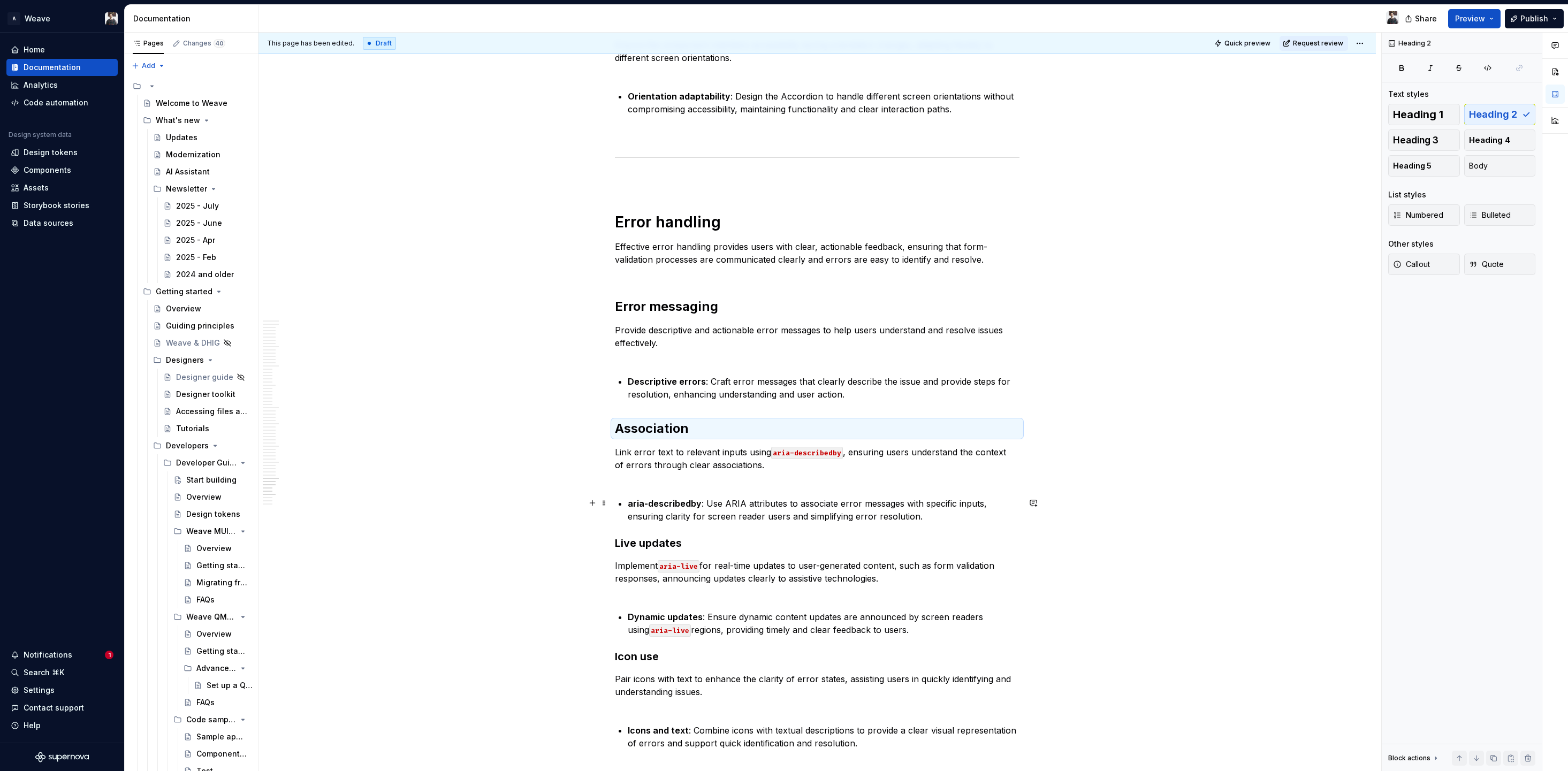
click at [667, 536] on h3 "Live updates" at bounding box center [817, 543] width 405 height 15
click at [1503, 121] on button "Heading 2" at bounding box center [1501, 114] width 72 height 21
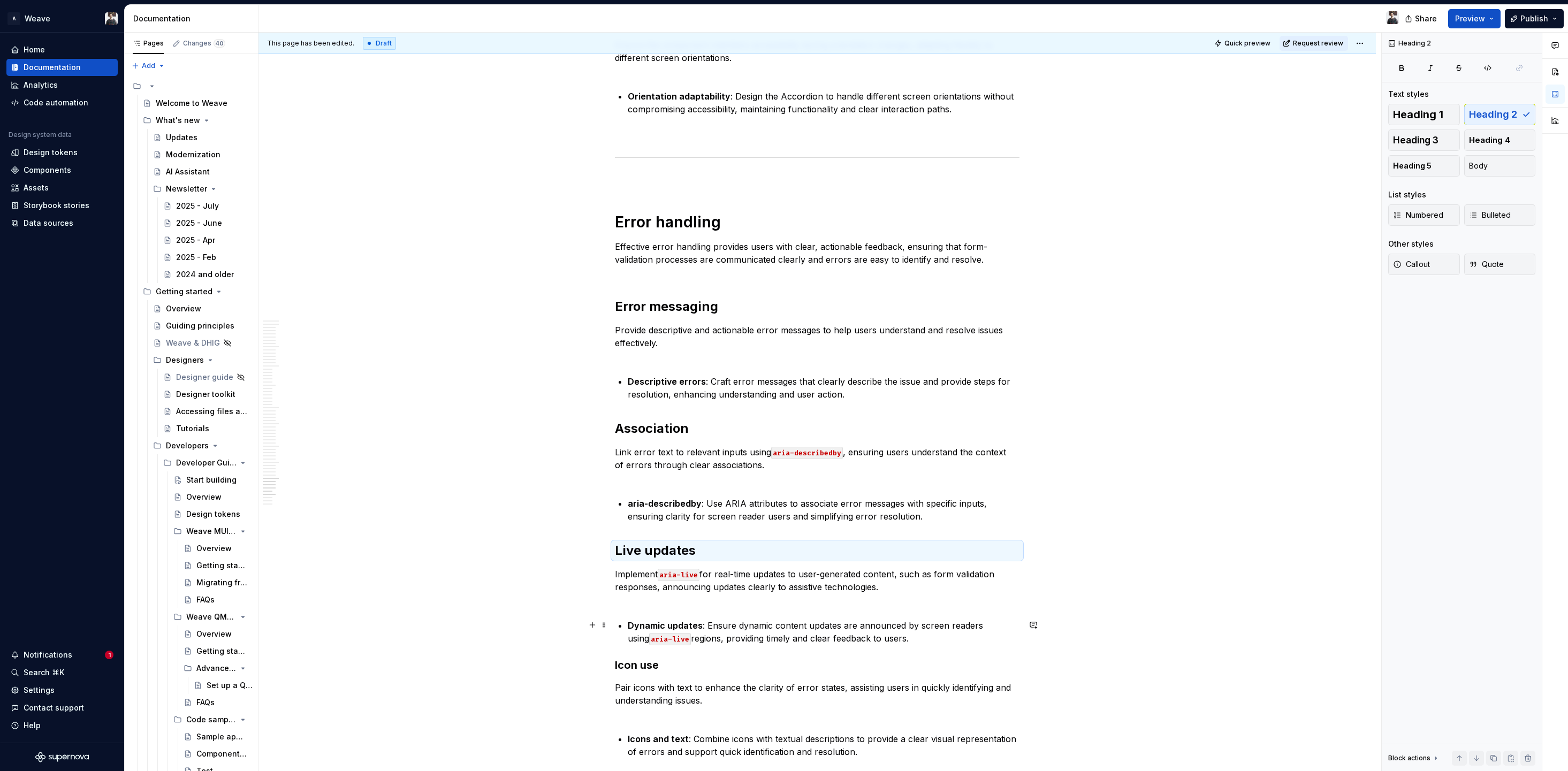
click at [660, 657] on h3 "Icon use" at bounding box center [817, 665] width 405 height 15
click at [654, 657] on h3 "Icon use" at bounding box center [817, 665] width 405 height 15
click at [1502, 121] on button "Heading 2" at bounding box center [1501, 114] width 72 height 21
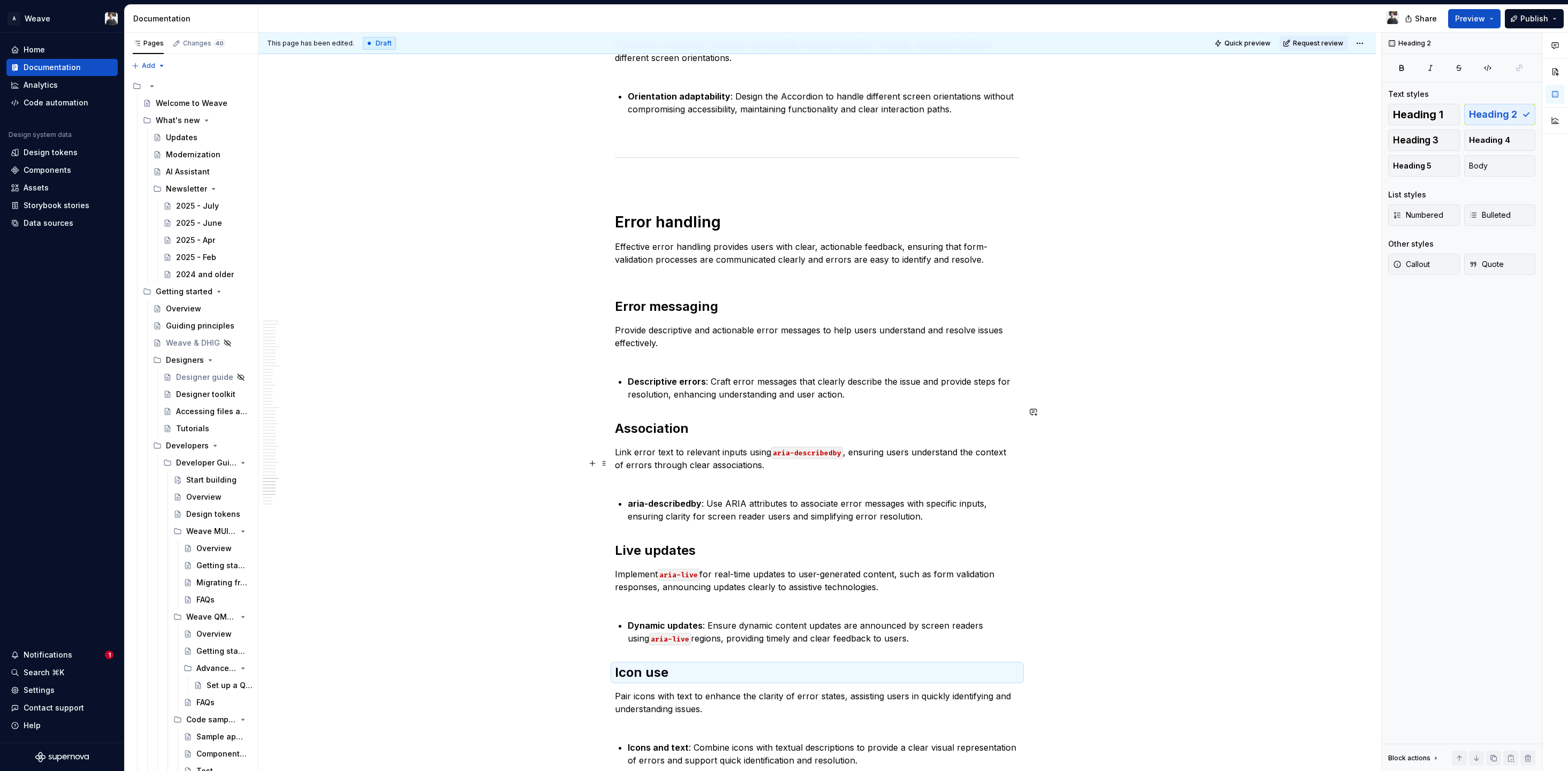
scroll to position [7059, 0]
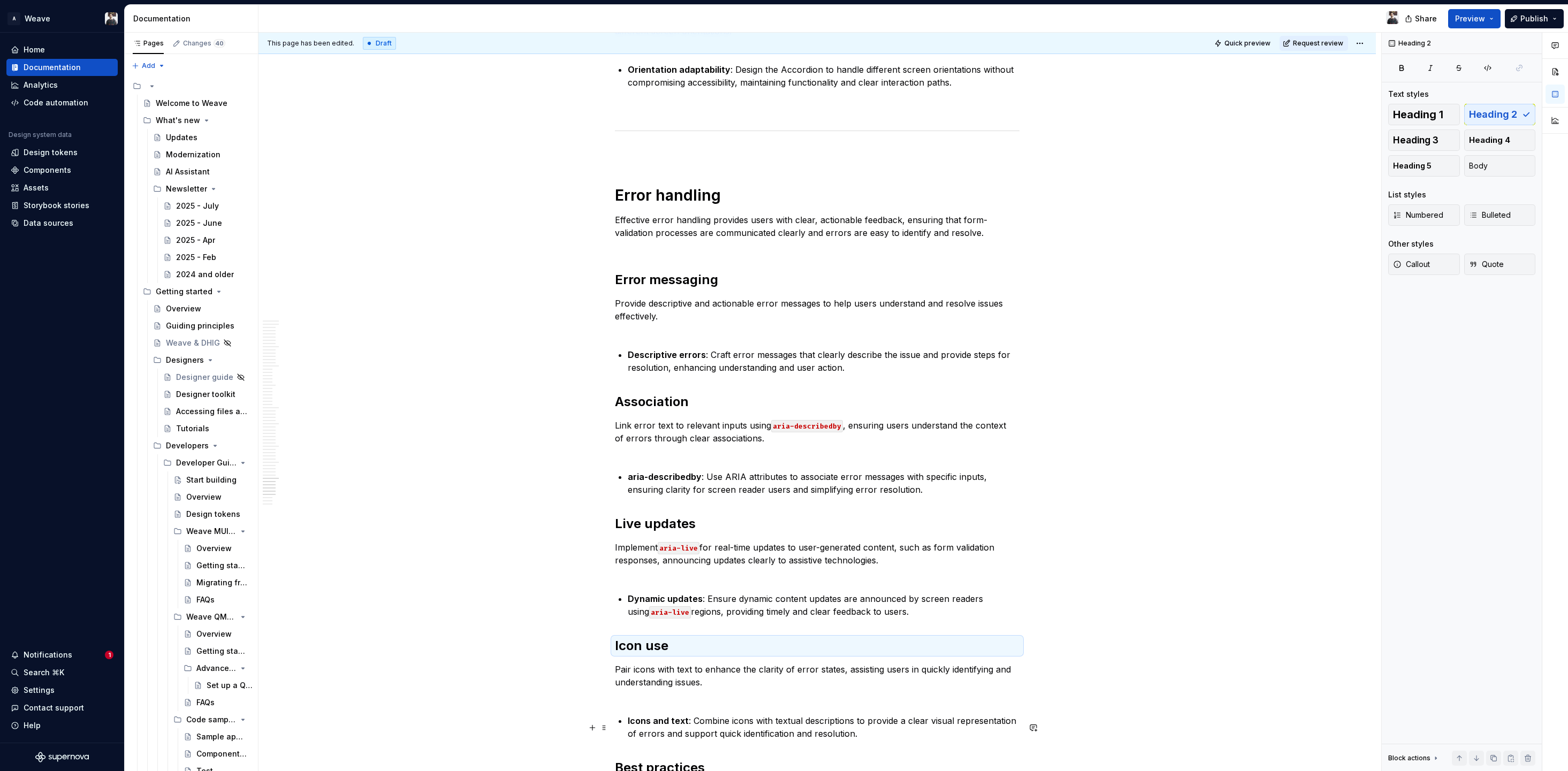
click at [652, 759] on h2 "Best practices" at bounding box center [817, 768] width 405 height 17
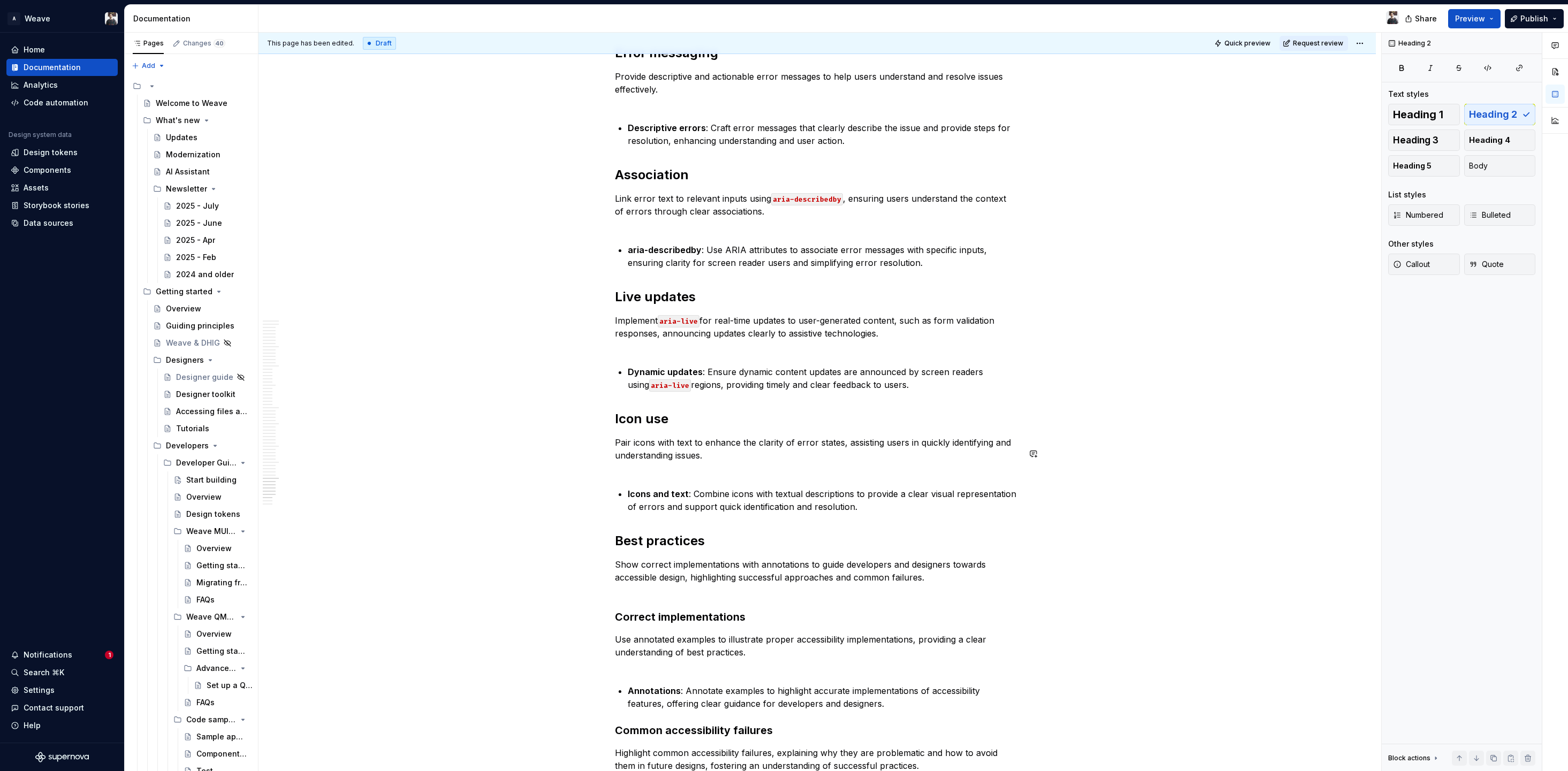
scroll to position [7289, 0]
click at [685, 606] on h3 "Correct implementations" at bounding box center [817, 614] width 405 height 15
click at [662, 529] on h2 "Best practices" at bounding box center [817, 538] width 405 height 17
click at [1403, 109] on span "Heading 1" at bounding box center [1418, 115] width 50 height 11
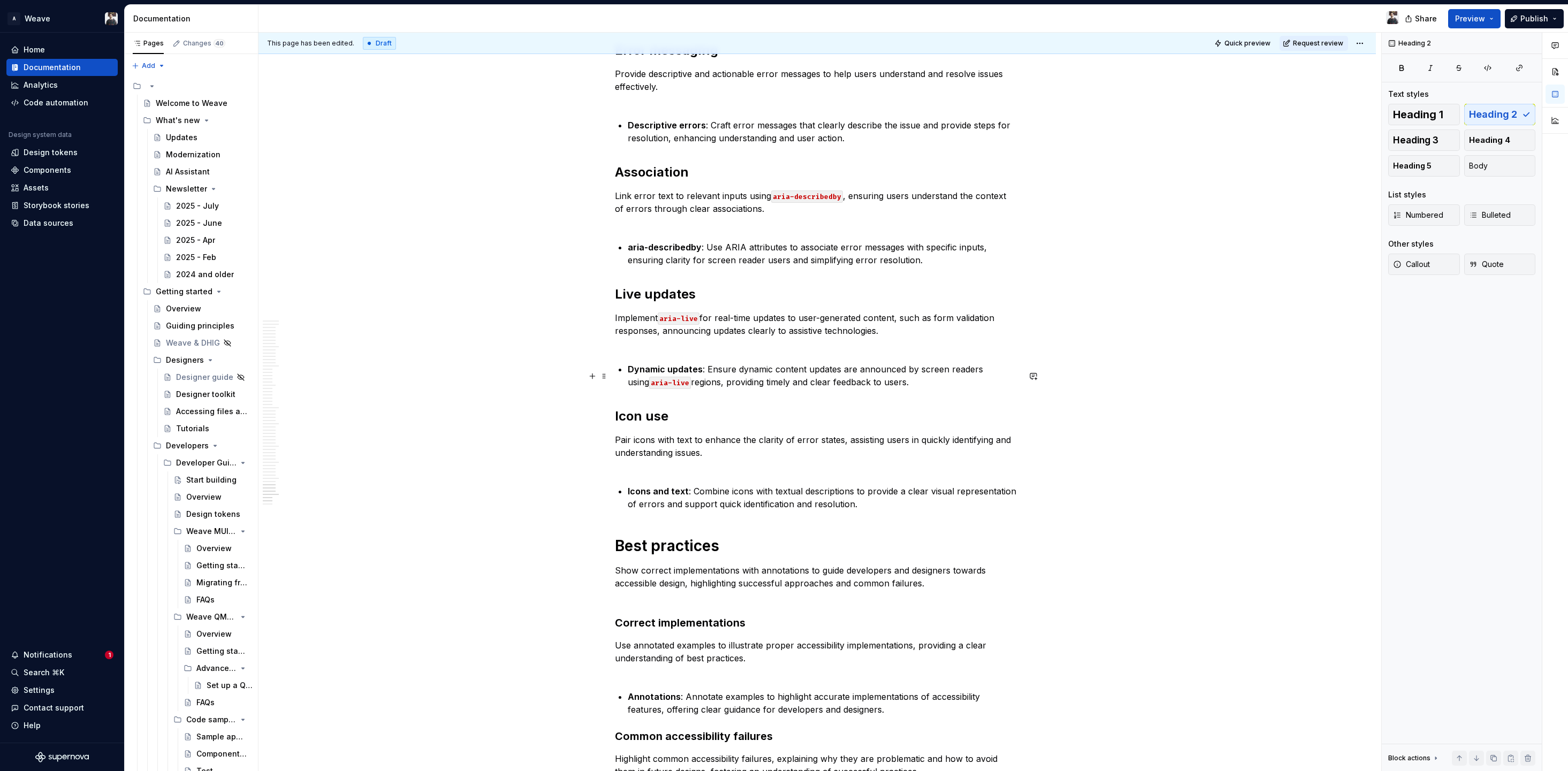
click at [652, 408] on h2 "Icon use" at bounding box center [817, 416] width 405 height 17
drag, startPoint x: 680, startPoint y: 486, endPoint x: 692, endPoint y: 479, distance: 13.9
click at [874, 485] on p "Icons and text : Combine icons with textual descriptions to provide a clear vis…" at bounding box center [824, 497] width 392 height 25
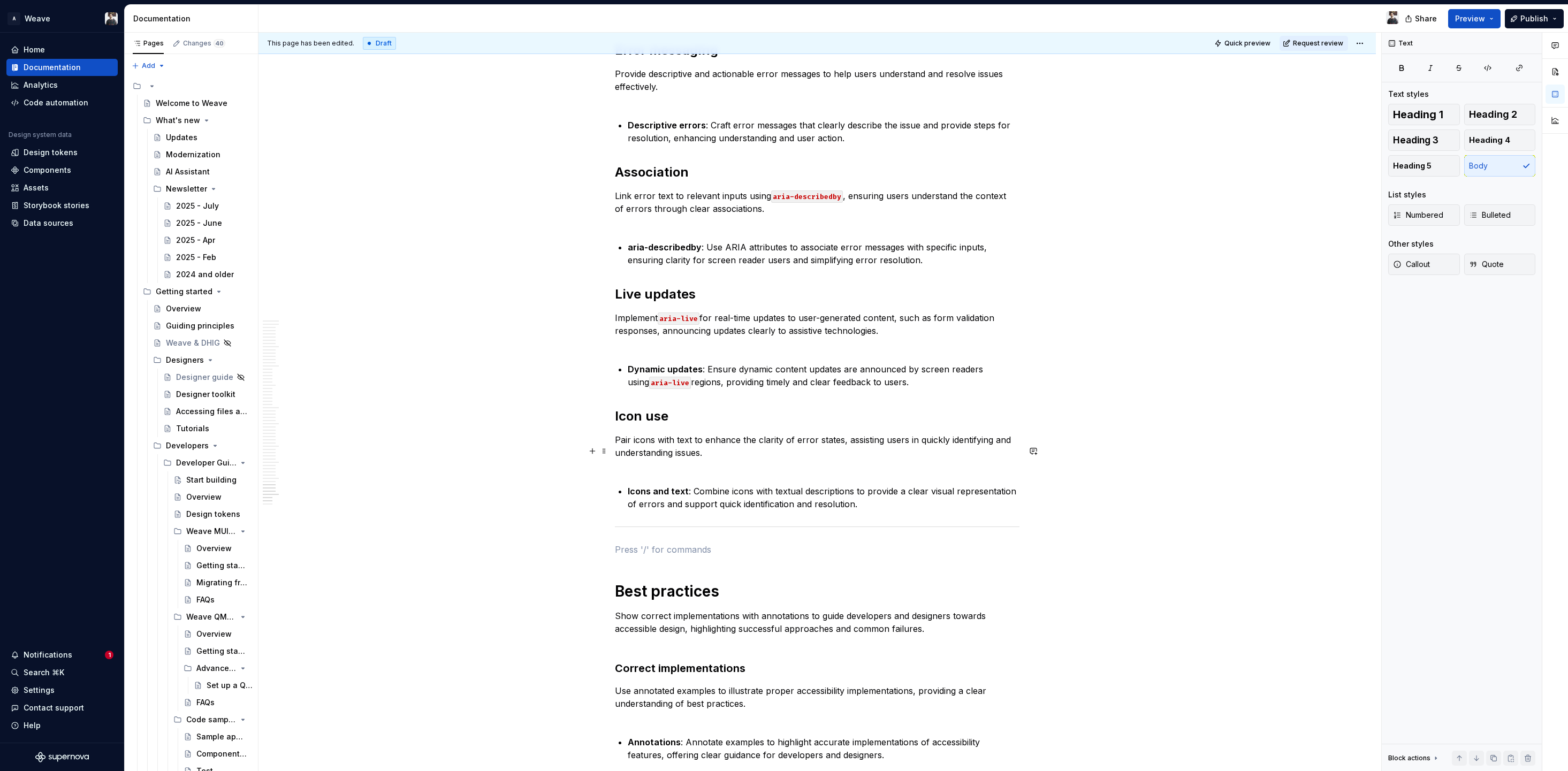
click at [959, 485] on p "Icons and text : Combine icons with textual descriptions to provide a clear vis…" at bounding box center [824, 497] width 392 height 25
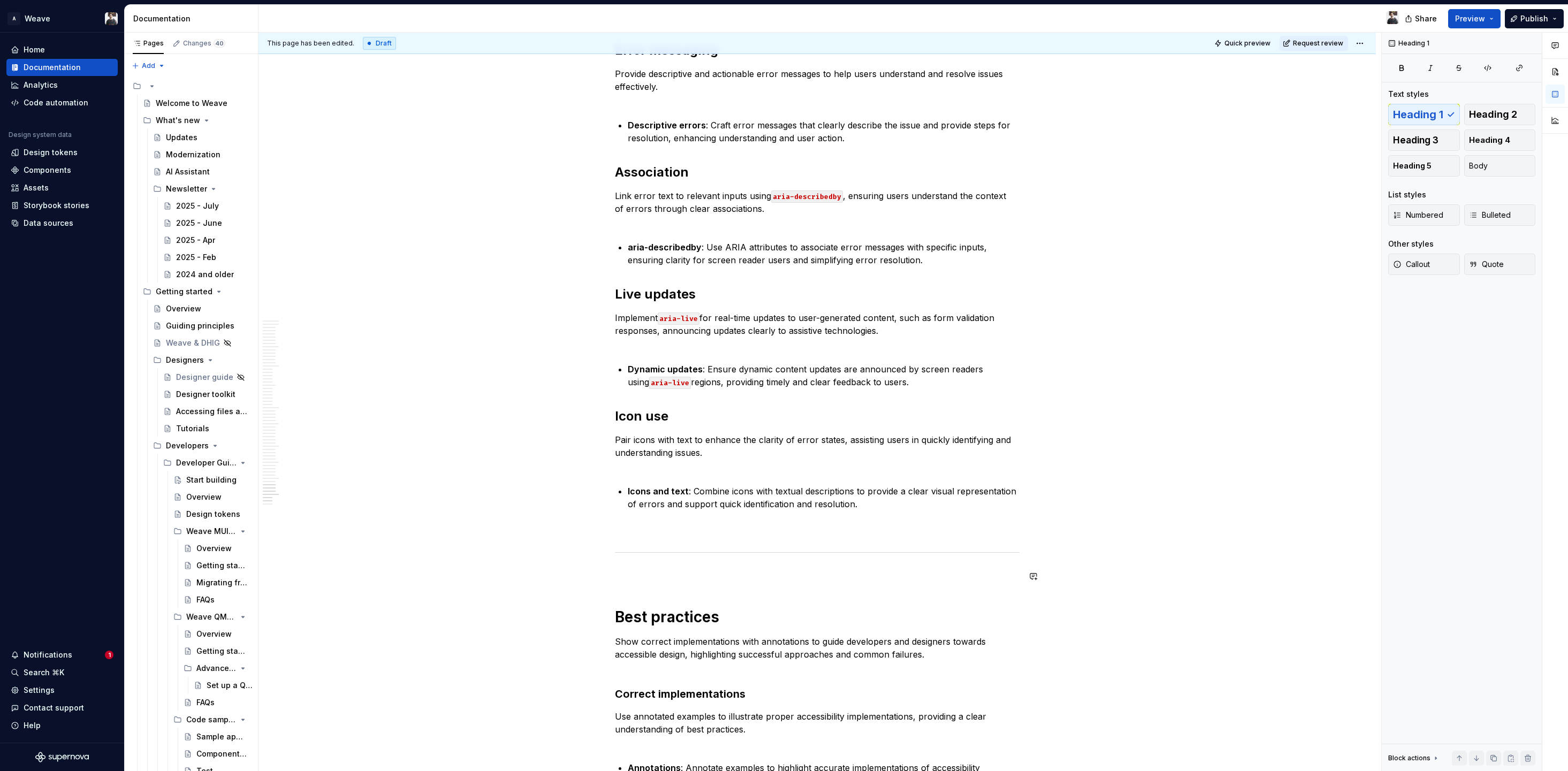
click at [678, 686] on h3 "Correct implementations" at bounding box center [817, 694] width 405 height 15
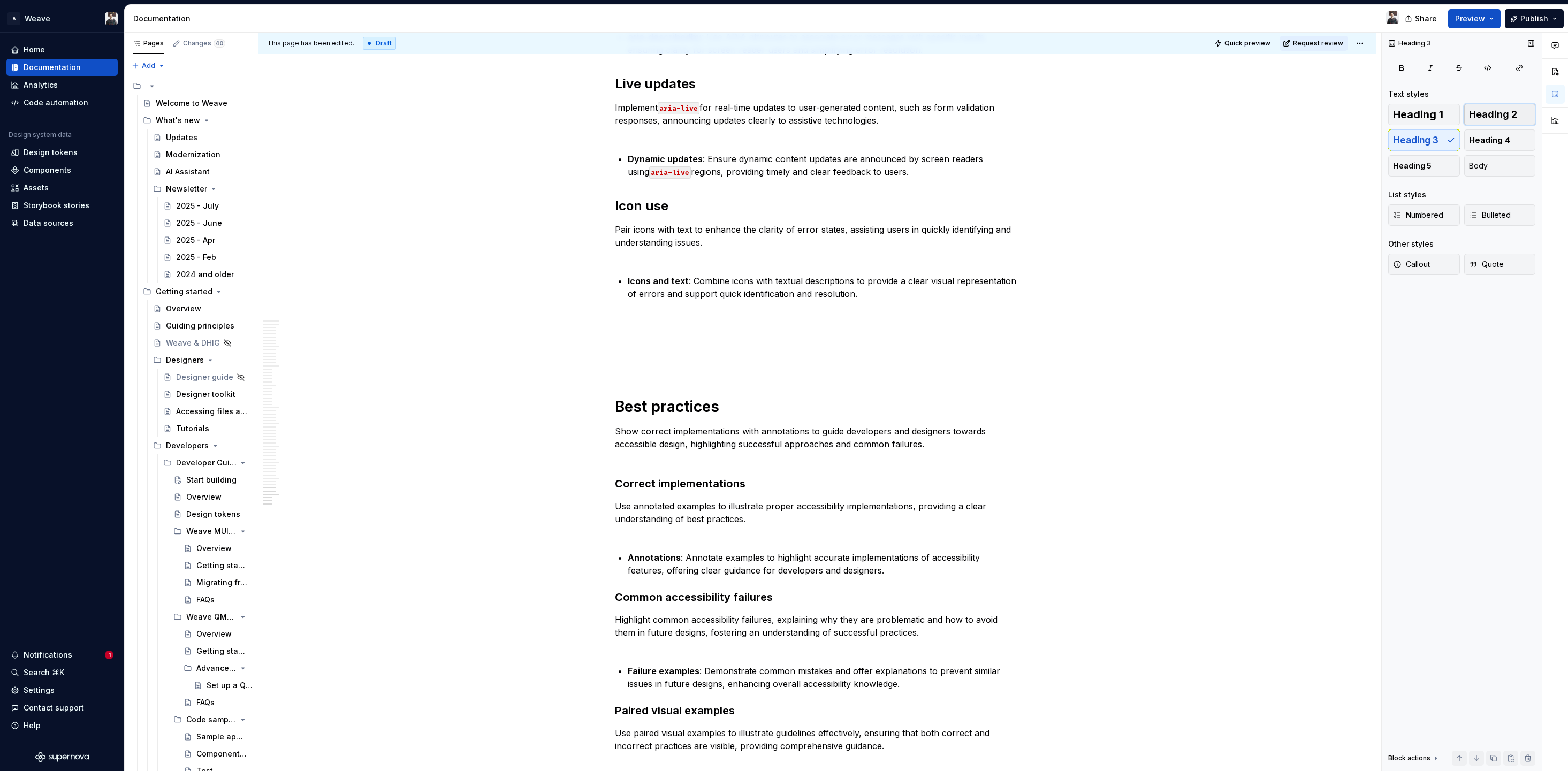
click at [1490, 120] on span "Heading 2" at bounding box center [1494, 115] width 48 height 11
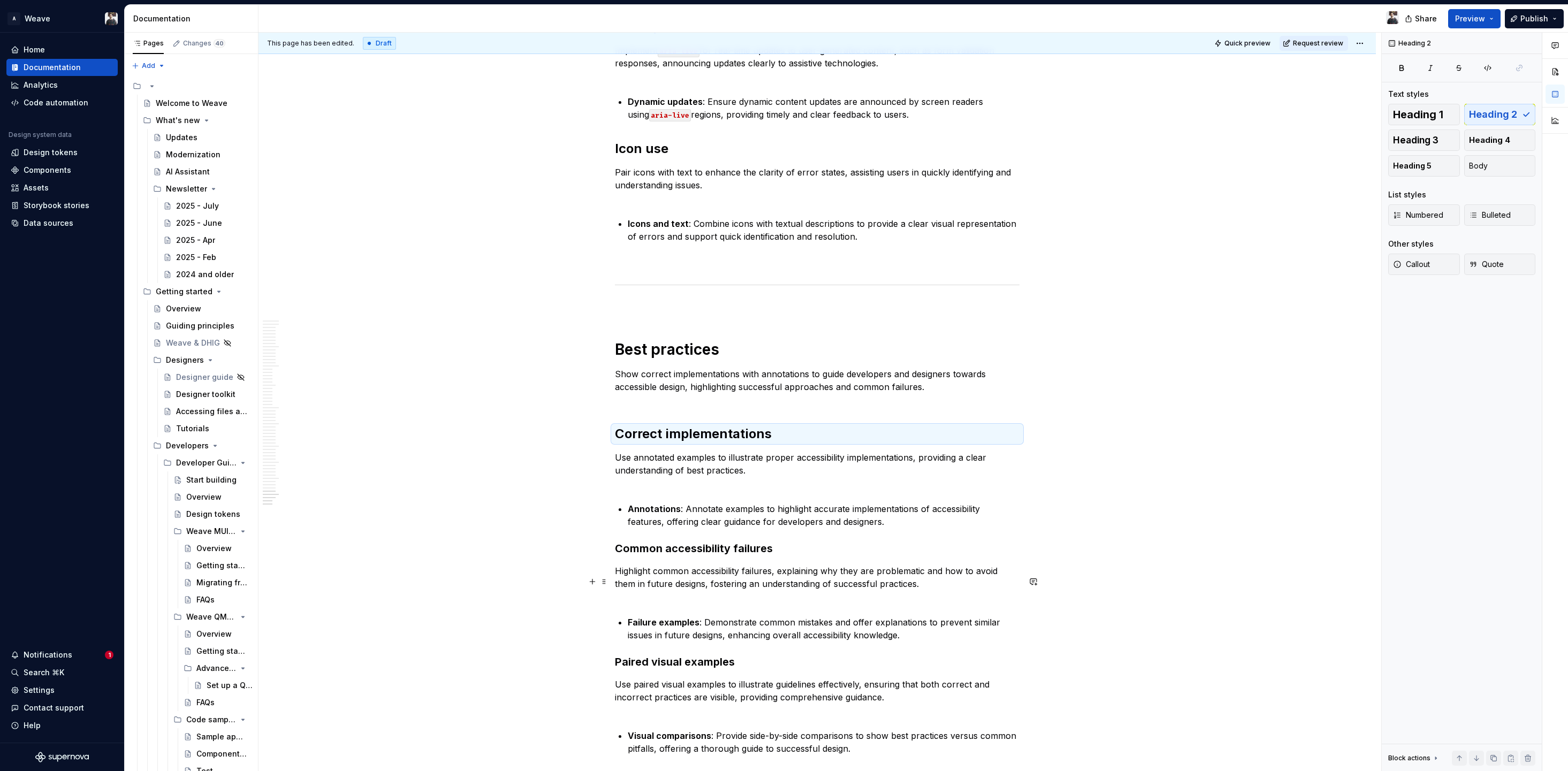
scroll to position [7621, 0]
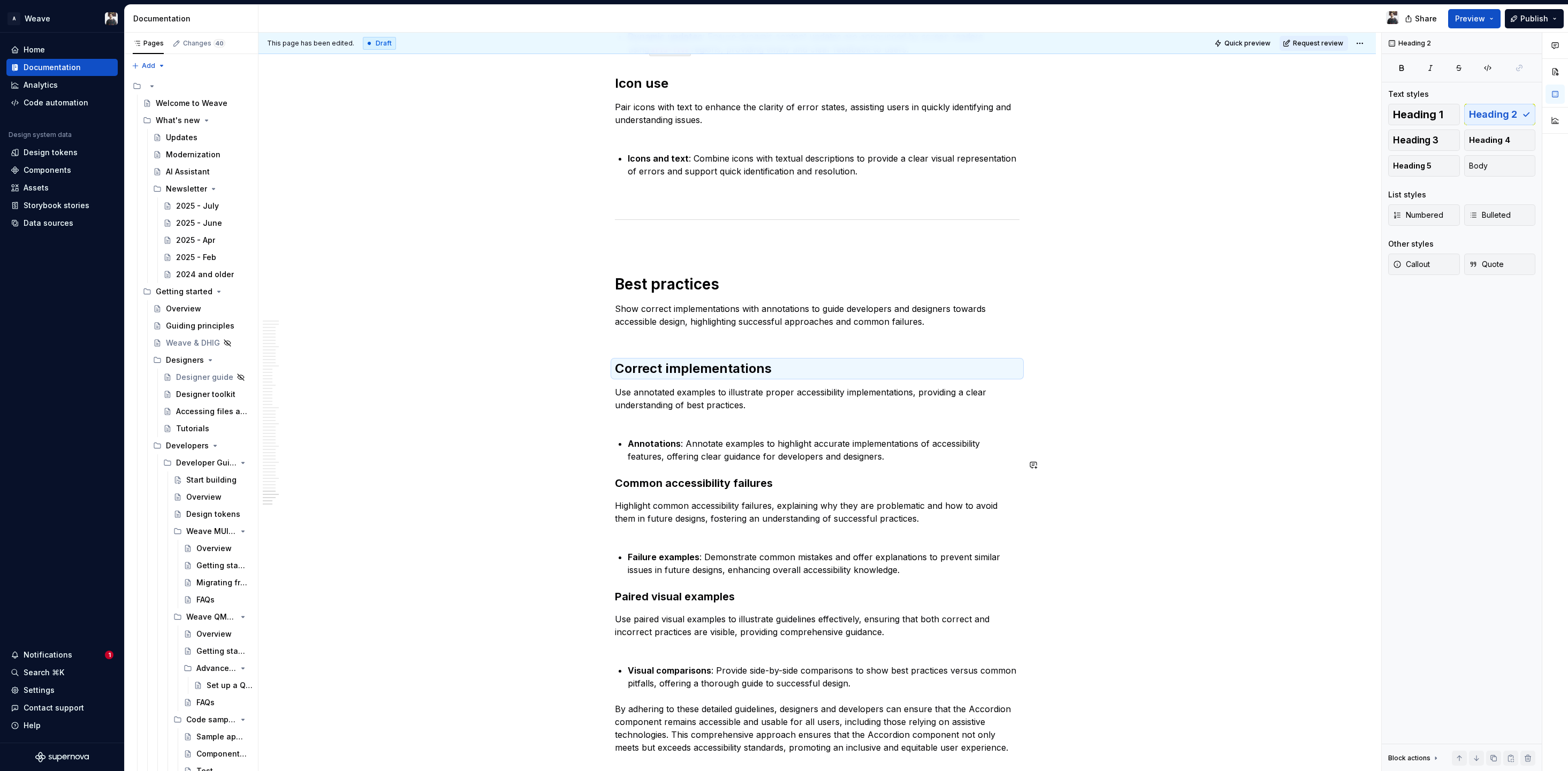
click at [751, 476] on h3 "Common accessibility failures" at bounding box center [817, 483] width 405 height 15
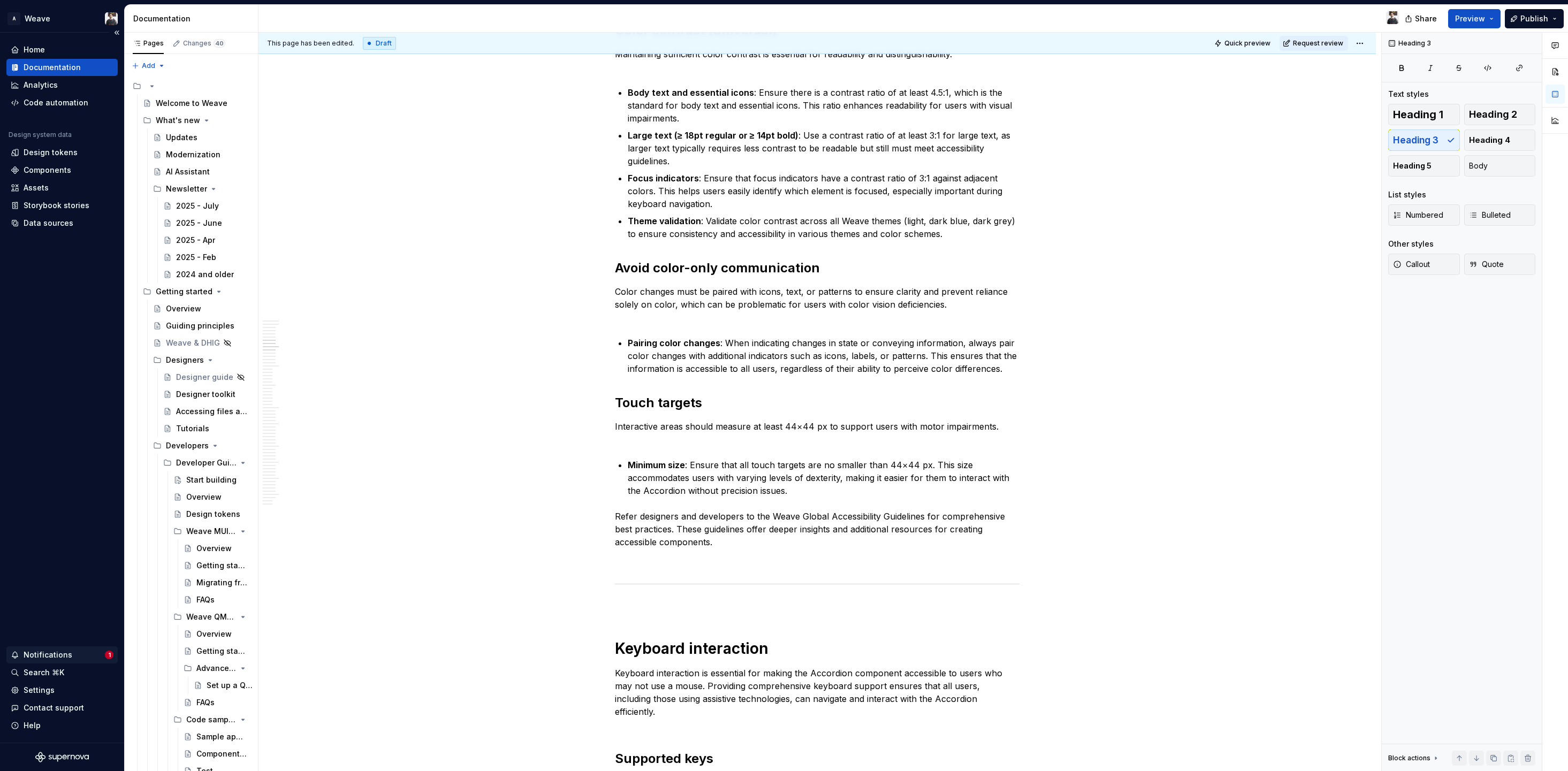
scroll to position [0, 0]
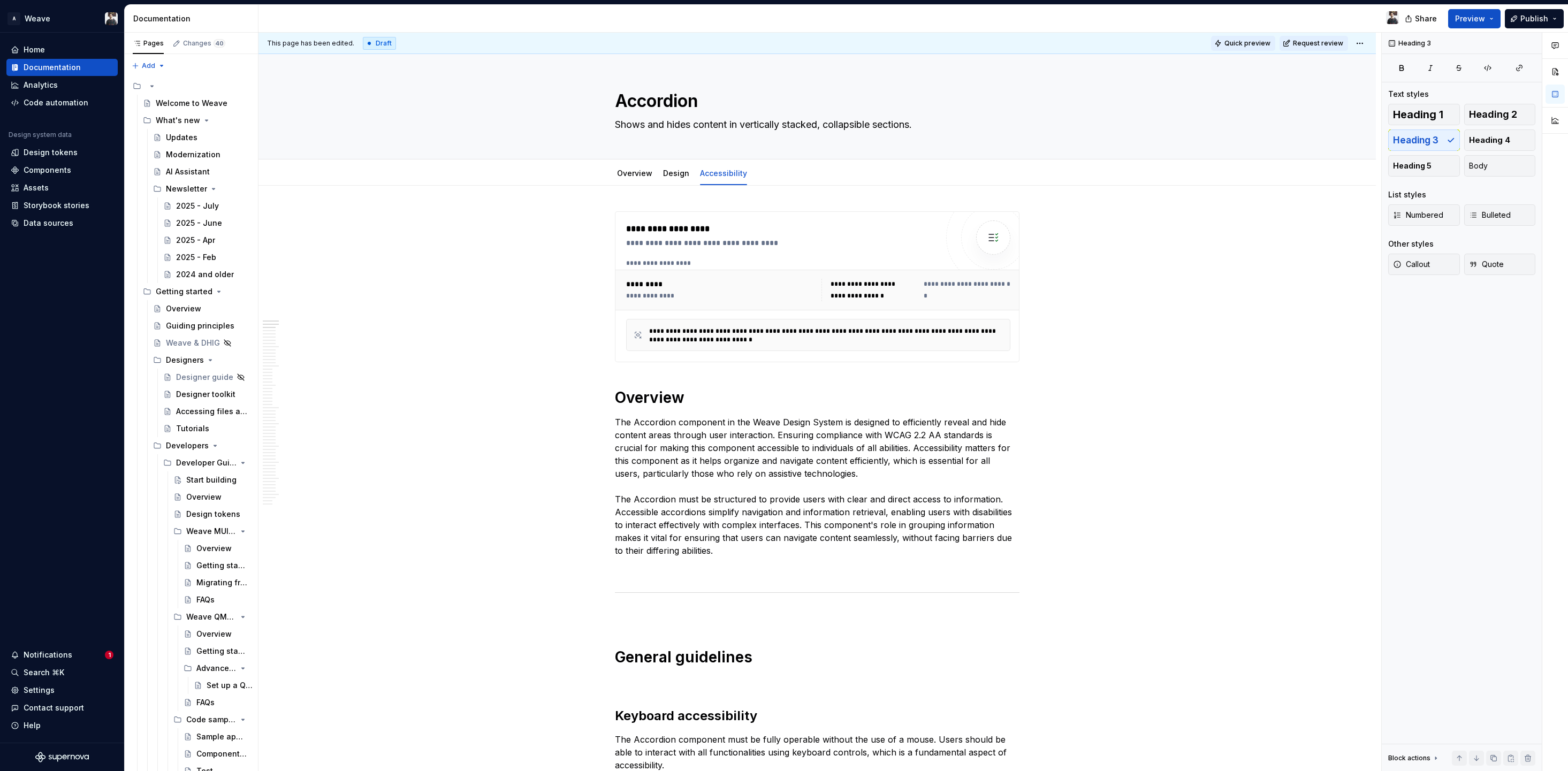
click at [1244, 42] on span "Quick preview" at bounding box center [1247, 43] width 46 height 8
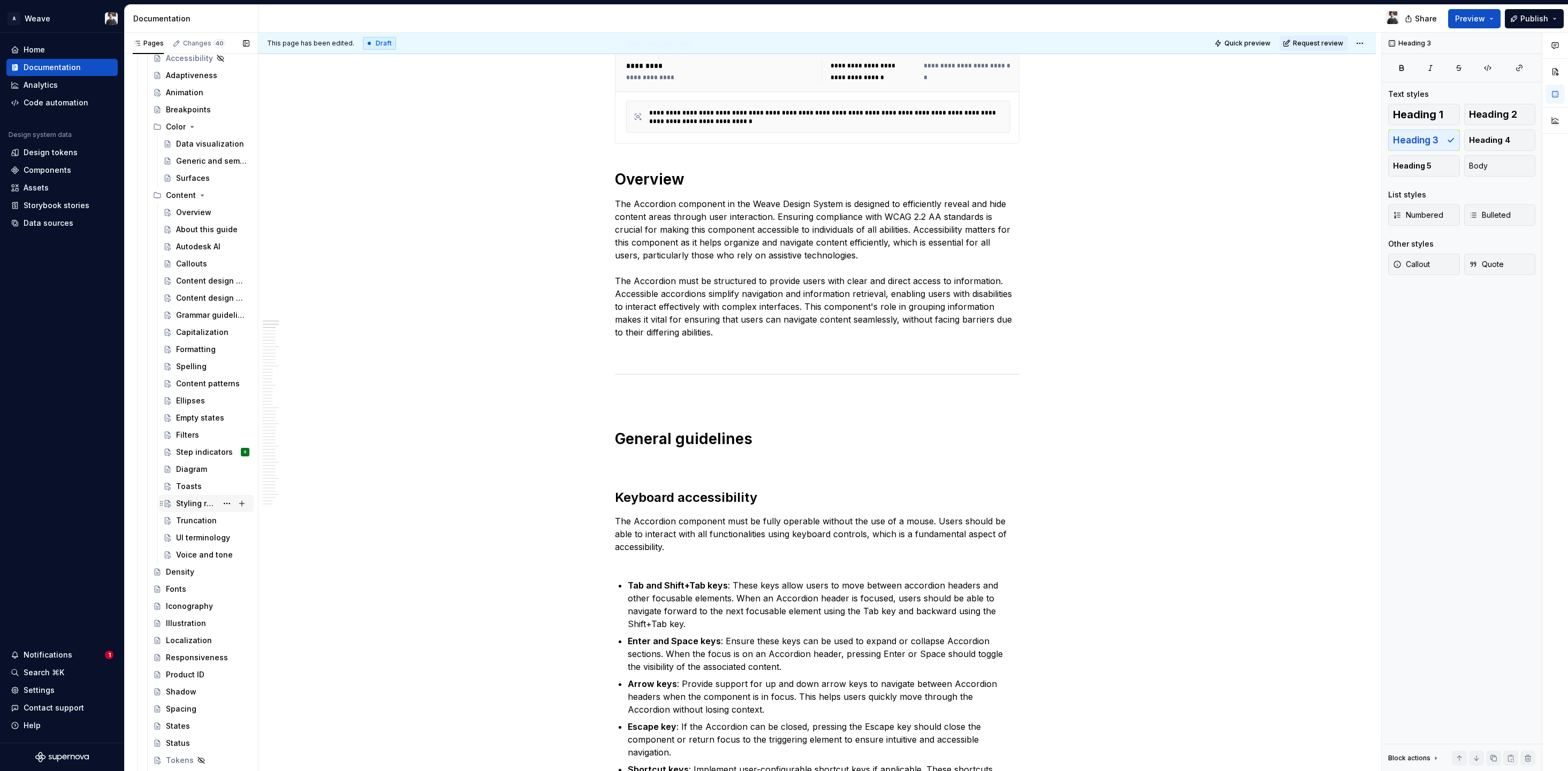
scroll to position [1251, 0]
type textarea "*"
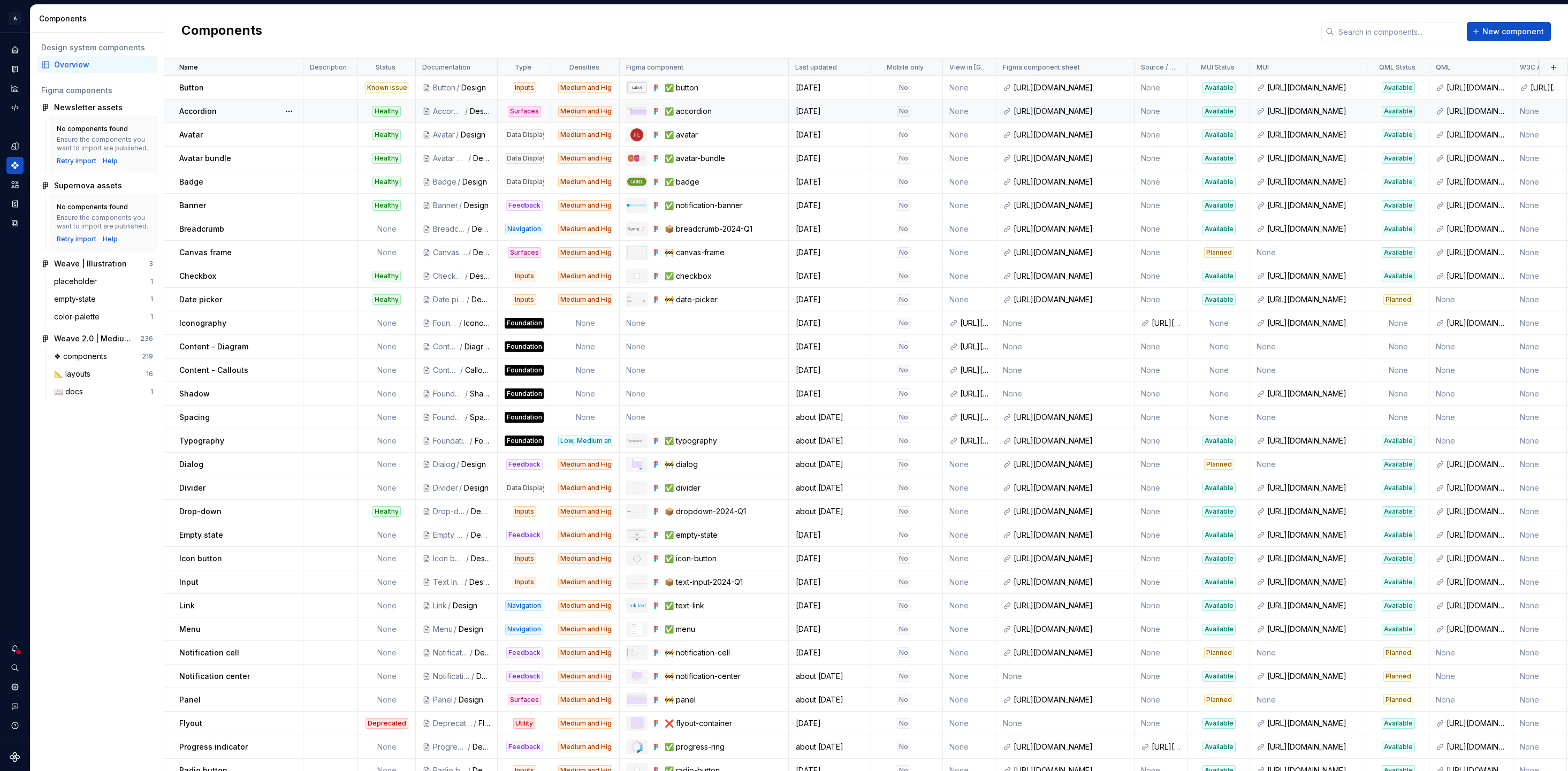
click at [257, 104] on td "Accordion" at bounding box center [234, 112] width 139 height 23
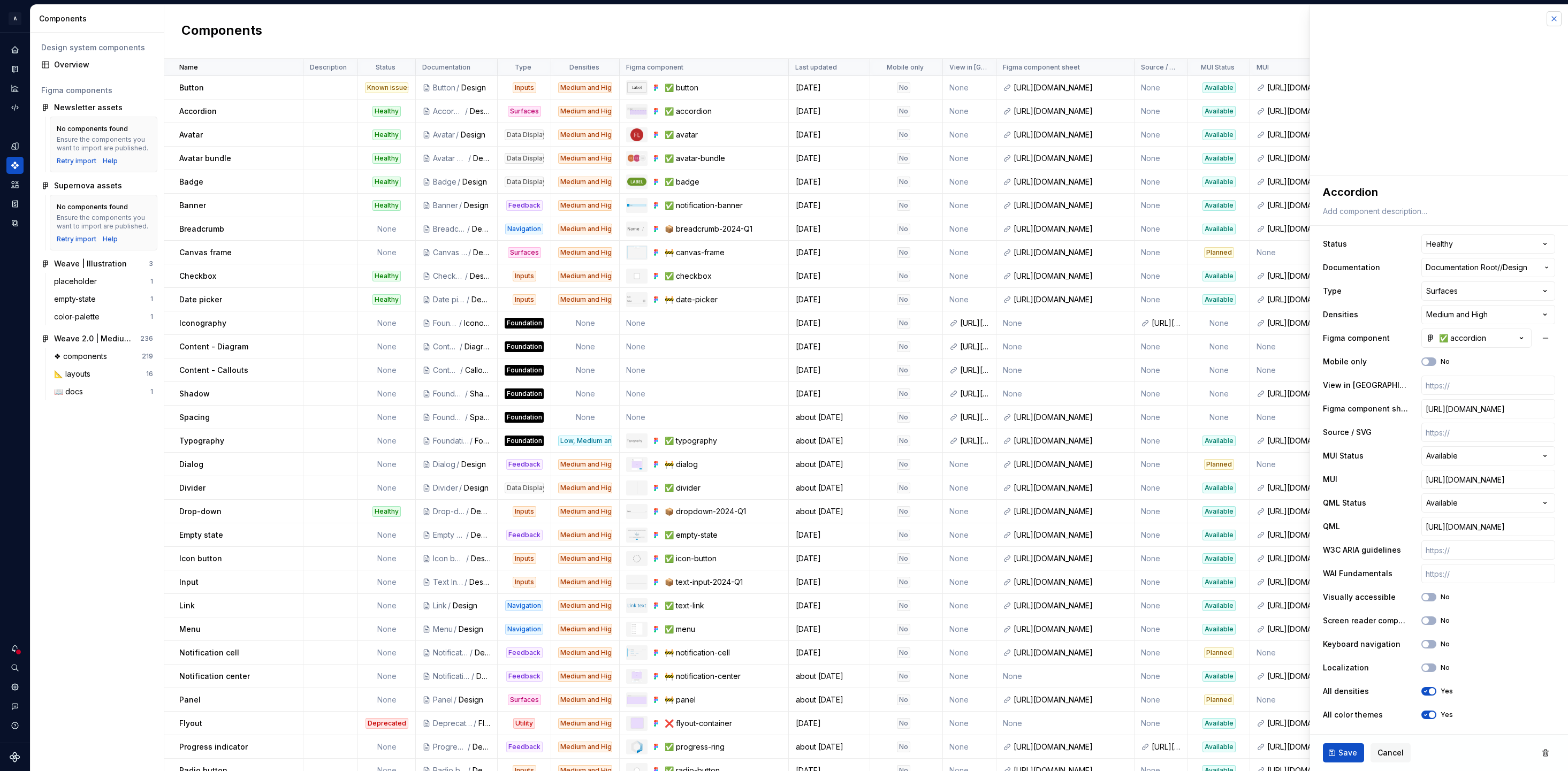
click at [1551, 21] on button "button" at bounding box center [1554, 19] width 15 height 15
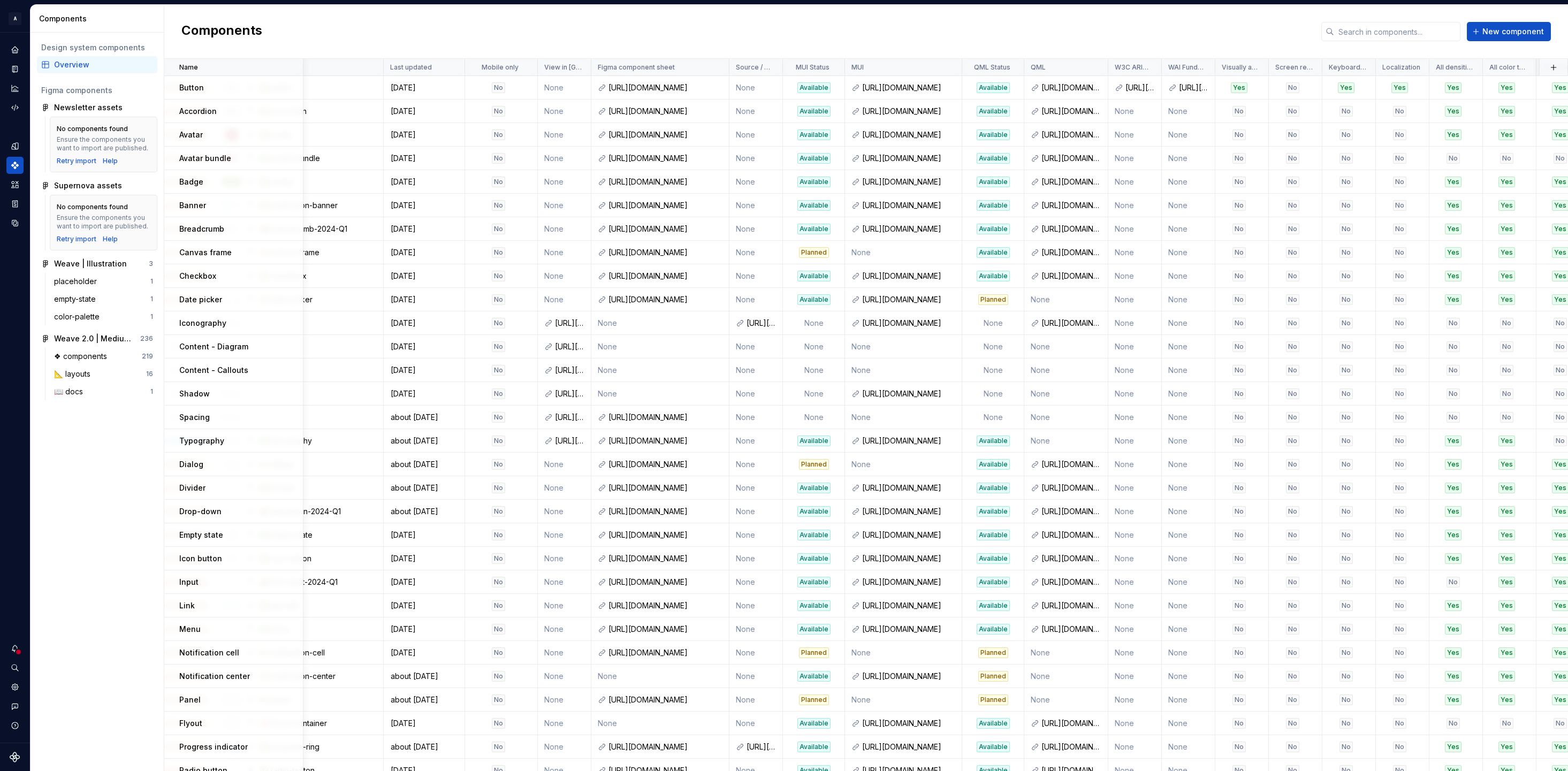
scroll to position [0, 569]
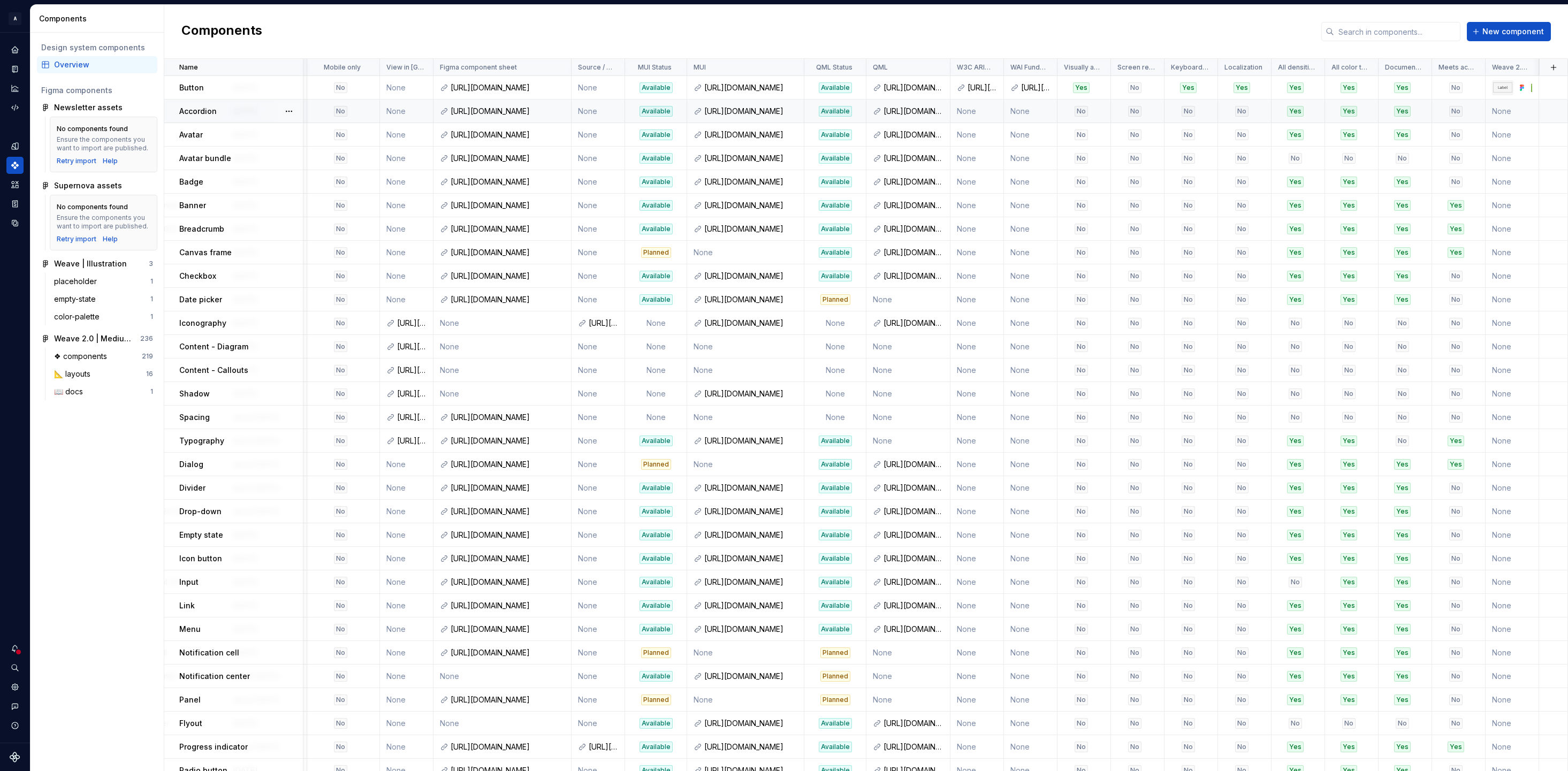
click at [963, 109] on td "None" at bounding box center [977, 112] width 54 height 23
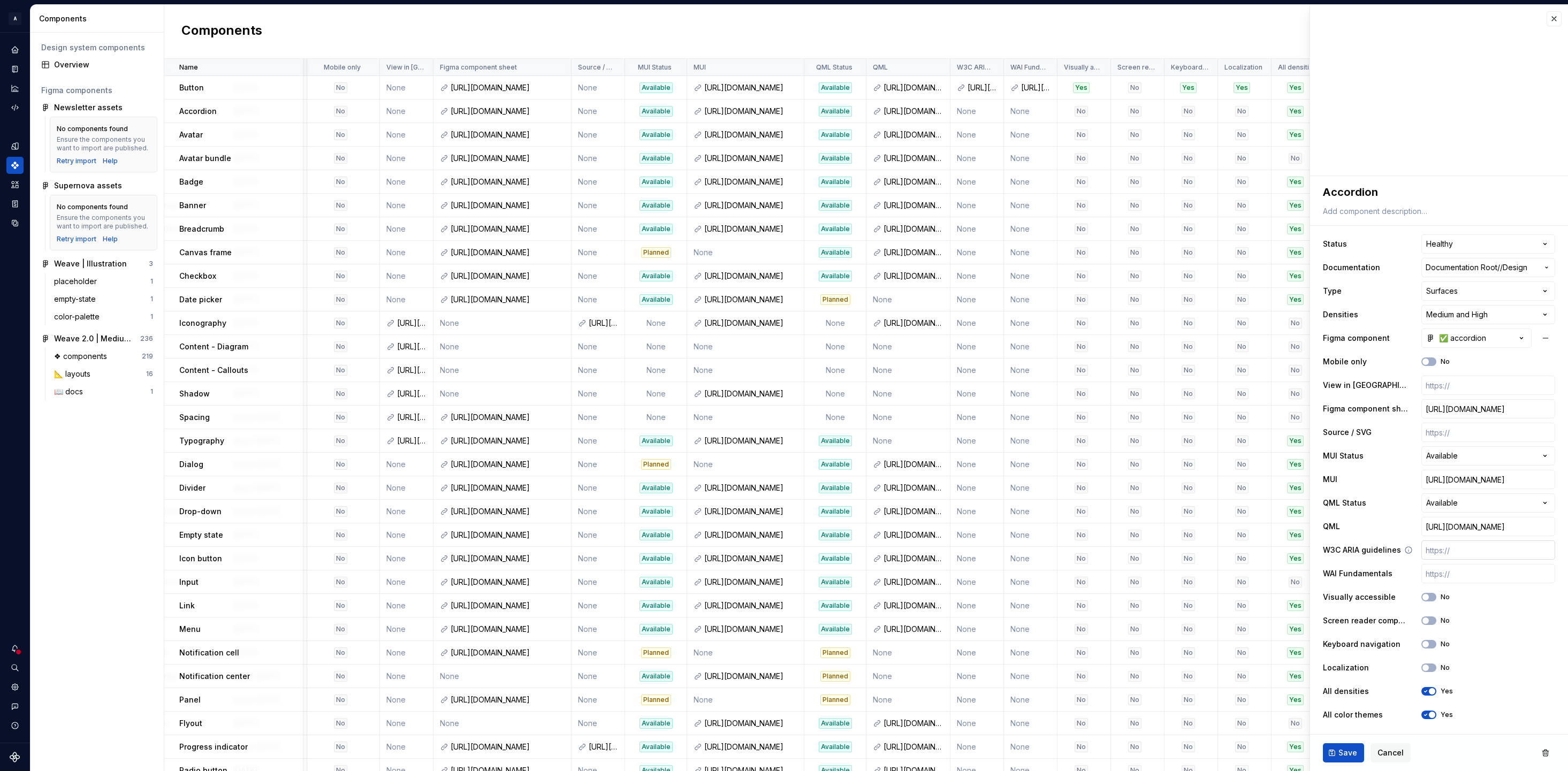
scroll to position [4, 0]
click at [1476, 544] on input "text" at bounding box center [1488, 546] width 134 height 19
paste input "[URL][DOMAIN_NAME]"
type textarea "*"
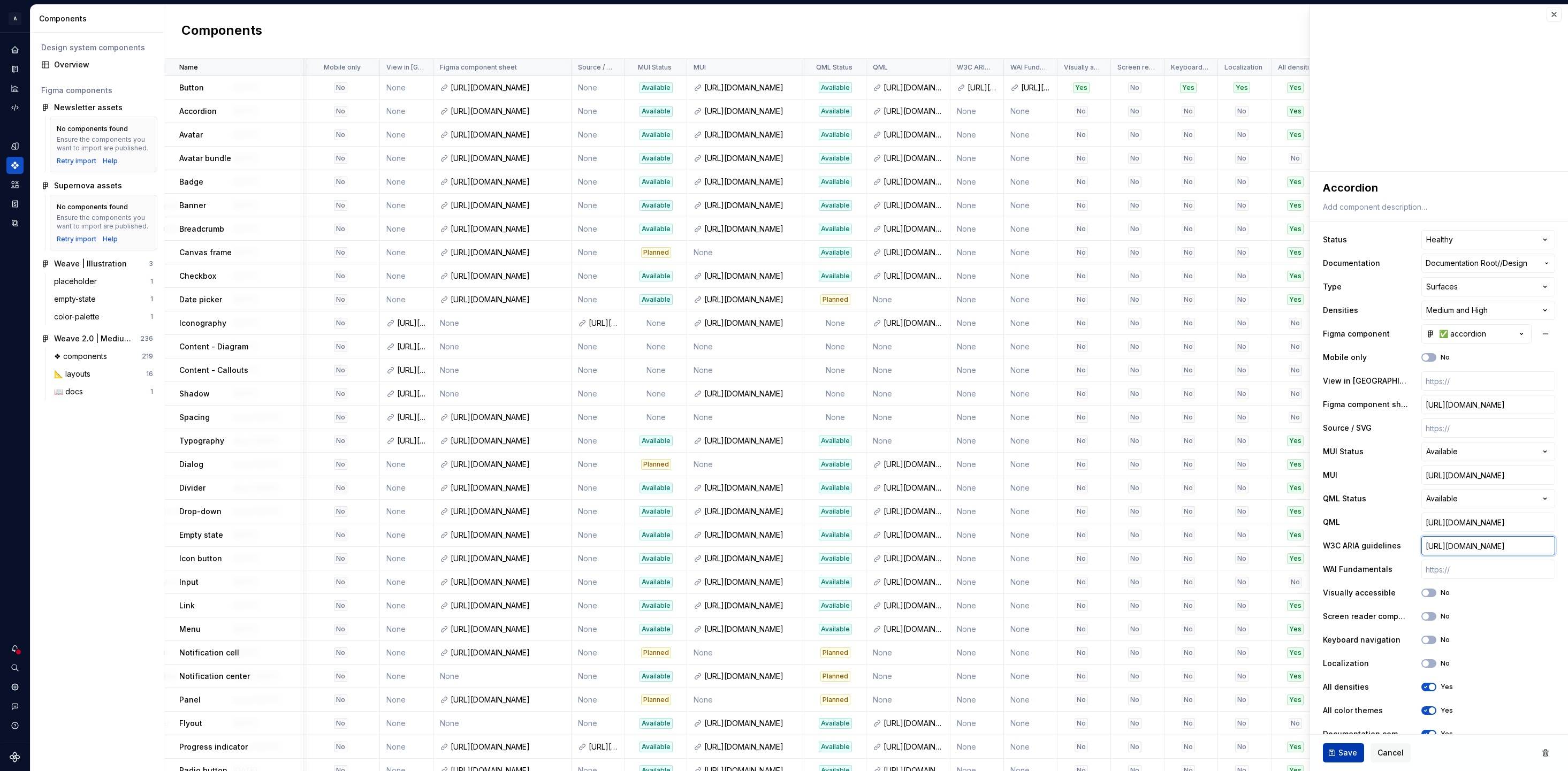
type input "[URL][DOMAIN_NAME]"
click at [1339, 748] on span "Save" at bounding box center [1348, 753] width 19 height 11
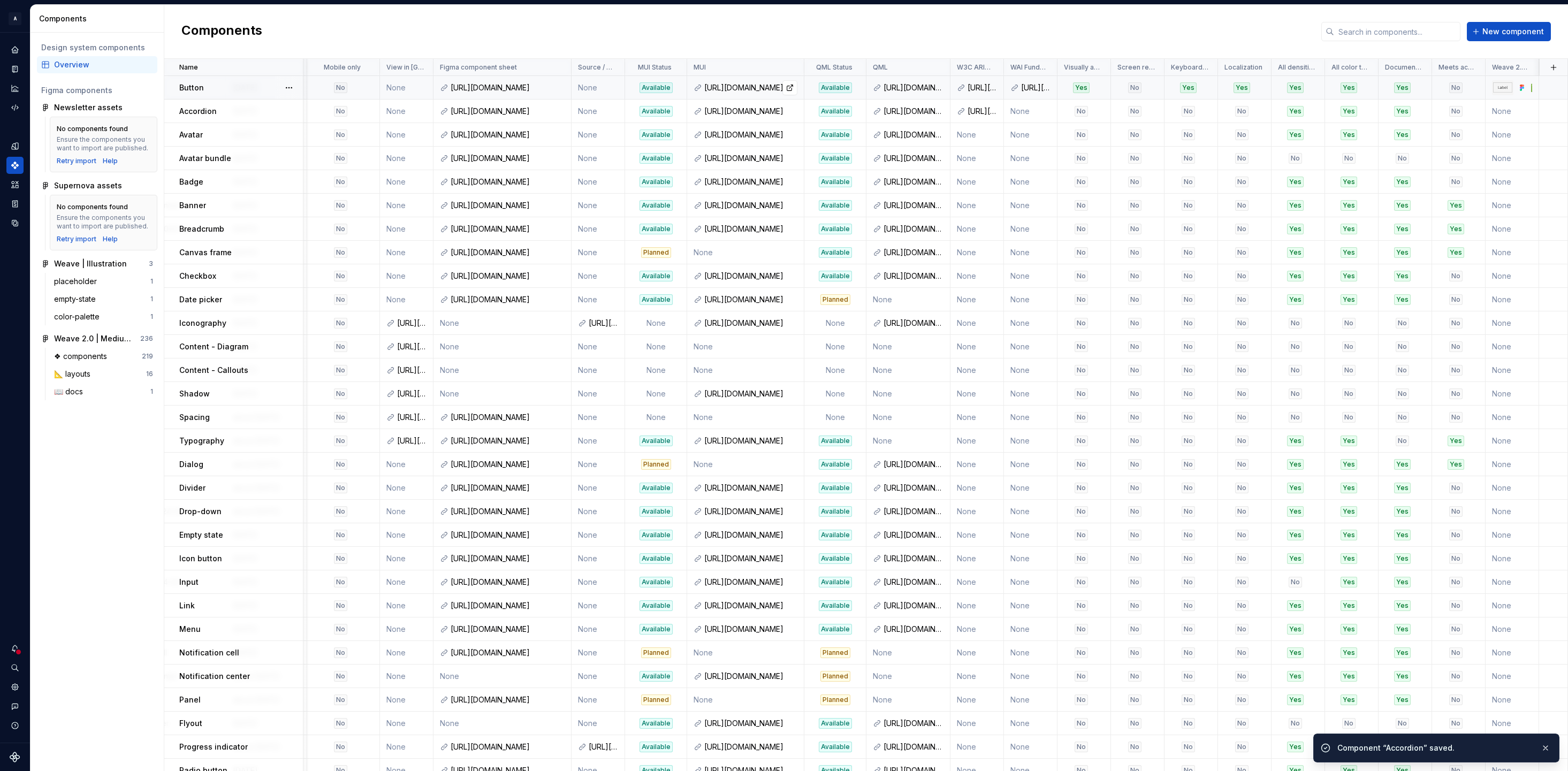
click at [732, 83] on div "[URL][DOMAIN_NAME]" at bounding box center [751, 88] width 93 height 11
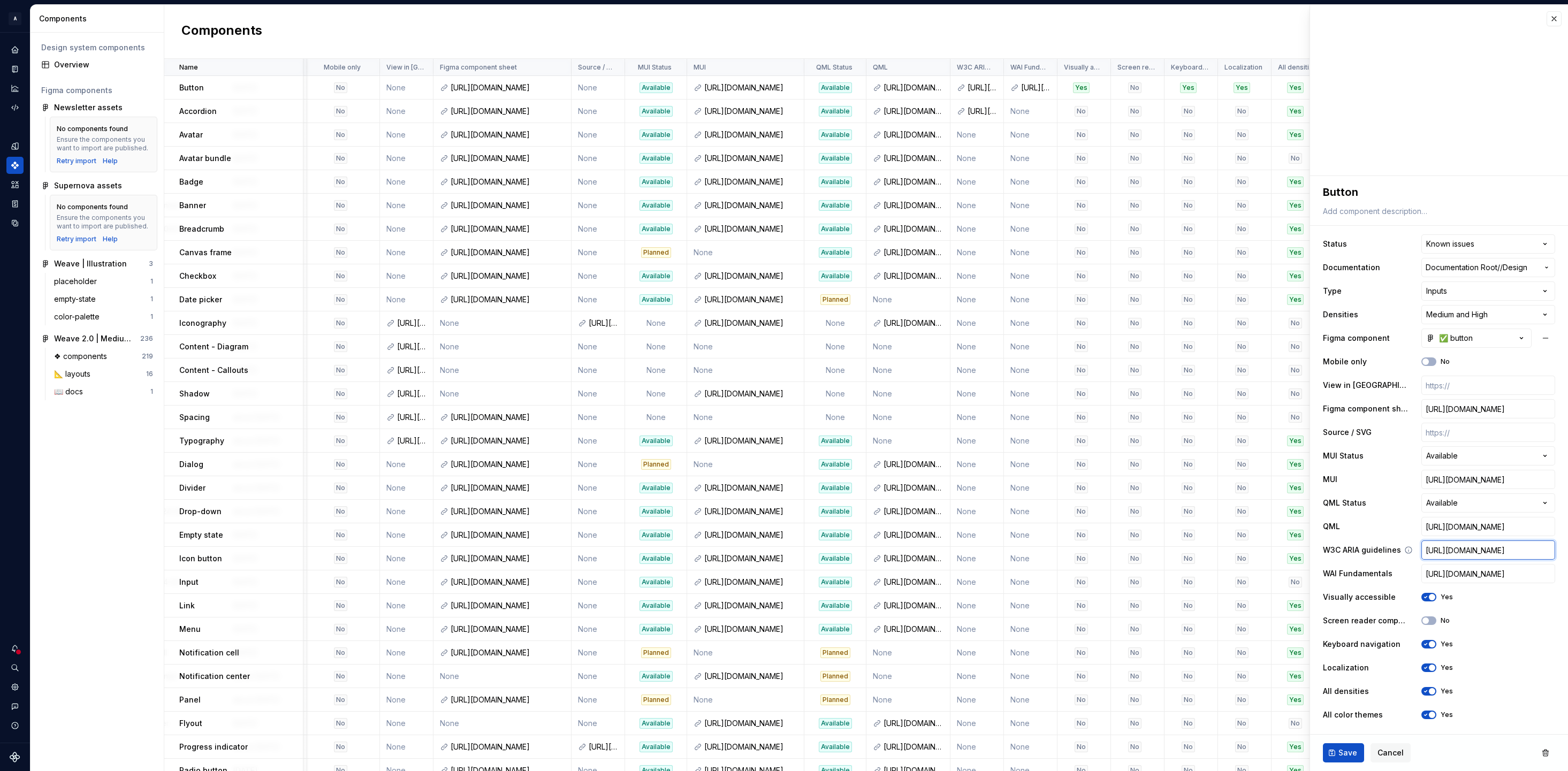
click at [1502, 551] on input "[URL][DOMAIN_NAME]" at bounding box center [1488, 550] width 134 height 19
click at [1470, 551] on input "[URL][DOMAIN_NAME]" at bounding box center [1488, 550] width 134 height 19
drag, startPoint x: 1481, startPoint y: 552, endPoint x: 1571, endPoint y: 564, distance: 90.8
click at [1568, 564] on html "A Weave Design system data Components Design system components Overview Figma c…" at bounding box center [784, 386] width 1568 height 771
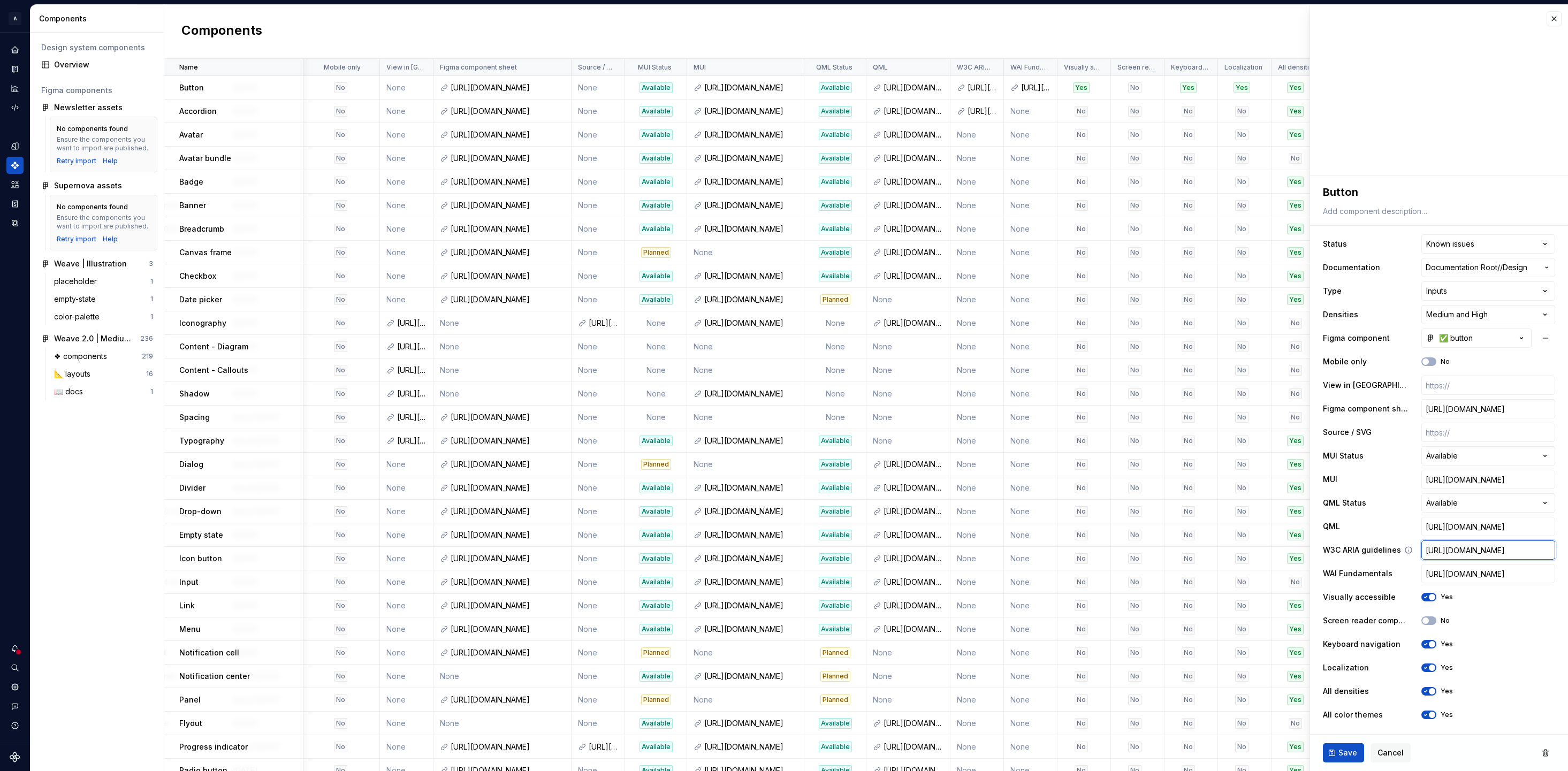
click at [1520, 553] on input "[URL][DOMAIN_NAME]" at bounding box center [1488, 550] width 134 height 19
click at [1498, 584] on div "**********" at bounding box center [1439, 514] width 232 height 565
click at [1496, 578] on input "[URL][DOMAIN_NAME]" at bounding box center [1488, 573] width 134 height 19
type textarea "*"
